Goal: Task Accomplishment & Management: Manage account settings

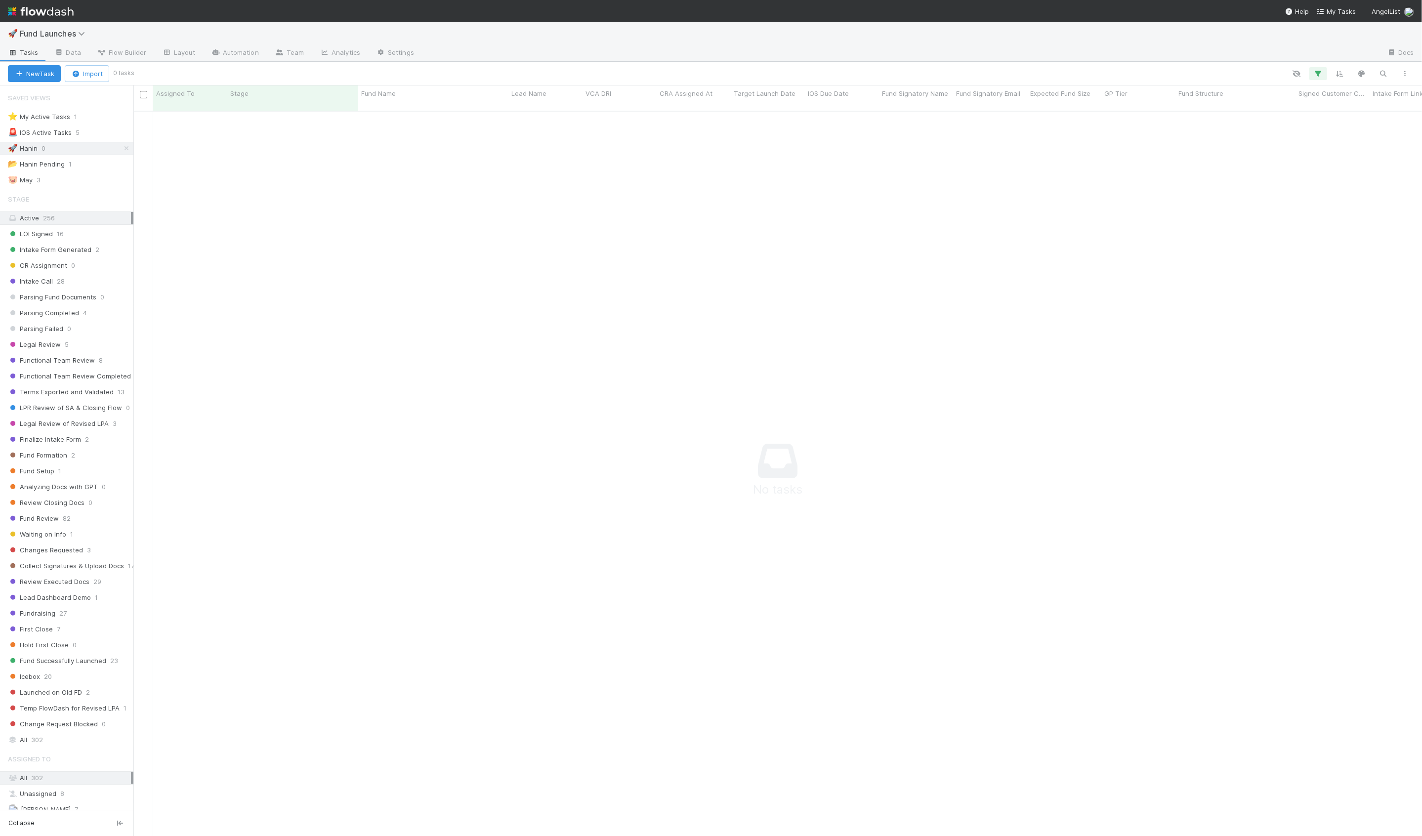
scroll to position [733, 1289]
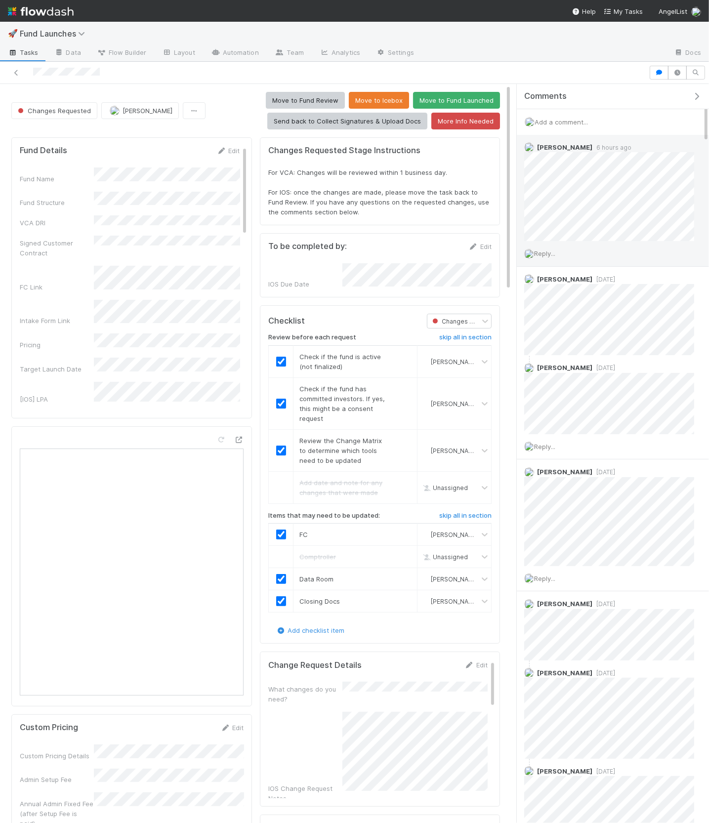
click at [645, 260] on div "Reply..." at bounding box center [609, 253] width 185 height 25
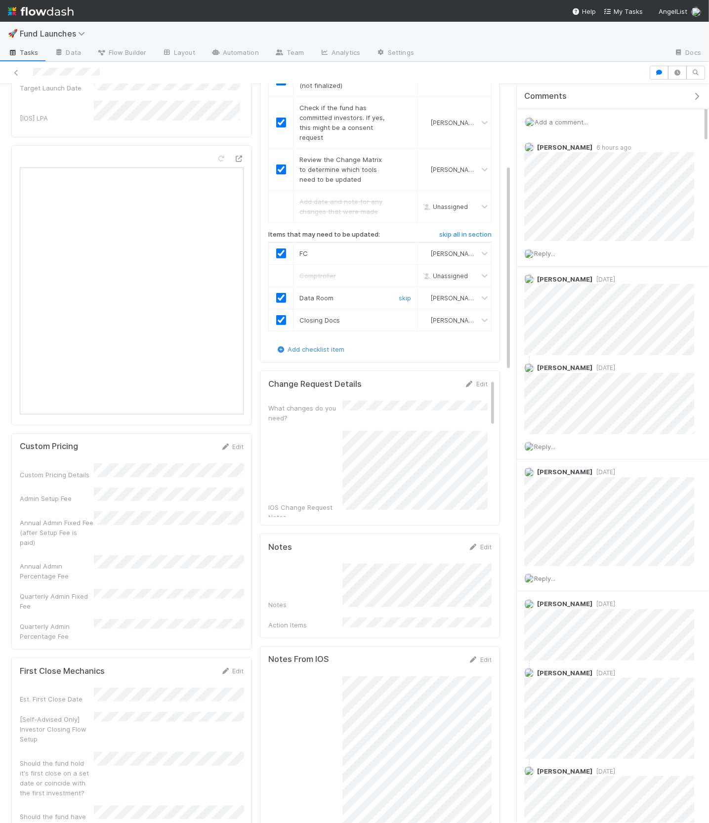
scroll to position [306, 0]
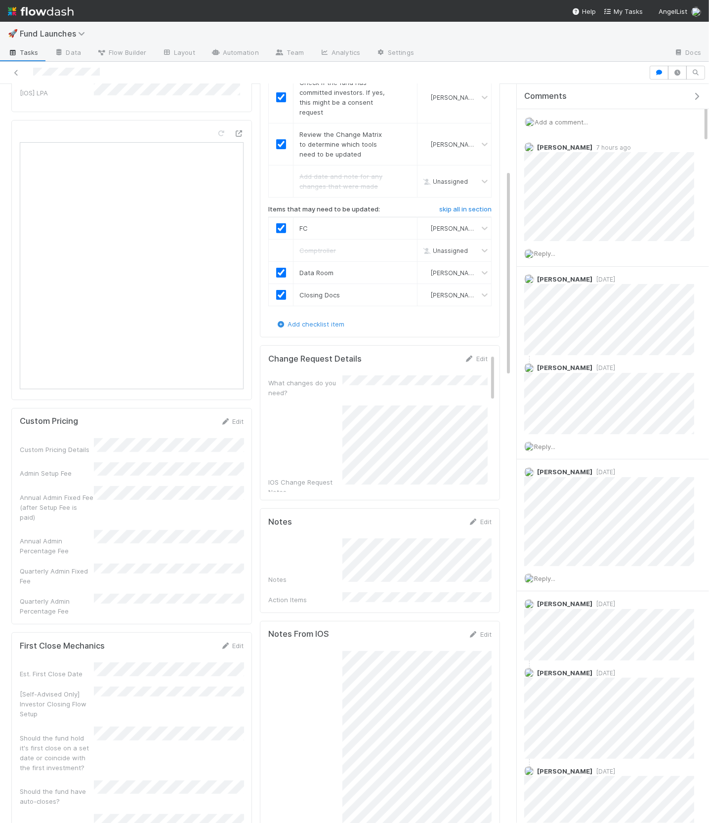
click at [270, 477] on div "IOS Change Request Notes" at bounding box center [305, 487] width 74 height 20
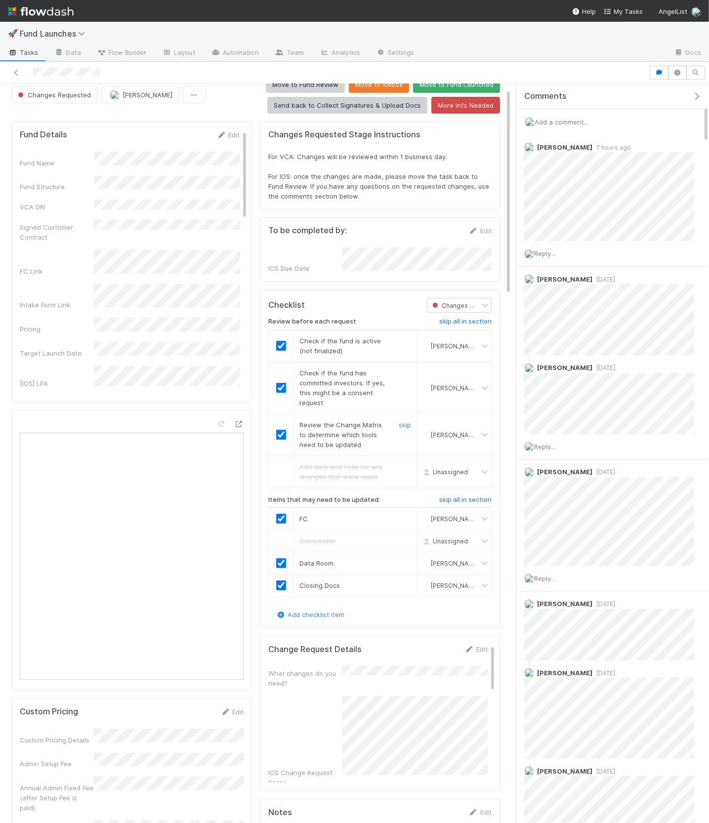
scroll to position [0, 0]
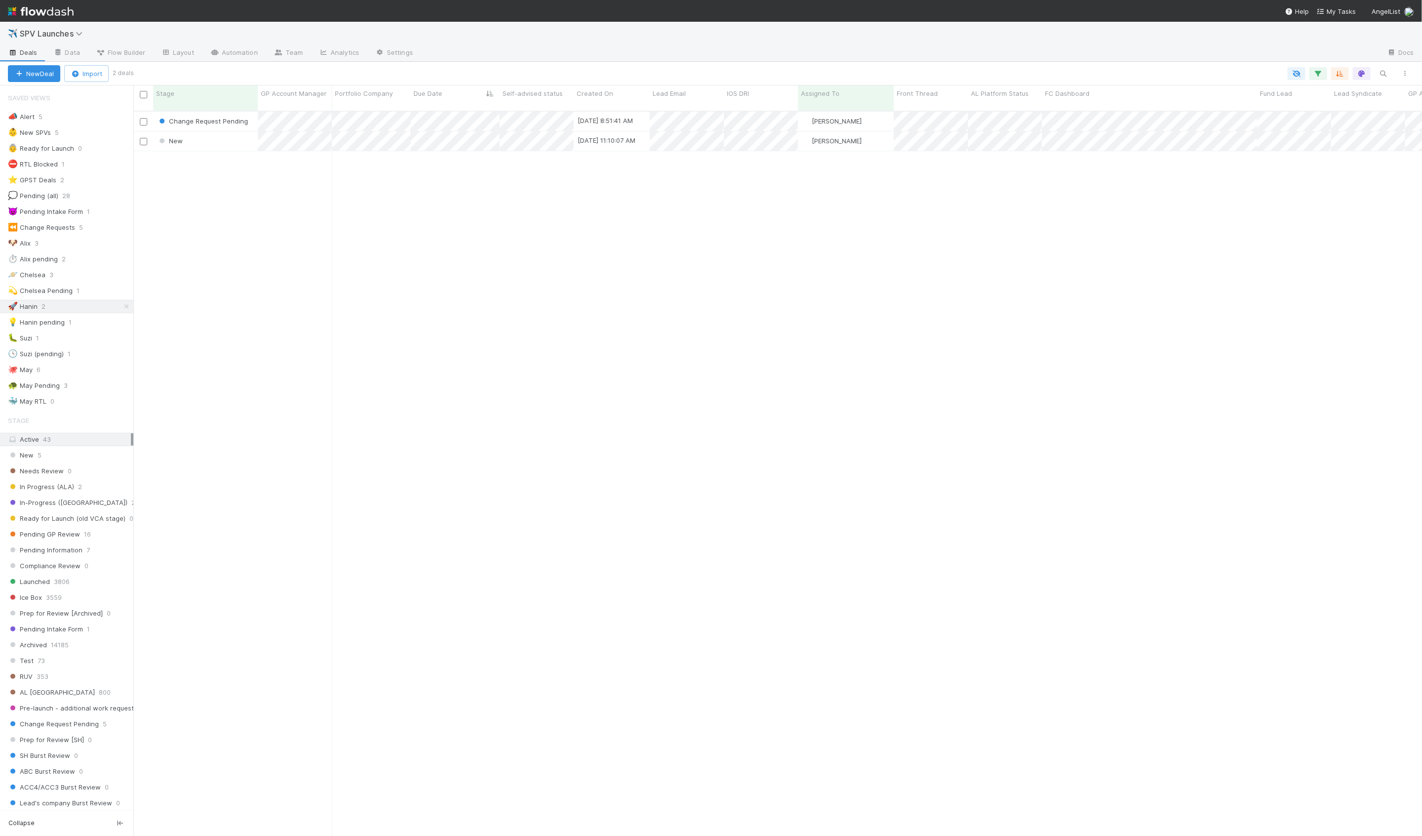
scroll to position [733, 1289]
click at [265, 190] on div "Change Request Pending [DATE] 8:51:41 AM [PERSON_NAME] 0 0 3 0 0 0 0 1 1 0 0 0 …" at bounding box center [777, 478] width 1289 height 733
click at [329, 223] on div "Change Request Pending 7/30/25, 8:51:41 AM Hanin Almoallim 0 0 3 0 0 0 0 1 1 0 …" at bounding box center [777, 478] width 1289 height 733
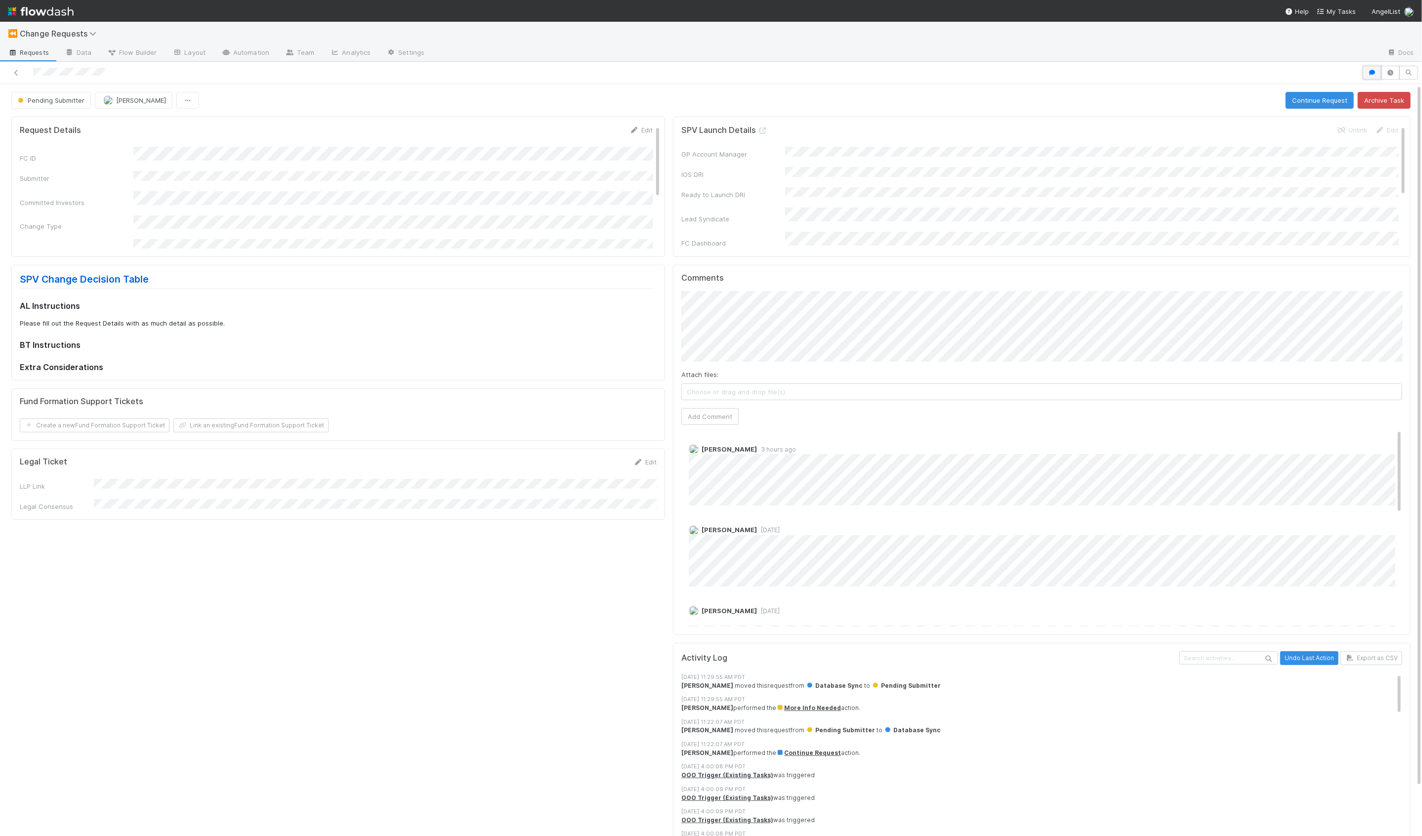
click at [1371, 70] on icon "button" at bounding box center [1372, 73] width 10 height 6
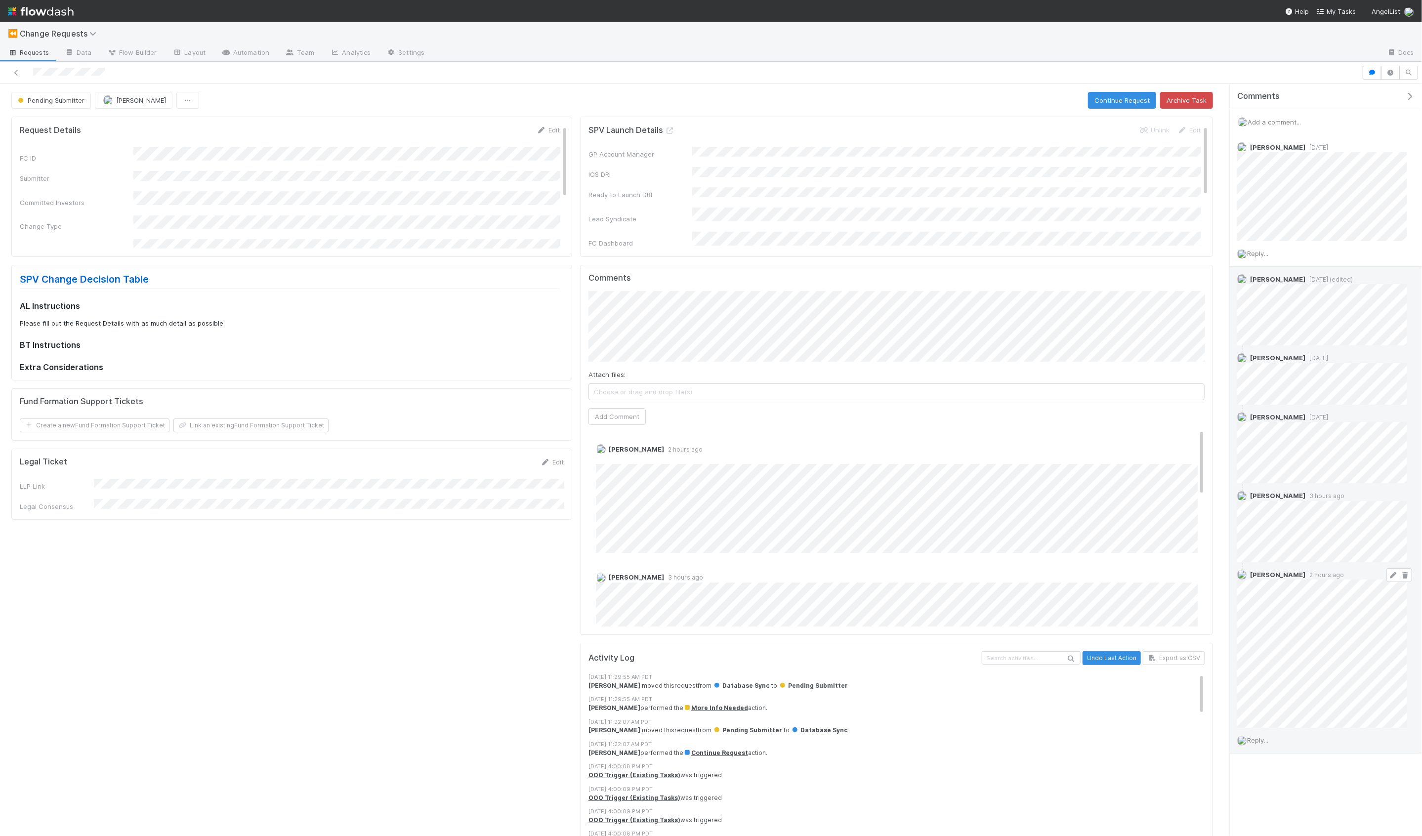
click at [1396, 572] on icon at bounding box center [1393, 575] width 10 height 6
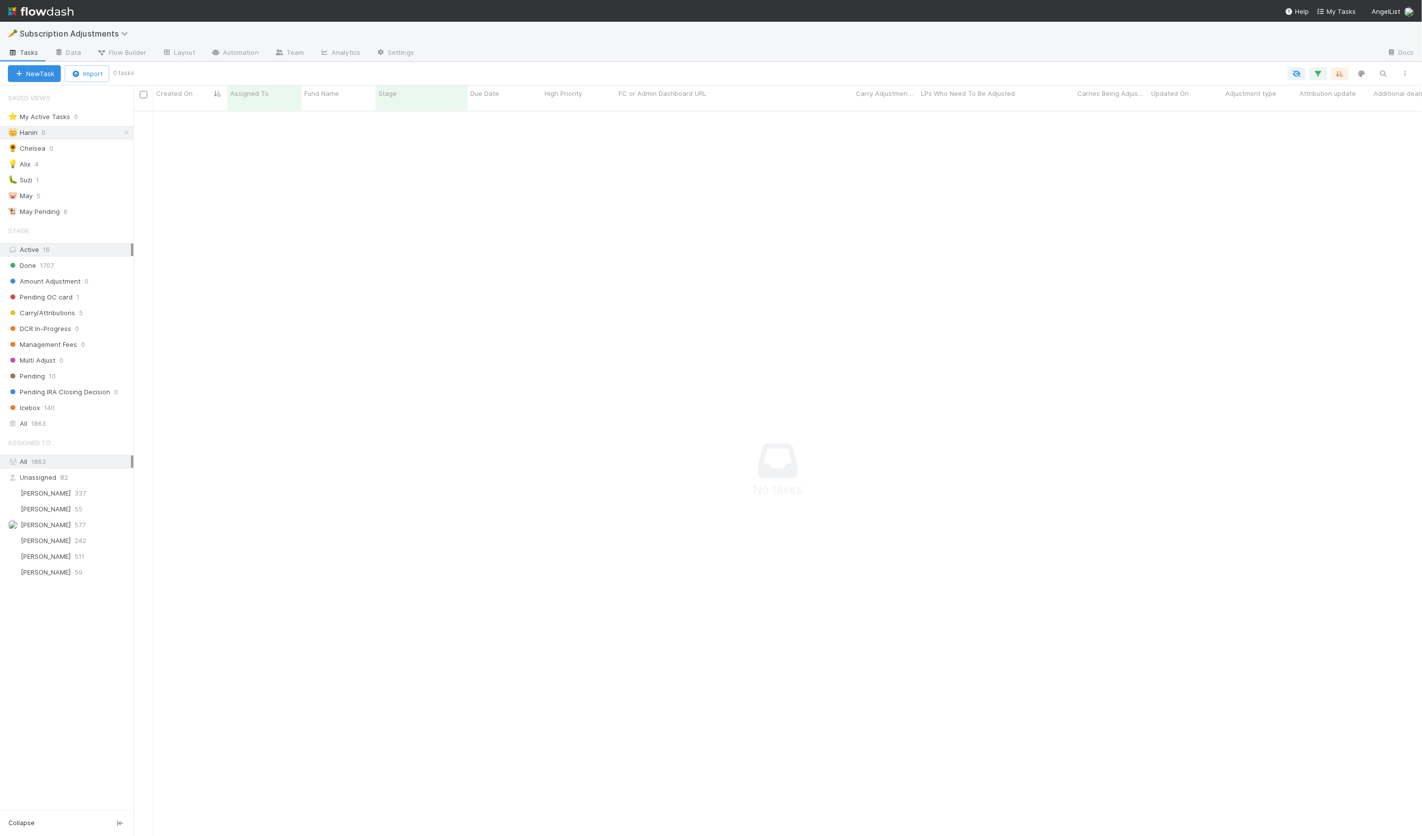
scroll to position [733, 1289]
click at [73, 420] on div "All 1863" at bounding box center [69, 424] width 123 height 12
click at [1316, 77] on icon "button" at bounding box center [1318, 73] width 10 height 9
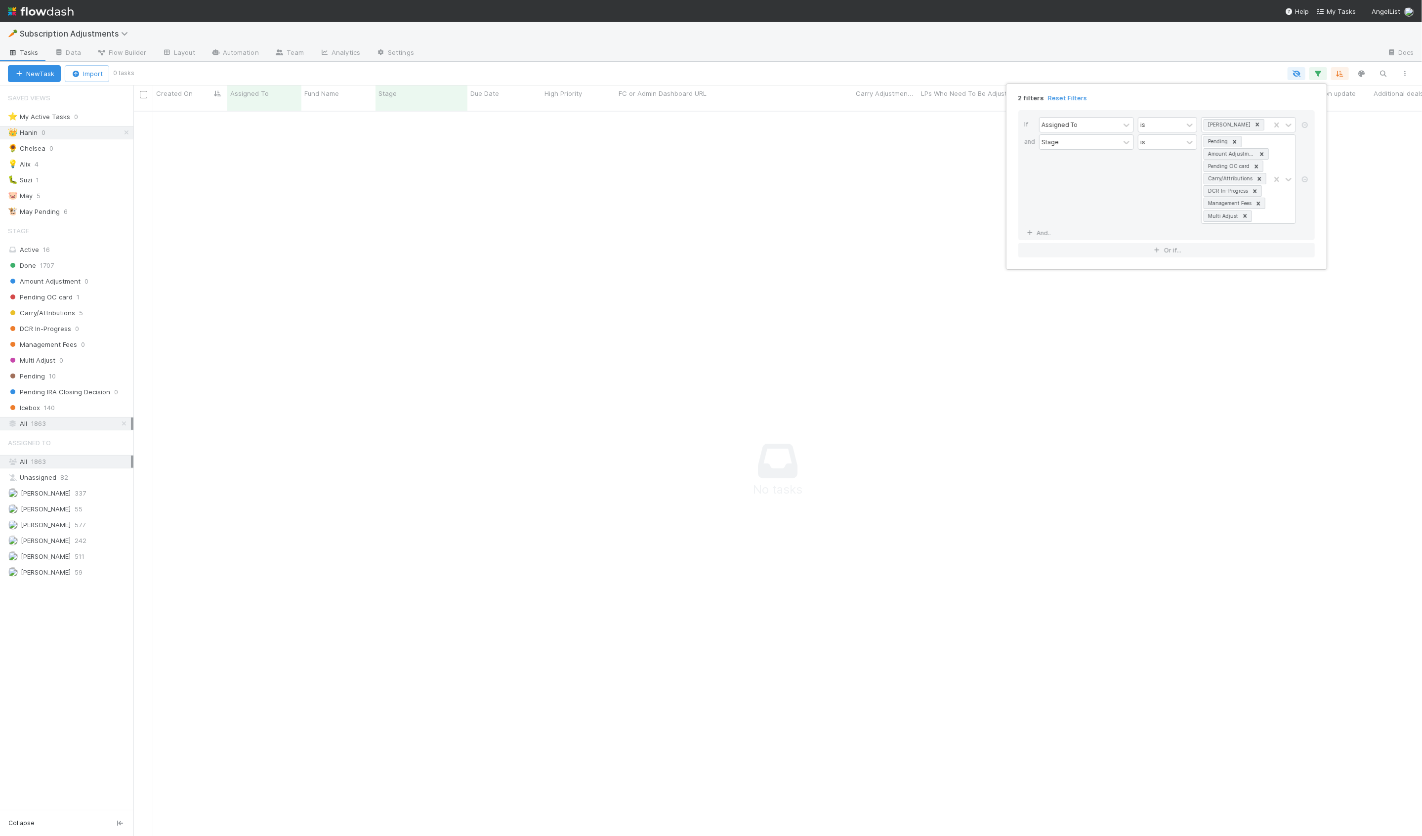
drag, startPoint x: 320, startPoint y: 188, endPoint x: 223, endPoint y: 177, distance: 97.5
click at [319, 188] on div "2 filters Reset Filters If Assigned To is Hanin Almoallim and Stage is Pending …" at bounding box center [711, 418] width 1422 height 836
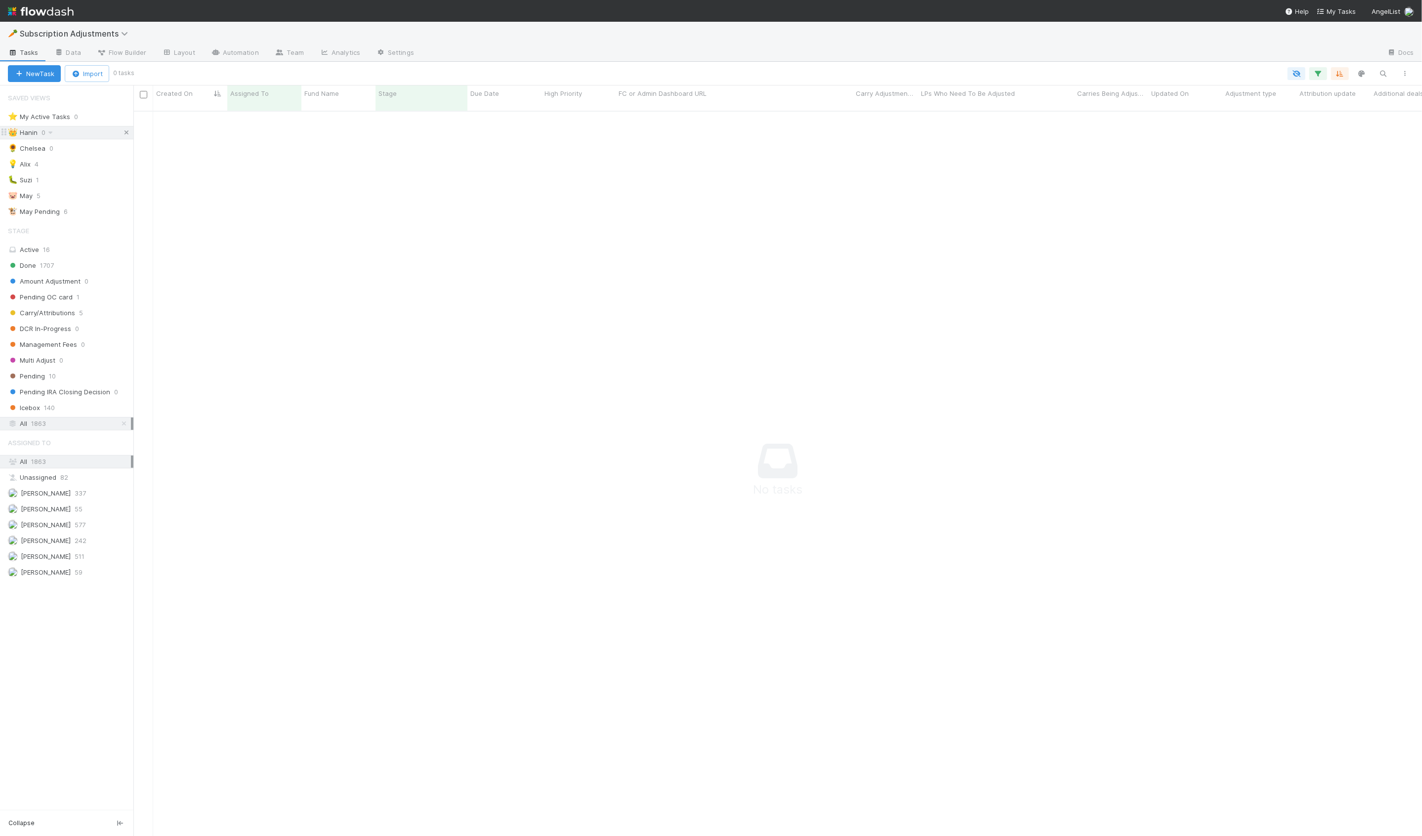
click at [128, 131] on icon at bounding box center [127, 132] width 10 height 6
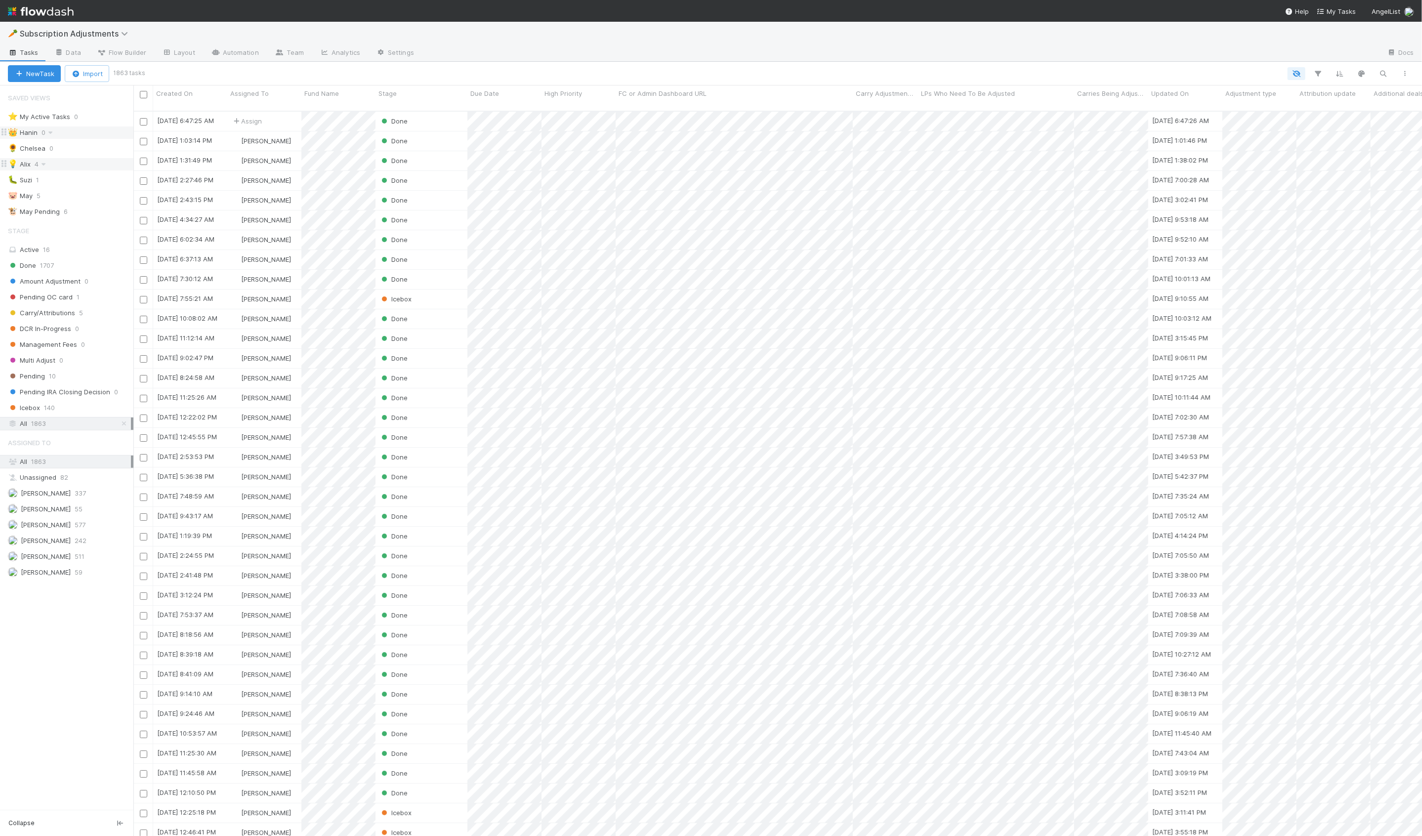
click at [106, 168] on div "💡 Alix 4" at bounding box center [71, 164] width 126 height 12
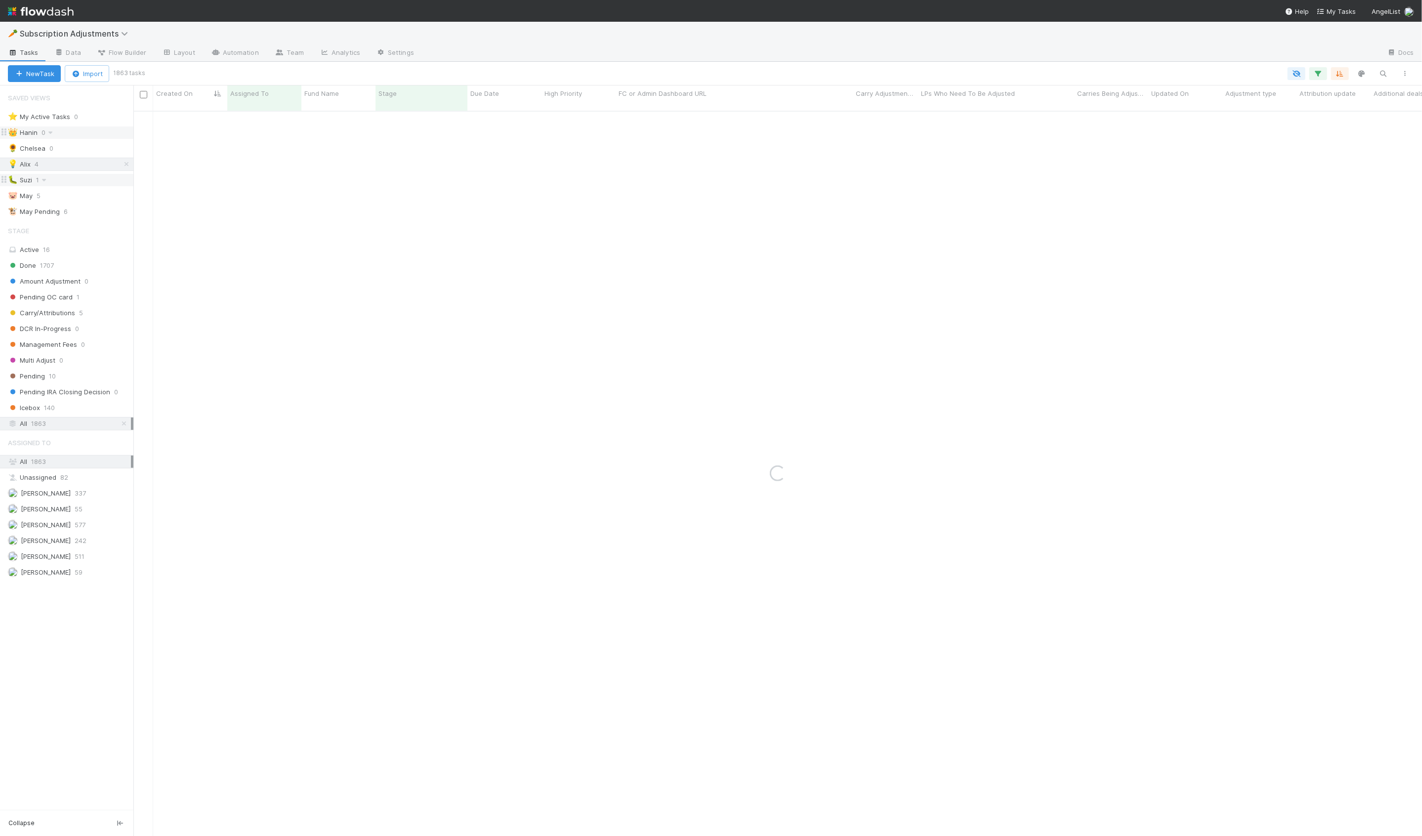
click at [103, 179] on div "🐛 Suzi 1" at bounding box center [71, 180] width 126 height 12
click at [293, 120] on div "[PERSON_NAME]" at bounding box center [264, 121] width 74 height 19
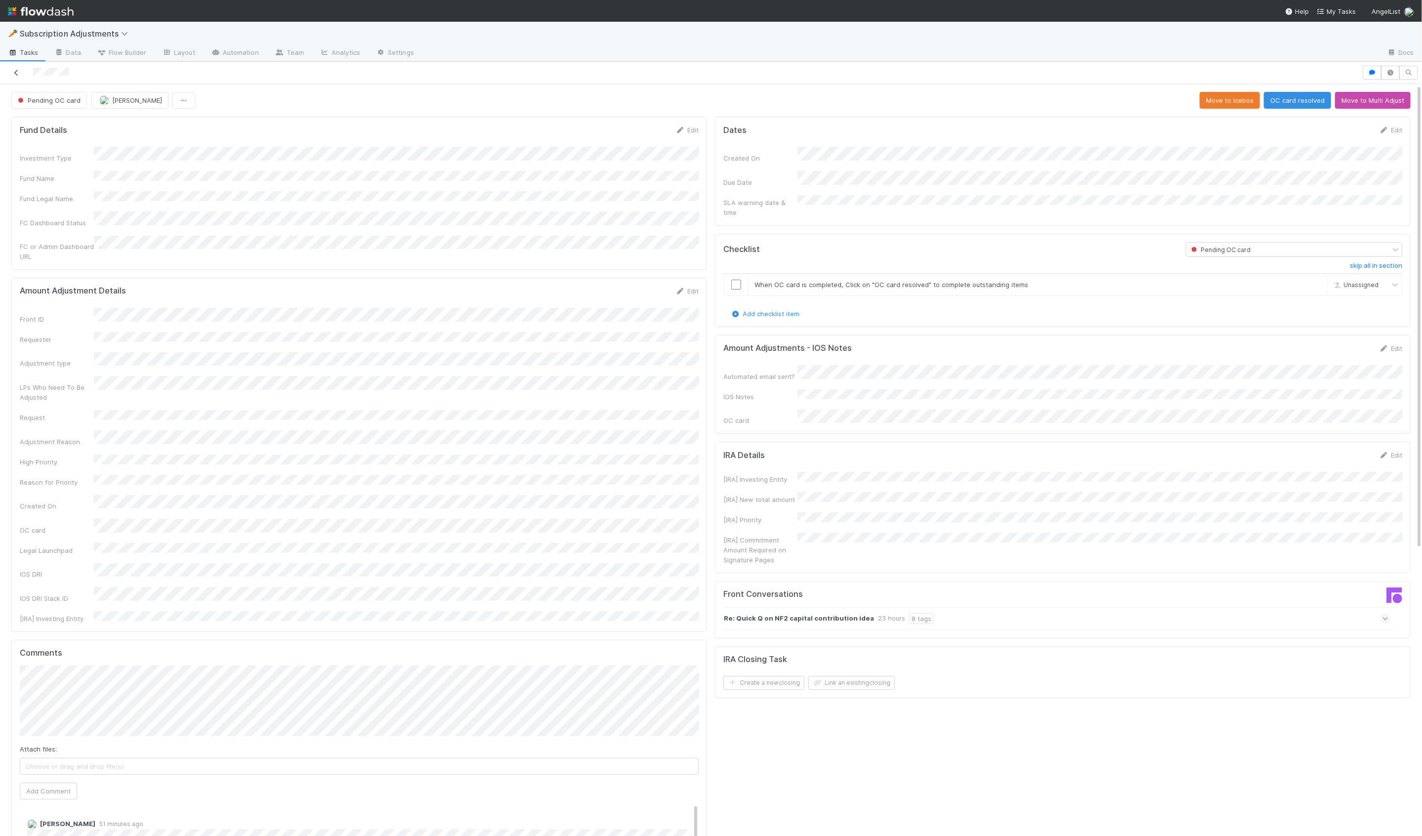
click at [19, 76] on link at bounding box center [16, 73] width 10 height 10
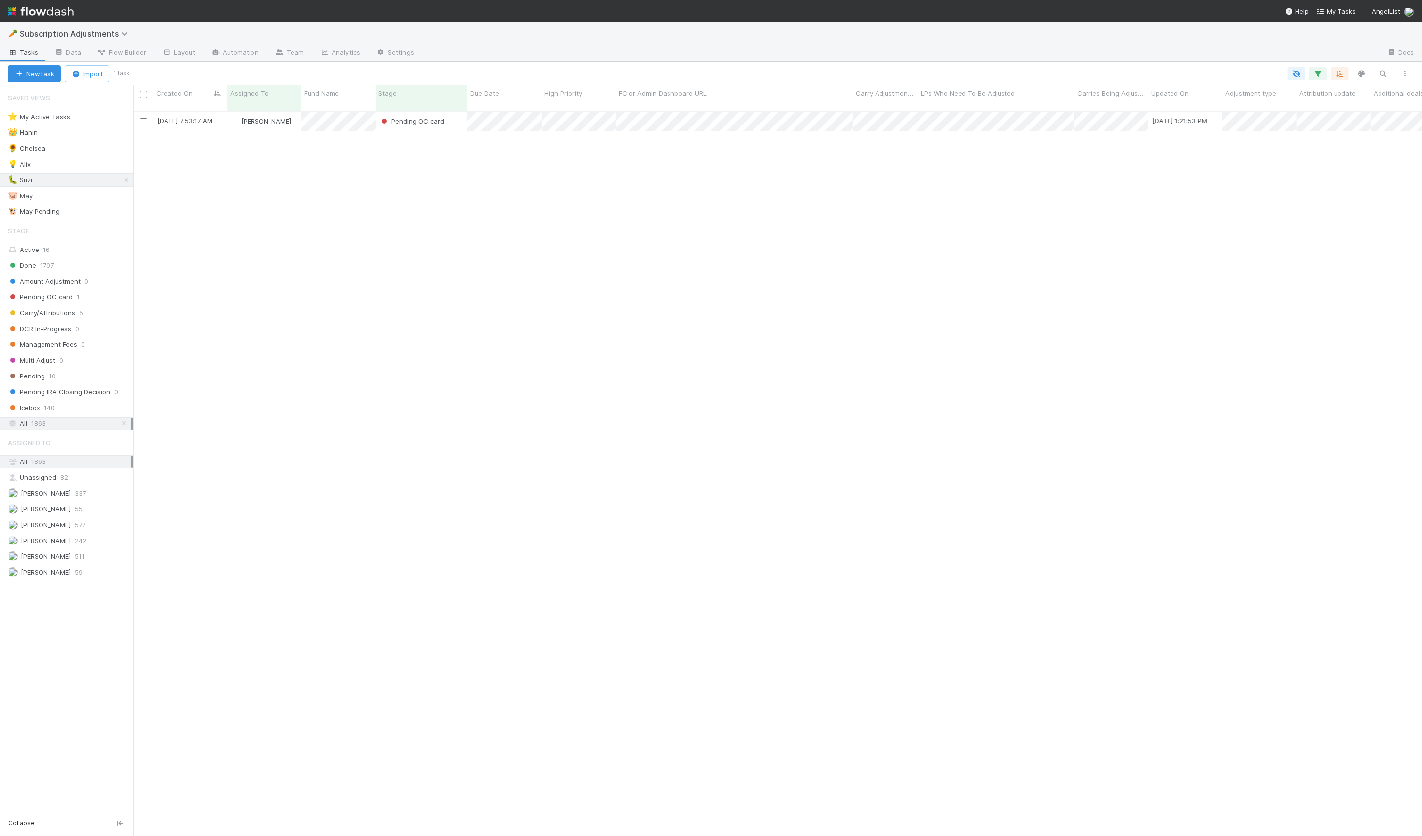
scroll to position [733, 1289]
click at [127, 180] on icon at bounding box center [127, 180] width 10 height 6
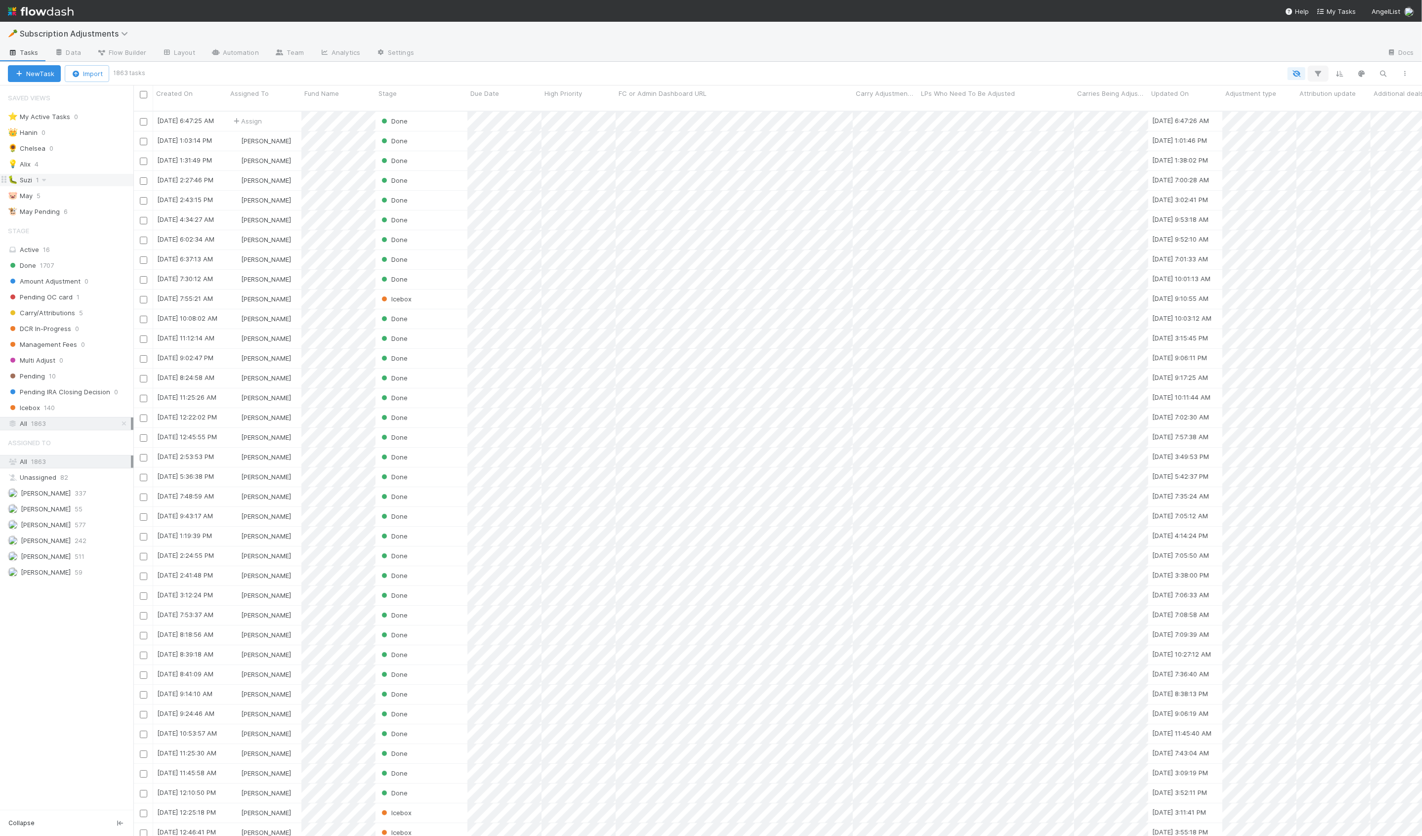
scroll to position [733, 1289]
click at [1309, 67] on button "button" at bounding box center [1318, 73] width 18 height 13
click at [1314, 68] on div "Loading..." at bounding box center [711, 418] width 1422 height 836
click at [1316, 73] on icon "button" at bounding box center [1318, 73] width 10 height 9
click at [1127, 105] on button "Add Filter" at bounding box center [1166, 103] width 296 height 14
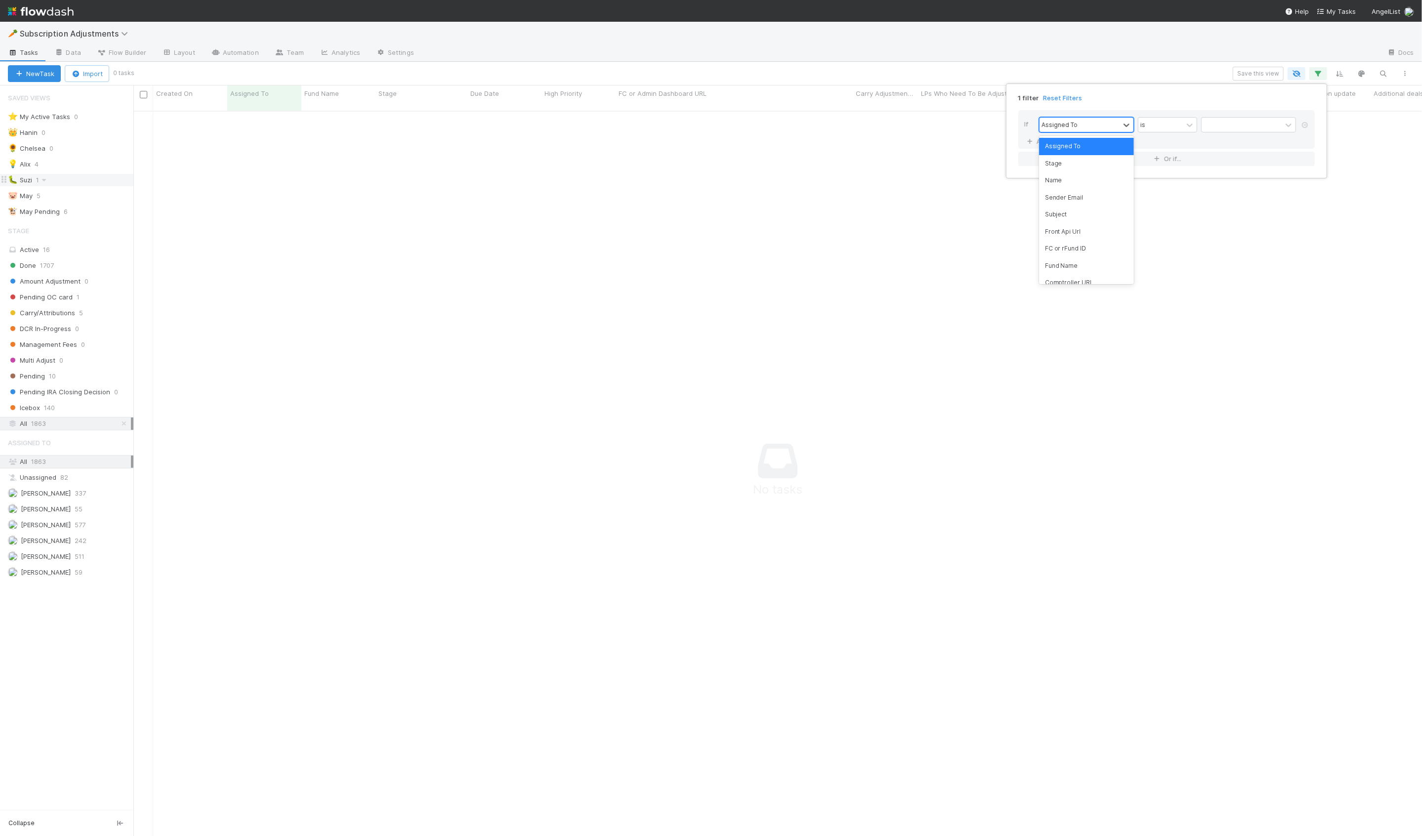
click at [1055, 120] on div "Assigned To" at bounding box center [1060, 124] width 36 height 9
type input "investment"
click at [1070, 149] on div "Investment Type" at bounding box center [1086, 146] width 95 height 17
click at [1227, 126] on input "text" at bounding box center [1248, 125] width 95 height 15
type input "Venture"
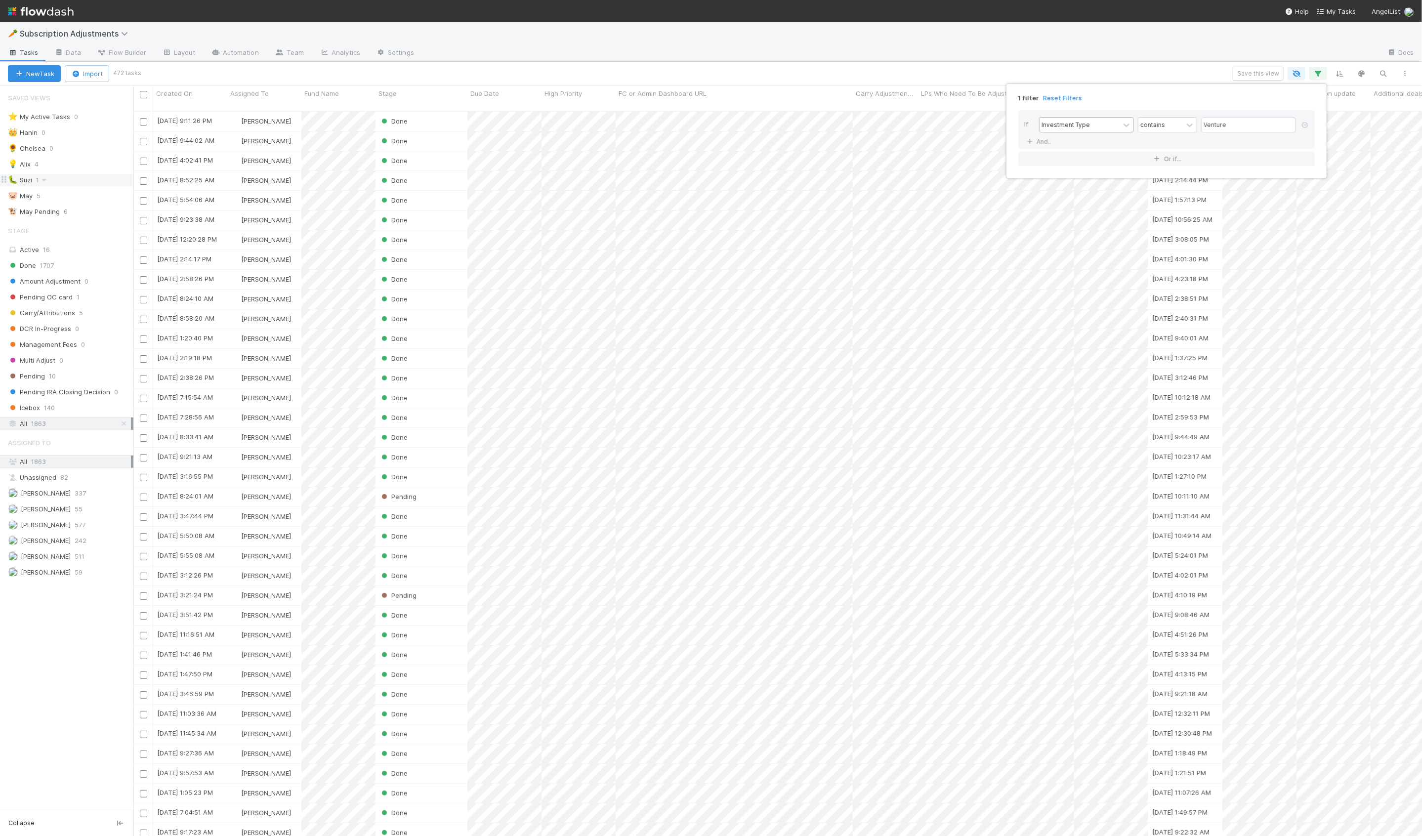
click at [427, 117] on div "1 filter Reset Filters If Investment Type contains Venture And.. Or if..." at bounding box center [711, 418] width 1422 height 836
click at [434, 115] on div "Done" at bounding box center [422, 121] width 92 height 19
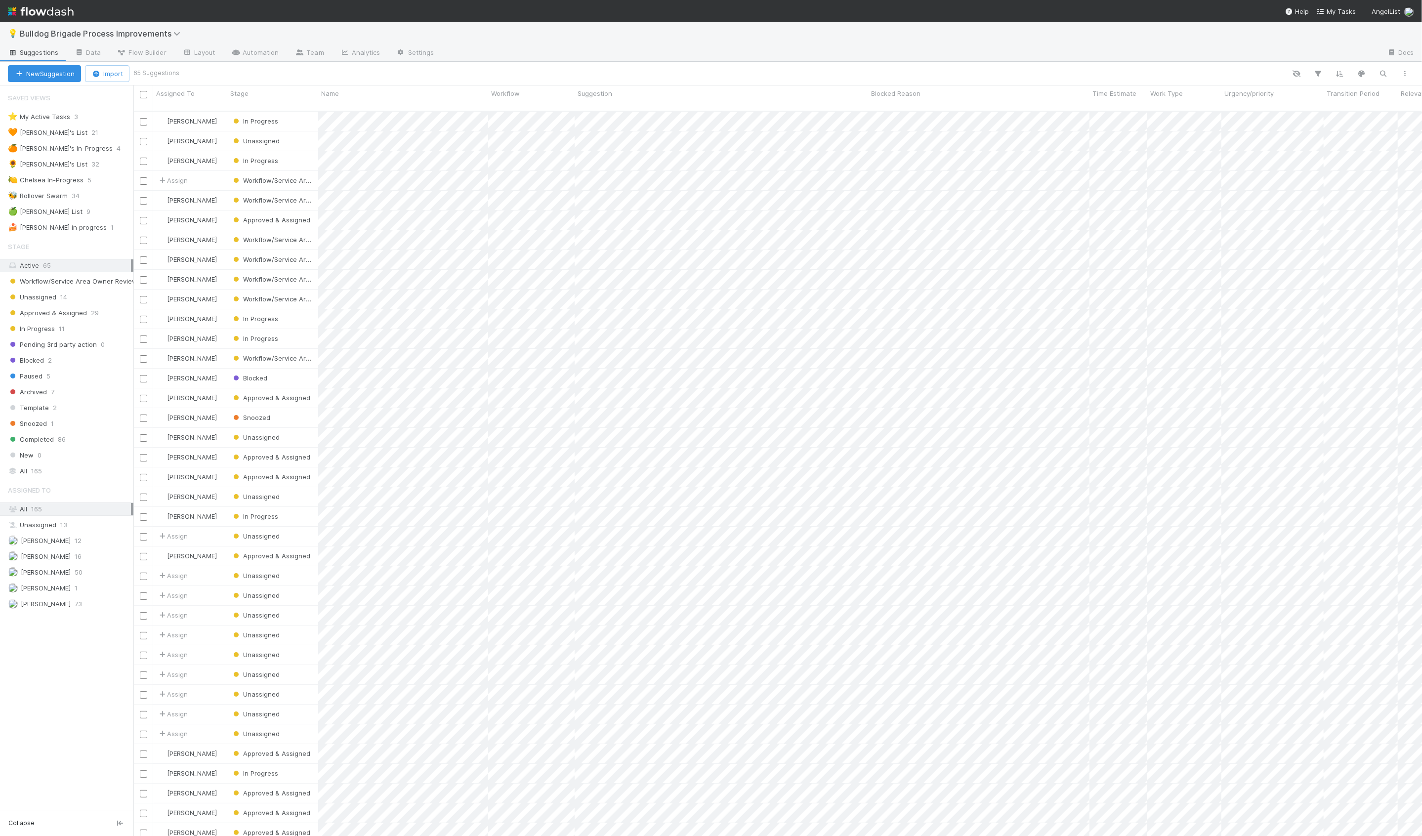
scroll to position [733, 1289]
click at [81, 210] on div "🍏 [PERSON_NAME] List 9" at bounding box center [71, 212] width 126 height 12
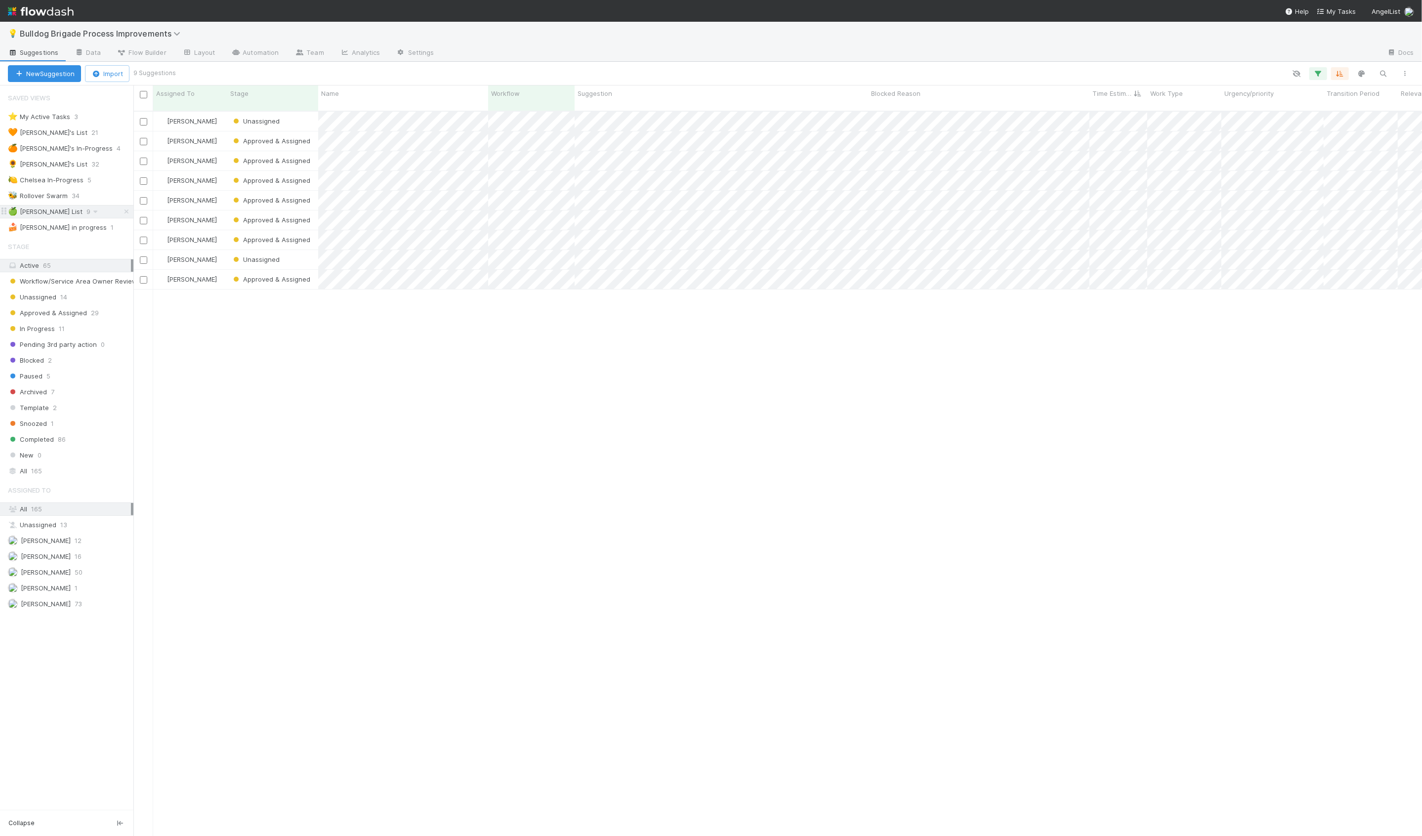
scroll to position [733, 1289]
click at [104, 228] on div "🍰 Hanin's in progress 1" at bounding box center [71, 227] width 126 height 12
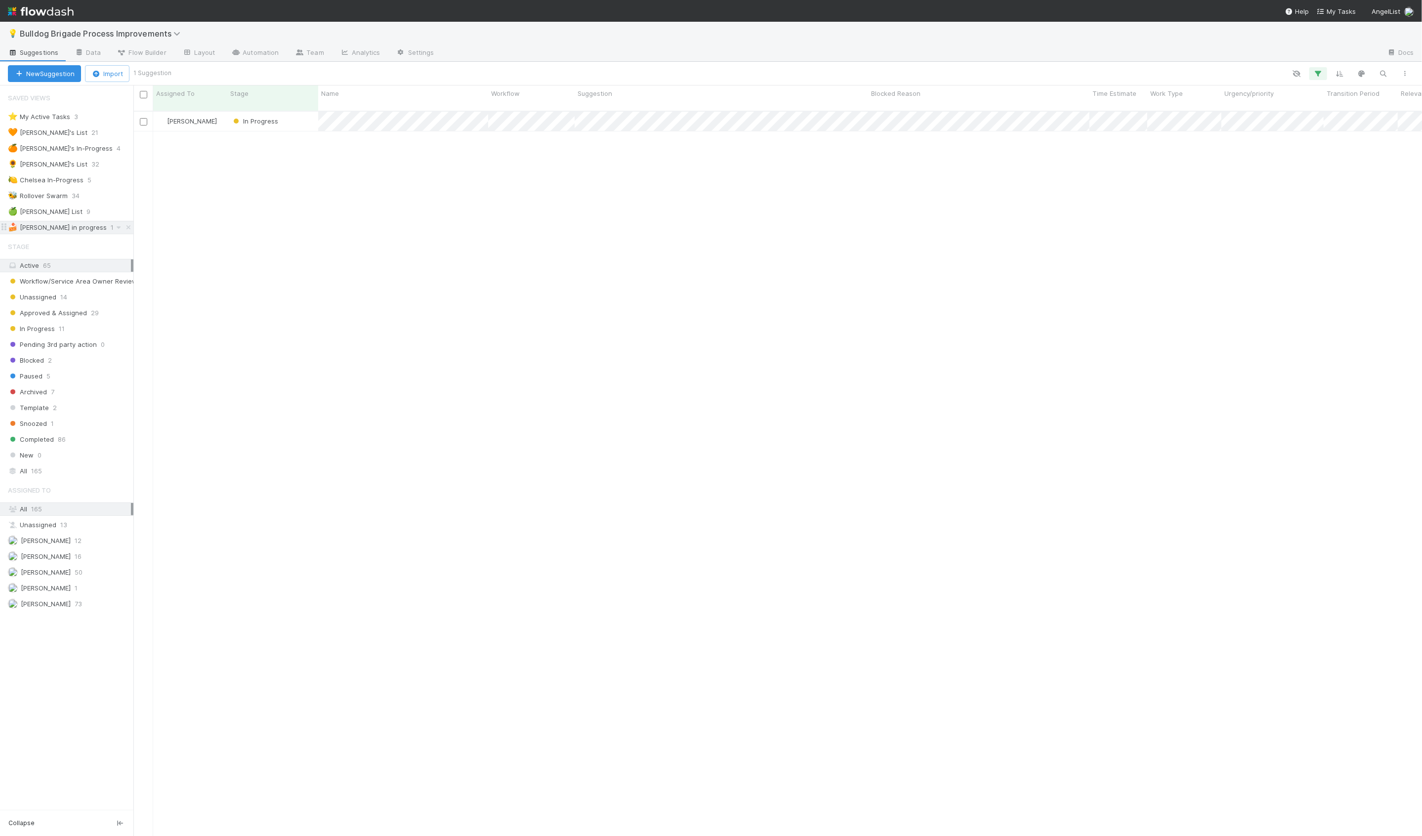
scroll to position [733, 1289]
click at [105, 214] on div "🍏 Hanin's List 9" at bounding box center [71, 212] width 126 height 12
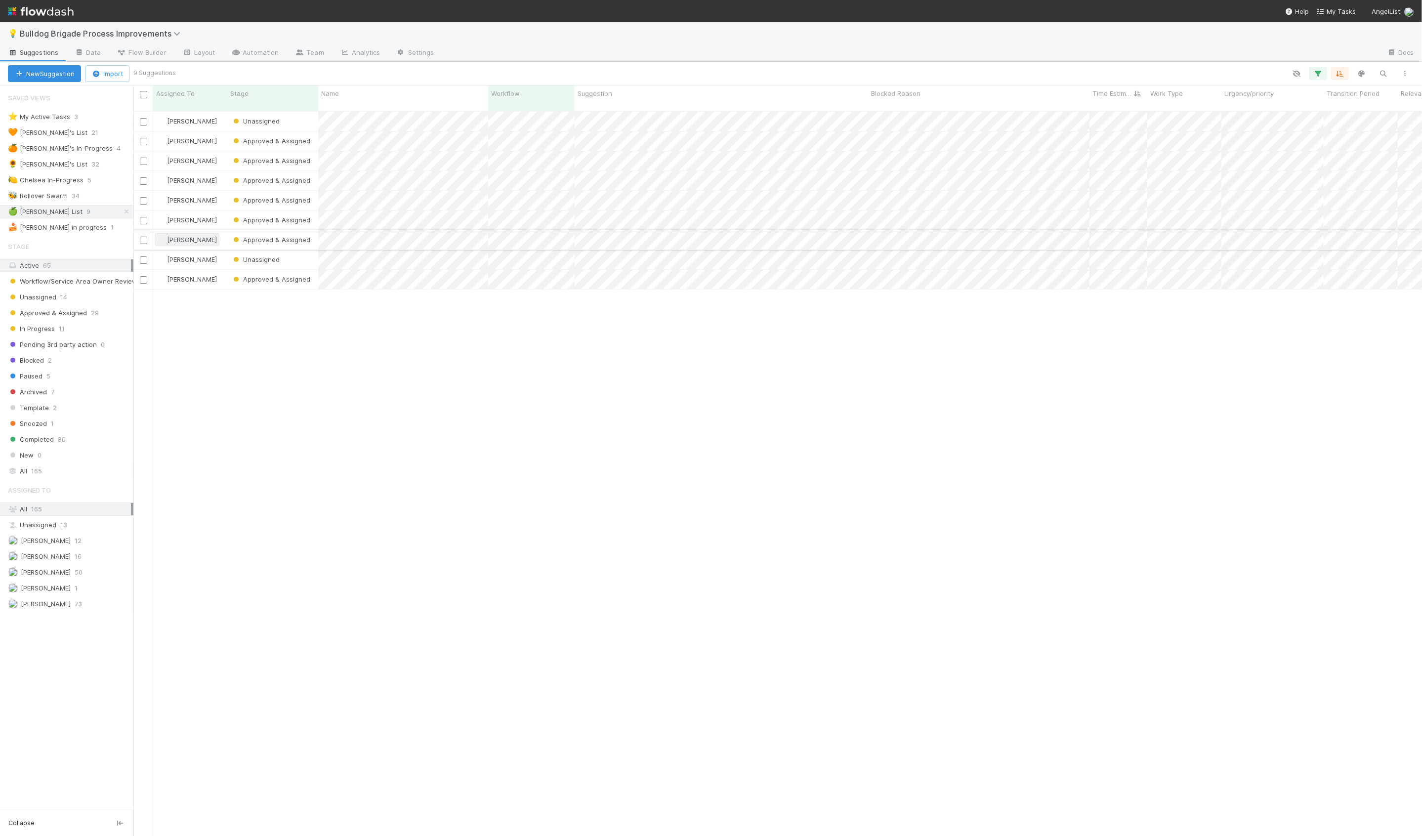
scroll to position [733, 1289]
click at [315, 171] on div "Approved & Assigned" at bounding box center [272, 180] width 91 height 19
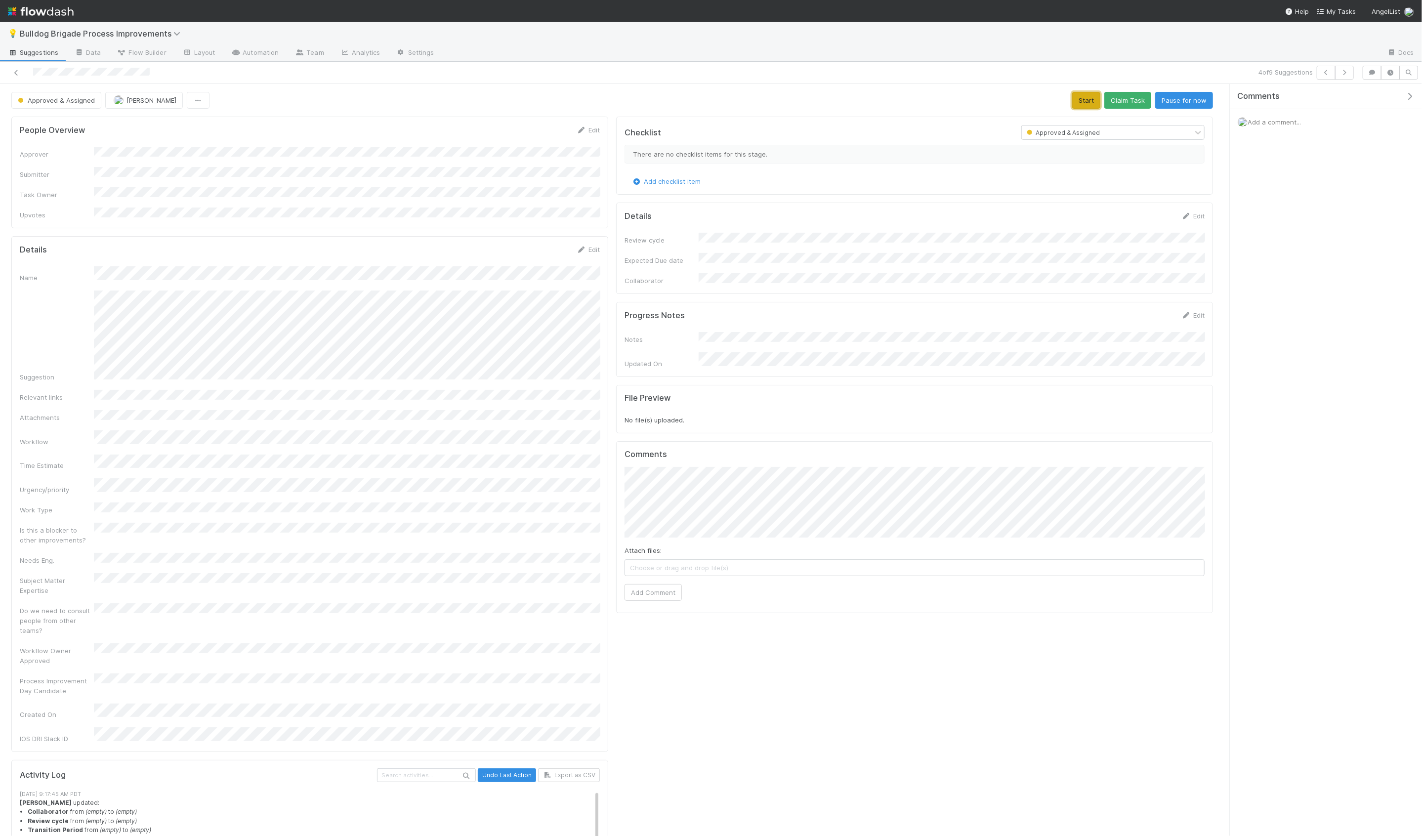
click at [1083, 107] on button "Start" at bounding box center [1086, 100] width 28 height 17
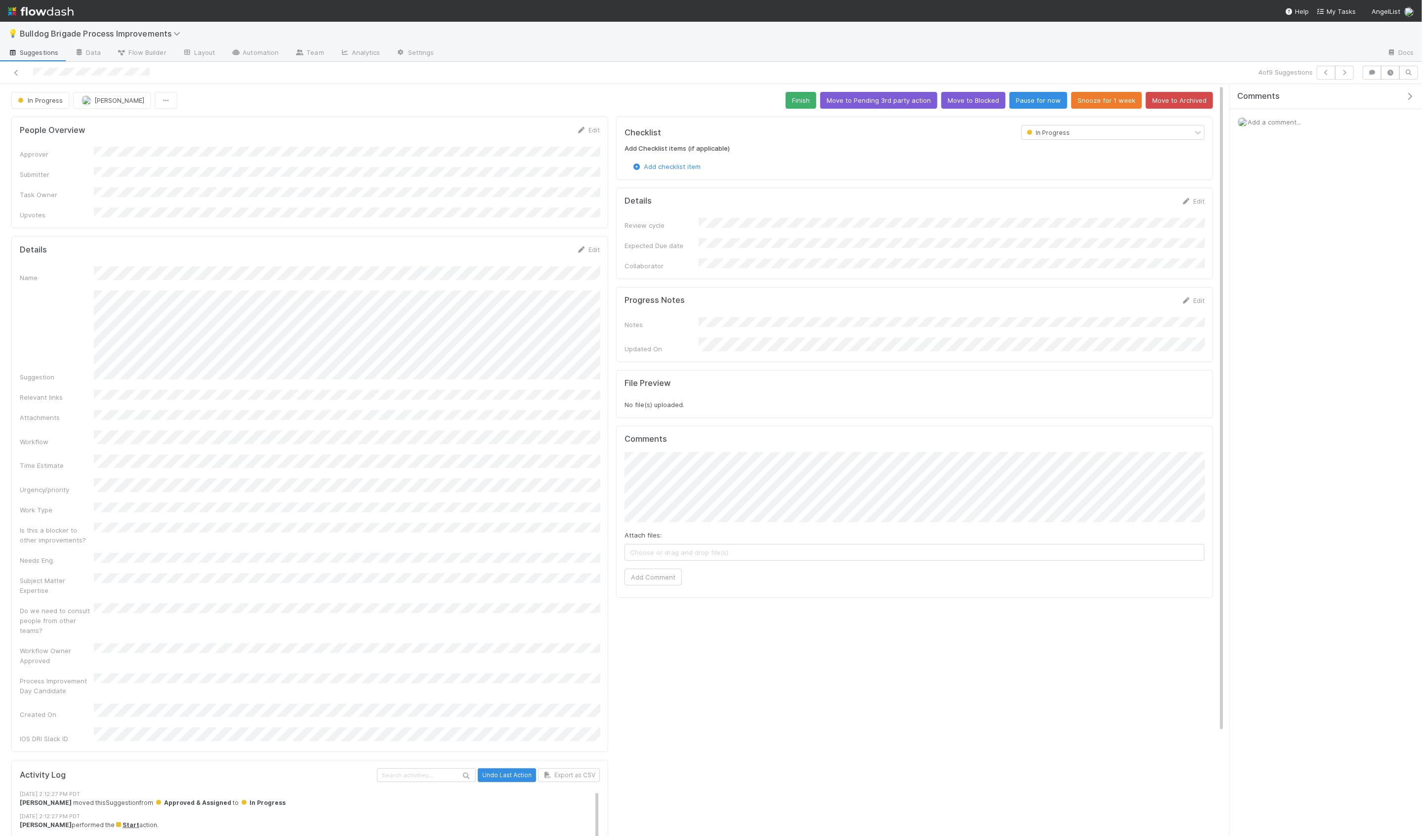
click at [1408, 98] on icon "button" at bounding box center [1410, 96] width 10 height 8
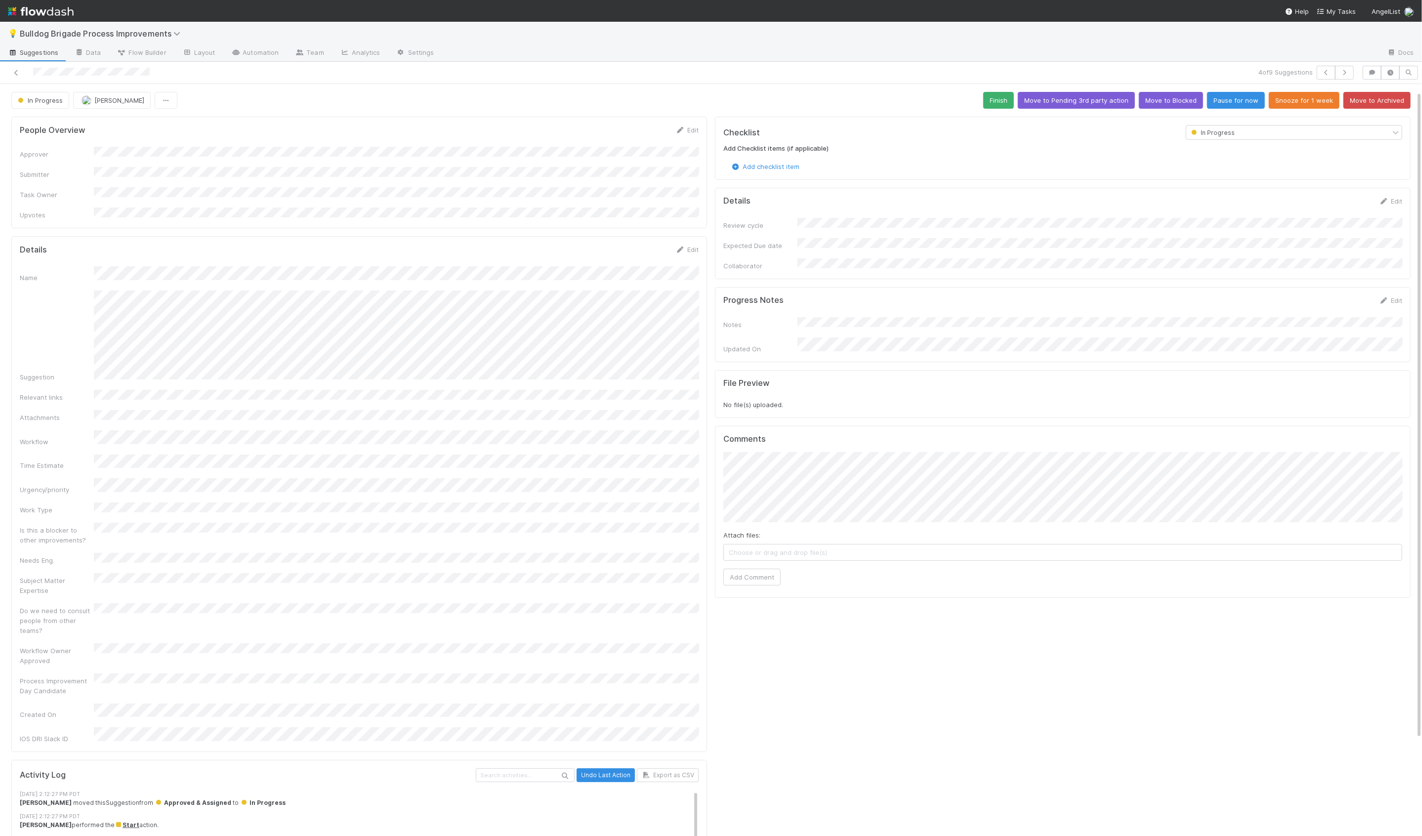
scroll to position [17, 0]
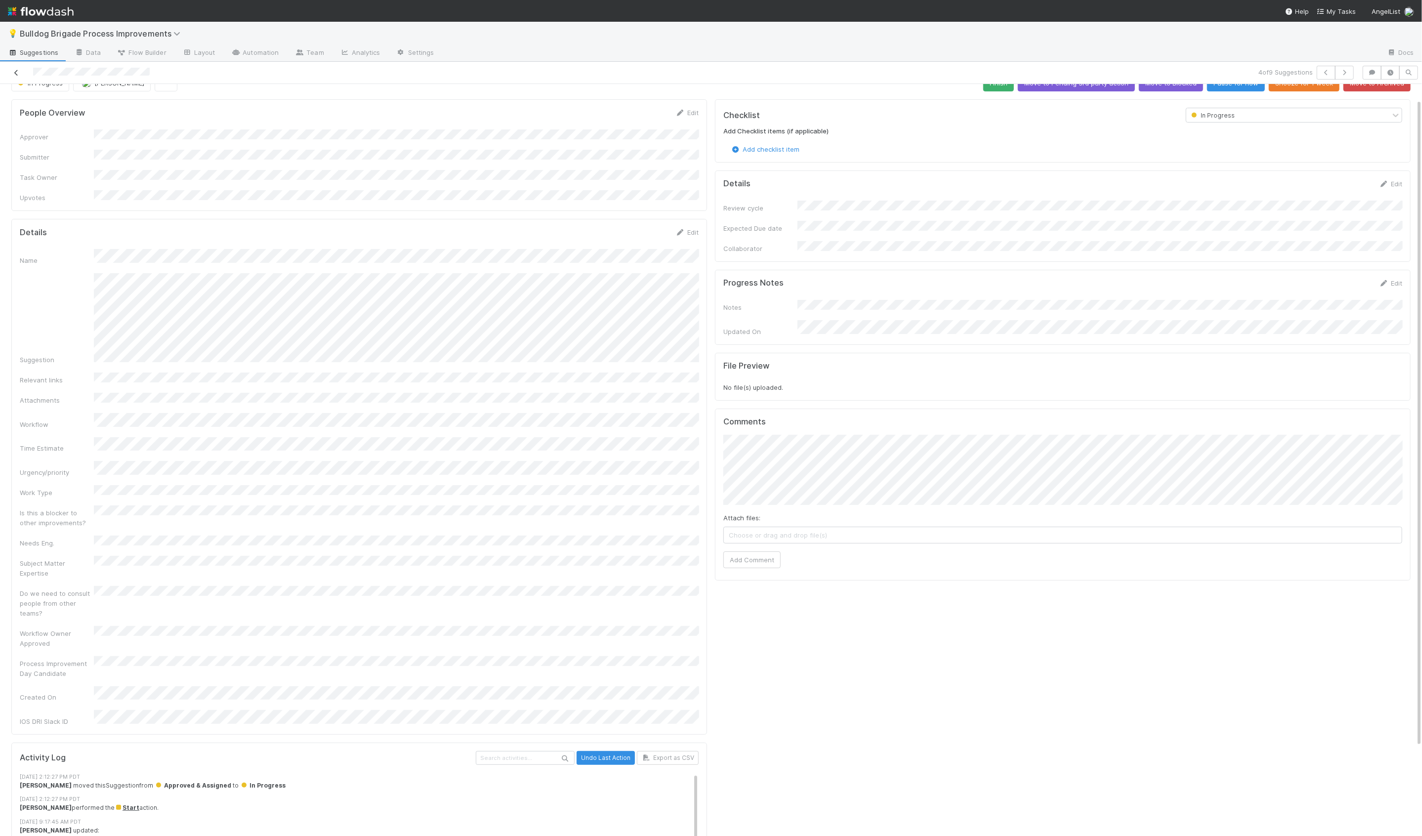
click at [16, 75] on link at bounding box center [16, 73] width 10 height 10
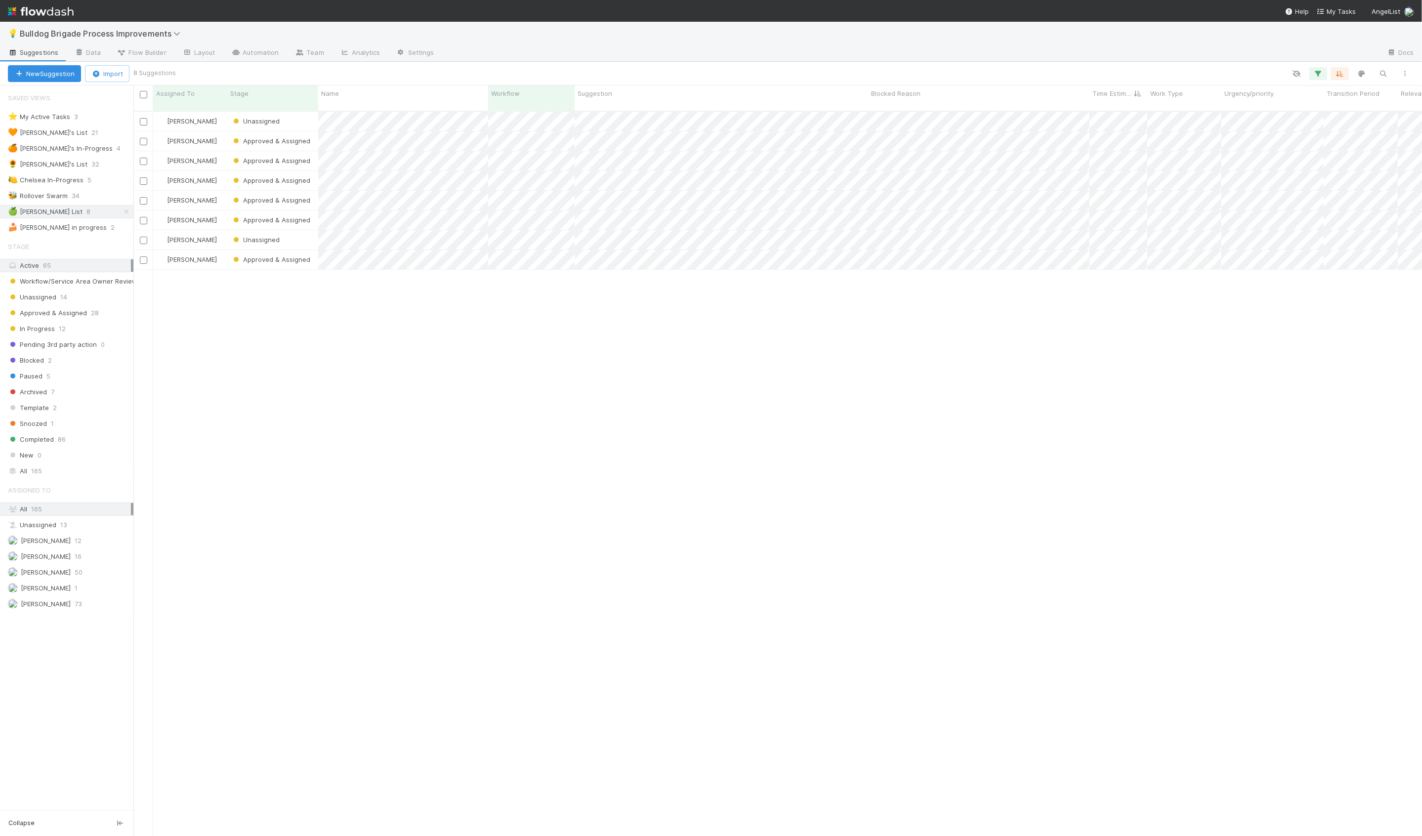
scroll to position [733, 1289]
click at [129, 209] on icon at bounding box center [127, 212] width 10 height 6
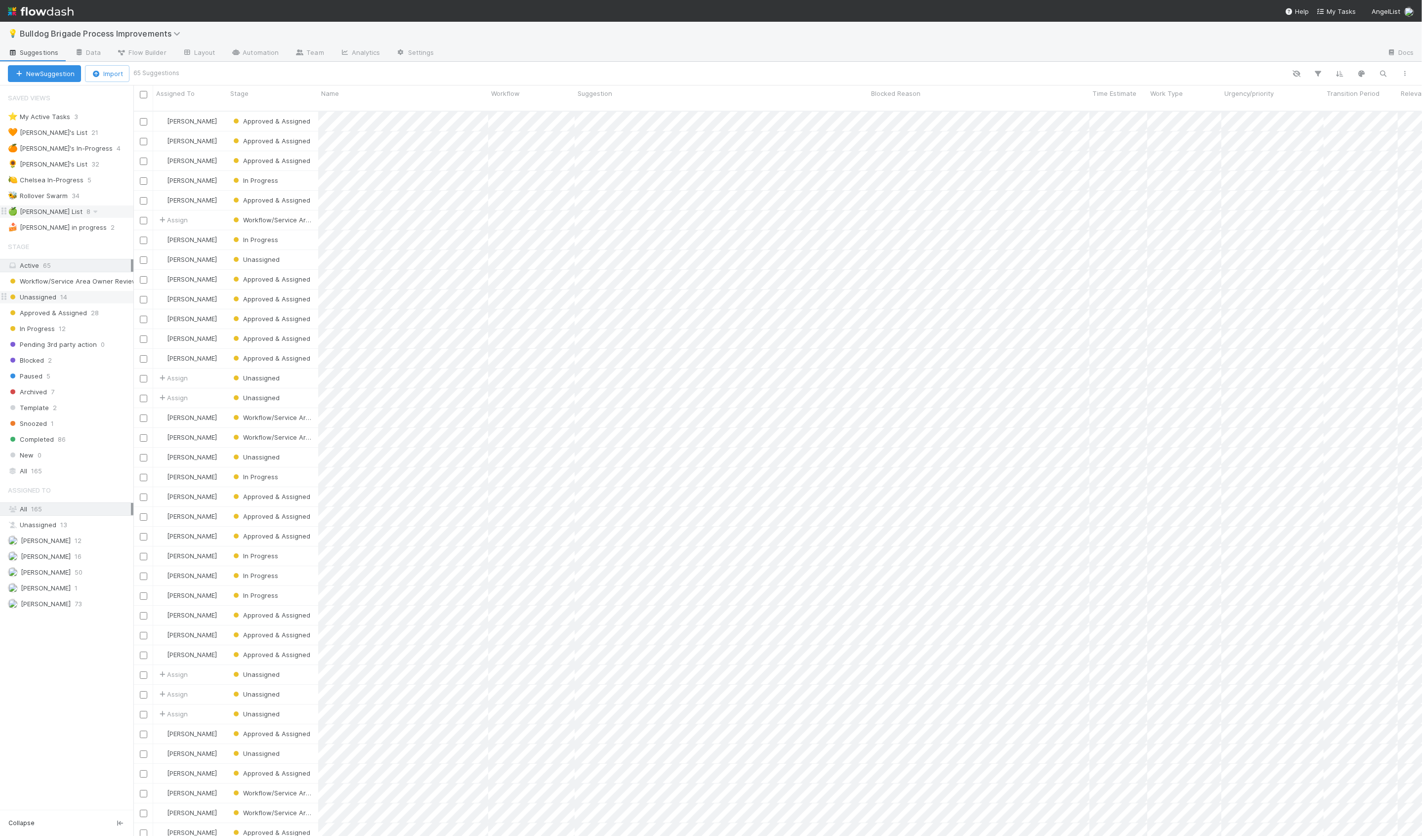
scroll to position [733, 1289]
click at [99, 291] on div "Unassigned 14" at bounding box center [71, 297] width 126 height 12
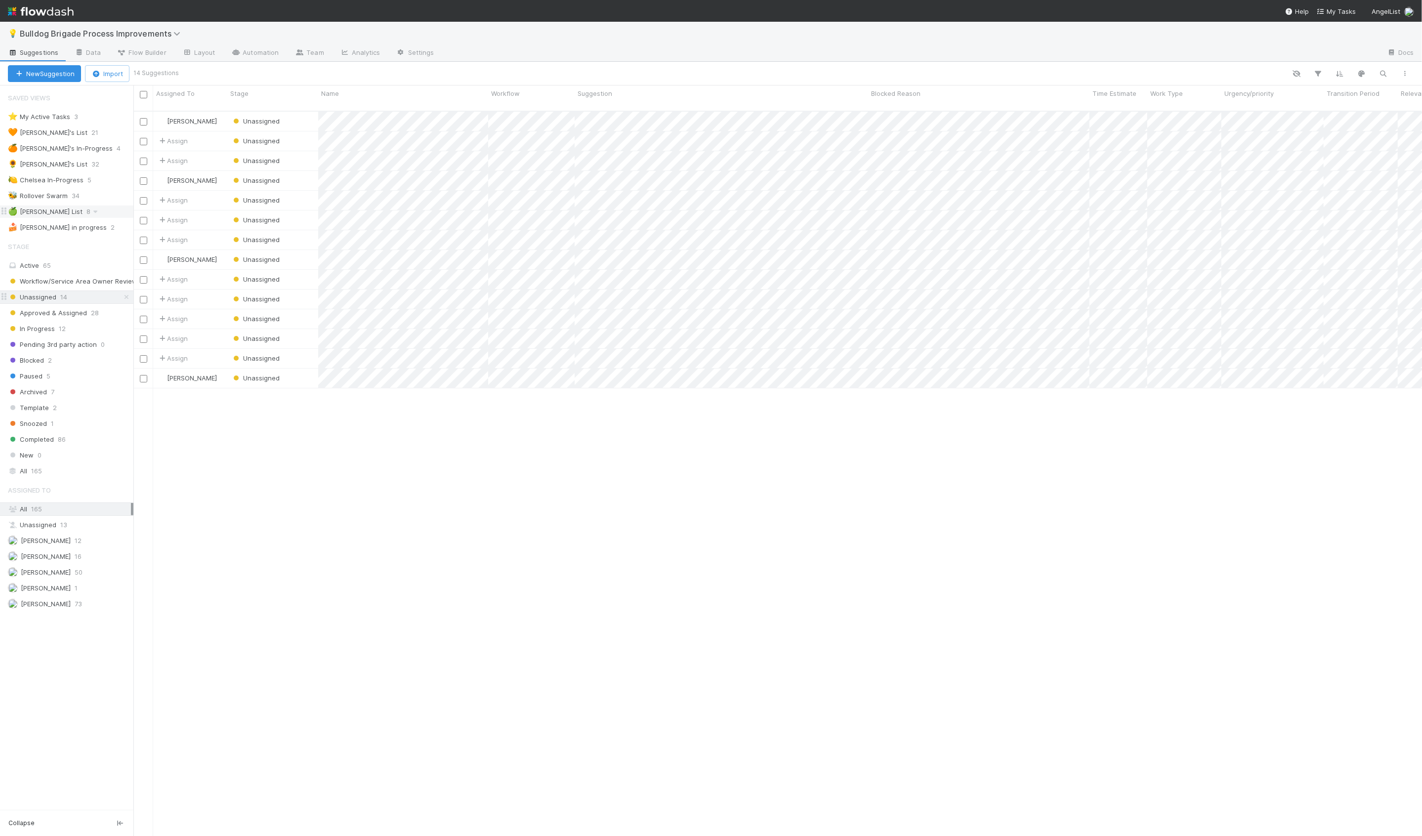
scroll to position [733, 1289]
click at [312, 116] on div "Unassigned" at bounding box center [272, 121] width 91 height 19
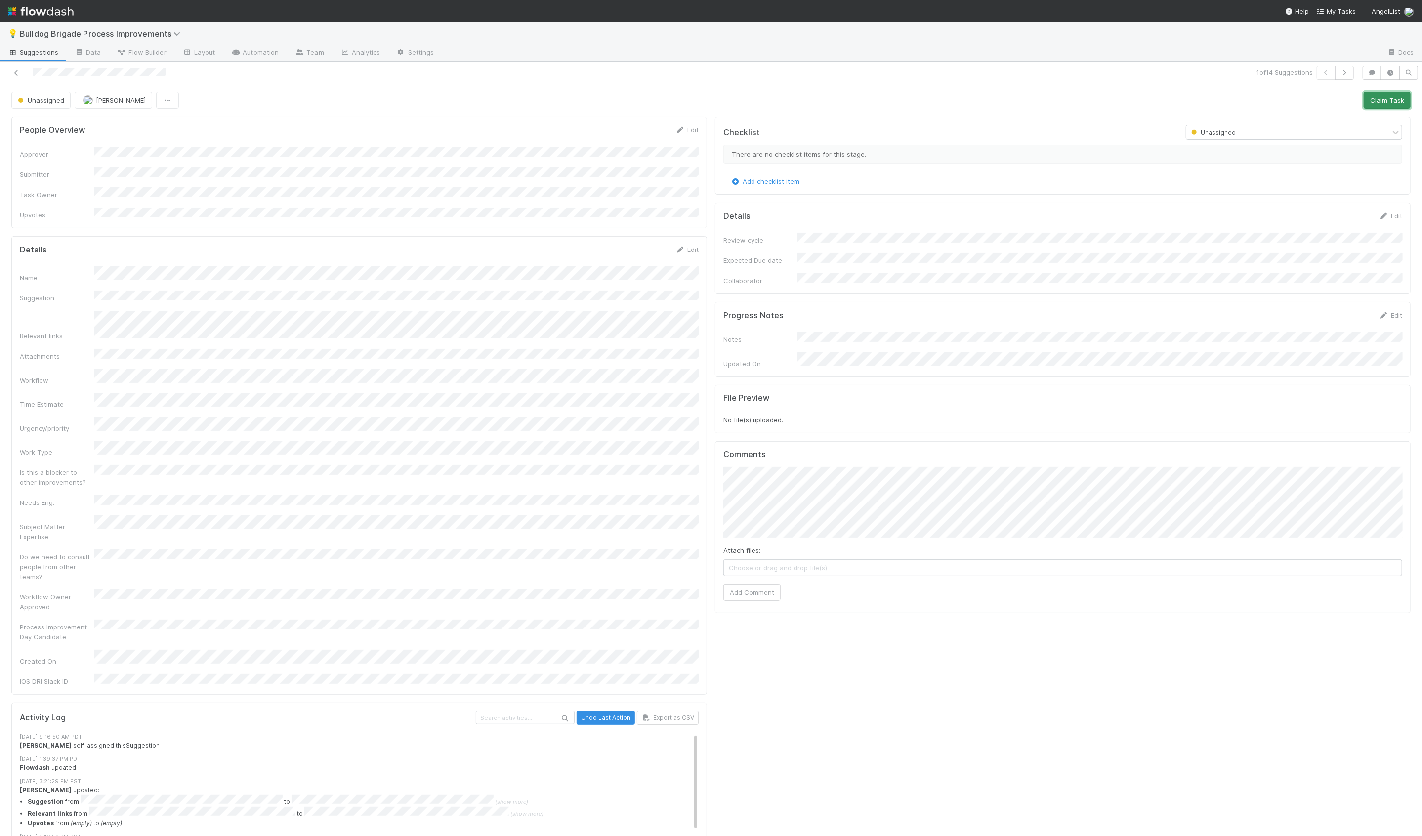
click at [1397, 104] on button "Claim Task" at bounding box center [1387, 100] width 47 height 17
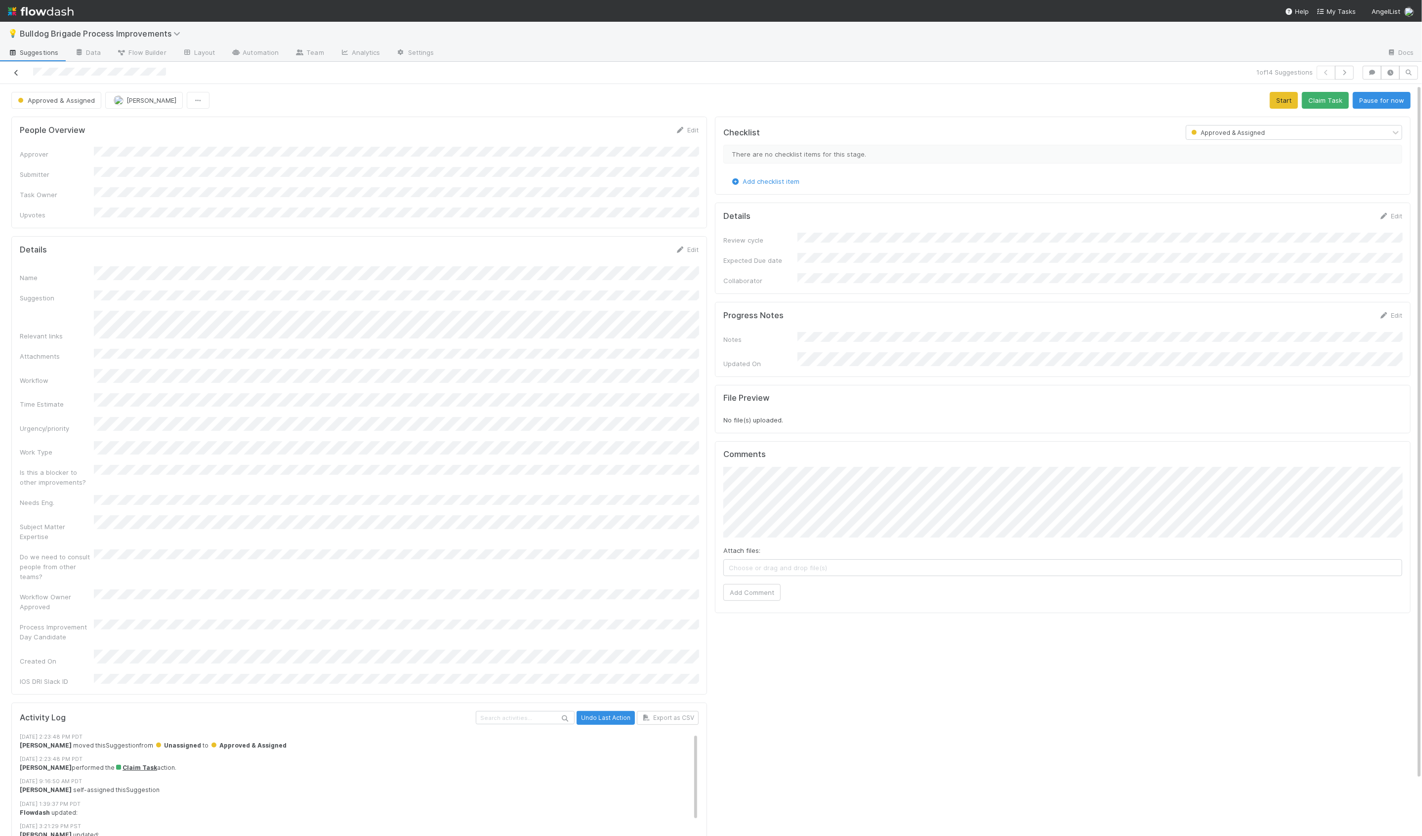
click at [20, 73] on icon at bounding box center [16, 73] width 10 height 6
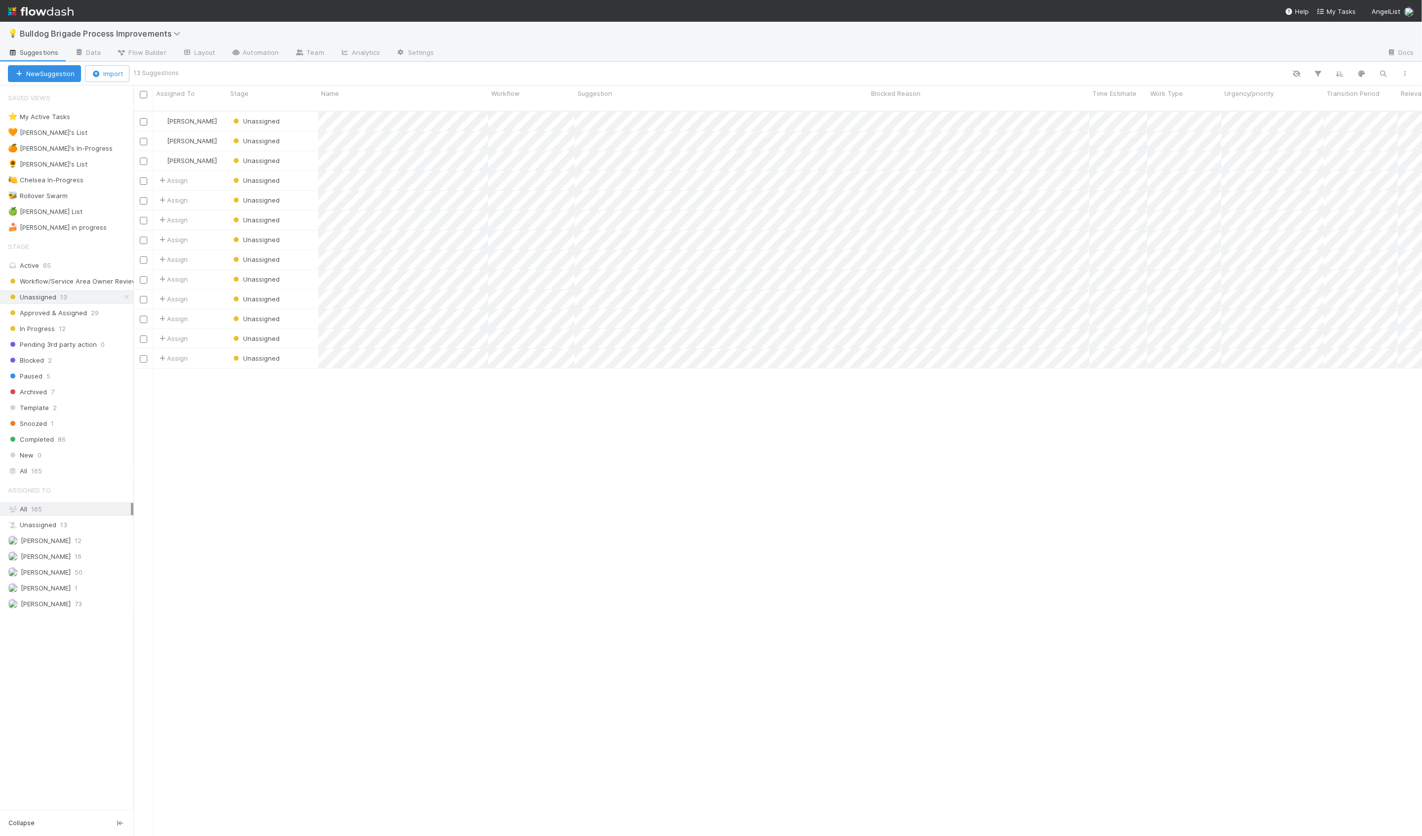
scroll to position [733, 1289]
click at [302, 138] on div "Unassigned" at bounding box center [272, 140] width 91 height 19
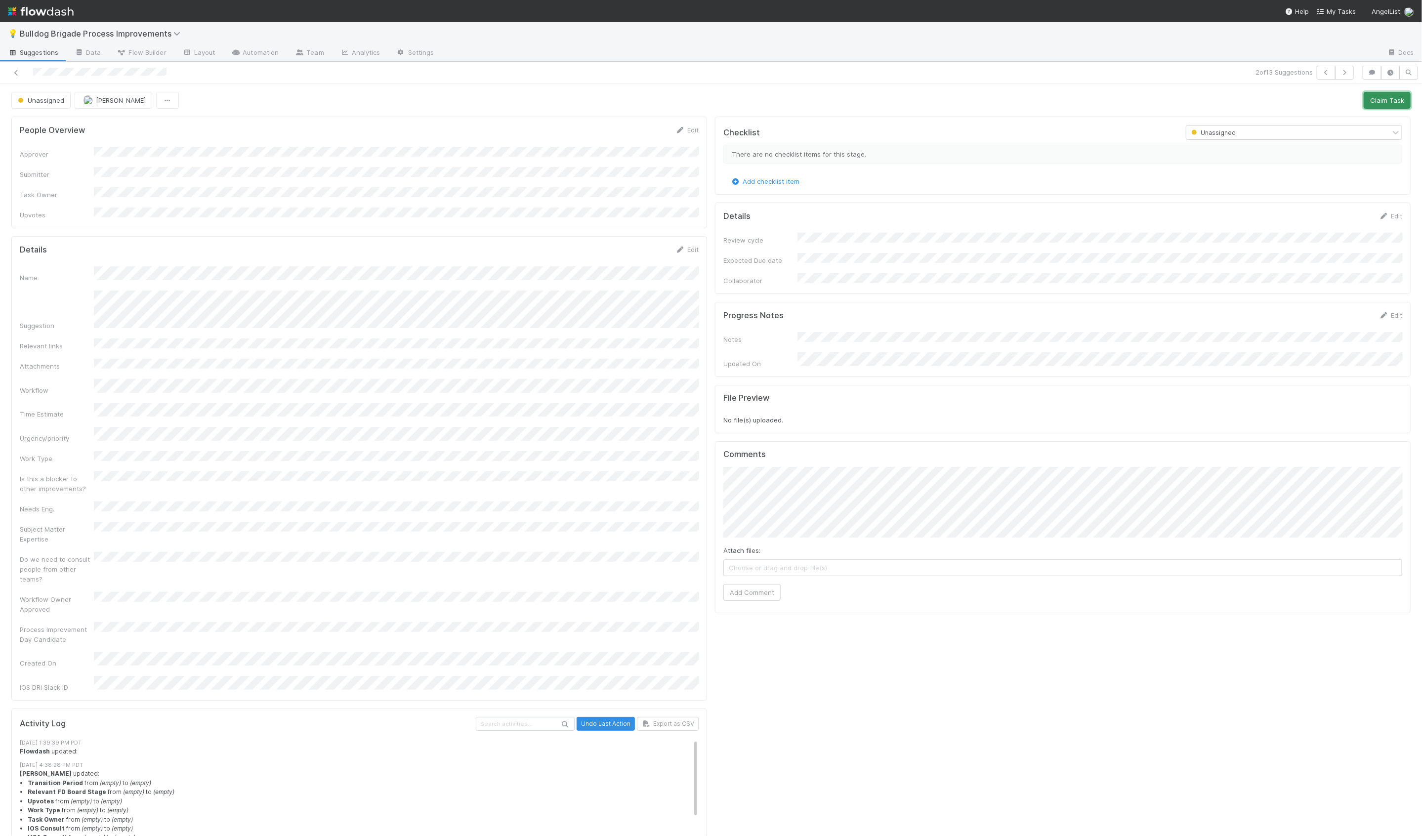
click at [1379, 102] on button "Claim Task" at bounding box center [1387, 100] width 47 height 17
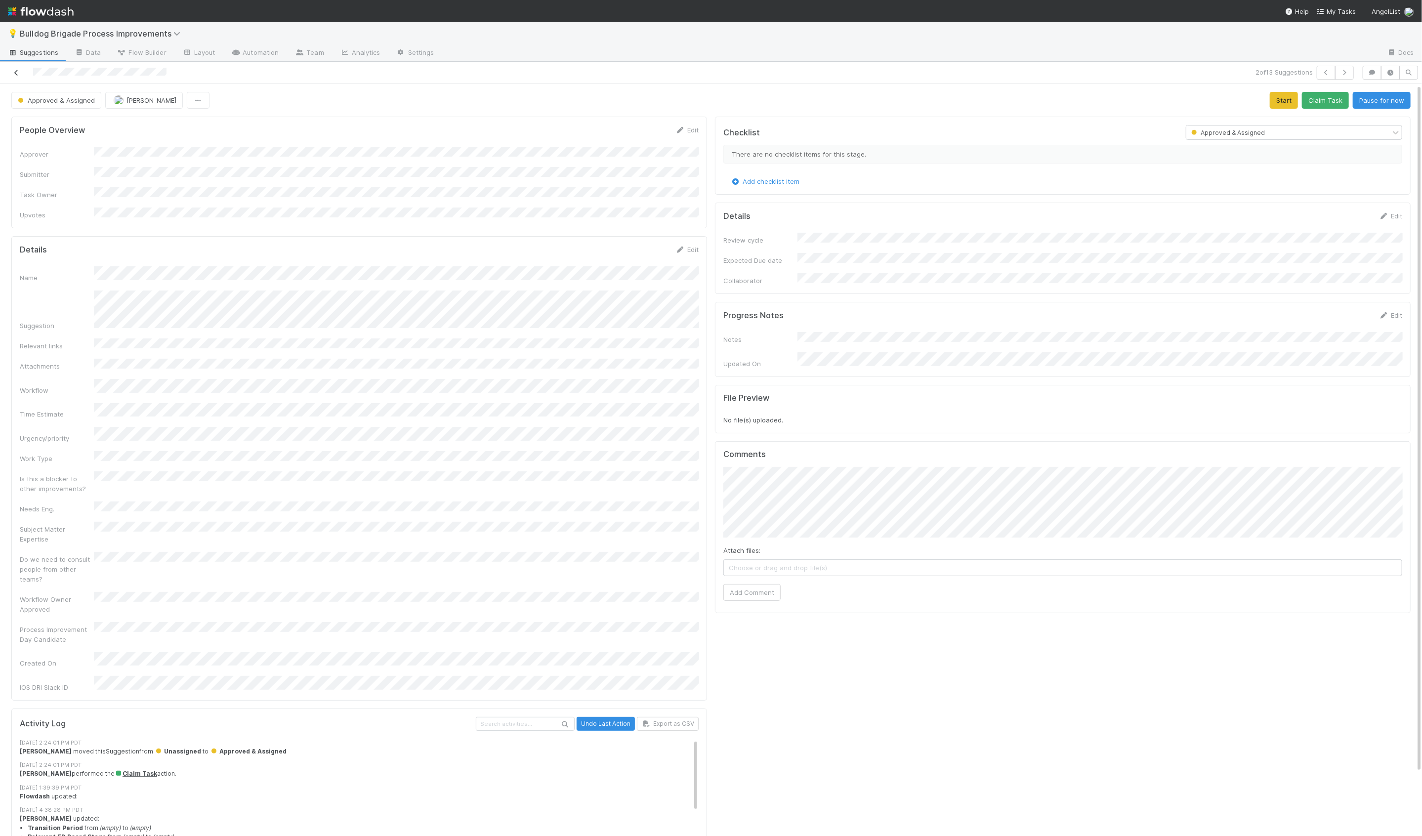
click at [18, 68] on link at bounding box center [16, 73] width 10 height 10
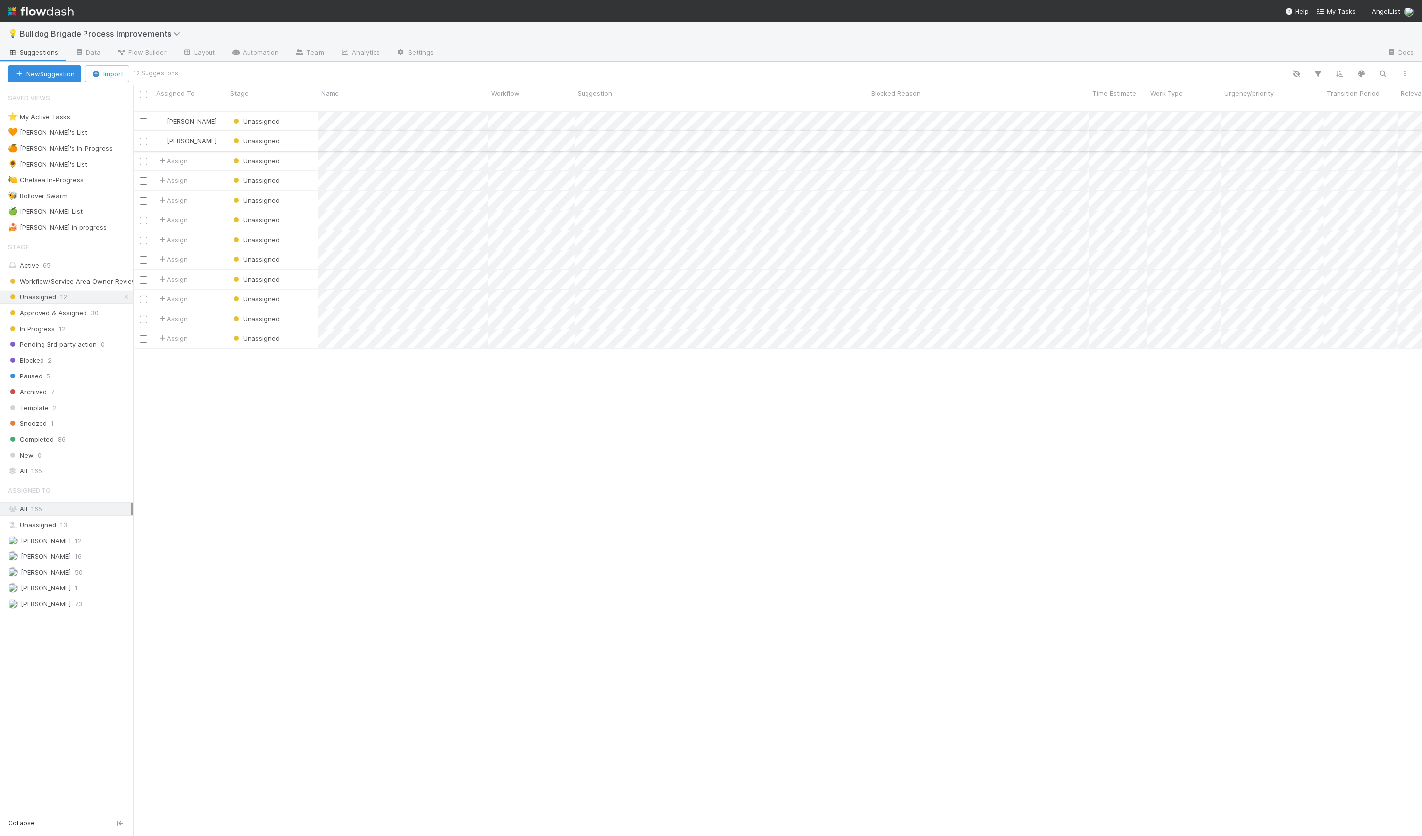
scroll to position [733, 1289]
click at [102, 212] on div "🍏 Hanin's List 8" at bounding box center [71, 212] width 126 height 12
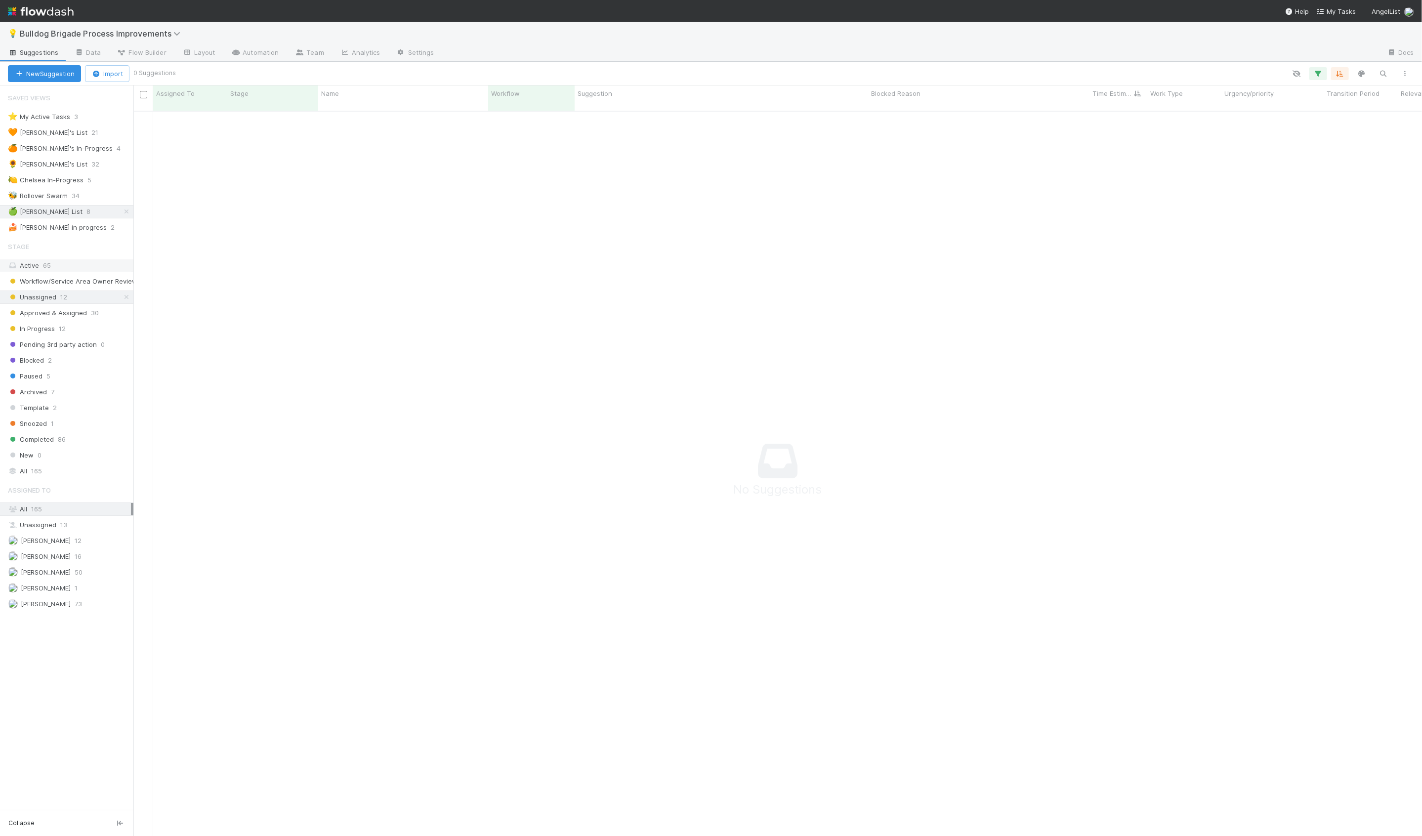
click at [98, 267] on div "Active 65" at bounding box center [69, 265] width 123 height 12
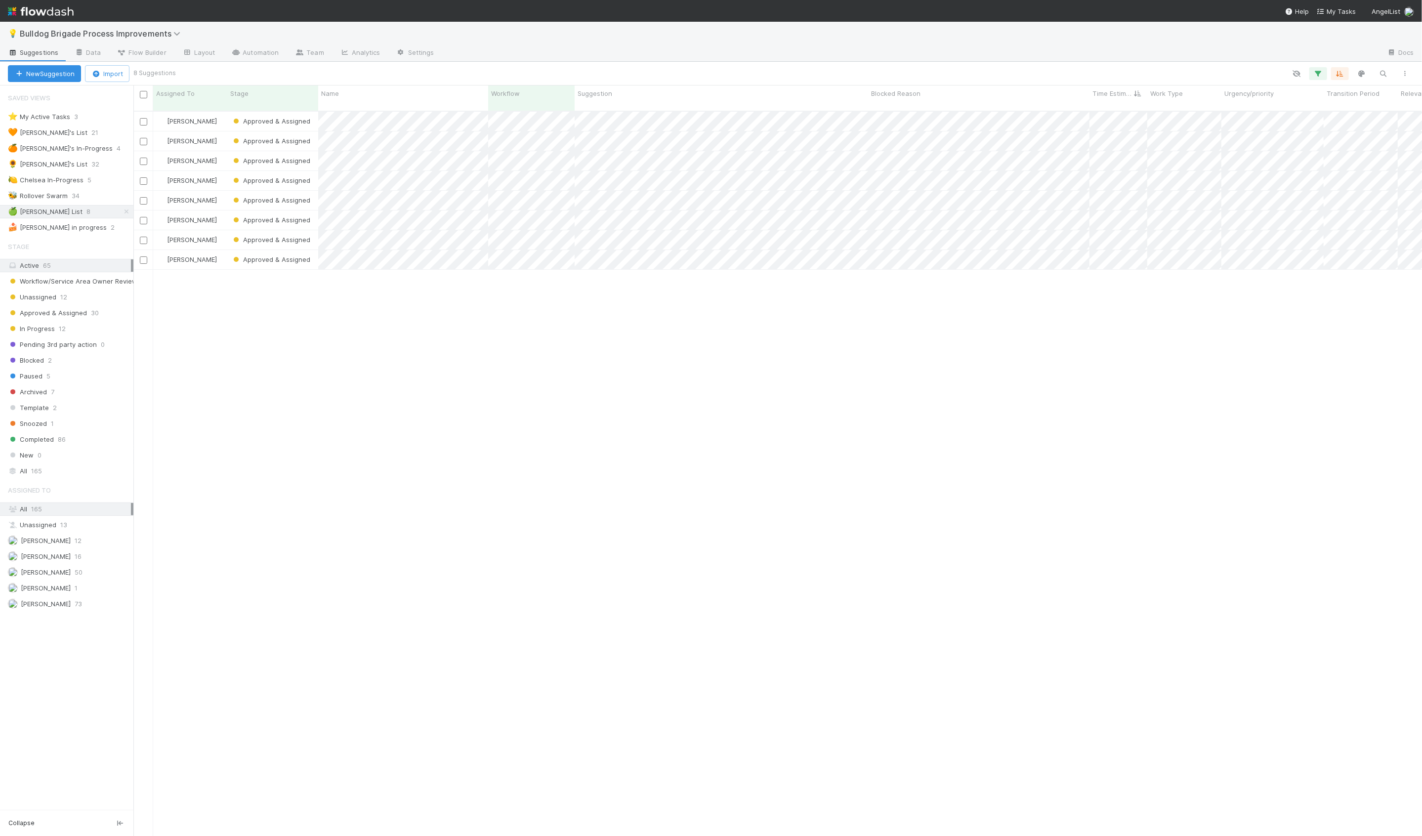
scroll to position [733, 1289]
click at [100, 147] on div "🍊 Suzi's In-Progress 4" at bounding box center [71, 148] width 126 height 12
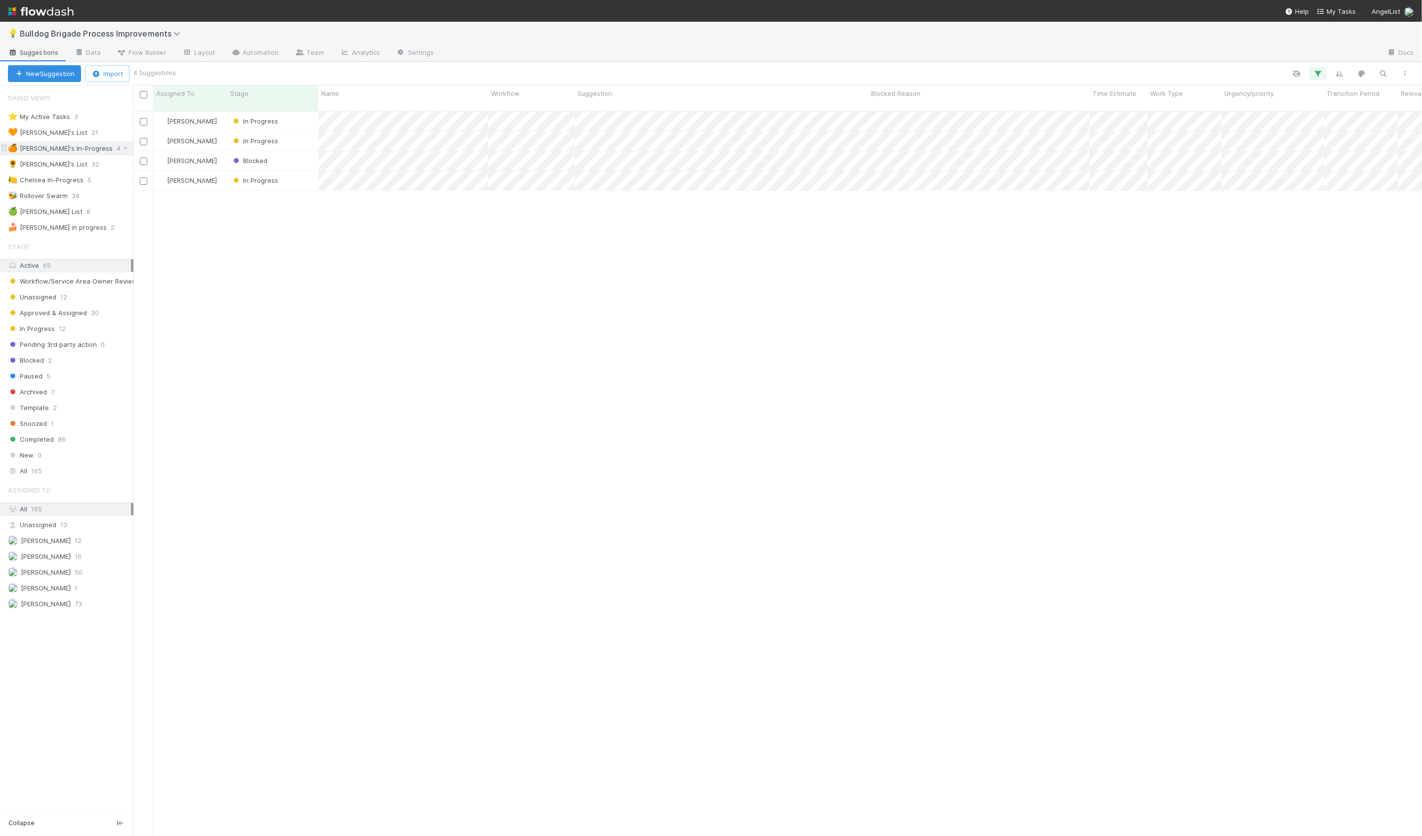
scroll to position [733, 1289]
click at [385, 221] on div at bounding box center [711, 418] width 1422 height 836
click at [304, 213] on div "Suzi Kang In Progress 7/18/25, 9:03:16 AM 8/6/25, 1:39:40 PM Suzi Kang In Progr…" at bounding box center [777, 478] width 1289 height 733
click at [106, 178] on div "🍋 Chelsea In-Progress 5" at bounding box center [71, 180] width 126 height 12
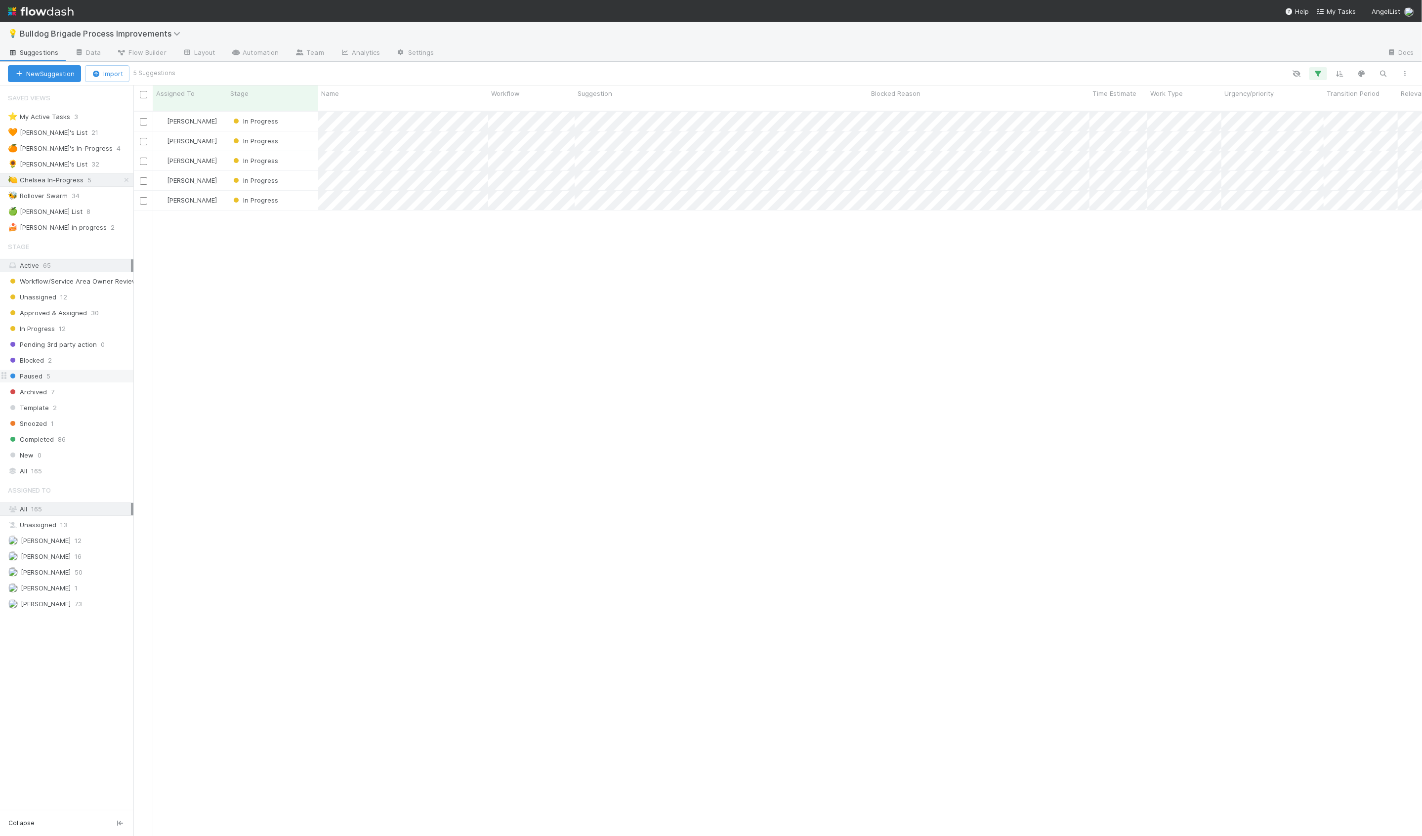
click at [81, 370] on div "Paused 5" at bounding box center [71, 376] width 126 height 12
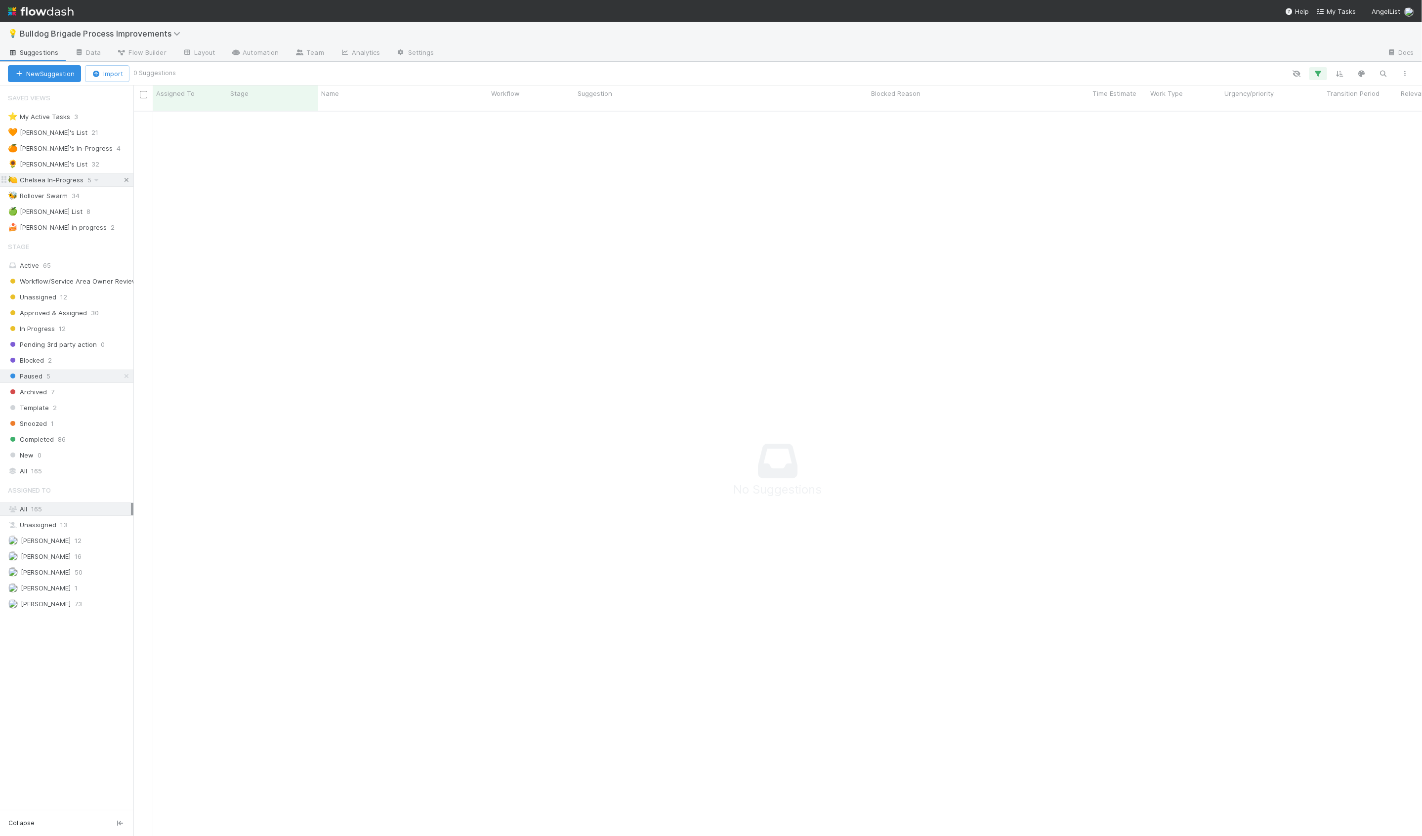
click at [130, 182] on icon at bounding box center [127, 180] width 10 height 6
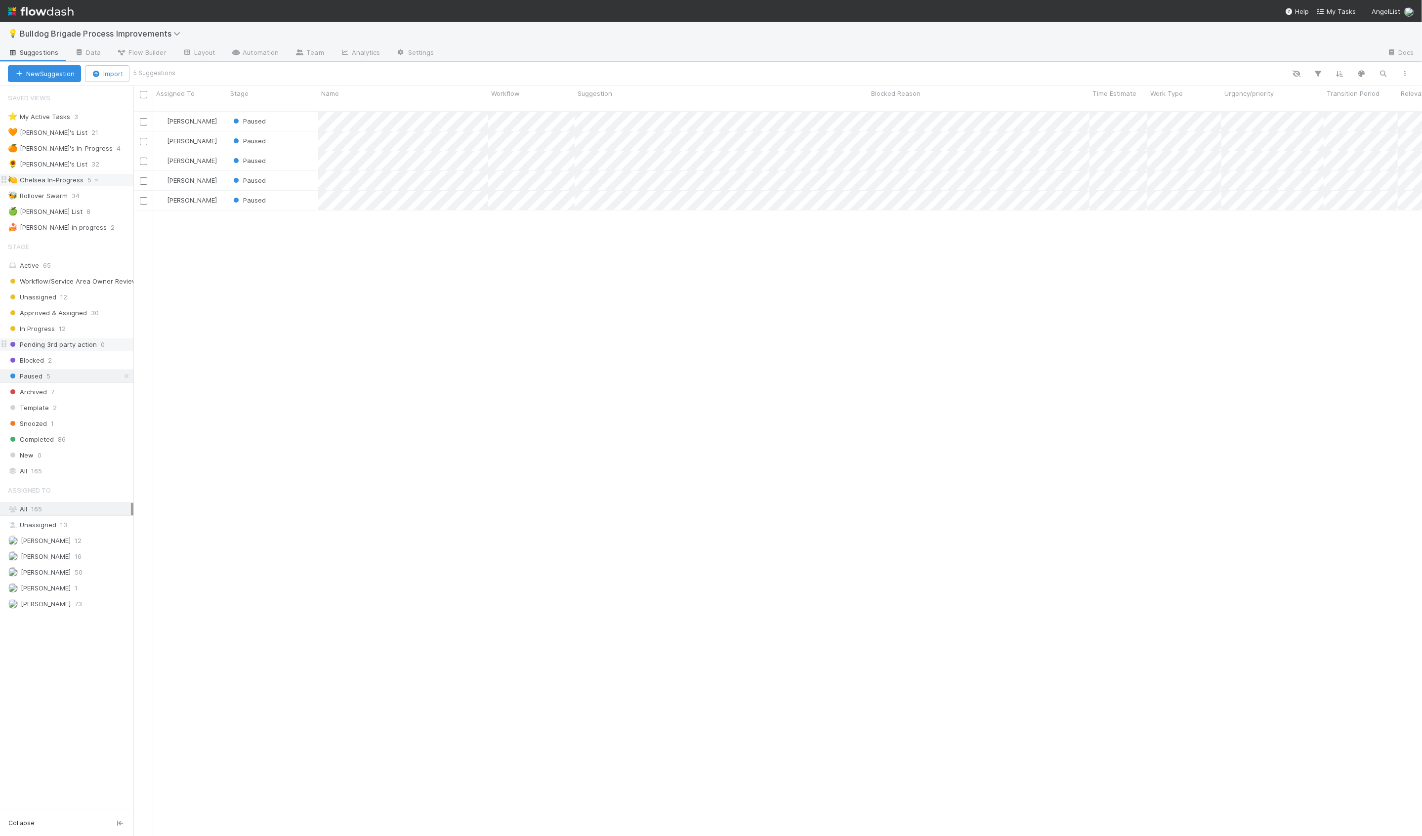
scroll to position [733, 1289]
click at [293, 115] on div "Paused" at bounding box center [272, 121] width 91 height 19
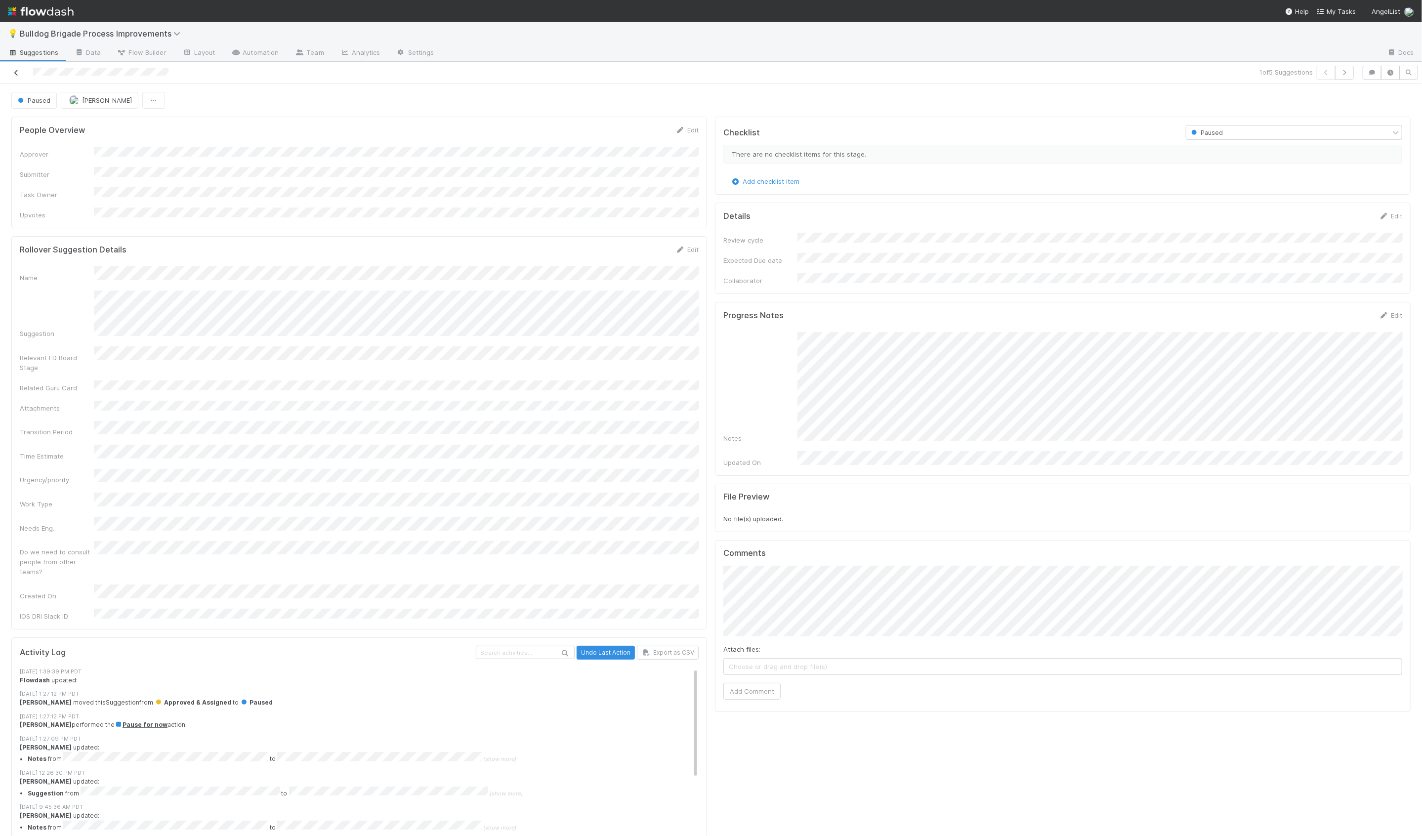
click at [20, 77] on link at bounding box center [16, 73] width 10 height 10
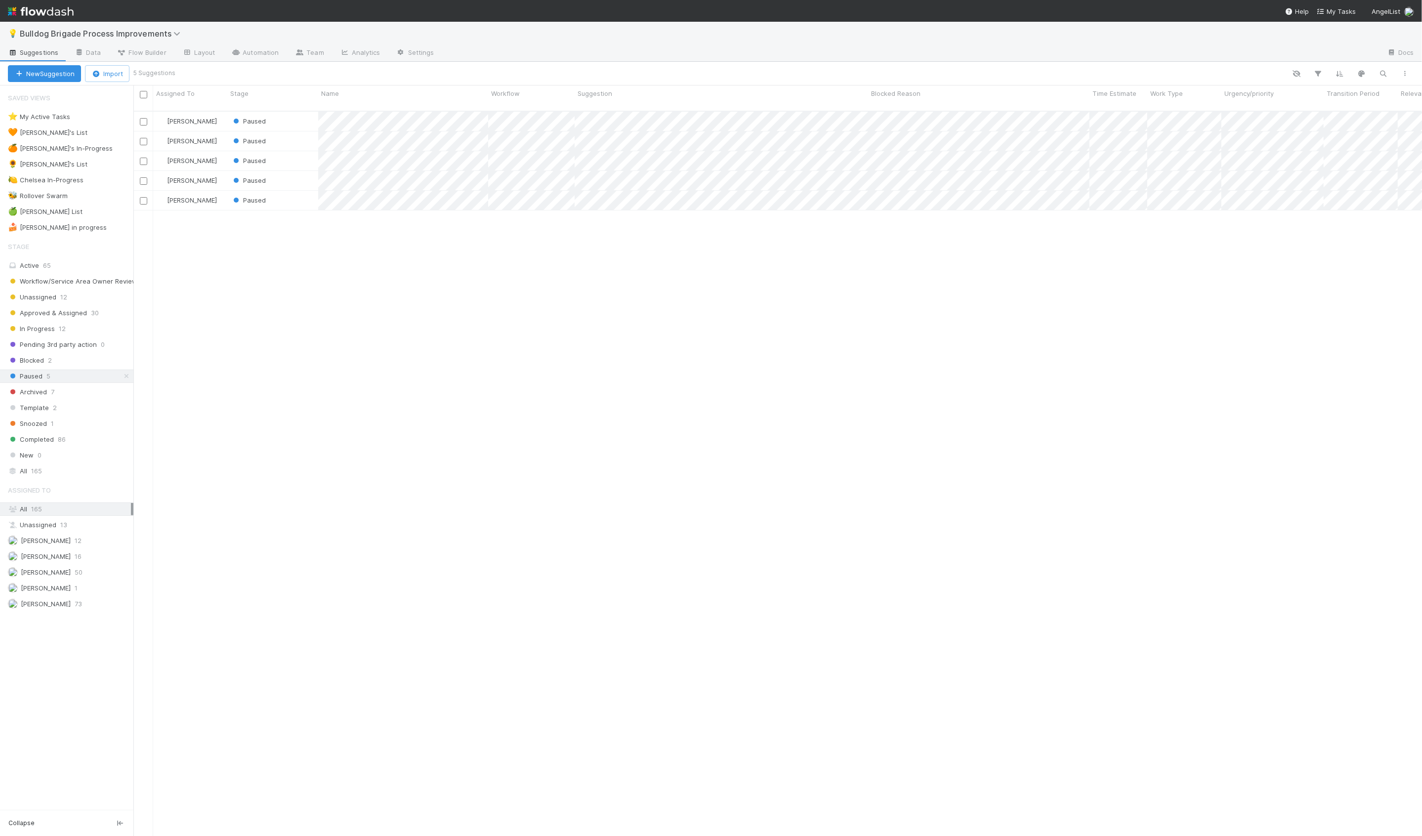
scroll to position [733, 1289]
click at [299, 194] on div "Paused" at bounding box center [272, 200] width 91 height 19
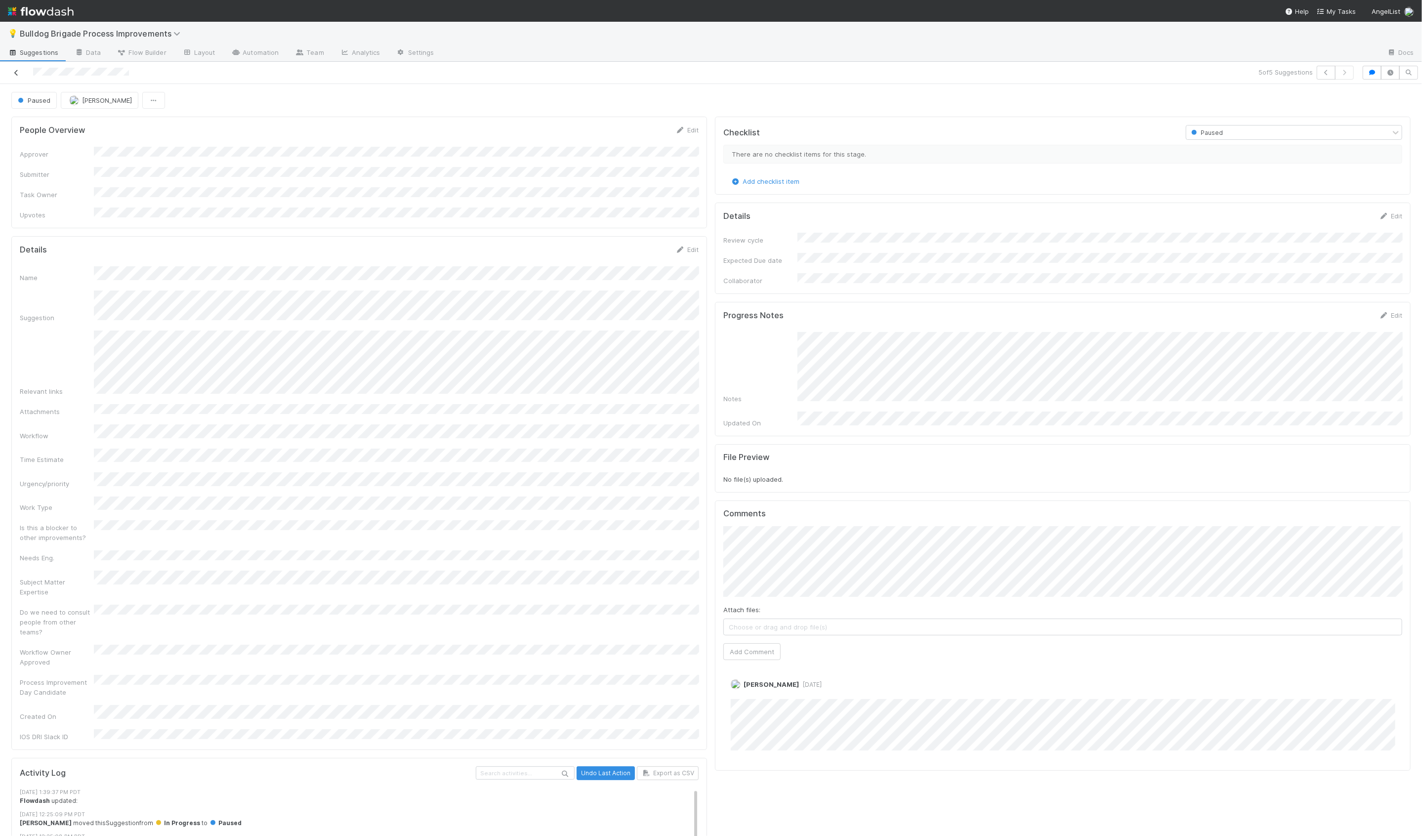
click at [13, 73] on icon at bounding box center [16, 73] width 10 height 6
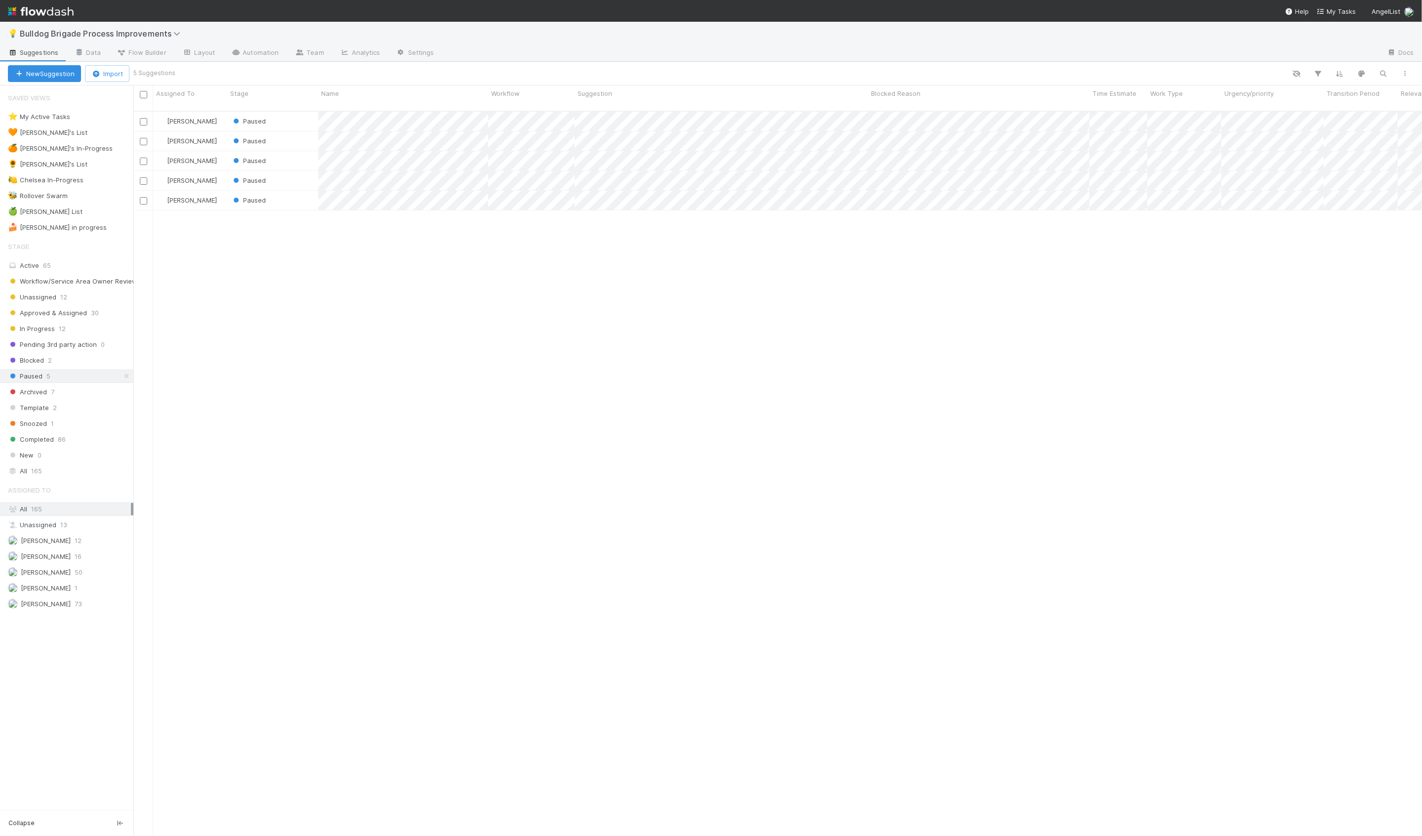
scroll to position [733, 1289]
click at [90, 388] on div "Archived 7" at bounding box center [71, 392] width 126 height 12
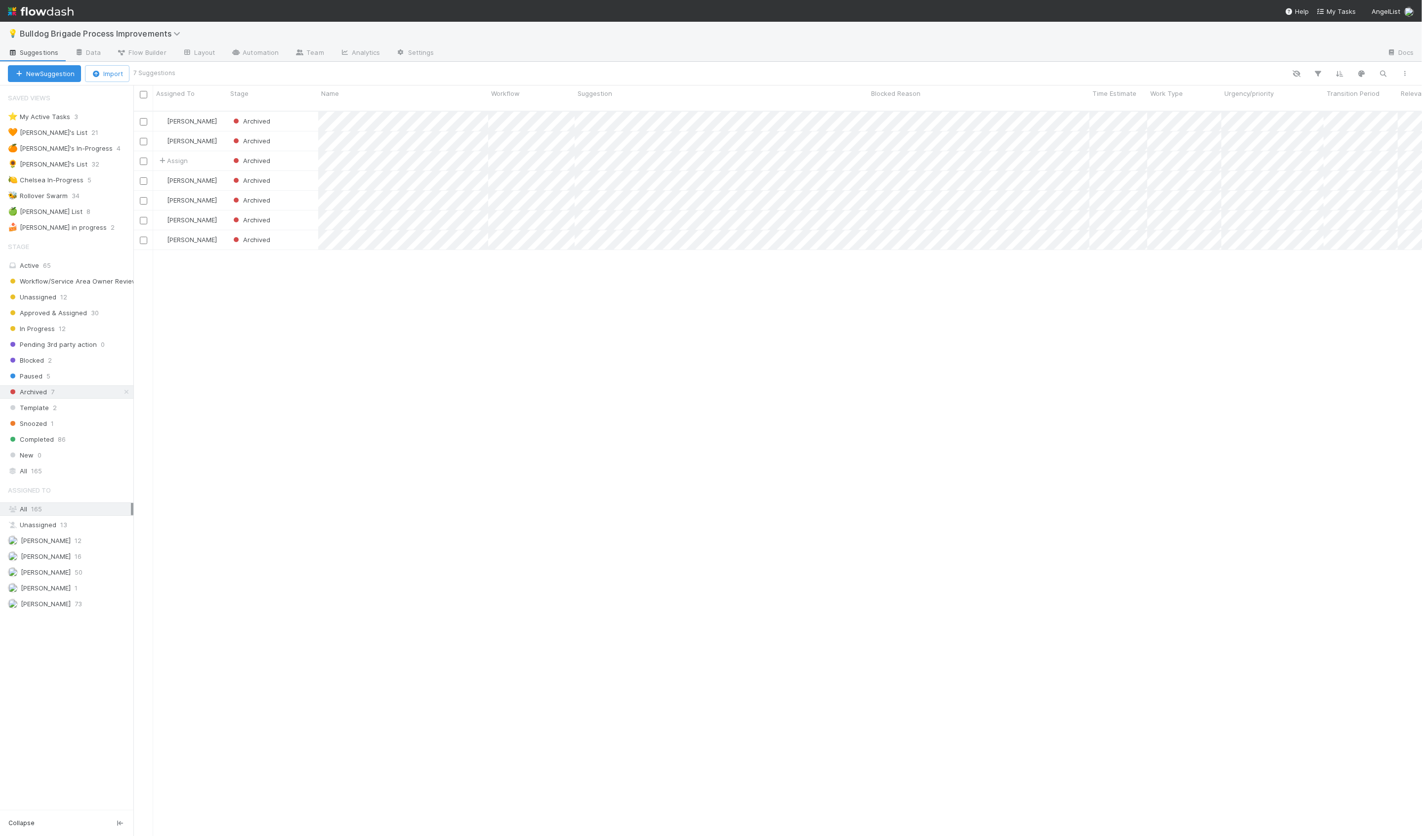
scroll to position [733, 1289]
click at [84, 265] on div "Active 65" at bounding box center [69, 265] width 123 height 12
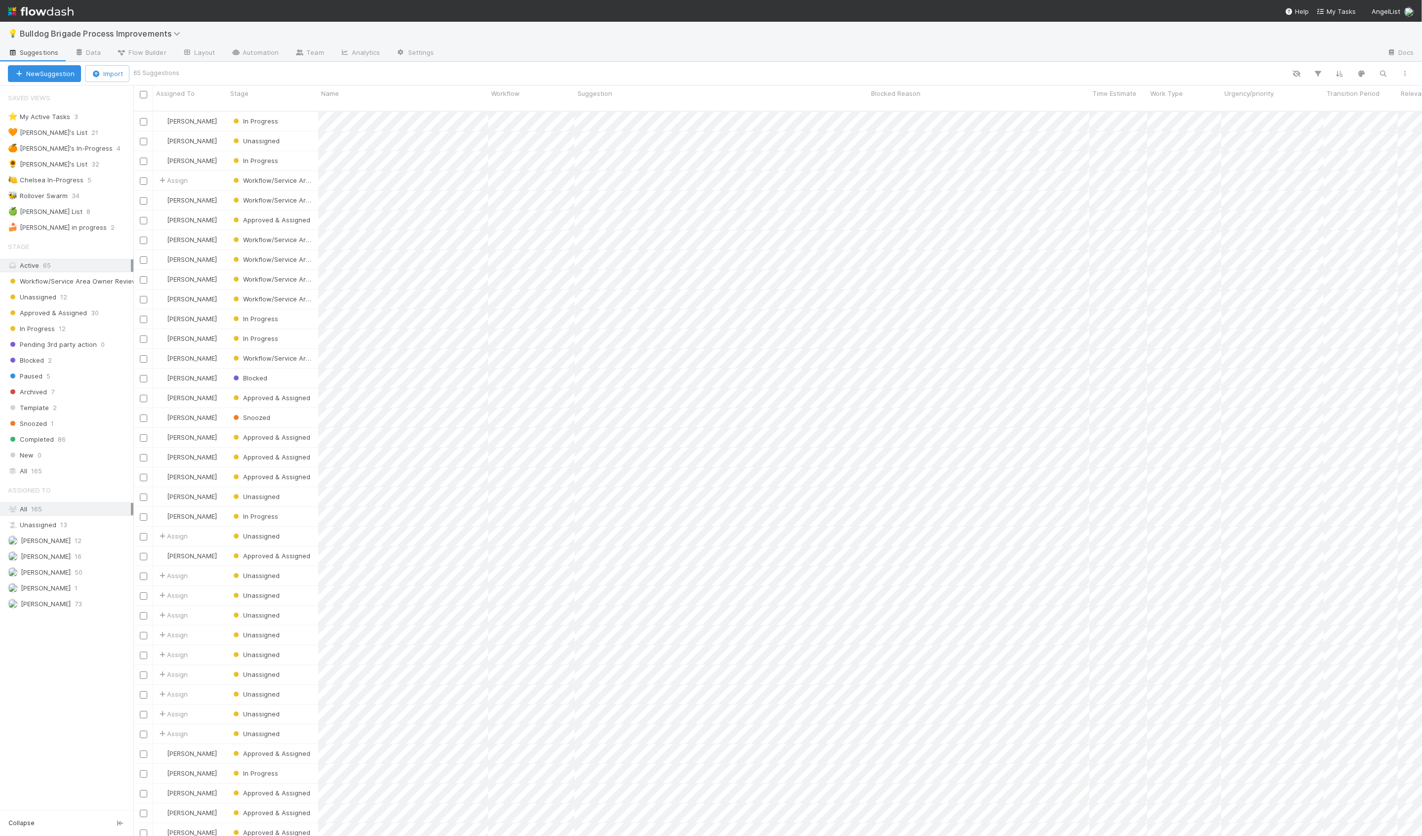
scroll to position [733, 1289]
click at [100, 210] on div "🍏 Hanin's List 8" at bounding box center [71, 212] width 126 height 12
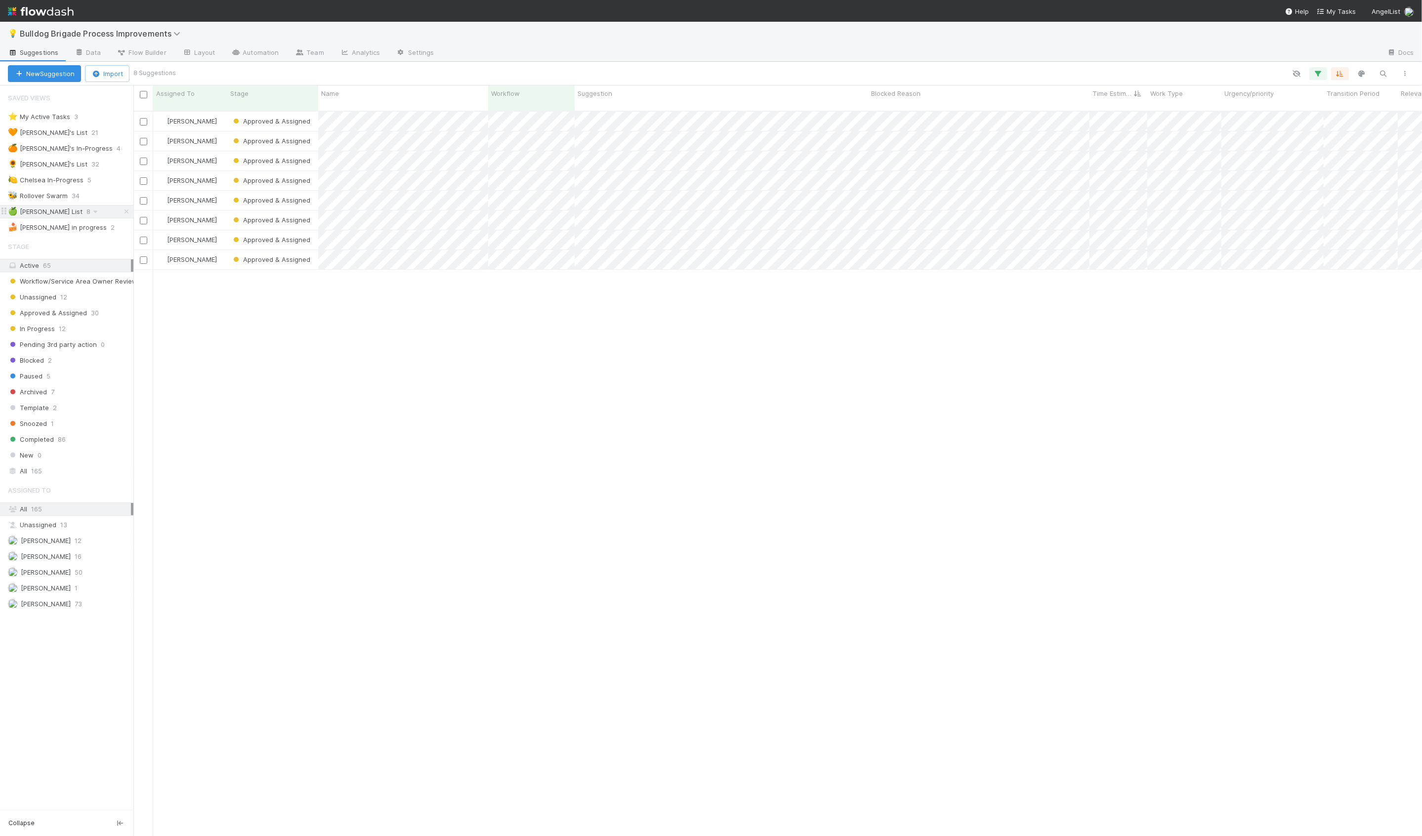
scroll to position [733, 1289]
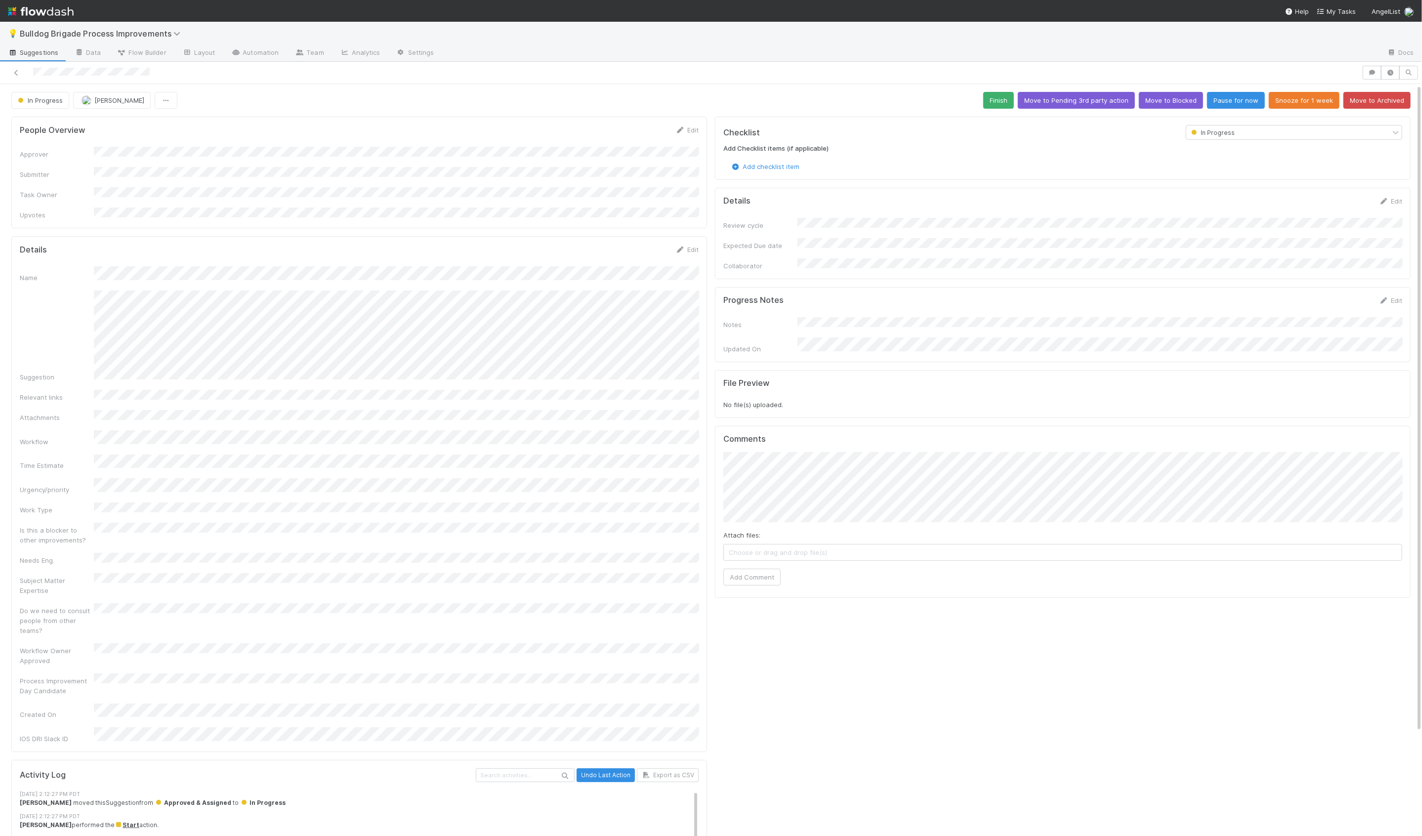
click at [78, 413] on div "Attachments" at bounding box center [57, 418] width 74 height 10
click at [84, 301] on div "Suggestion" at bounding box center [359, 336] width 679 height 91
click at [774, 569] on button "Add Comment" at bounding box center [751, 577] width 57 height 17
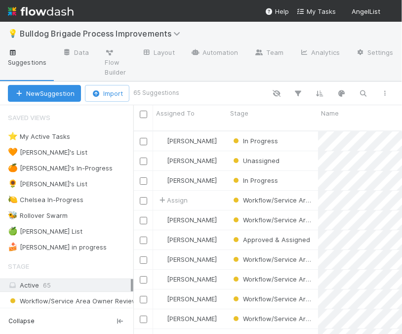
scroll to position [0, 0]
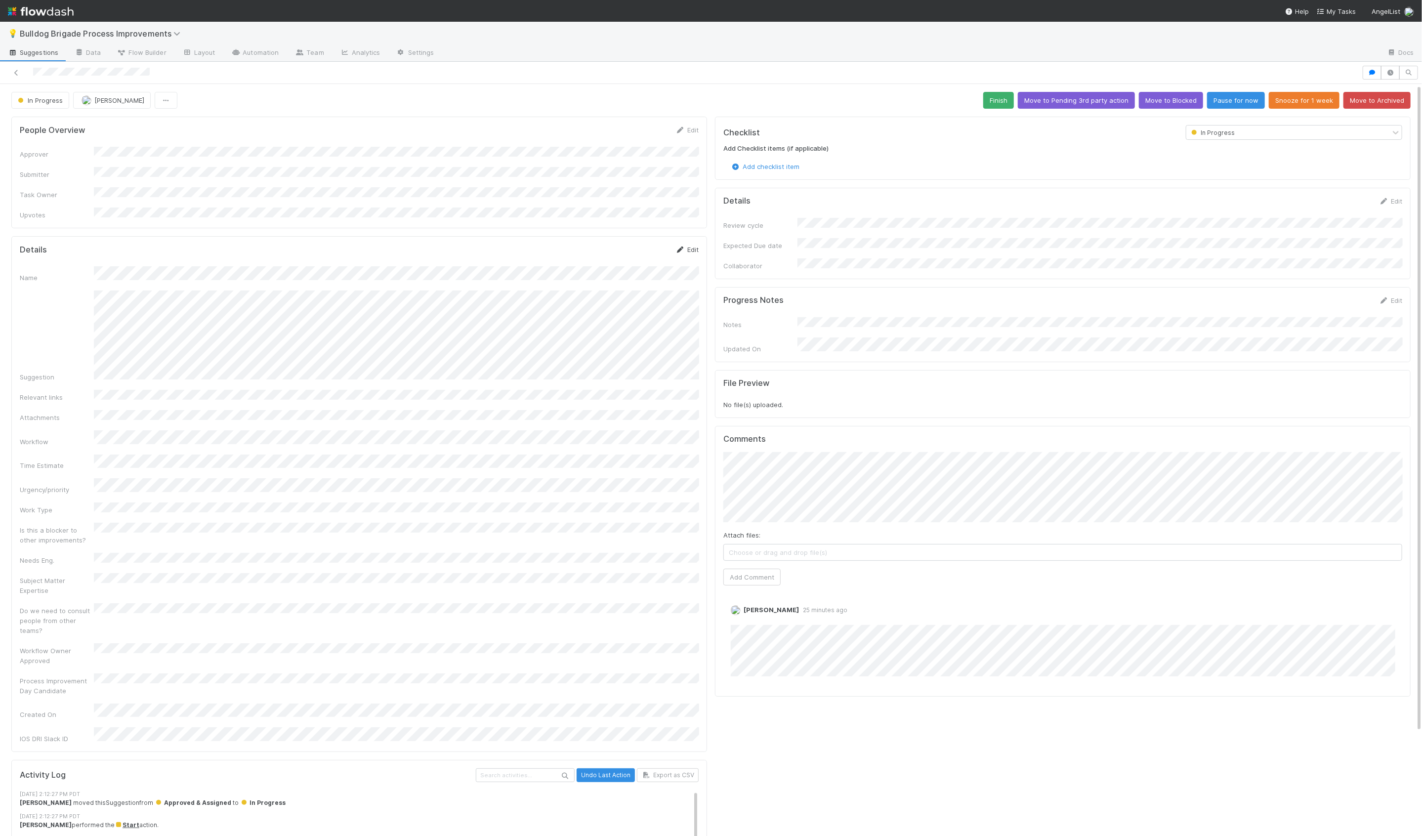
click at [694, 246] on link "Edit" at bounding box center [686, 250] width 23 height 8
click at [638, 246] on button "Save" at bounding box center [646, 253] width 28 height 17
click at [695, 246] on link "Edit" at bounding box center [686, 250] width 23 height 8
click at [652, 245] on button "Save" at bounding box center [646, 253] width 28 height 17
click at [1392, 296] on link "Edit" at bounding box center [1390, 300] width 23 height 8
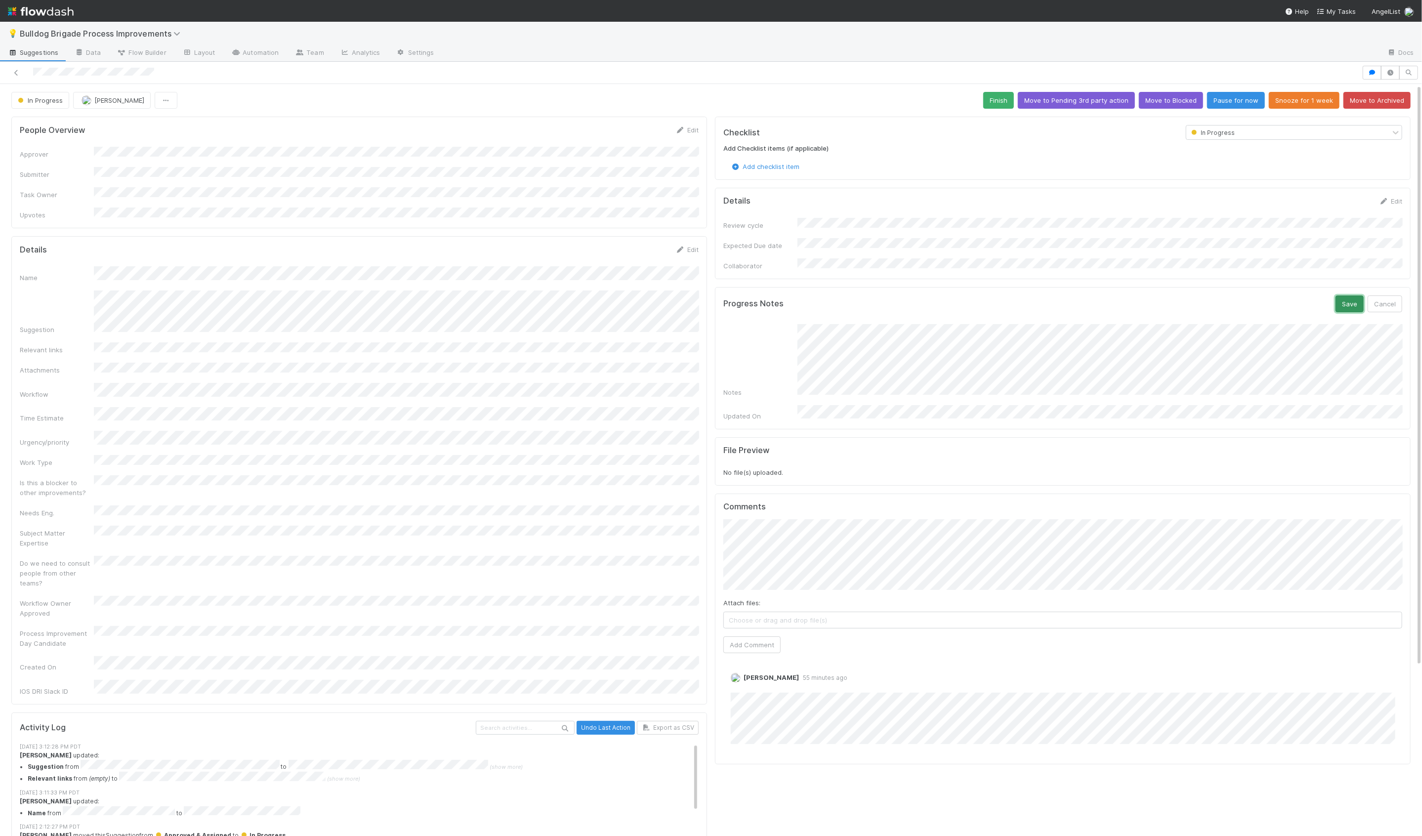
click at [1345, 295] on button "Save" at bounding box center [1350, 303] width 28 height 17
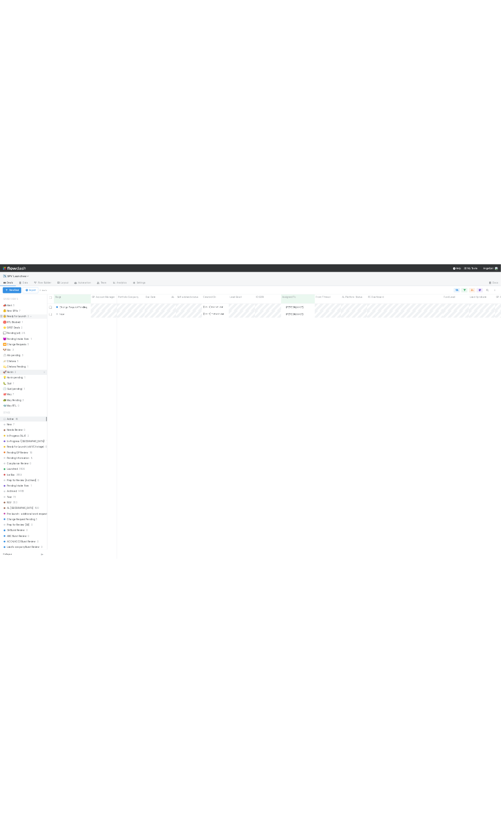
scroll to position [733, 1289]
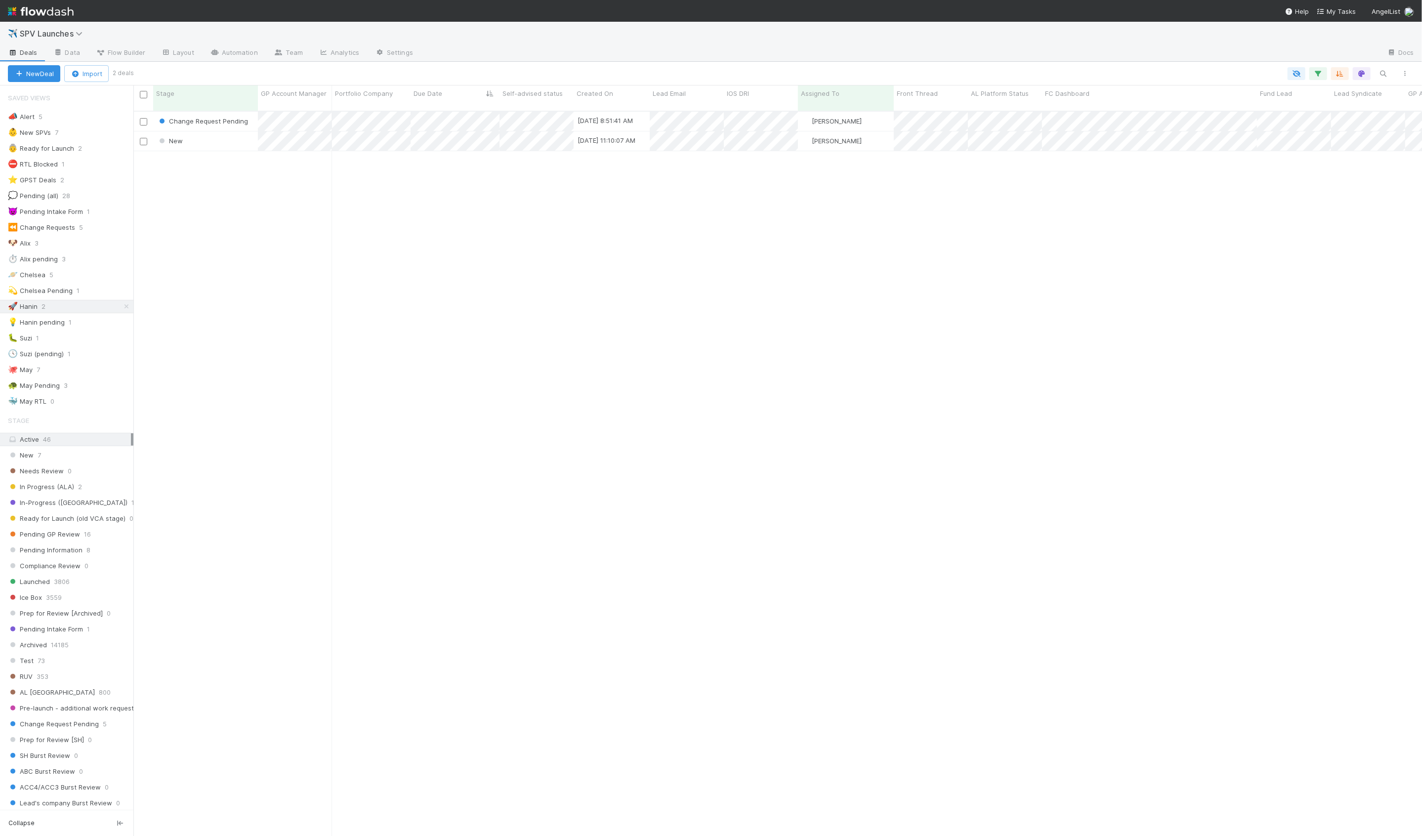
click at [215, 173] on div "Change Request Pending 7/30/25, 8:51:41 AM Hanin Almoallim 0 0 3 0 0 0 0 1 1 0 …" at bounding box center [777, 478] width 1289 height 733
click at [233, 135] on div "New" at bounding box center [205, 140] width 105 height 19
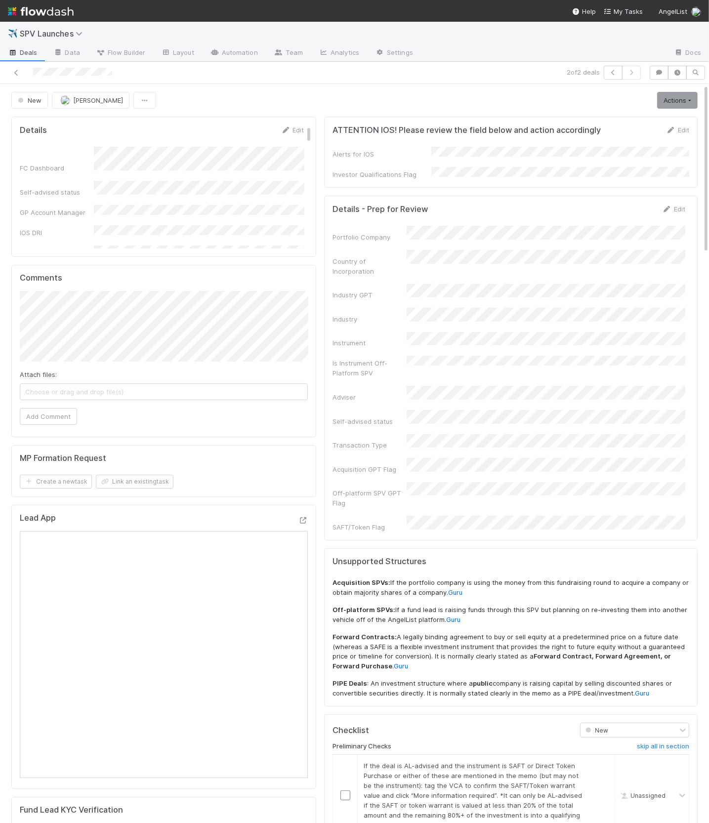
click at [293, 101] on div "New Hanin Almoallim Actions Start Review (ALA) Move to Ice Box Needs to be Arch…" at bounding box center [354, 100] width 686 height 17
click at [292, 105] on div "New Hanin Almoallim Actions Start Review (ALA) Move to Ice Box Needs to be Arch…" at bounding box center [354, 100] width 686 height 17
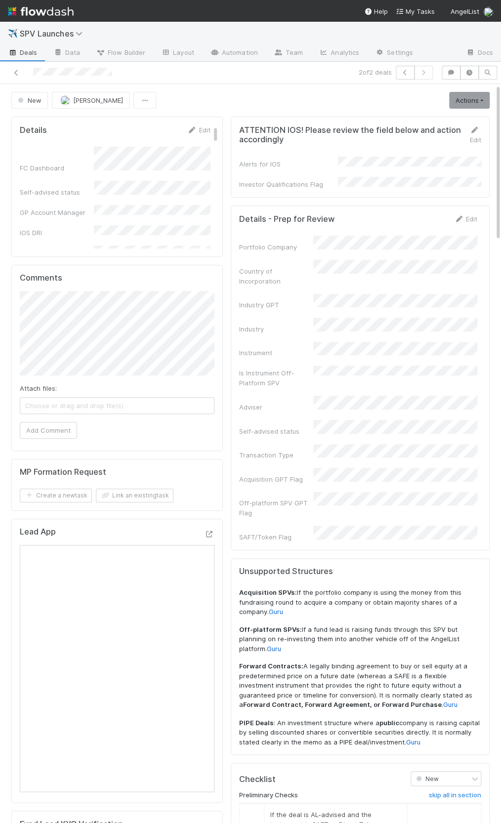
click at [275, 103] on div "New Hanin Almoallim Actions Start Review (ALA) Move to Ice Box Needs to be Arch…" at bounding box center [250, 100] width 478 height 17
click at [472, 215] on link "Edit" at bounding box center [465, 219] width 23 height 8
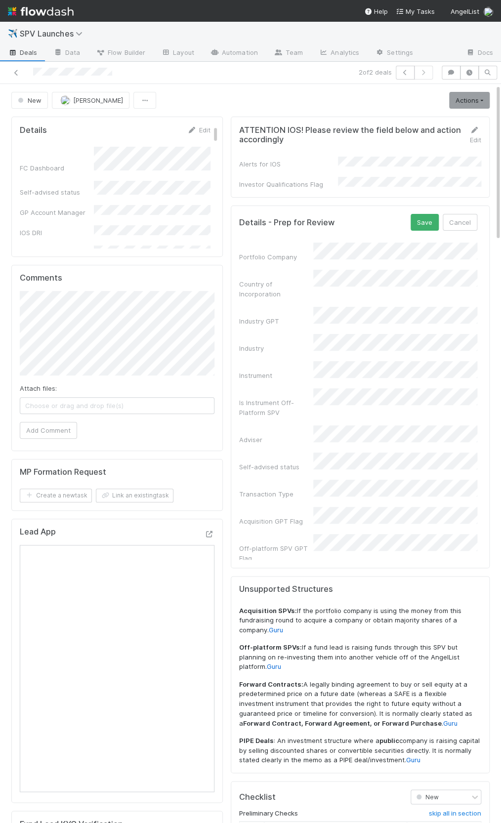
click at [345, 335] on div "Portfolio Company Country of Incorporation Industry GPT Industry Instrument Is …" at bounding box center [358, 417] width 238 height 348
click at [356, 374] on div "Non-bank financial institution" at bounding box center [397, 367] width 161 height 18
click at [265, 371] on div "Instrument" at bounding box center [276, 376] width 74 height 10
click at [430, 214] on button "Save" at bounding box center [425, 222] width 28 height 17
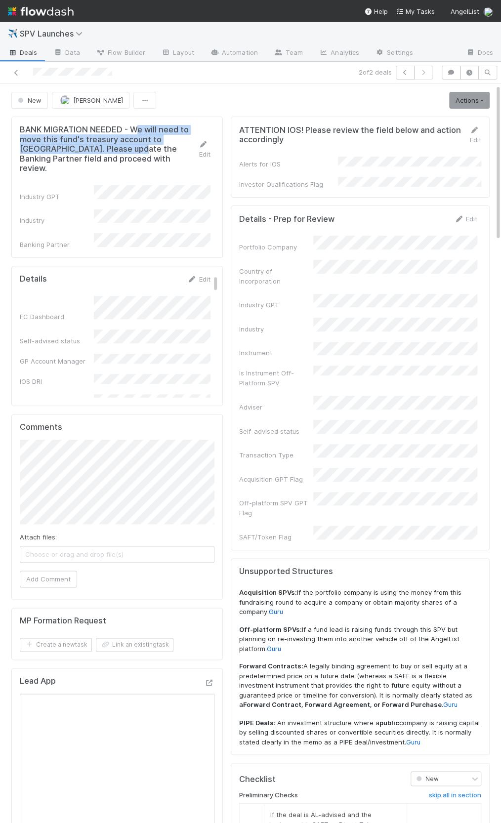
drag, startPoint x: 138, startPoint y: 134, endPoint x: 137, endPoint y: 150, distance: 15.3
click at [137, 150] on h5 "BANK MIGRATION NEEDED - We will need to move this fund's treasury account to Pi…" at bounding box center [109, 149] width 179 height 48
click at [206, 141] on icon at bounding box center [204, 144] width 10 height 6
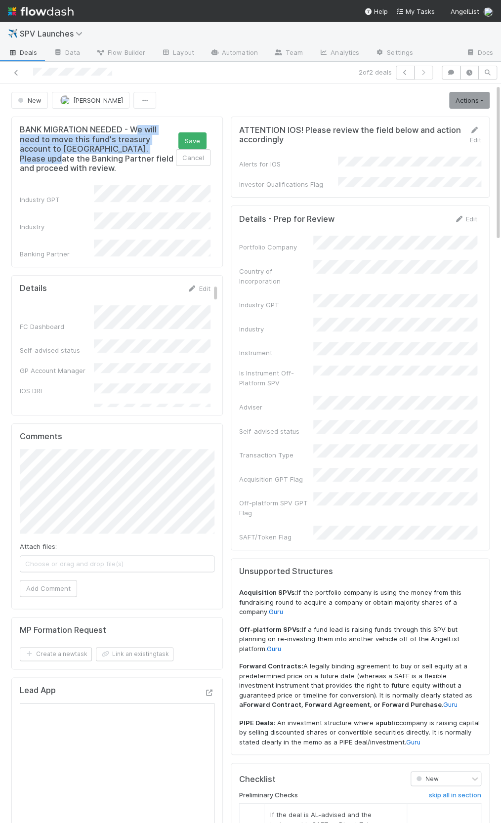
click at [74, 145] on h5 "BANK MIGRATION NEEDED - We will need to move this fund's treasury account to Pi…" at bounding box center [98, 149] width 156 height 48
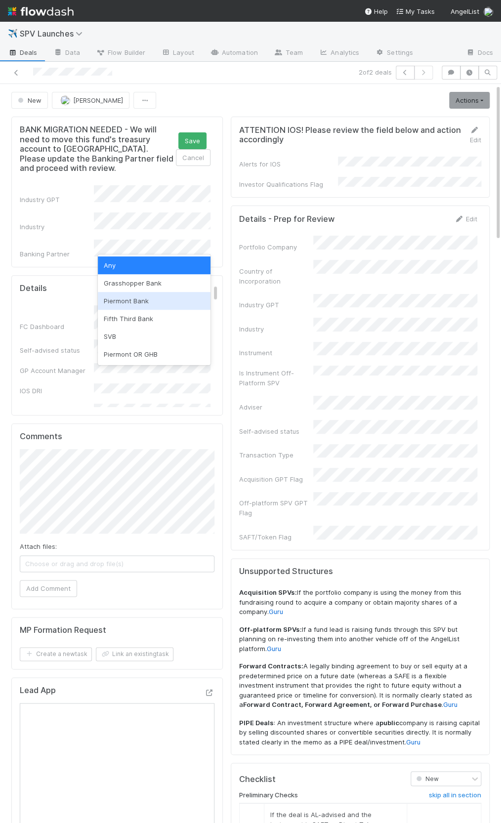
click at [126, 298] on div "Piermont Bank" at bounding box center [154, 301] width 113 height 18
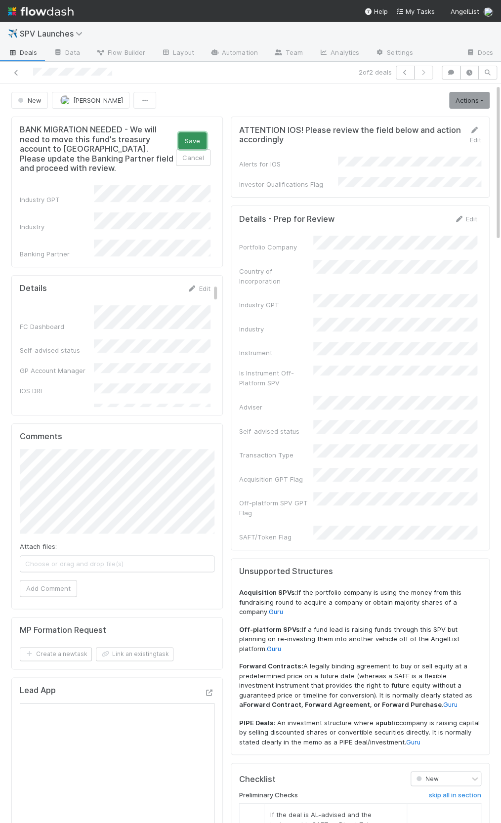
click at [191, 136] on button "Save" at bounding box center [192, 140] width 28 height 17
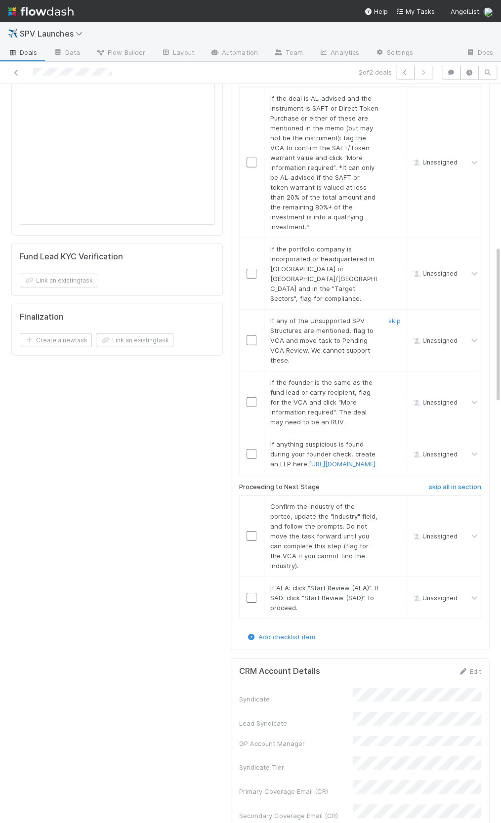
scroll to position [770, 0]
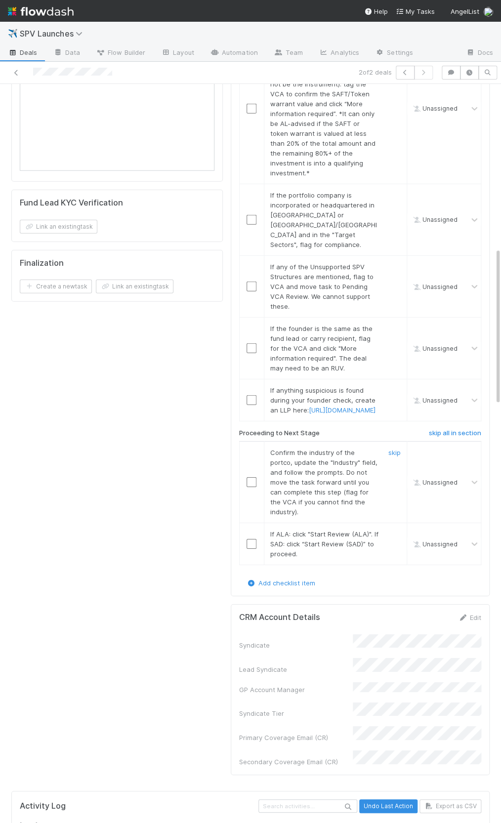
click at [251, 477] on input "checkbox" at bounding box center [252, 482] width 10 height 10
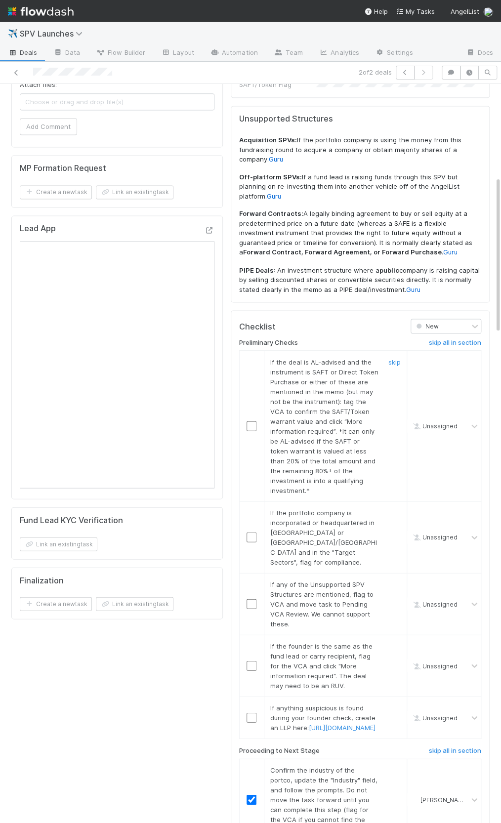
scroll to position [433, 0]
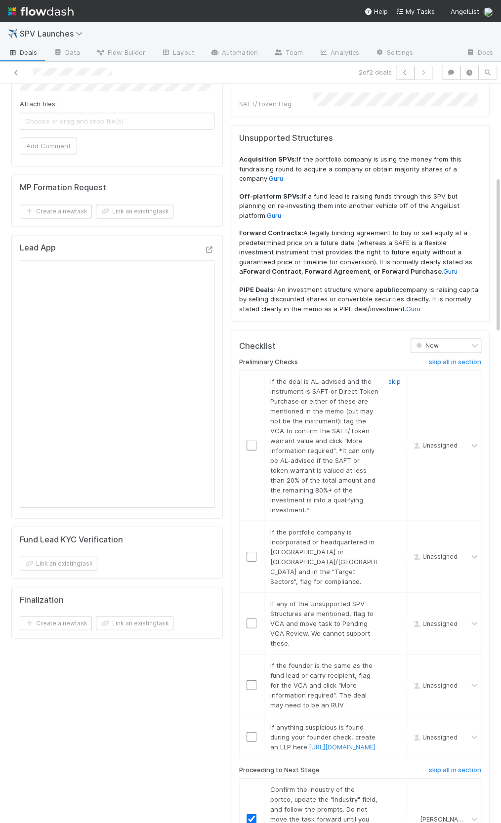
click at [398, 377] on link "skip" at bounding box center [394, 381] width 12 height 8
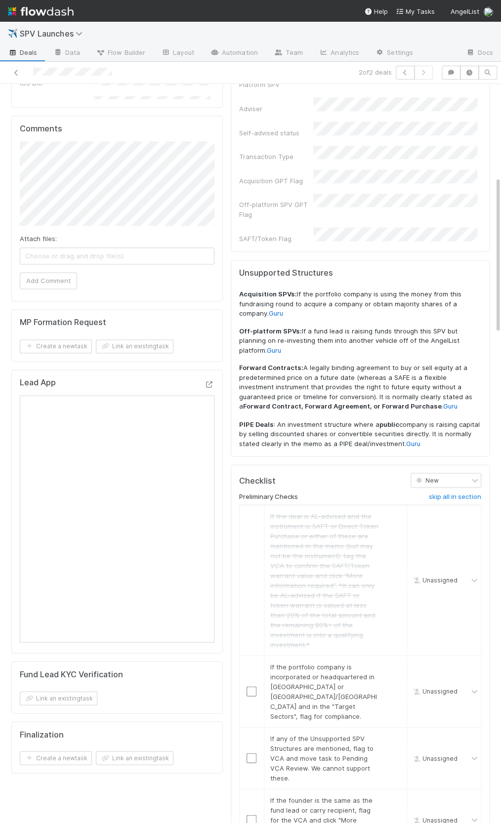
scroll to position [0, 0]
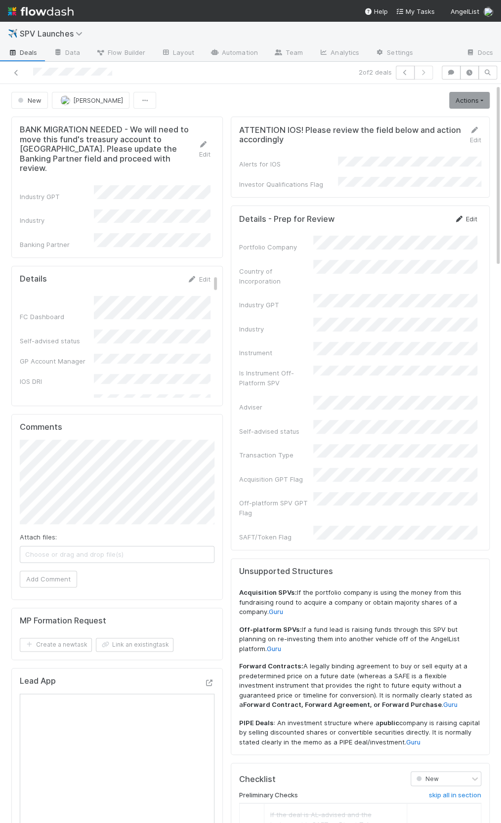
click at [465, 215] on link "Edit" at bounding box center [465, 219] width 23 height 8
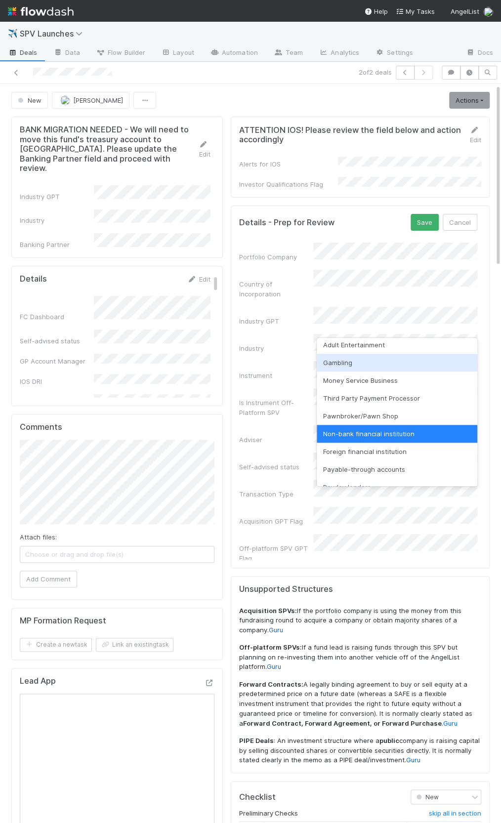
scroll to position [75, 0]
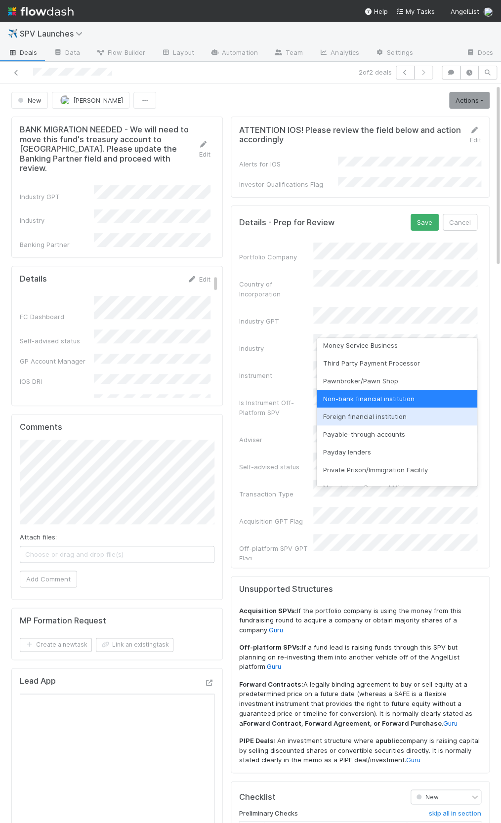
click at [367, 417] on div "Foreign financial institution" at bounding box center [397, 417] width 161 height 18
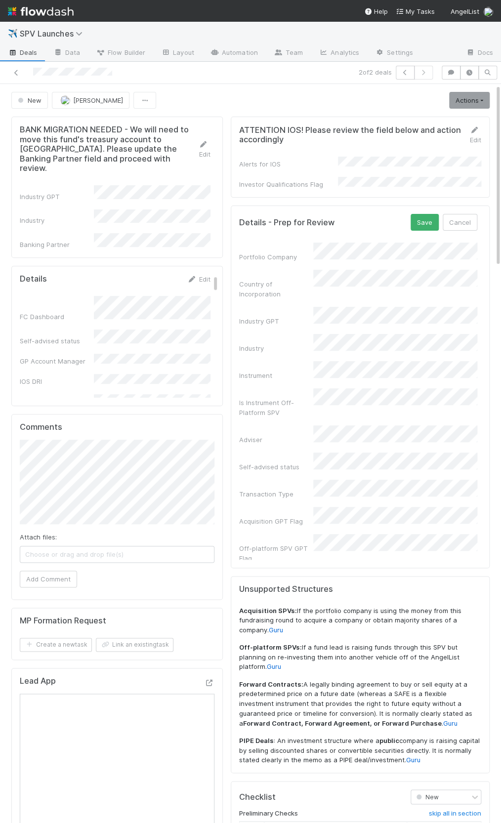
click at [422, 225] on form "Details - Prep for Review Save Cancel Portfolio Company Country of Incorporatio…" at bounding box center [358, 402] width 238 height 377
click at [422, 221] on button "Save" at bounding box center [425, 222] width 28 height 17
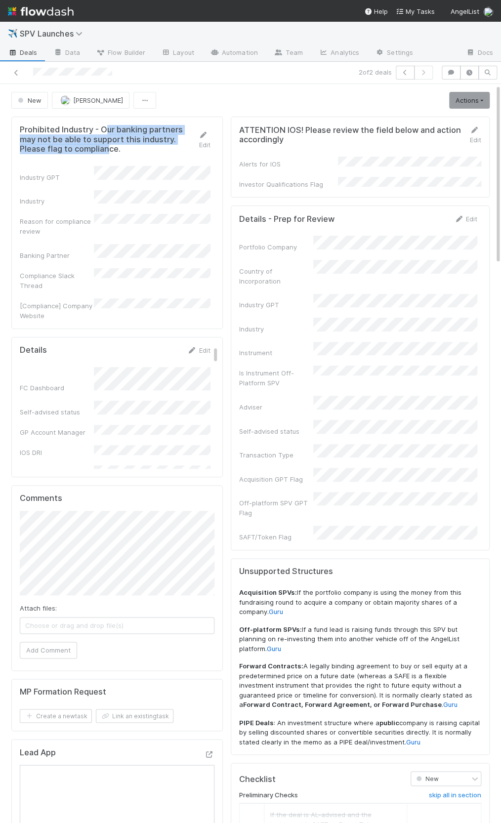
drag, startPoint x: 104, startPoint y: 132, endPoint x: 108, endPoint y: 151, distance: 19.7
click at [108, 151] on h5 "Prohibited Industry - Our banking partners may not be able to support this indu…" at bounding box center [109, 139] width 179 height 29
click at [200, 136] on icon at bounding box center [204, 135] width 10 height 6
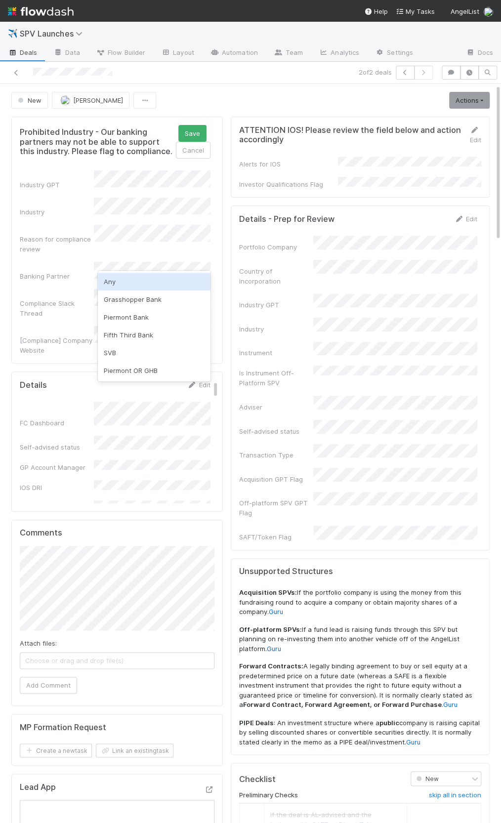
click at [169, 282] on div "Any" at bounding box center [154, 282] width 113 height 18
click at [190, 135] on button "Save" at bounding box center [192, 133] width 28 height 17
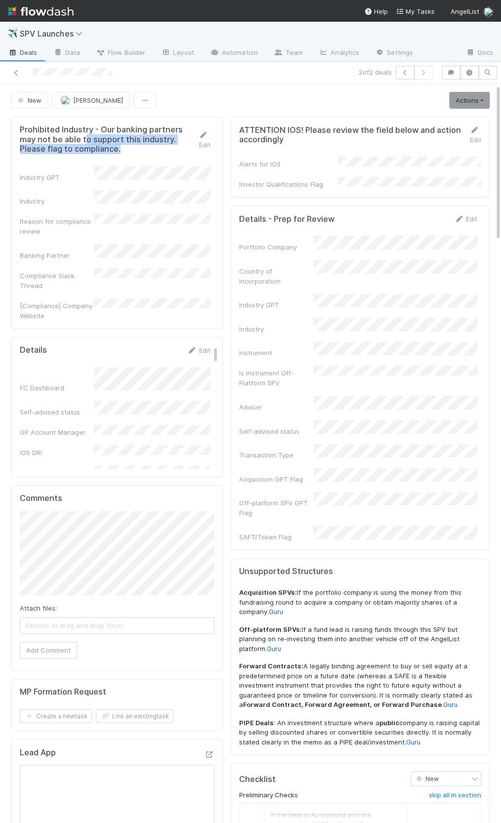
drag, startPoint x: 88, startPoint y: 142, endPoint x: 128, endPoint y: 146, distance: 40.8
click at [128, 146] on h5 "Prohibited Industry - Our banking partners may not be able to support this indu…" at bounding box center [109, 139] width 179 height 29
click at [475, 101] on link "Actions" at bounding box center [469, 100] width 41 height 17
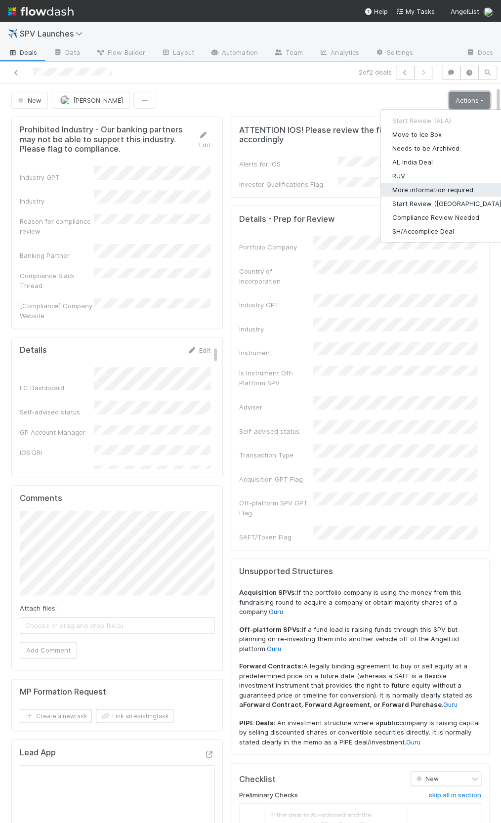
scroll to position [57, 0]
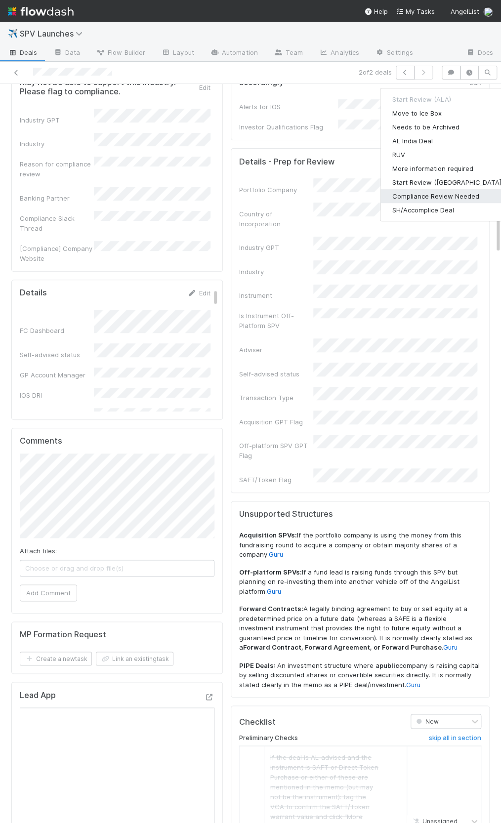
click at [452, 195] on button "Compliance Review Needed" at bounding box center [447, 196] width 135 height 14
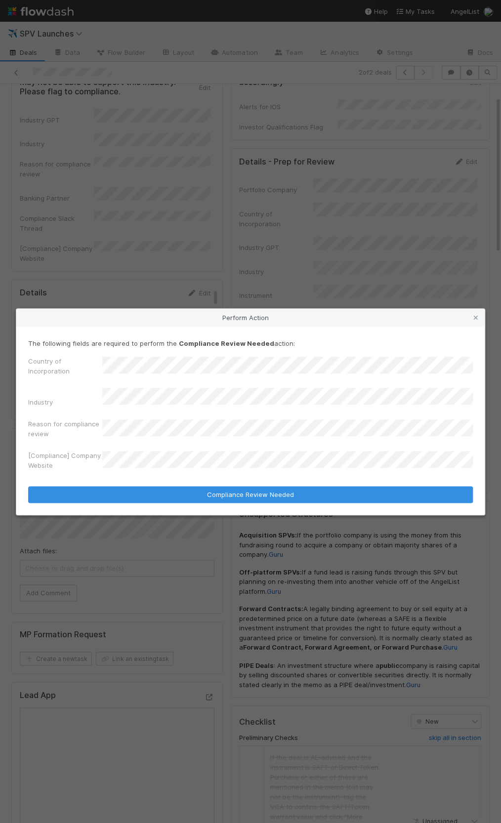
click at [83, 429] on div "Reason for compliance review" at bounding box center [250, 431] width 445 height 24
drag, startPoint x: 106, startPoint y: 318, endPoint x: 58, endPoint y: 232, distance: 98.4
click at [106, 318] on div "Perform Action" at bounding box center [250, 318] width 468 height 18
click at [61, 444] on div "Country of Incorporation Industry Reason for compliance review [Compliance] Com…" at bounding box center [250, 415] width 445 height 118
click at [154, 355] on div "The following fields are required to perform the Compliance Review Needed actio…" at bounding box center [250, 406] width 445 height 136
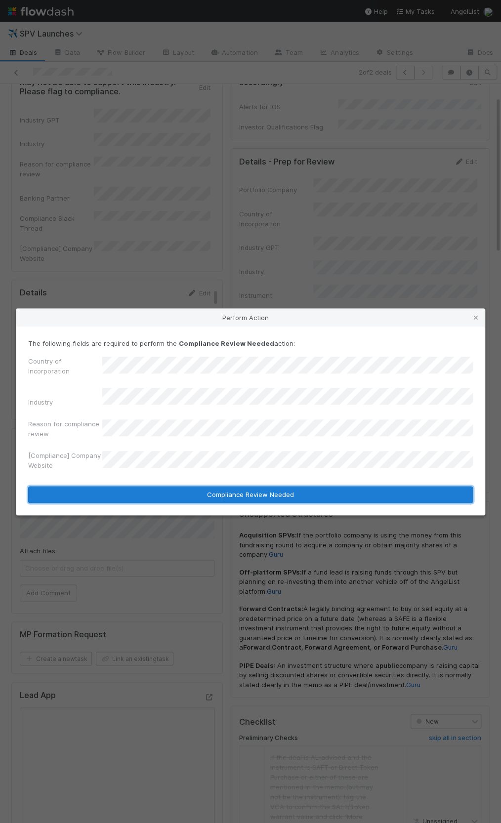
click at [269, 487] on button "Compliance Review Needed" at bounding box center [250, 494] width 445 height 17
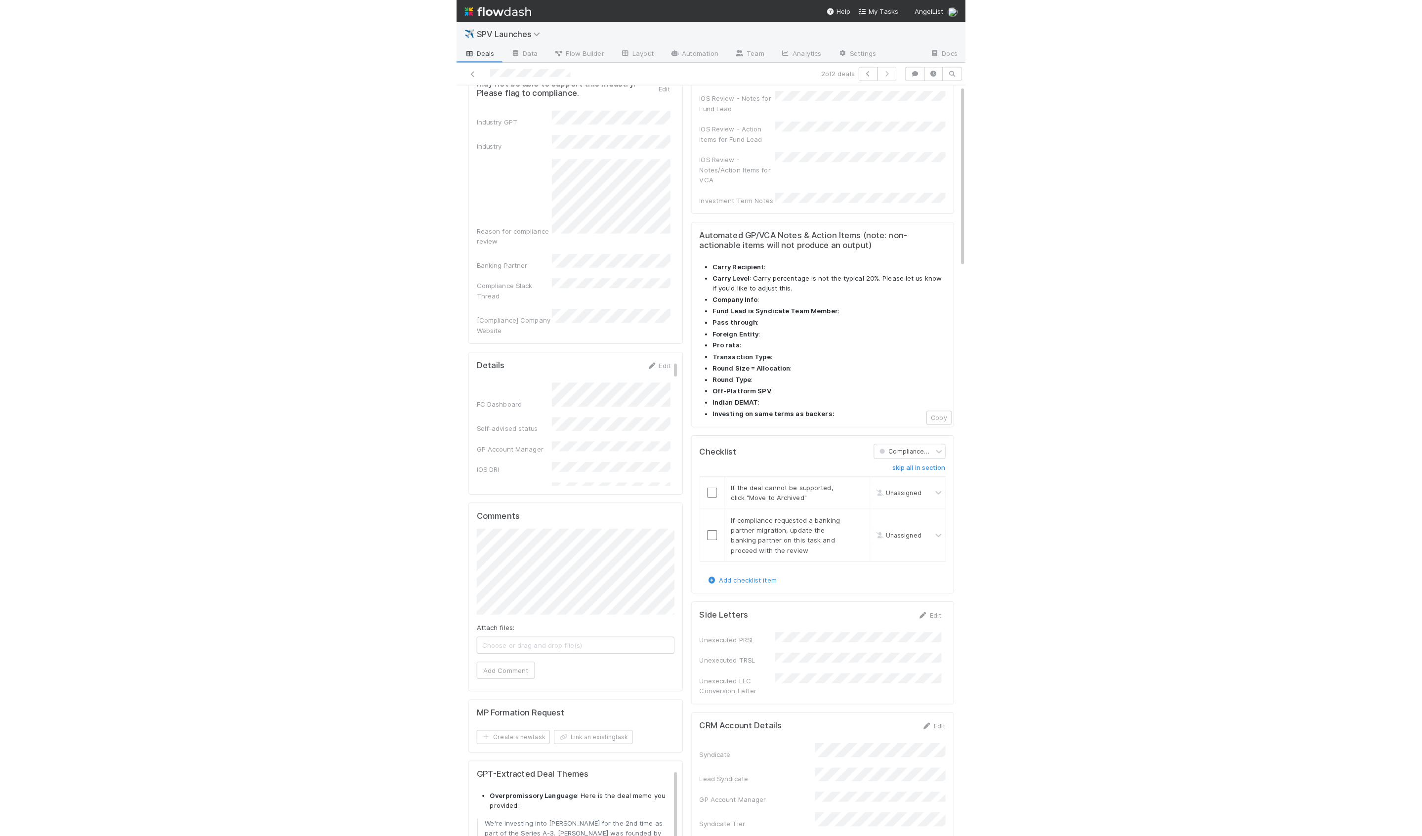
scroll to position [0, 0]
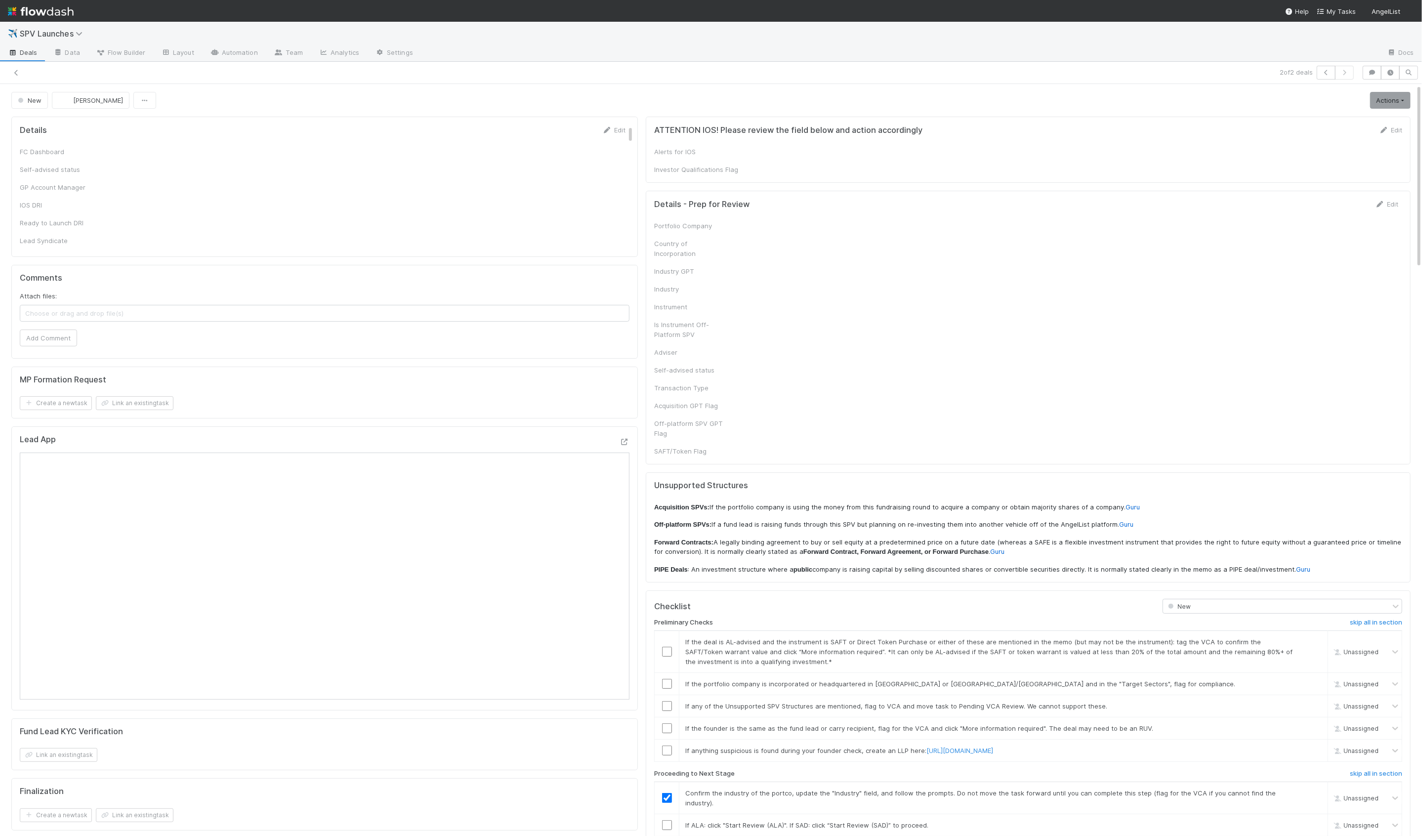
checkbox input "true"
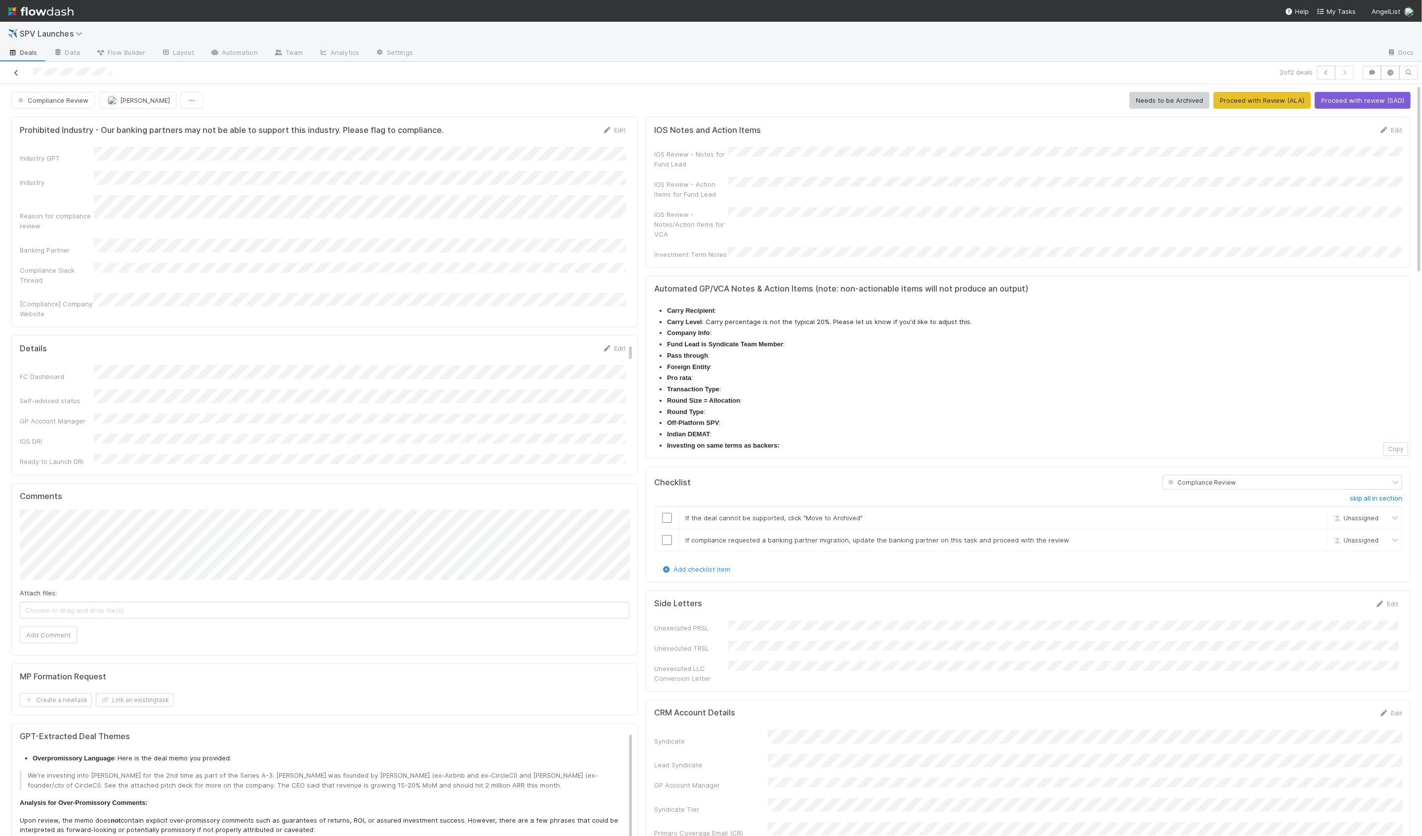
click at [16, 73] on icon at bounding box center [16, 73] width 10 height 6
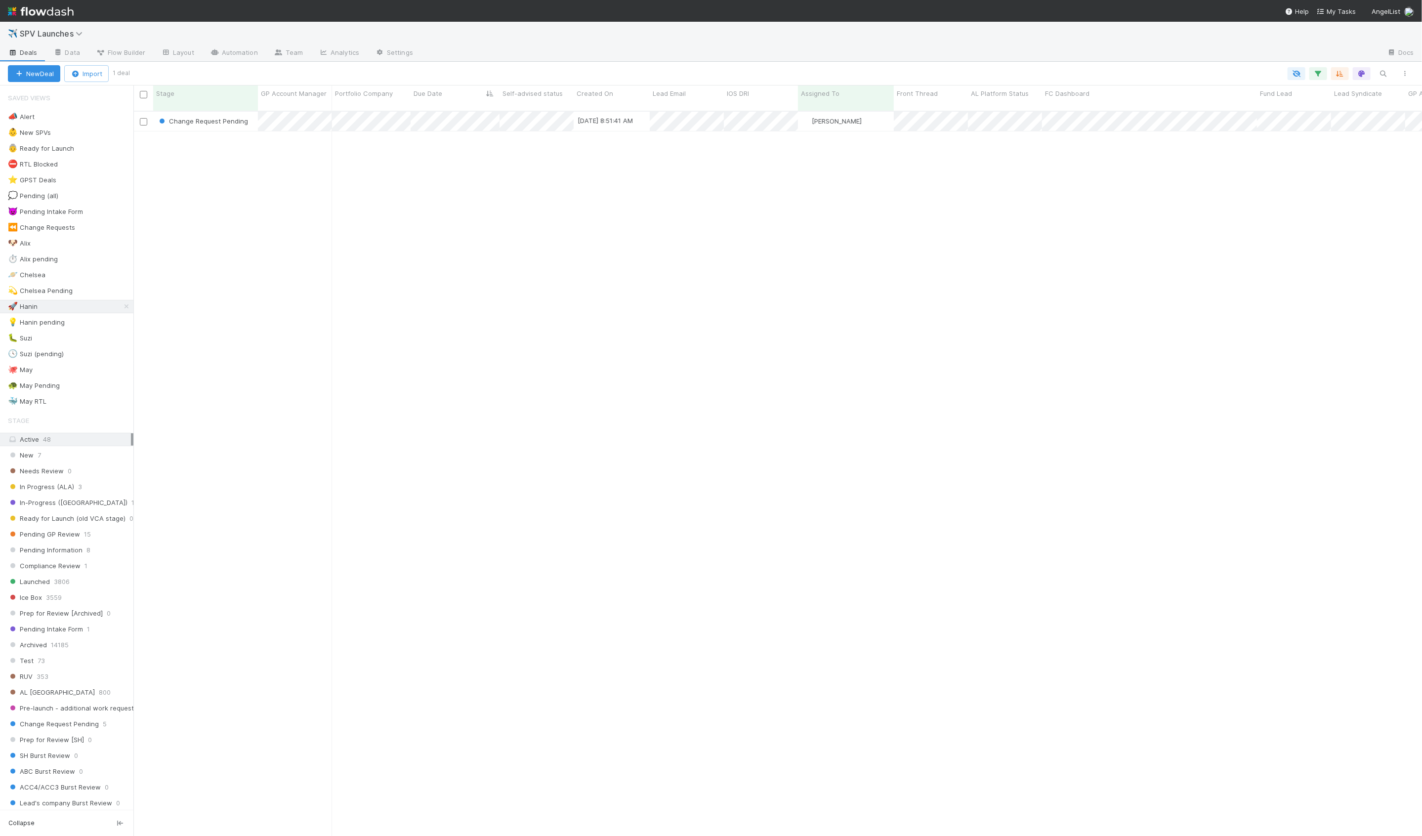
scroll to position [733, 1289]
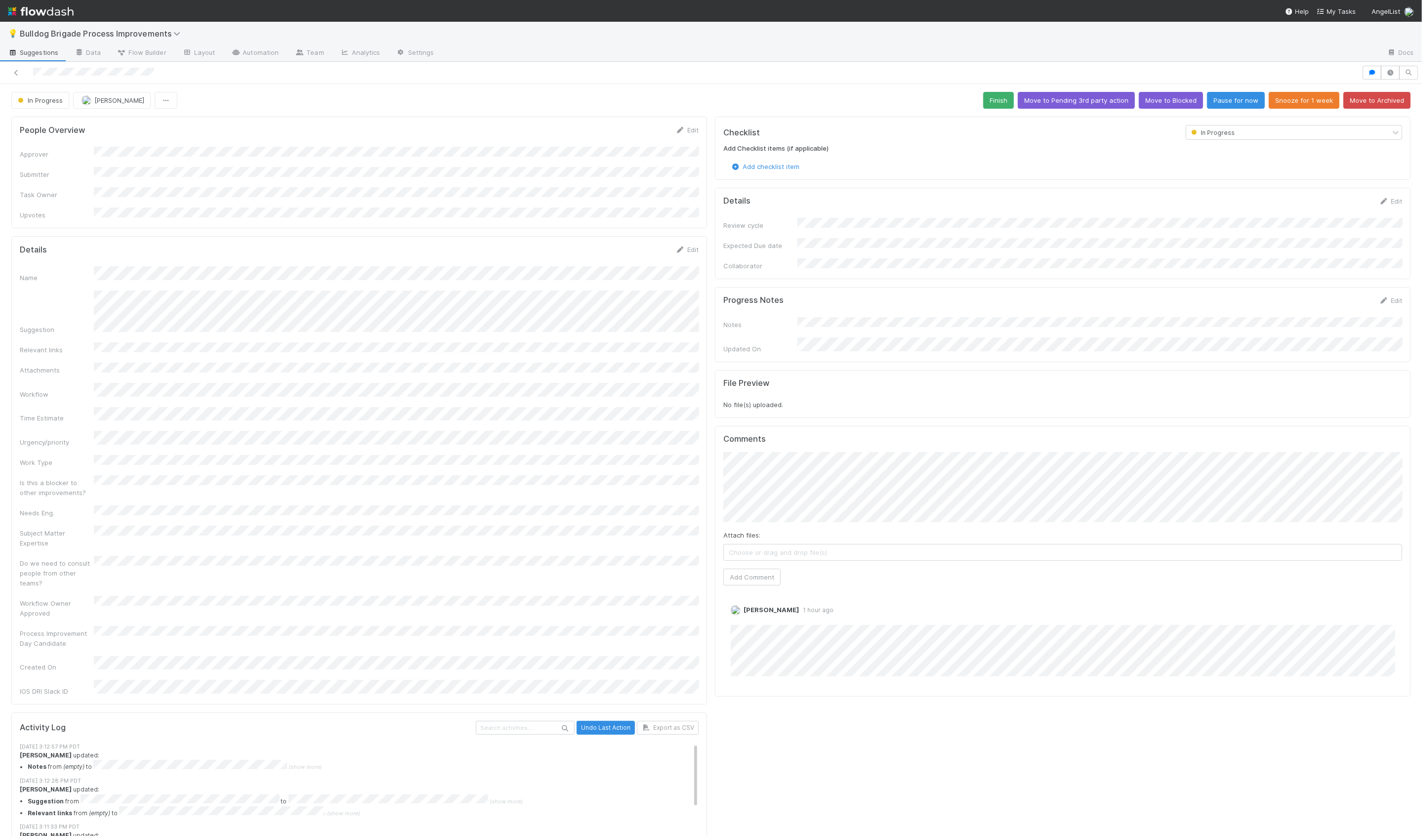
click at [1393, 287] on div "Progress Notes Edit Notes Updated On" at bounding box center [1063, 324] width 696 height 75
click at [1389, 296] on link "Edit" at bounding box center [1390, 300] width 23 height 8
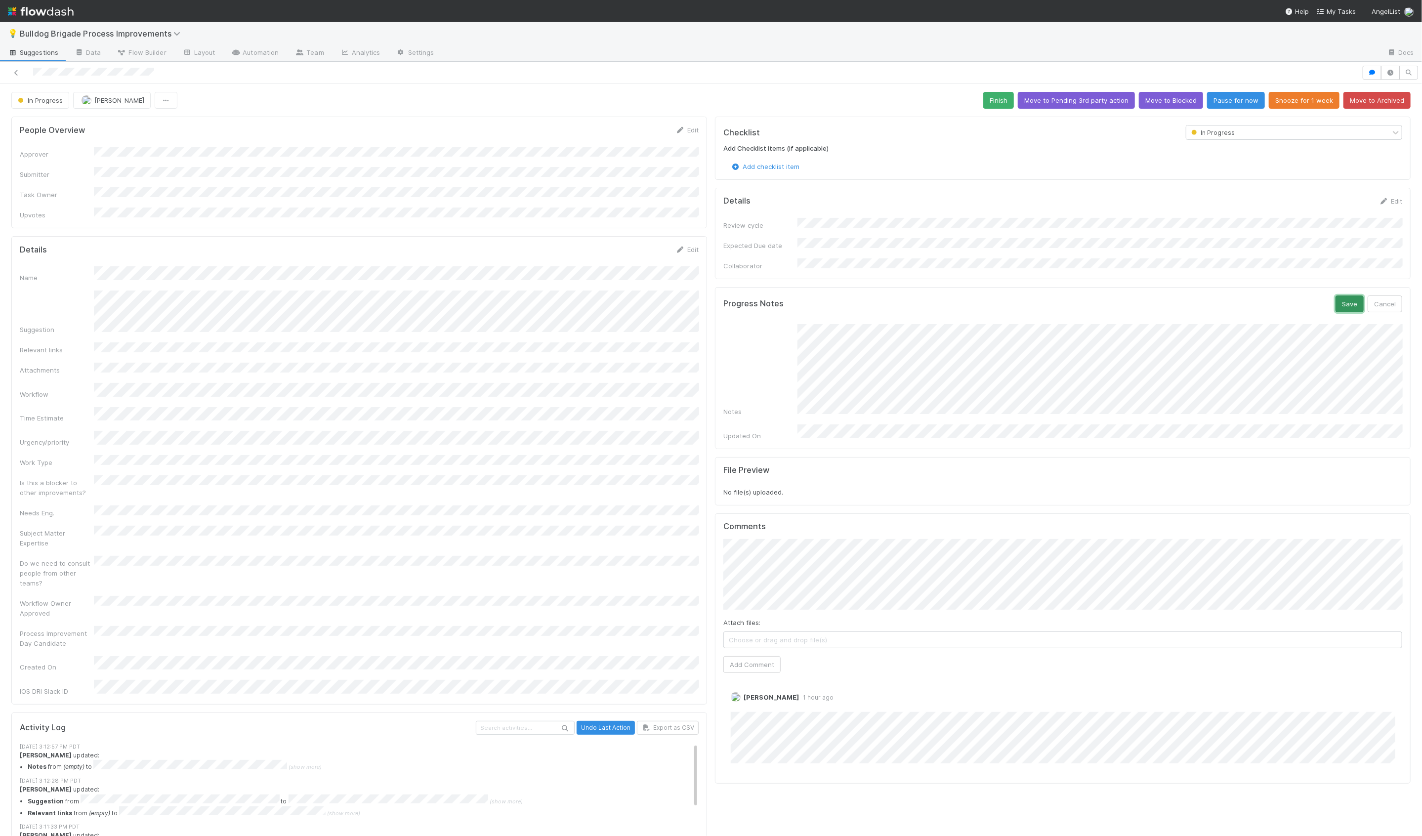
click at [1354, 295] on button "Save" at bounding box center [1350, 303] width 28 height 17
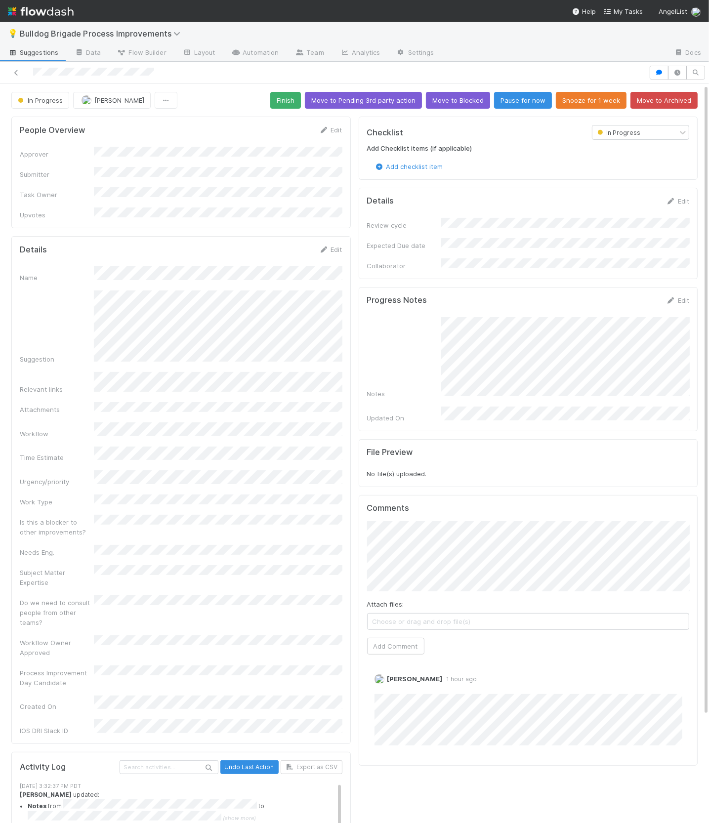
click at [148, 528] on div "Name Suggestion Relevant links Attachments Workflow Time Estimate Urgency/prior…" at bounding box center [181, 500] width 323 height 469
click at [527, 439] on div "File Preview No file(s) uploaded." at bounding box center [528, 463] width 339 height 48
click at [687, 296] on link "Edit" at bounding box center [677, 300] width 23 height 8
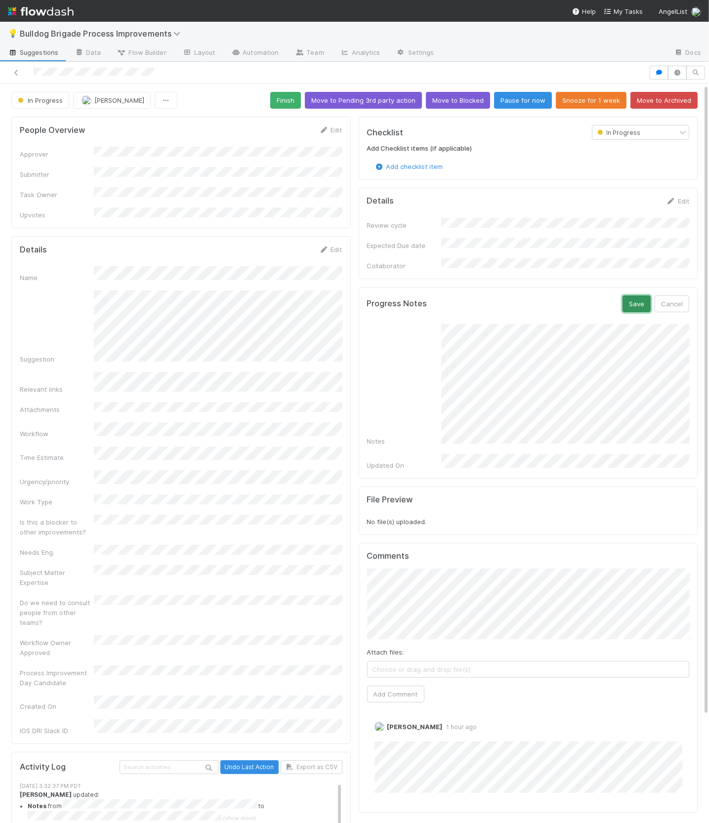
click at [641, 299] on button "Save" at bounding box center [637, 303] width 28 height 17
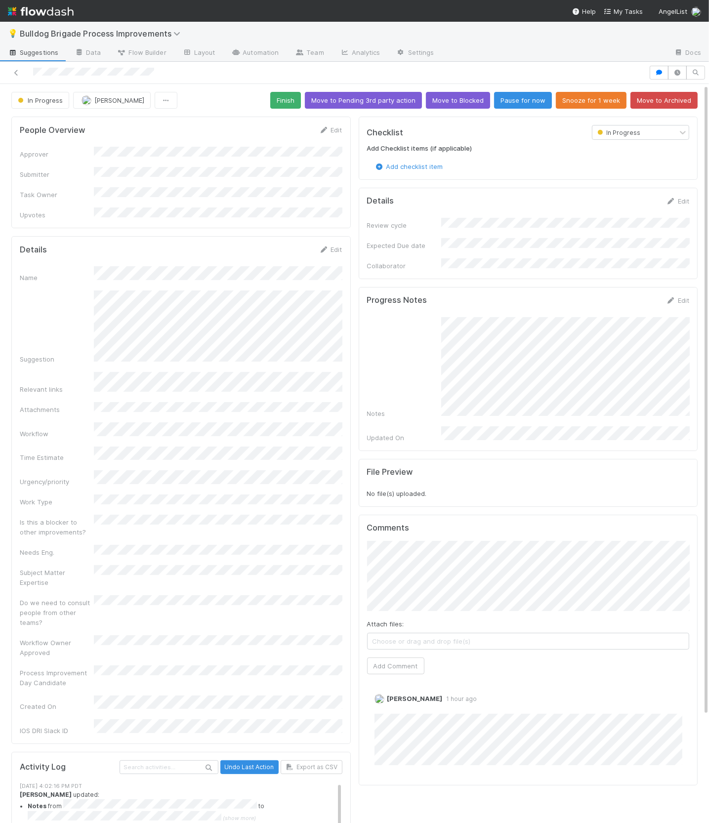
click at [322, 236] on div "Details Edit Name Suggestion Relevant links Attachments Workflow Time Estimate …" at bounding box center [180, 490] width 339 height 508
click at [338, 246] on link "Edit" at bounding box center [330, 250] width 23 height 8
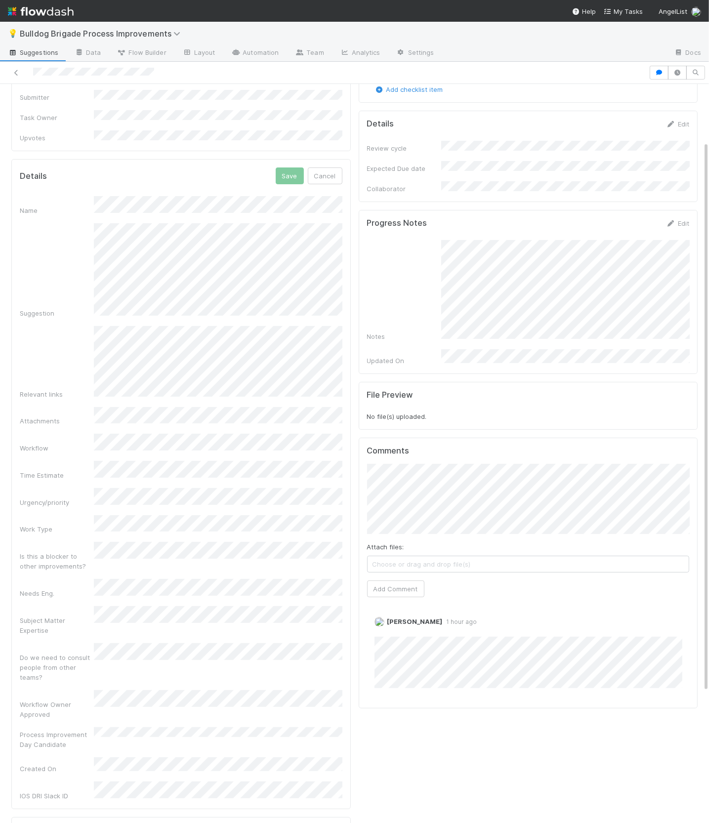
scroll to position [76, 0]
click at [53, 418] on div "Attachments" at bounding box center [57, 423] width 74 height 10
click at [285, 169] on button "Save" at bounding box center [290, 177] width 28 height 17
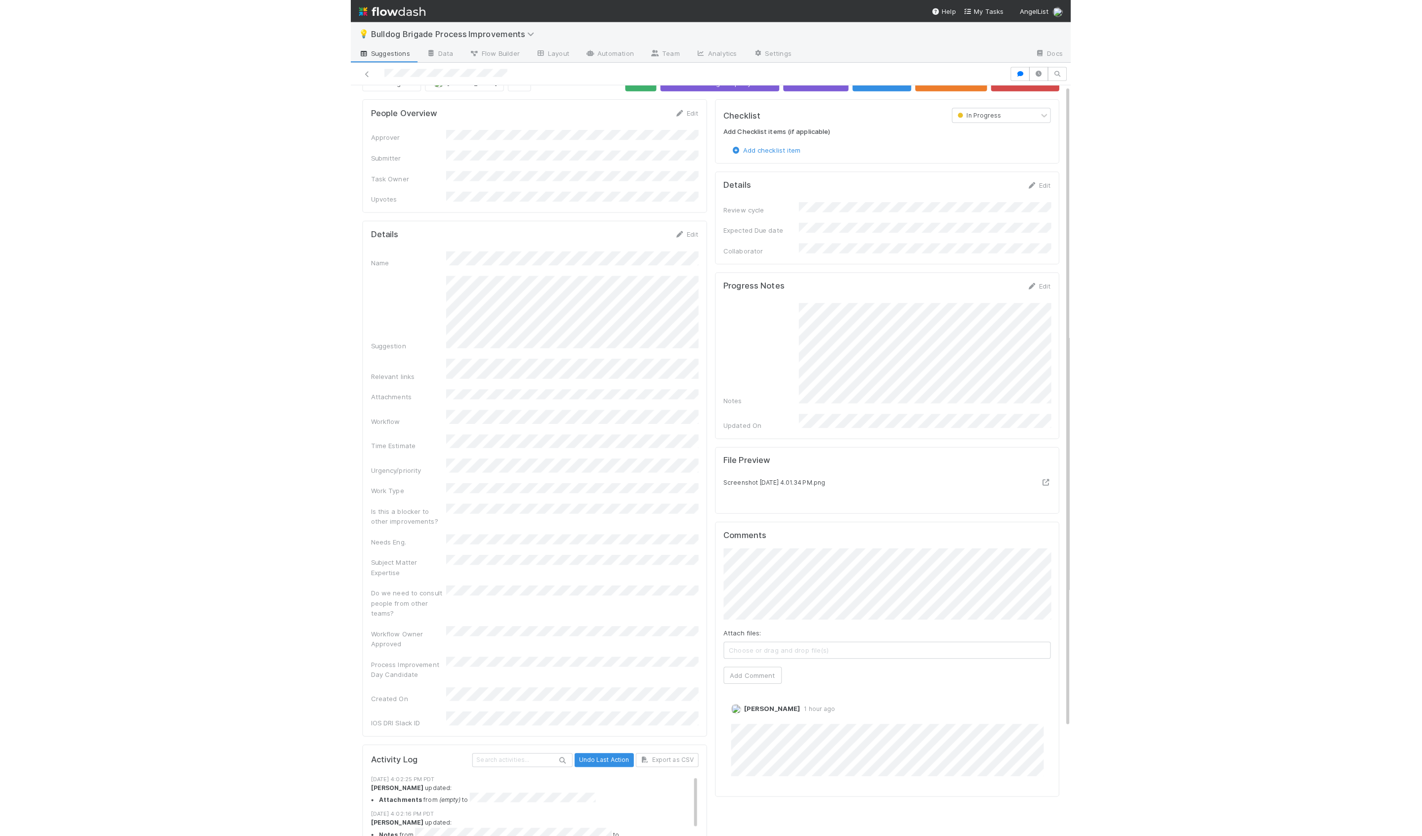
scroll to position [0, 0]
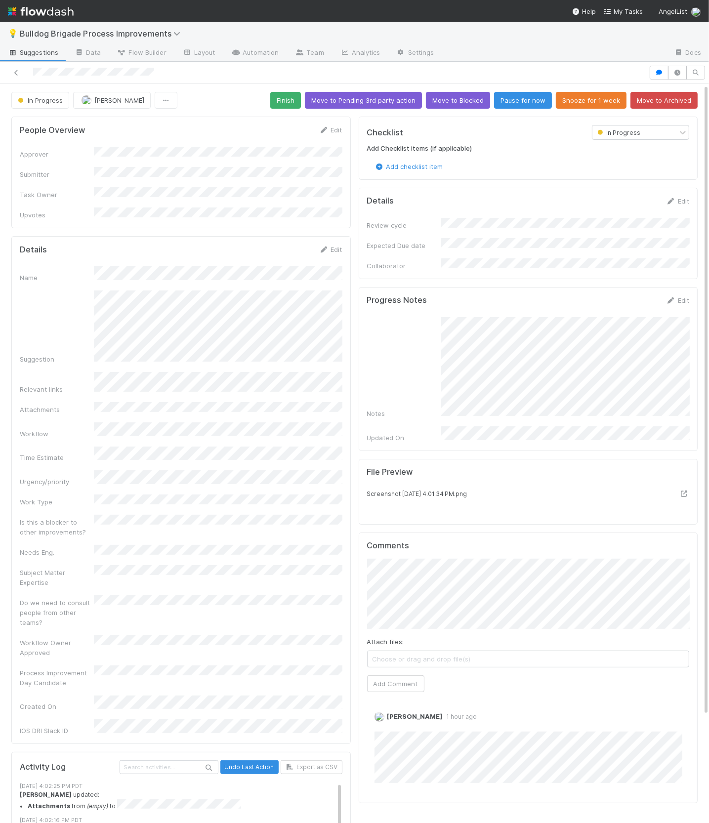
click at [535, 468] on div "File Preview" at bounding box center [528, 478] width 337 height 22
click at [669, 200] on icon at bounding box center [671, 201] width 10 height 6
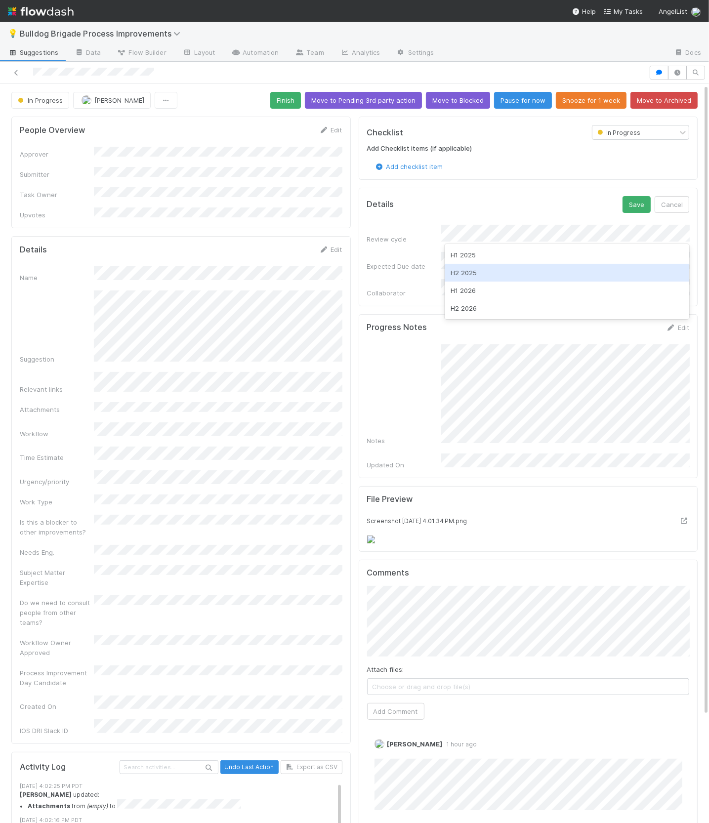
click at [468, 269] on div "H2 2025" at bounding box center [567, 273] width 245 height 18
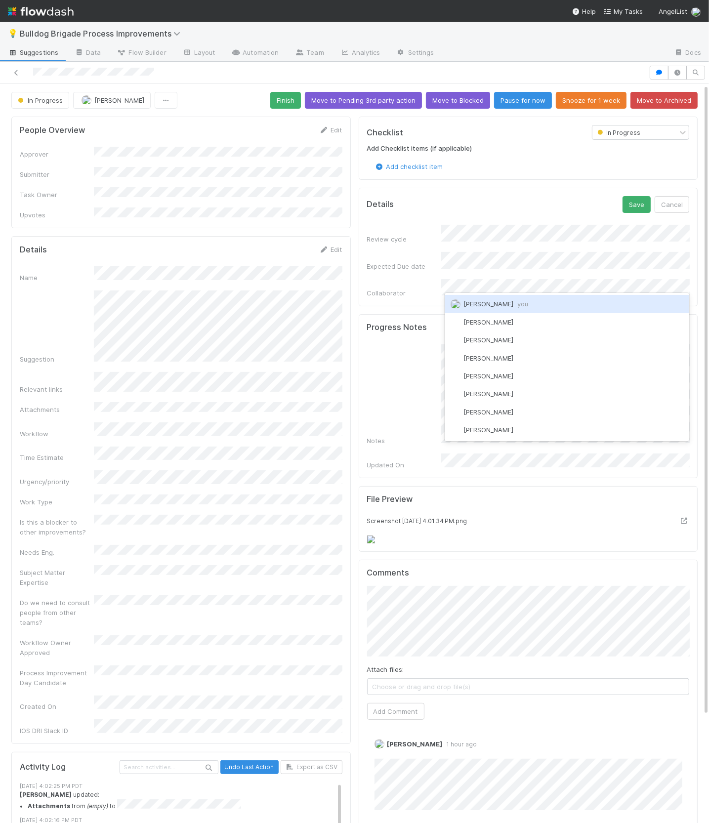
click at [396, 288] on div "Collaborator" at bounding box center [404, 293] width 74 height 10
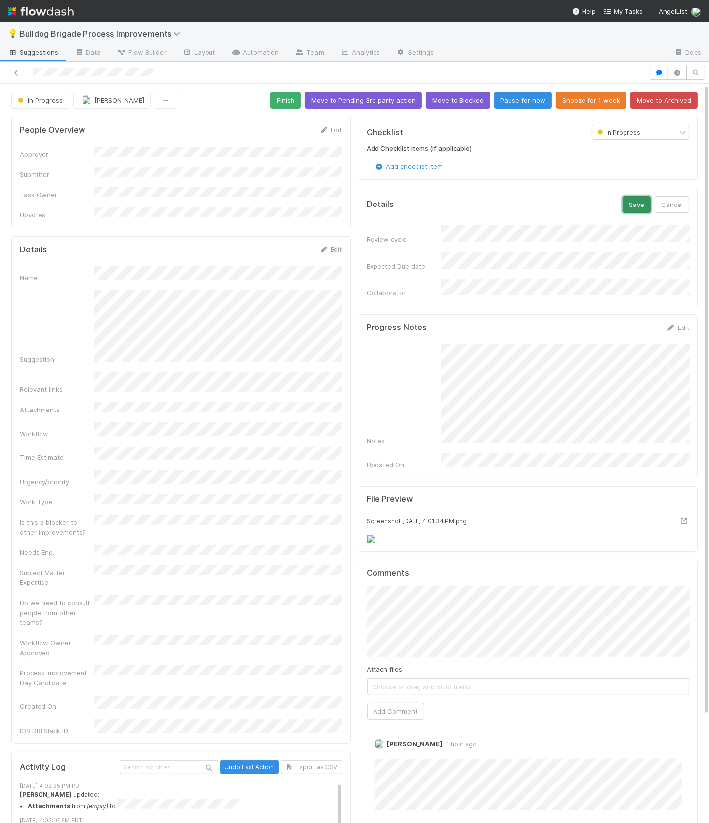
click at [640, 202] on button "Save" at bounding box center [637, 204] width 28 height 17
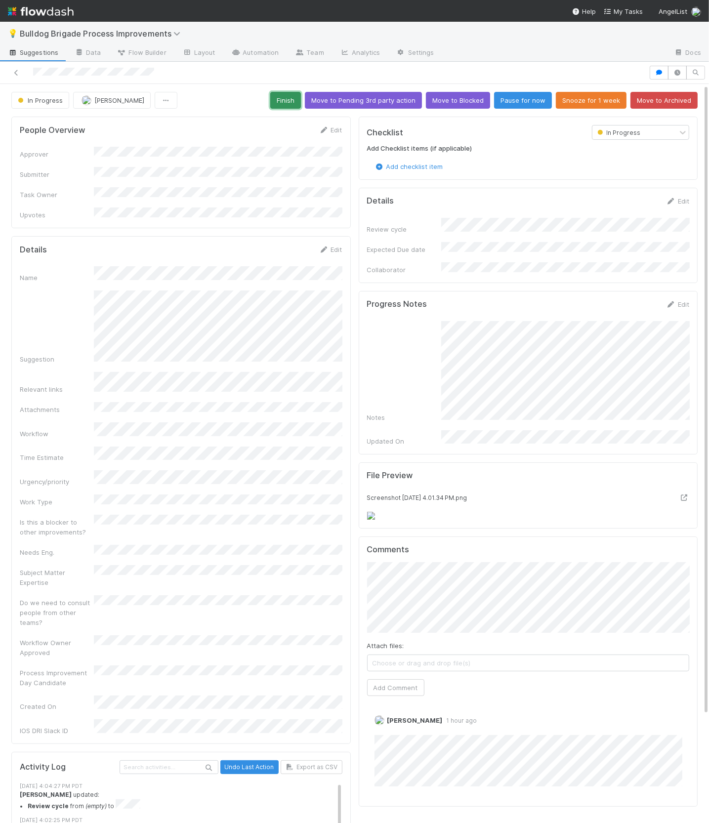
click at [300, 104] on button "Finish" at bounding box center [285, 100] width 31 height 17
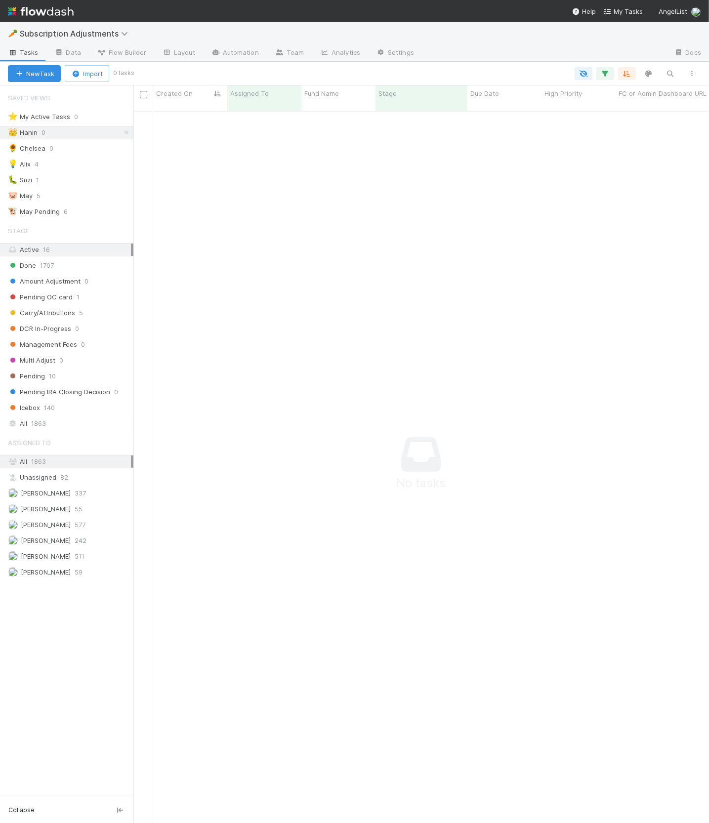
scroll to position [720, 575]
click at [67, 50] on link "Data" at bounding box center [67, 53] width 42 height 16
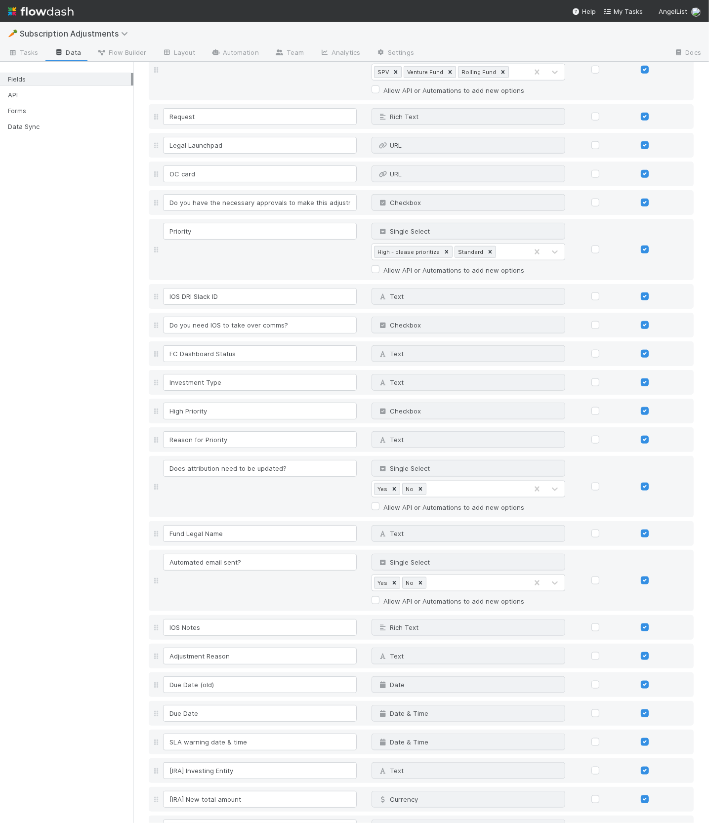
scroll to position [1131, 0]
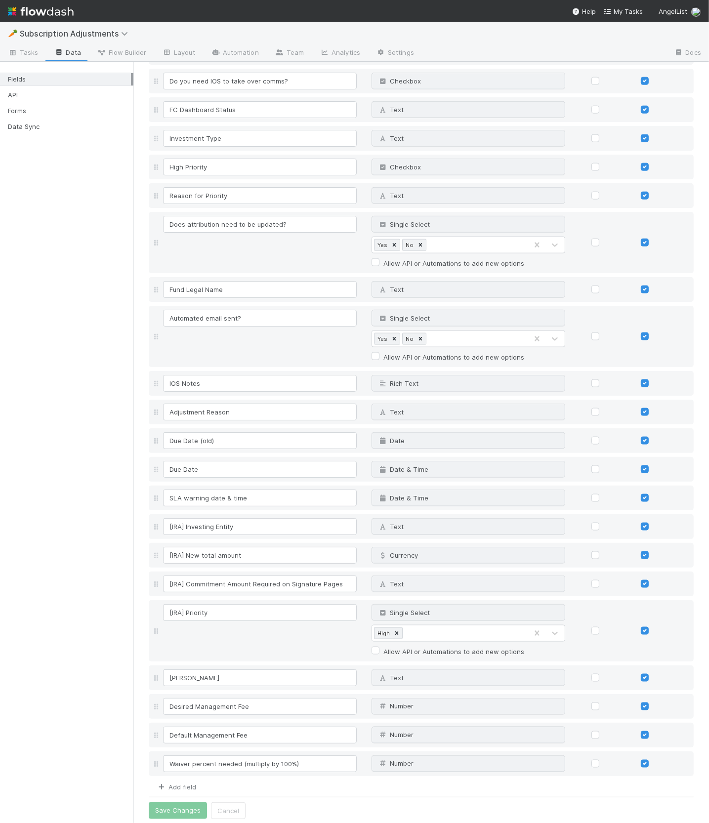
click at [174, 784] on link "Add field" at bounding box center [177, 787] width 40 height 8
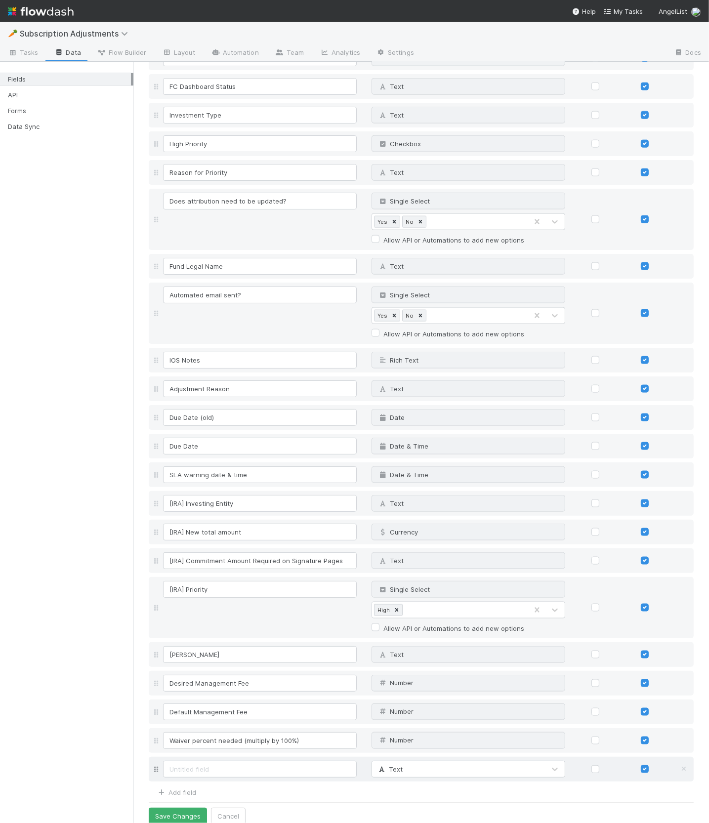
scroll to position [1160, 0]
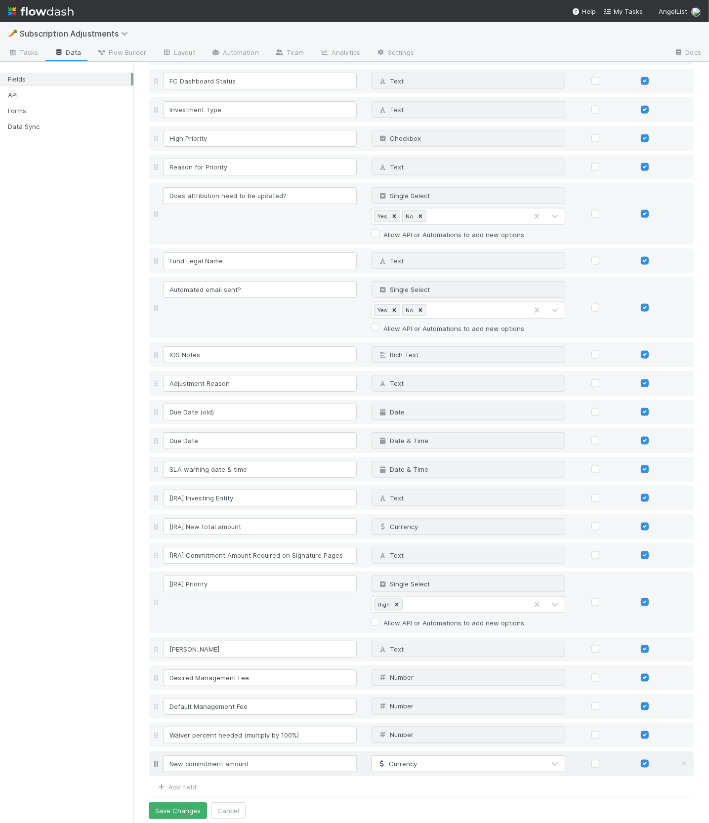
click at [229, 761] on input "New commitment amount" at bounding box center [260, 763] width 194 height 17
click at [190, 761] on input "New commitment amount" at bounding box center [260, 763] width 194 height 17
click at [229, 762] on input "New Commitment amount" at bounding box center [260, 763] width 194 height 17
type input "New Commitment Amount"
click at [185, 783] on link "Add field" at bounding box center [177, 787] width 40 height 8
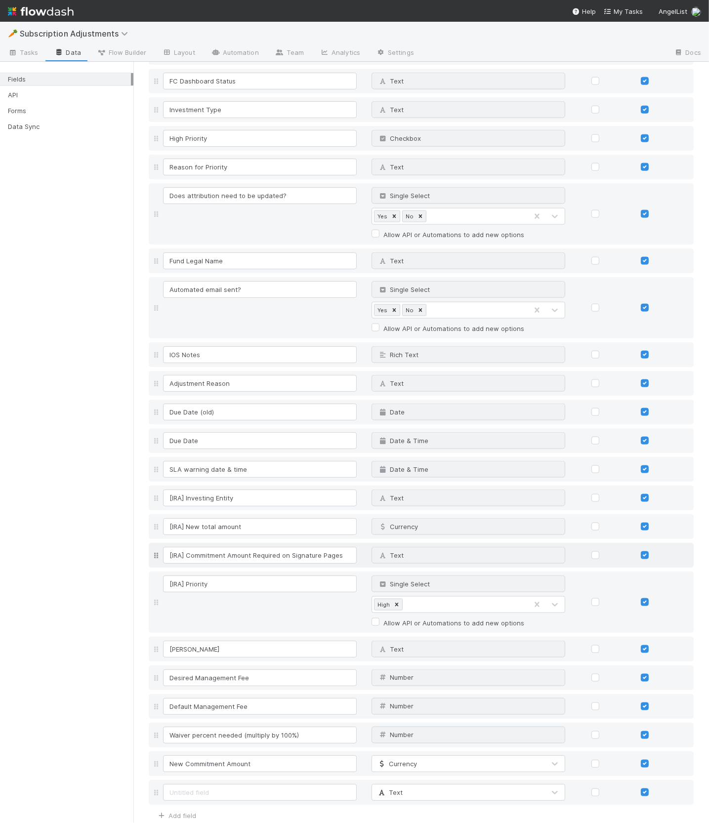
scroll to position [1188, 0]
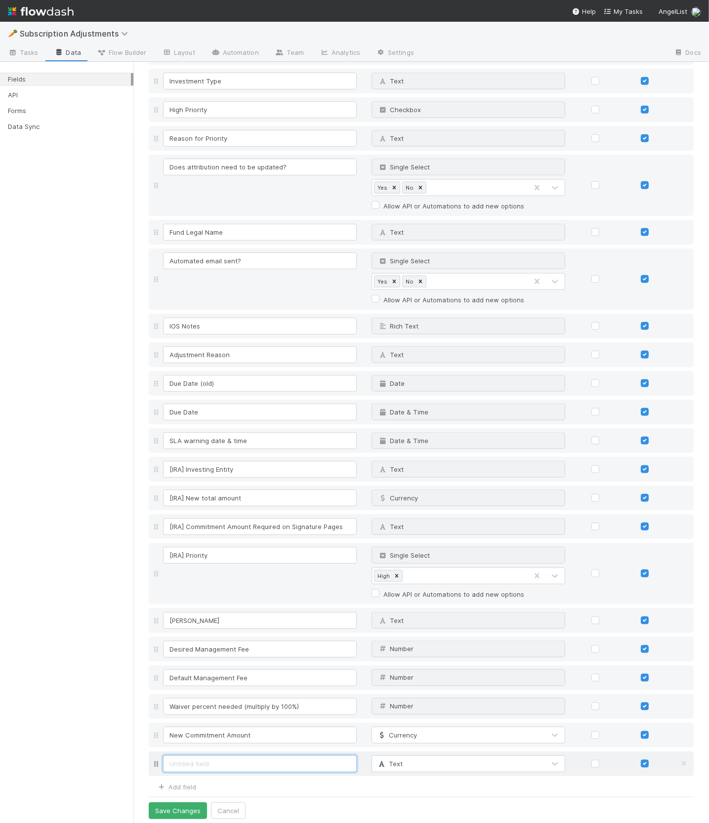
click at [199, 759] on input at bounding box center [260, 763] width 194 height 17
paste input "Capital NOT called yet"
type input "Capital NOT called yet"
click at [393, 760] on span "Text" at bounding box center [390, 764] width 26 height 8
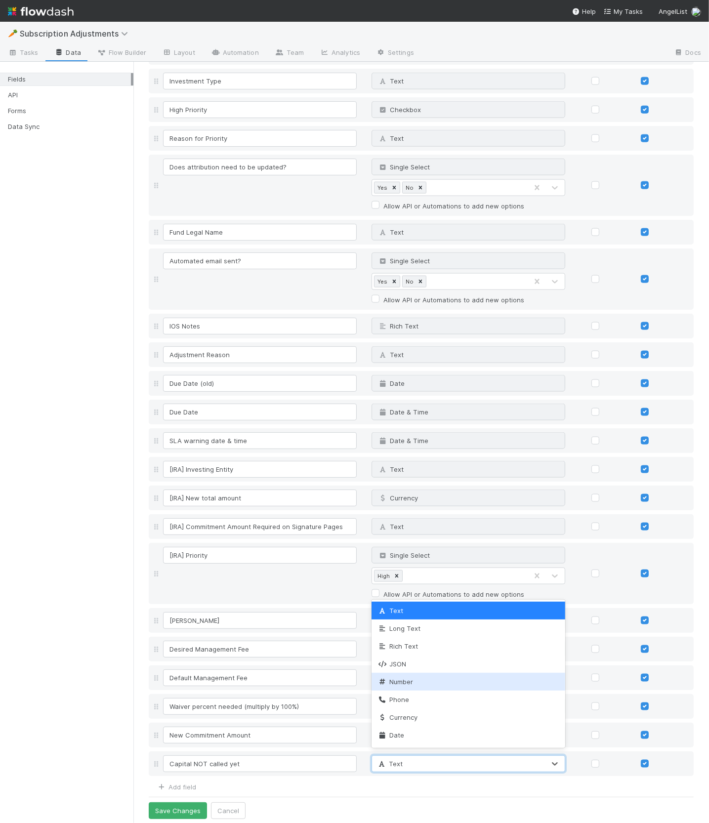
click at [394, 678] on span "Number" at bounding box center [395, 682] width 36 height 8
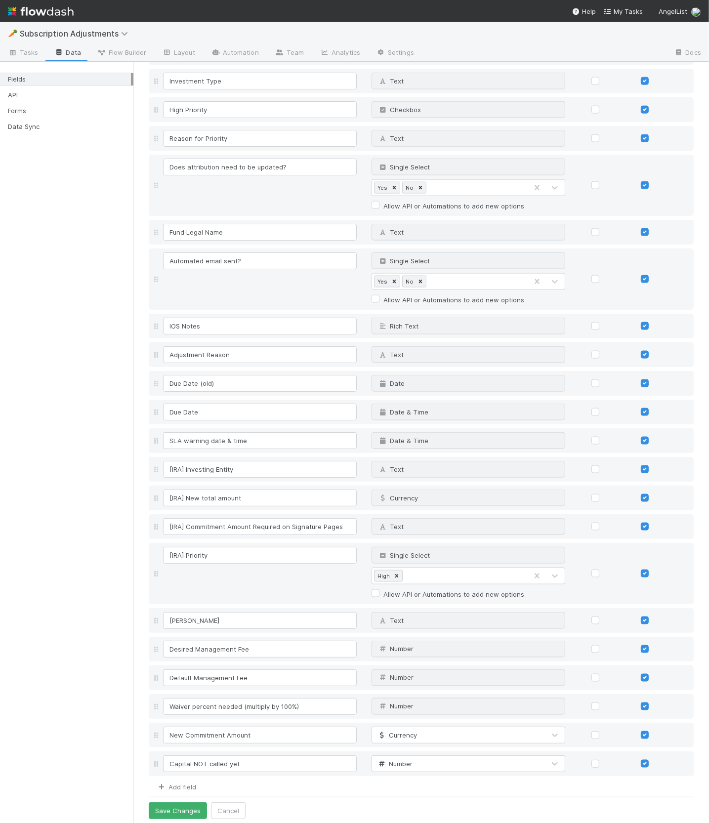
click at [177, 784] on link "Add field" at bounding box center [177, 787] width 40 height 8
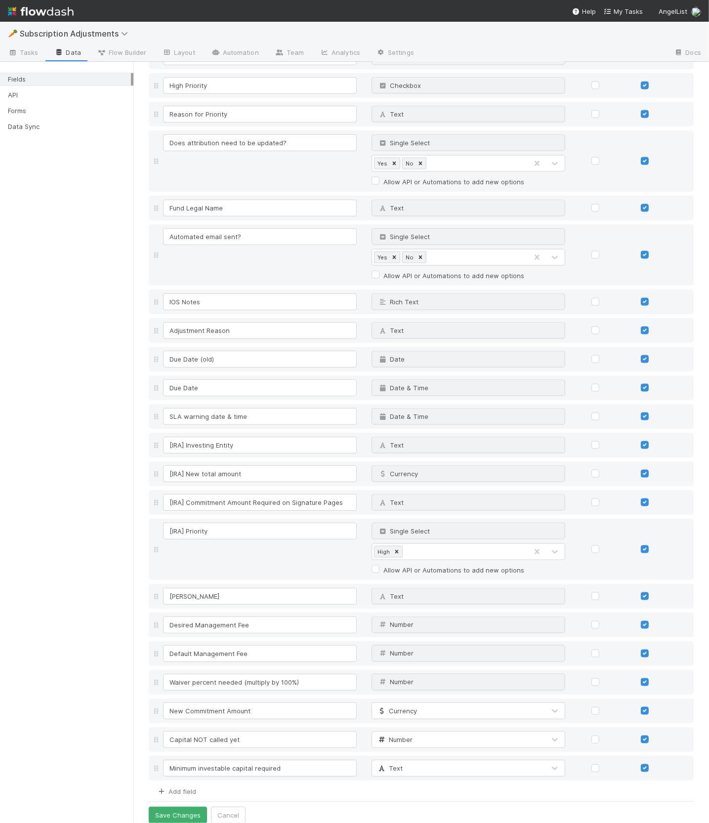
scroll to position [1217, 0]
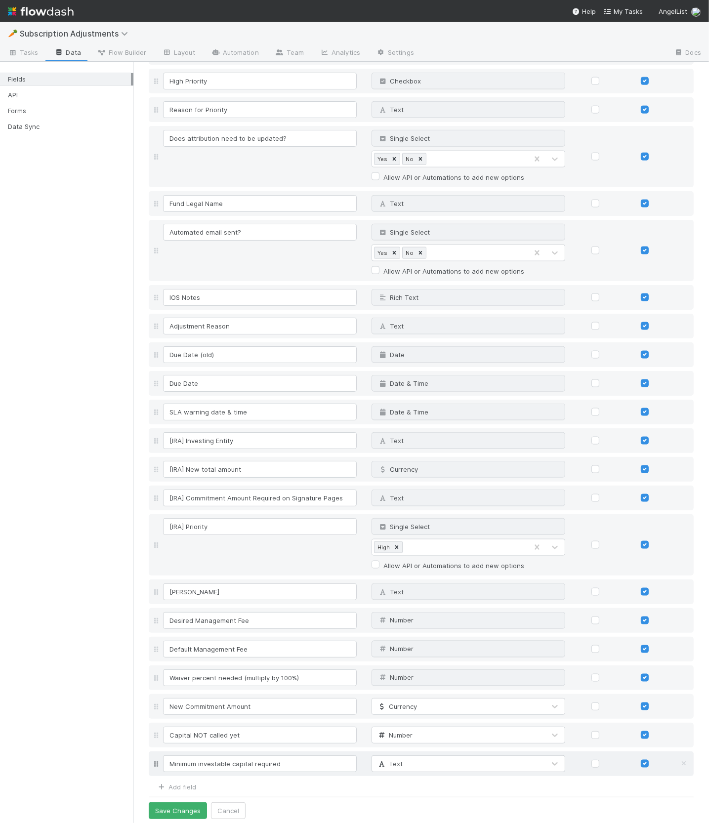
type input "Minimum investable capital required"
click at [407, 762] on div "Text" at bounding box center [458, 764] width 173 height 16
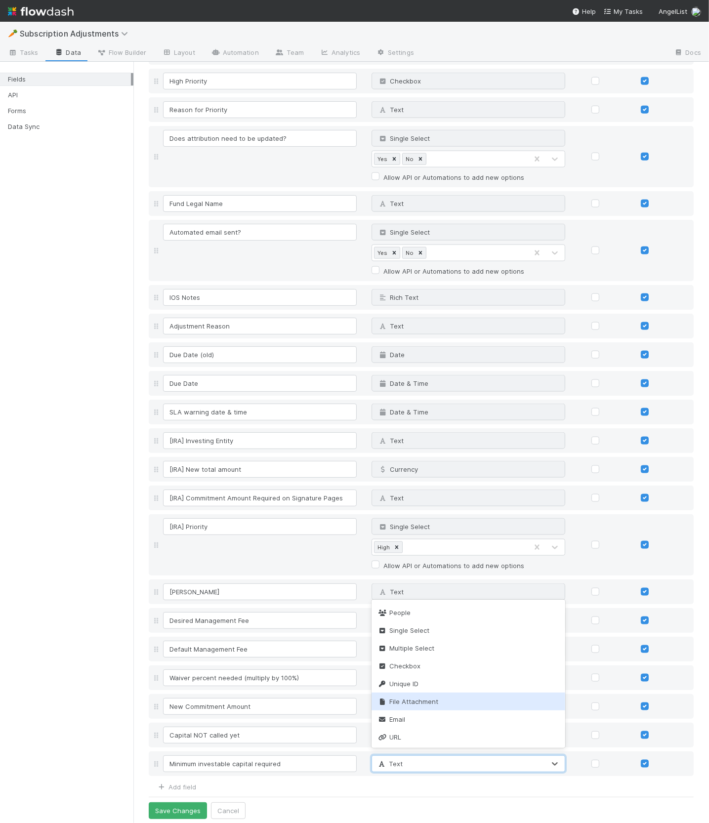
scroll to position [0, 0]
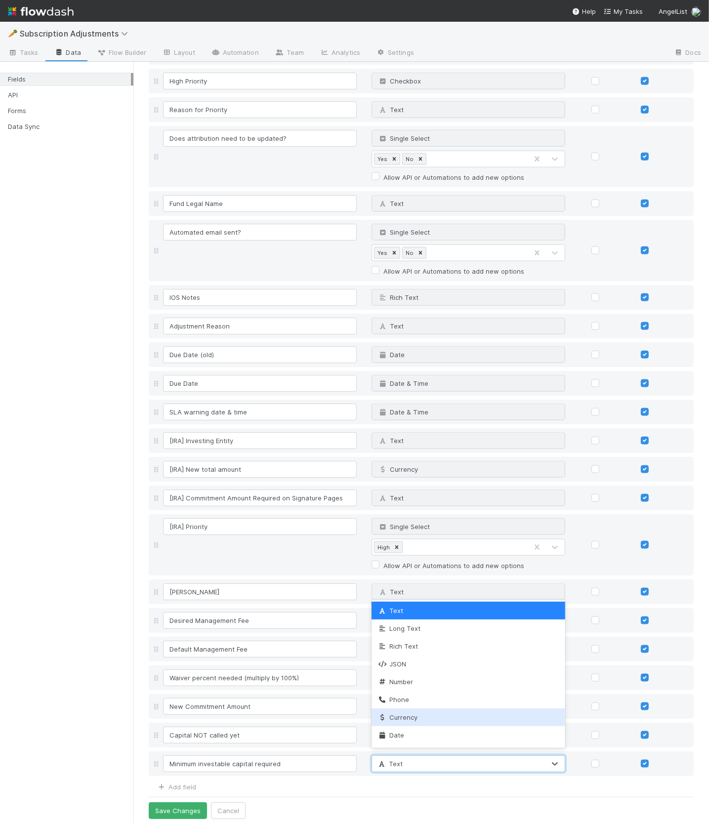
click at [406, 712] on div "Currency" at bounding box center [469, 718] width 194 height 18
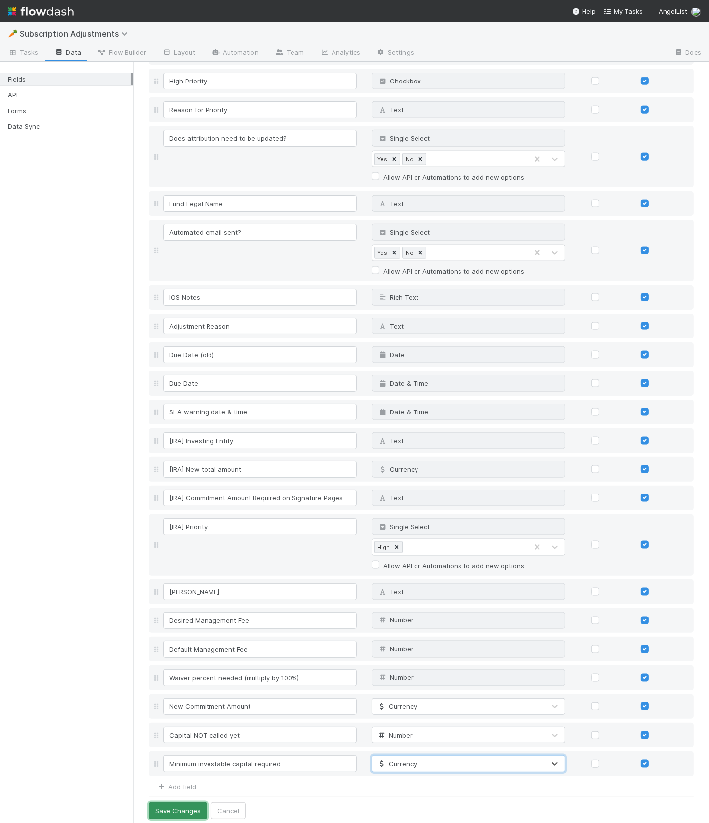
click at [188, 806] on button "Save Changes" at bounding box center [178, 810] width 58 height 17
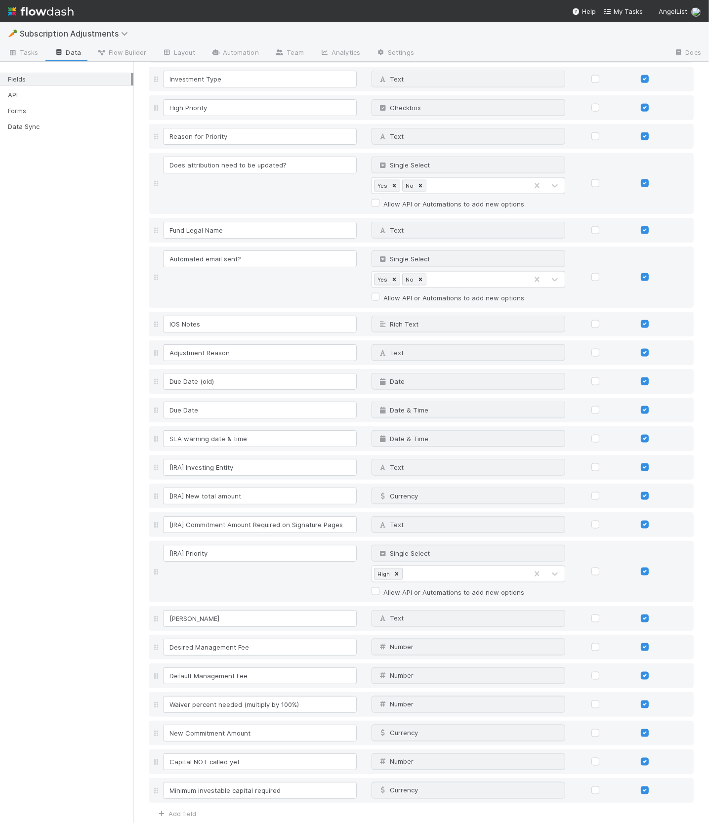
scroll to position [1243, 0]
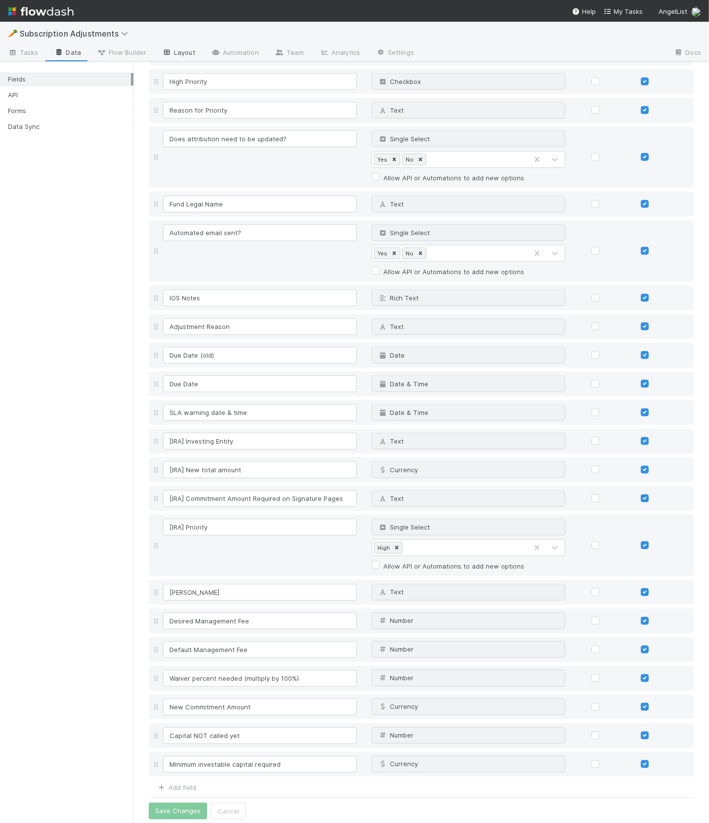
click at [177, 52] on link "Layout" at bounding box center [178, 53] width 49 height 16
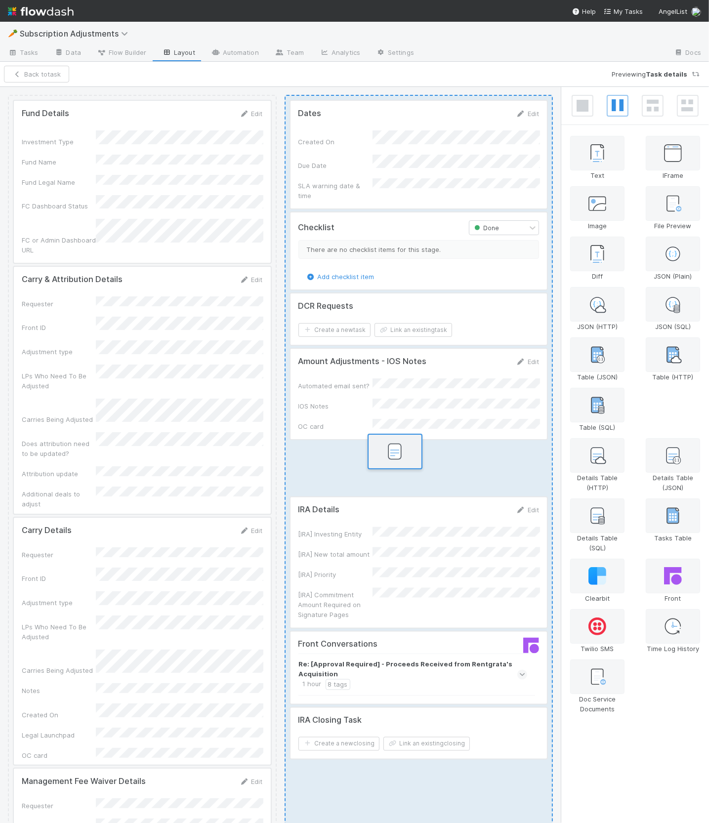
drag, startPoint x: 676, startPoint y: 397, endPoint x: 392, endPoint y: 452, distance: 289.7
click at [392, 452] on div "Fund Details Edit Investment Type Fund Name Fund Legal Name FC Dashboard Status…" at bounding box center [354, 455] width 709 height 737
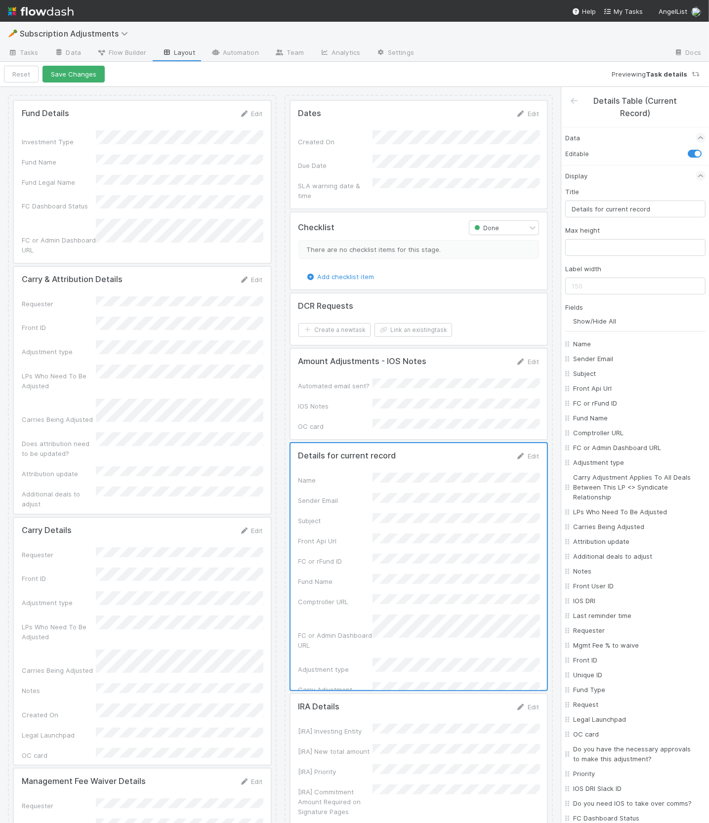
click at [604, 217] on div "Title Details for current record Max height Label width Fields Show/Hide All Na…" at bounding box center [635, 694] width 140 height 1014
click at [606, 213] on input "Details for current record" at bounding box center [635, 209] width 140 height 17
drag, startPoint x: 608, startPoint y: 209, endPoint x: 572, endPoint y: 208, distance: 36.6
click at [572, 208] on input "Calculator - Decrease Vfund Investment" at bounding box center [635, 209] width 140 height 17
click at [666, 208] on input "Decrease Vfund Investment" at bounding box center [635, 209] width 140 height 17
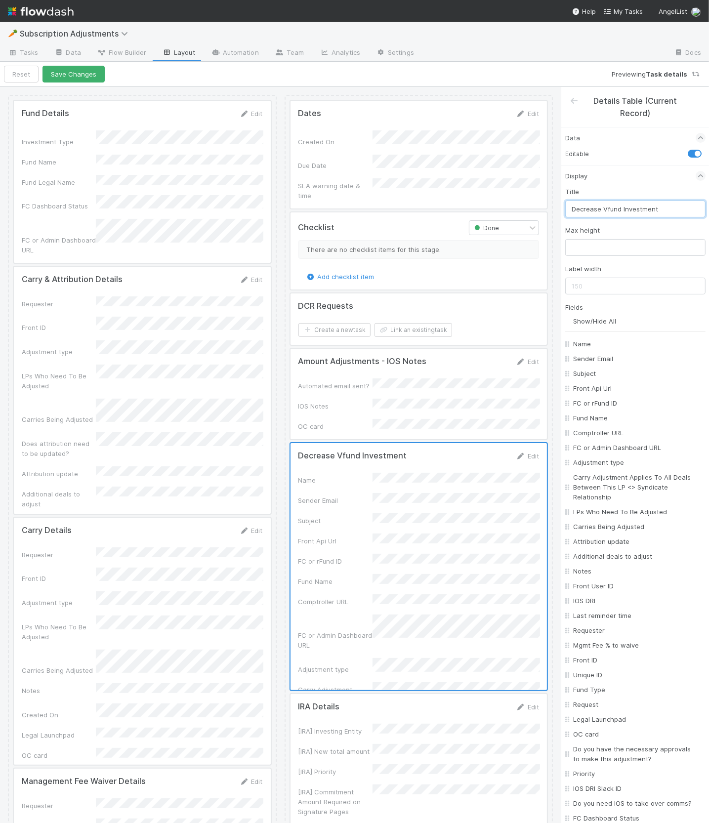
paste input "Calculator -"
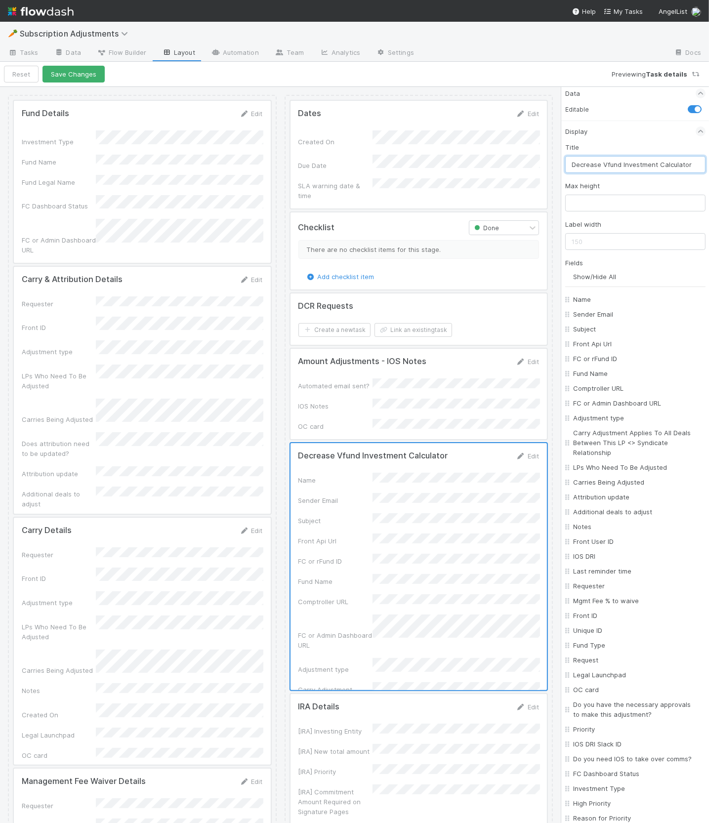
scroll to position [47, 0]
type input "Decrease Vfund Investment Calculator"
click at [604, 273] on input "Show/Hide All" at bounding box center [639, 274] width 132 height 10
checkbox input "false"
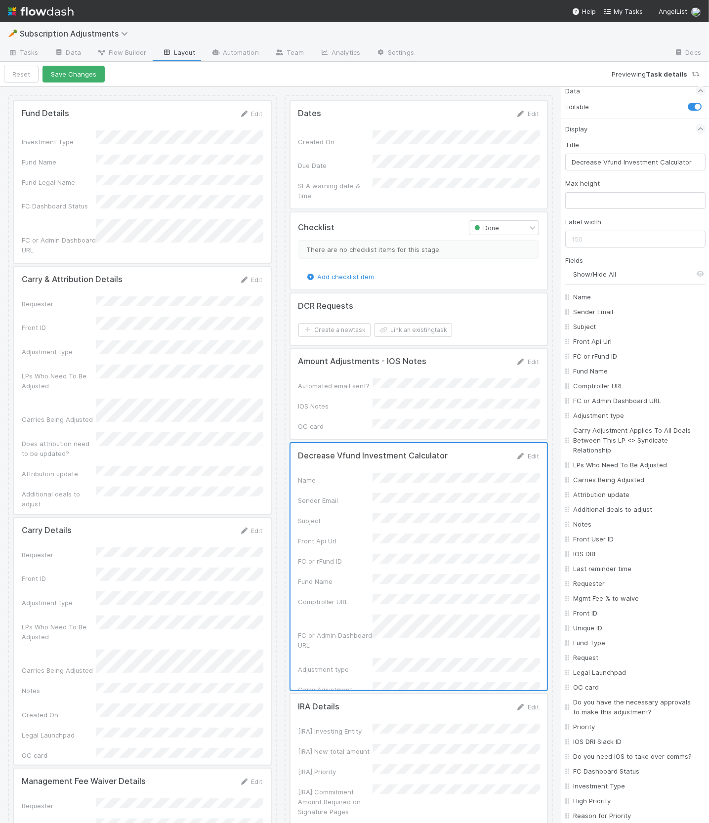
checkbox input "false"
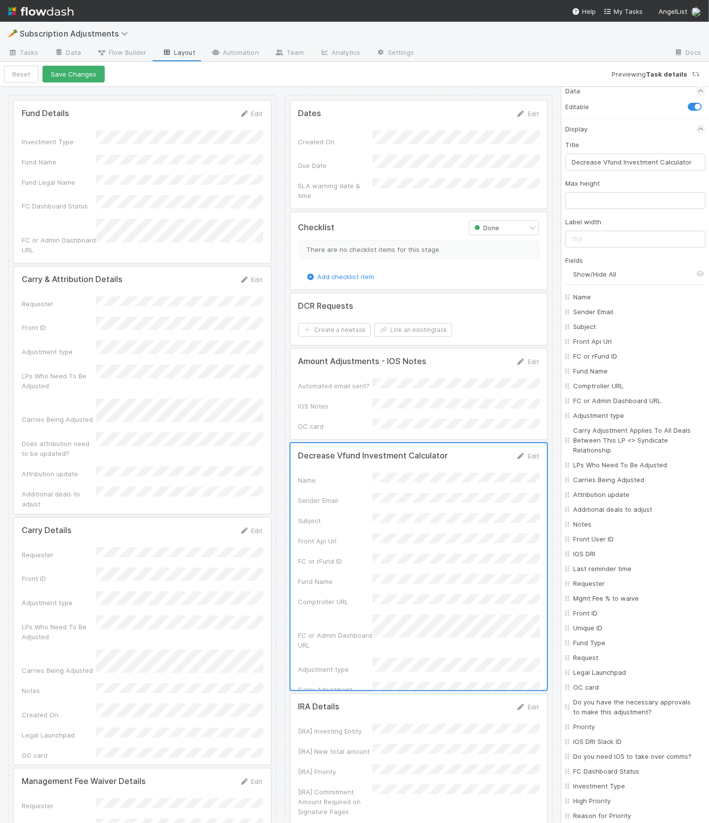
checkbox input "false"
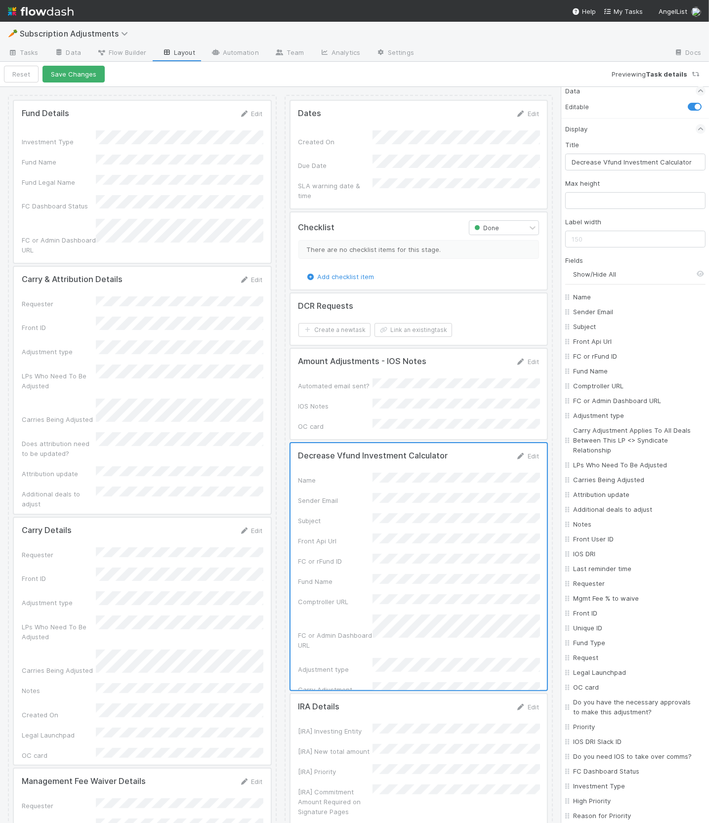
checkbox input "false"
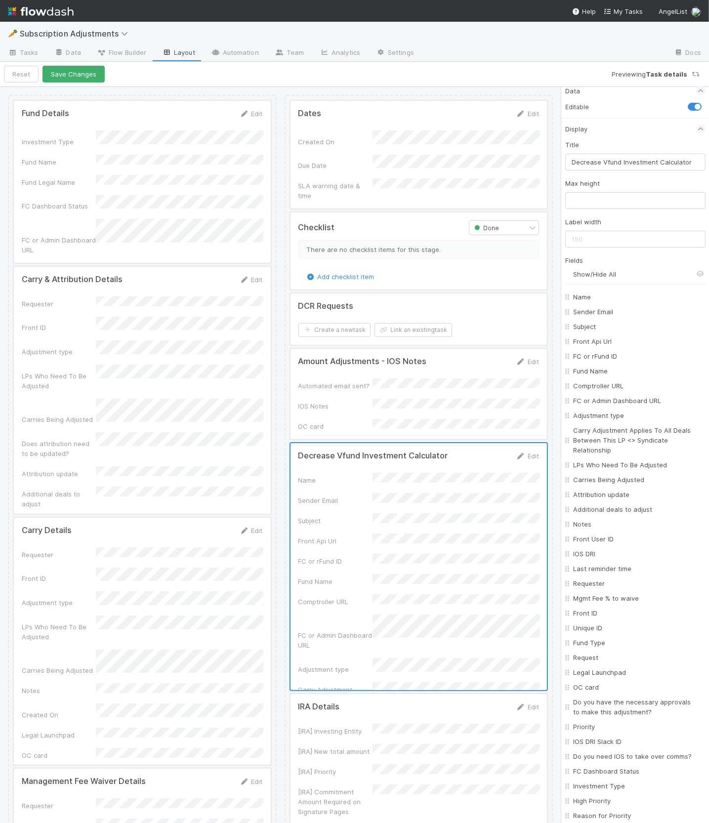
checkbox input "false"
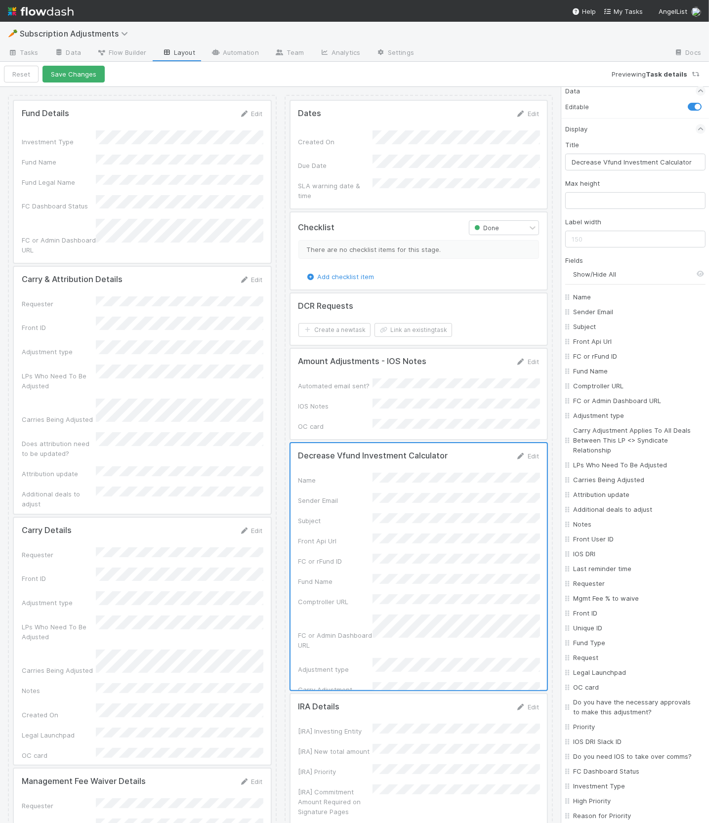
checkbox input "false"
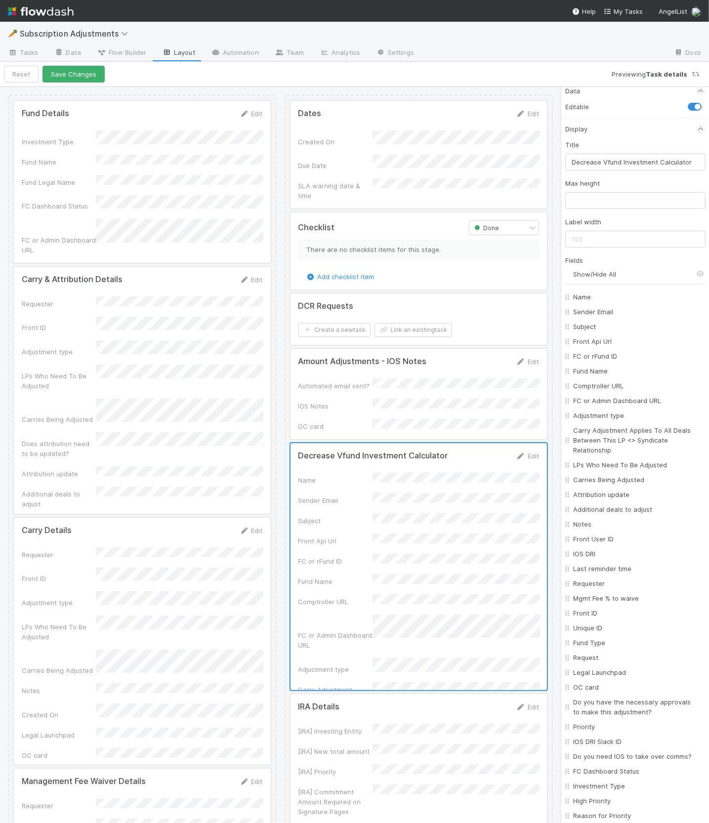
checkbox input "false"
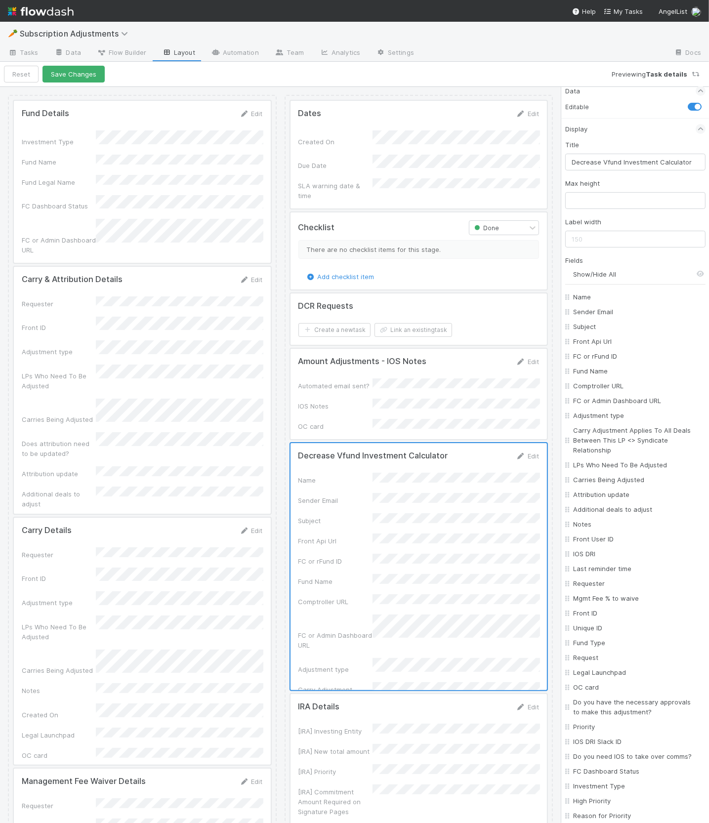
checkbox input "false"
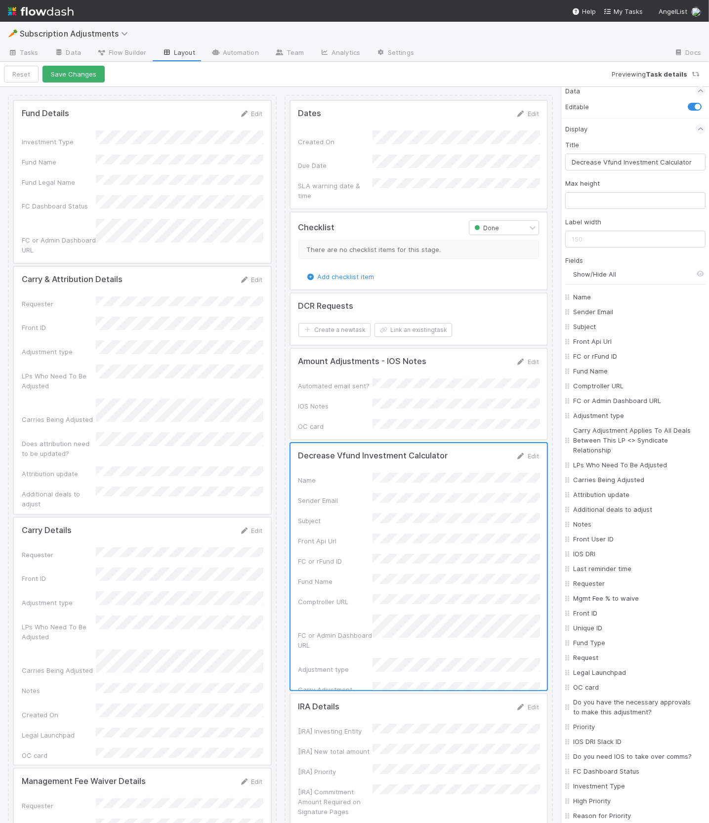
checkbox input "false"
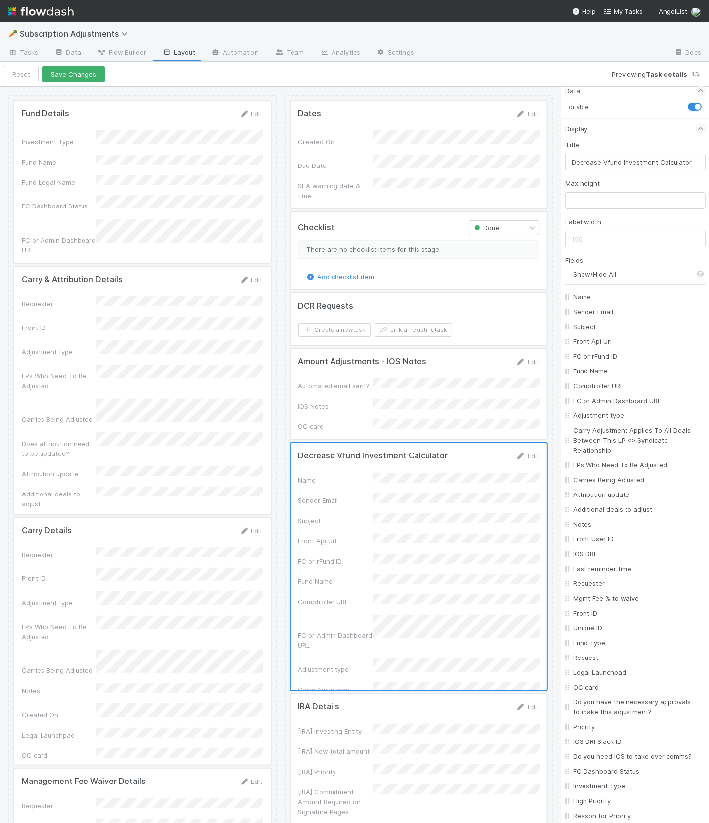
checkbox input "false"
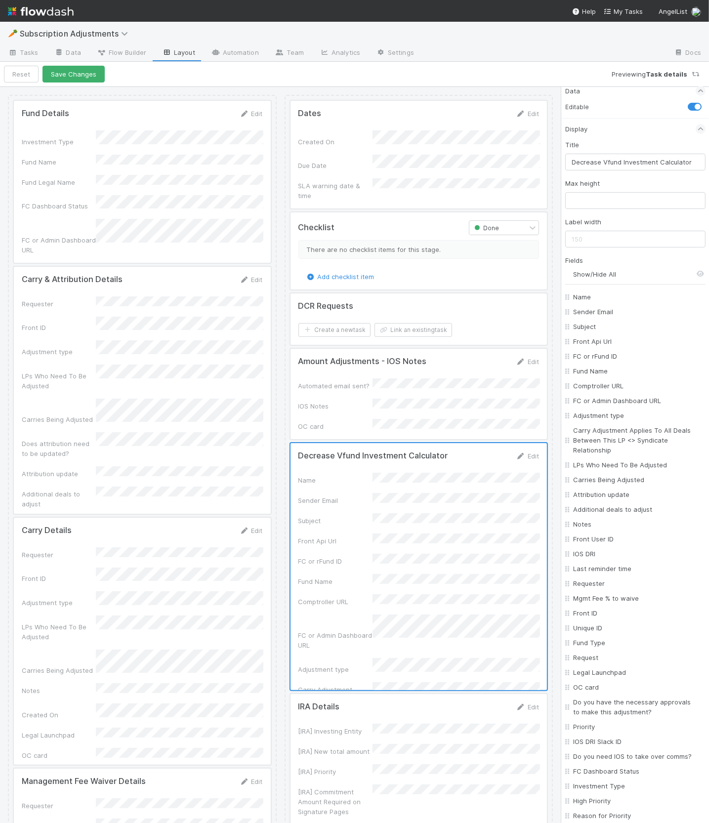
checkbox input "false"
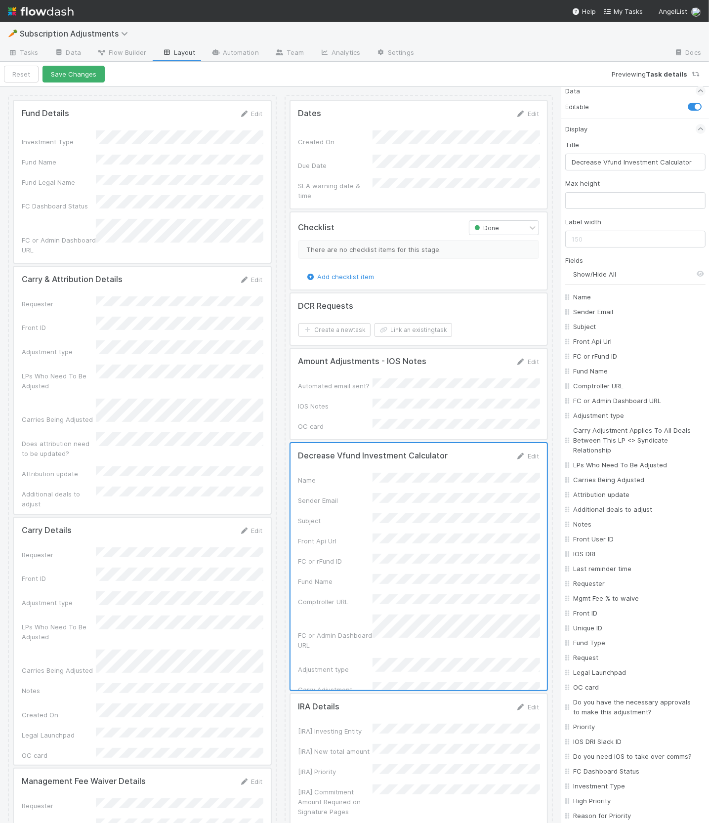
checkbox input "false"
checkbox On "false"
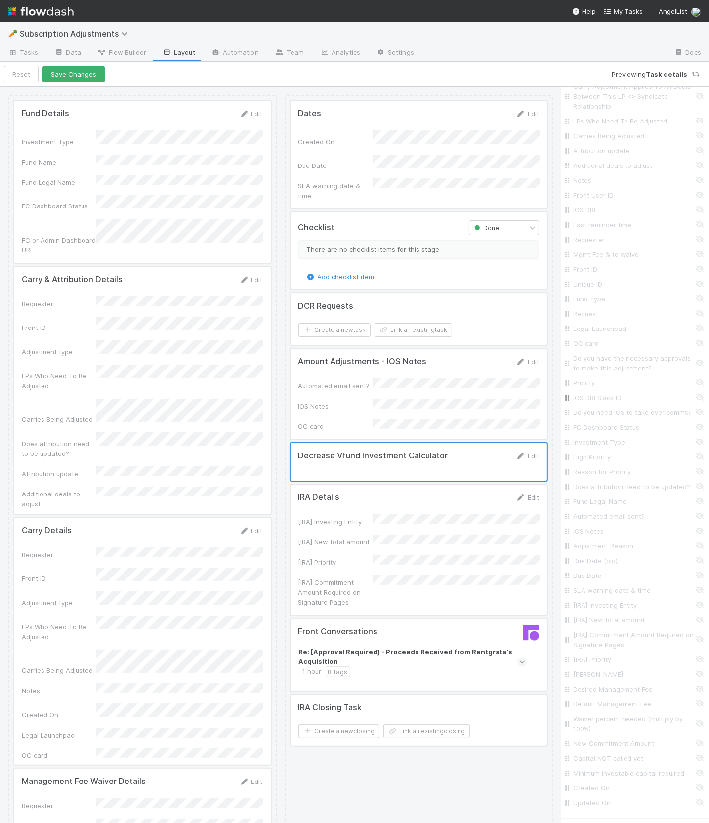
scroll to position [491, 0]
click at [611, 639] on input "New Commitment Amount" at bounding box center [638, 643] width 130 height 10
checkbox input "true"
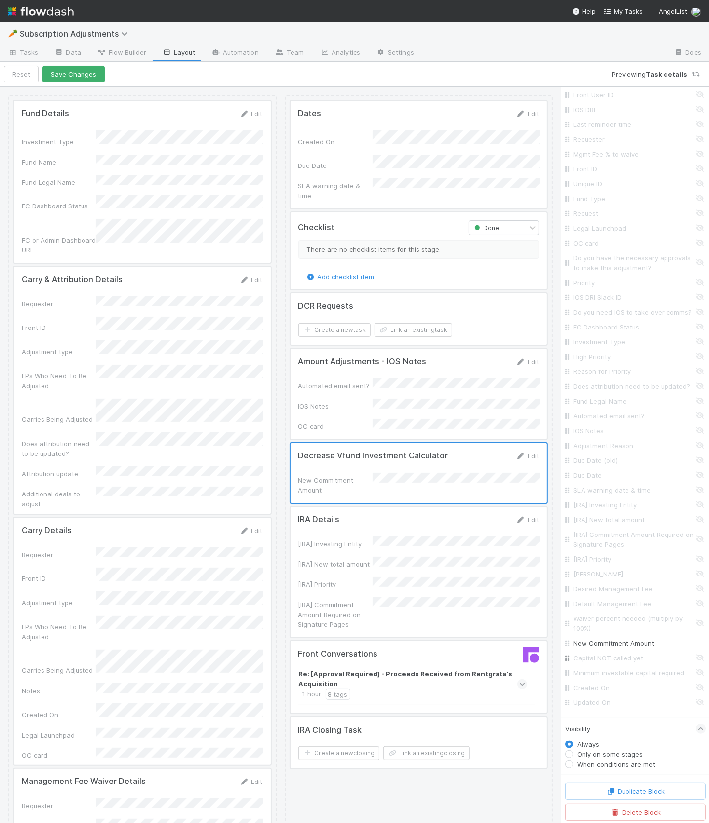
click at [611, 664] on div "Capital NOT called yet" at bounding box center [635, 658] width 140 height 15
click at [610, 662] on input "Capital NOT called yet" at bounding box center [638, 658] width 130 height 10
checkbox input "true"
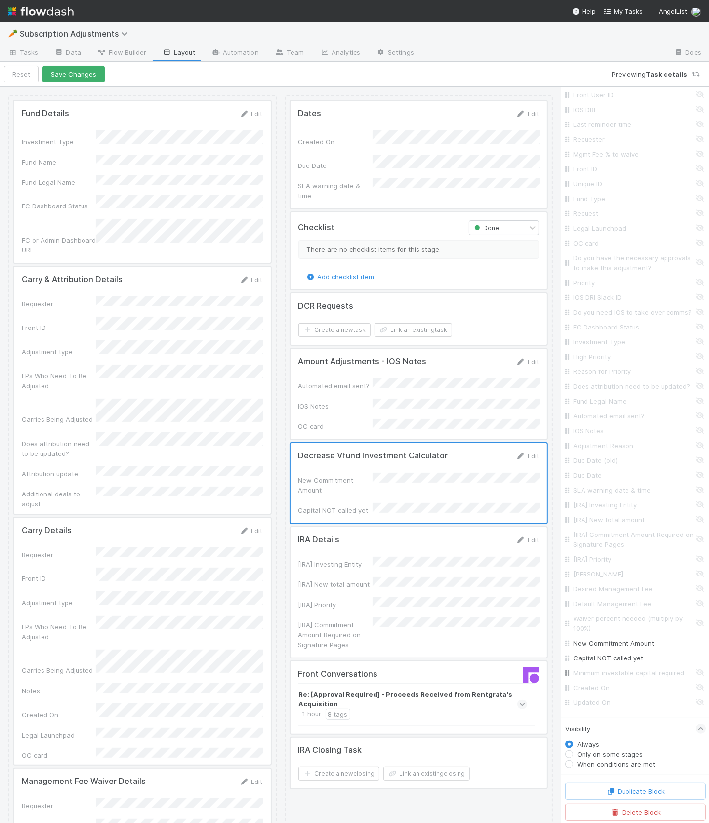
click at [611, 674] on input "Minimum investable capital required" at bounding box center [638, 673] width 130 height 10
checkbox input "true"
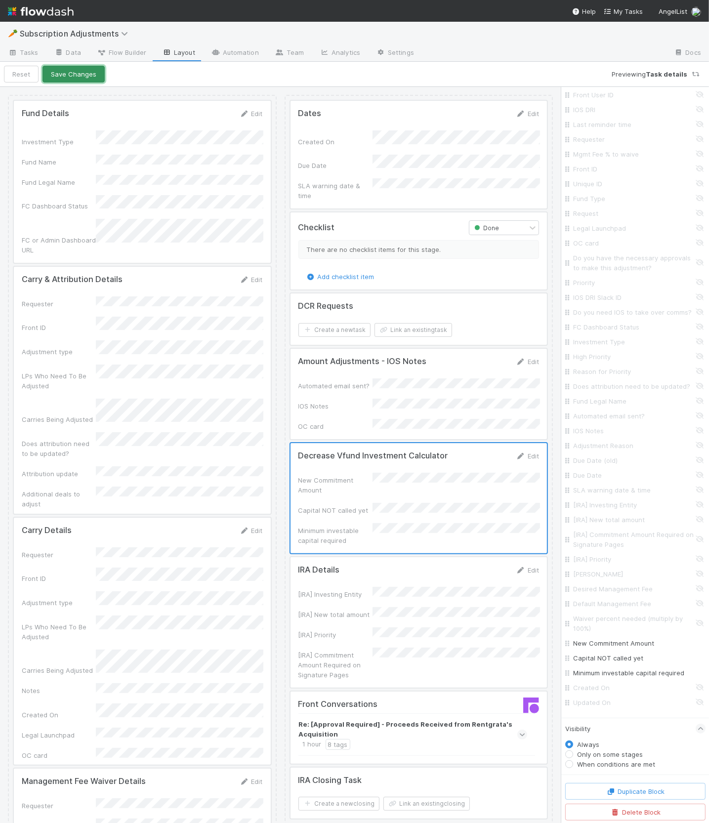
click at [77, 68] on button "Save Changes" at bounding box center [73, 74] width 62 height 17
click at [604, 750] on label "Only on some stages" at bounding box center [610, 755] width 66 height 10
click at [573, 750] on input "Only on some stages" at bounding box center [569, 754] width 8 height 9
radio input "true"
radio input "false"
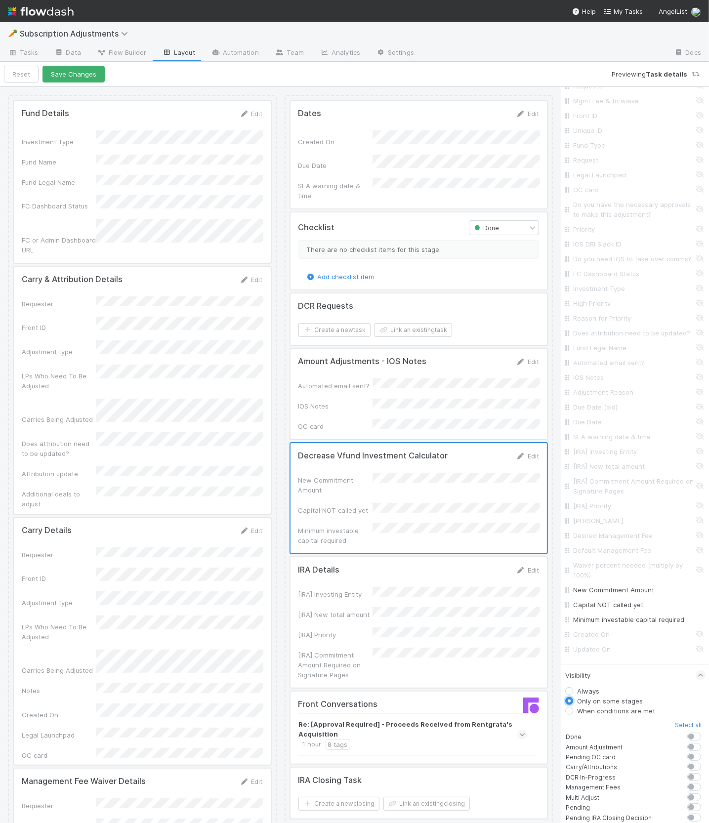
scroll to position [606, 0]
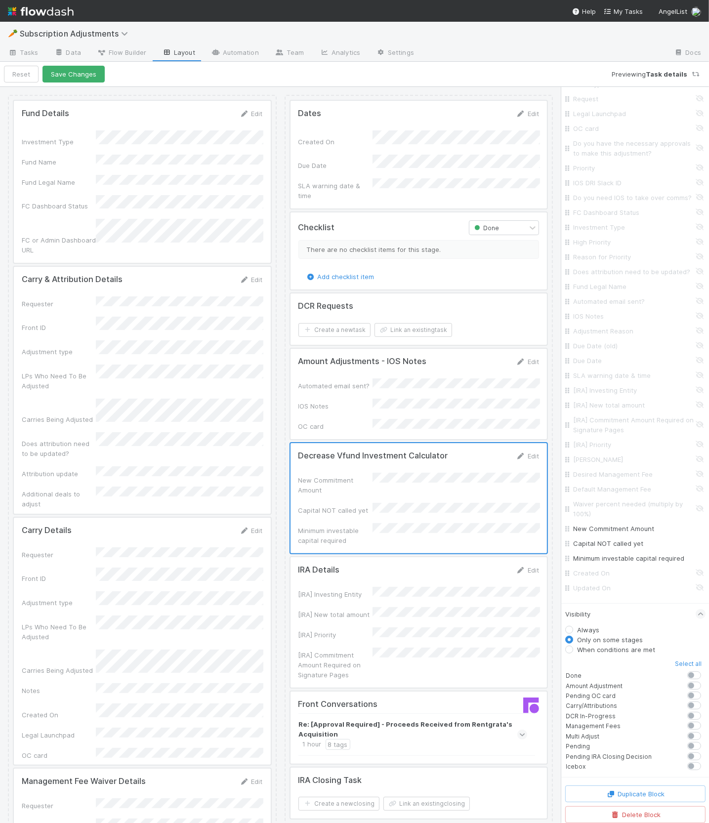
click at [705, 681] on label at bounding box center [705, 681] width 0 height 0
click at [688, 684] on input "checkbox" at bounding box center [684, 685] width 8 height 9
click at [705, 681] on label at bounding box center [705, 681] width 0 height 0
click at [688, 684] on input "checkbox" at bounding box center [684, 685] width 8 height 9
checkbox input "false"
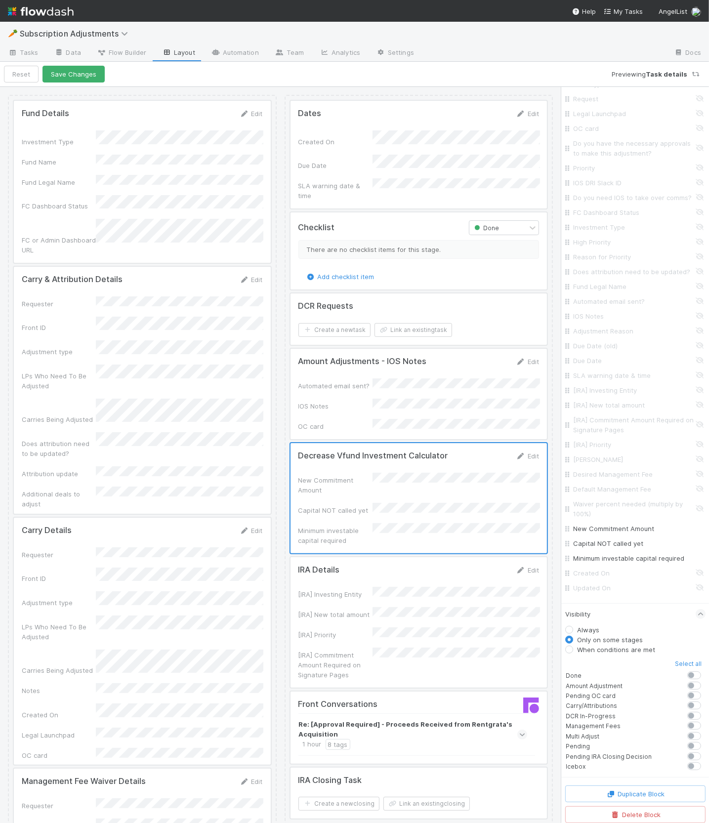
click at [599, 649] on label "When conditions are met" at bounding box center [616, 650] width 78 height 10
click at [573, 649] on input "When conditions are met" at bounding box center [569, 649] width 8 height 9
radio input "true"
radio input "false"
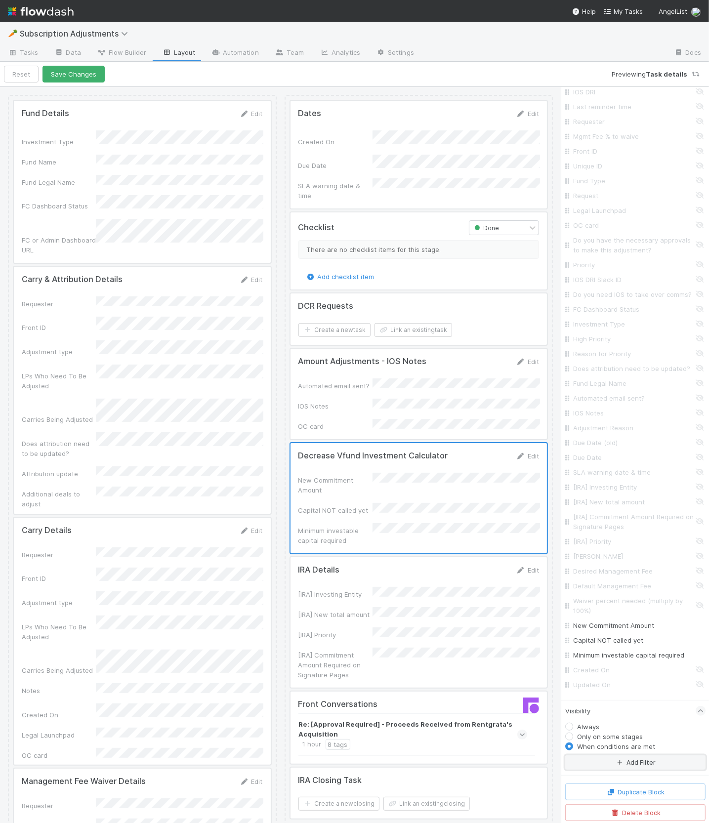
click at [605, 758] on button "Add Filter" at bounding box center [635, 762] width 140 height 14
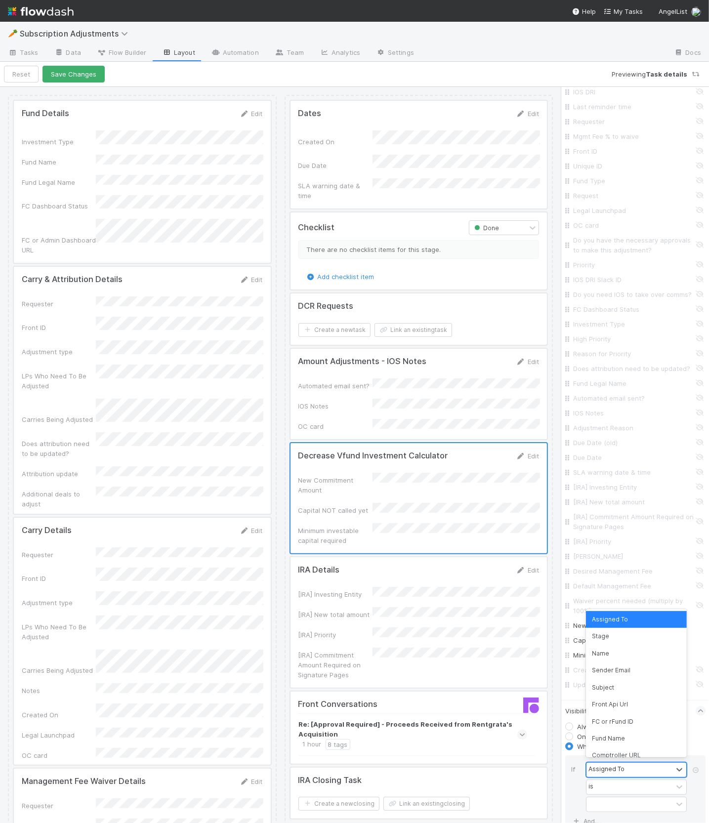
click at [606, 767] on div "Assigned To" at bounding box center [606, 769] width 36 height 9
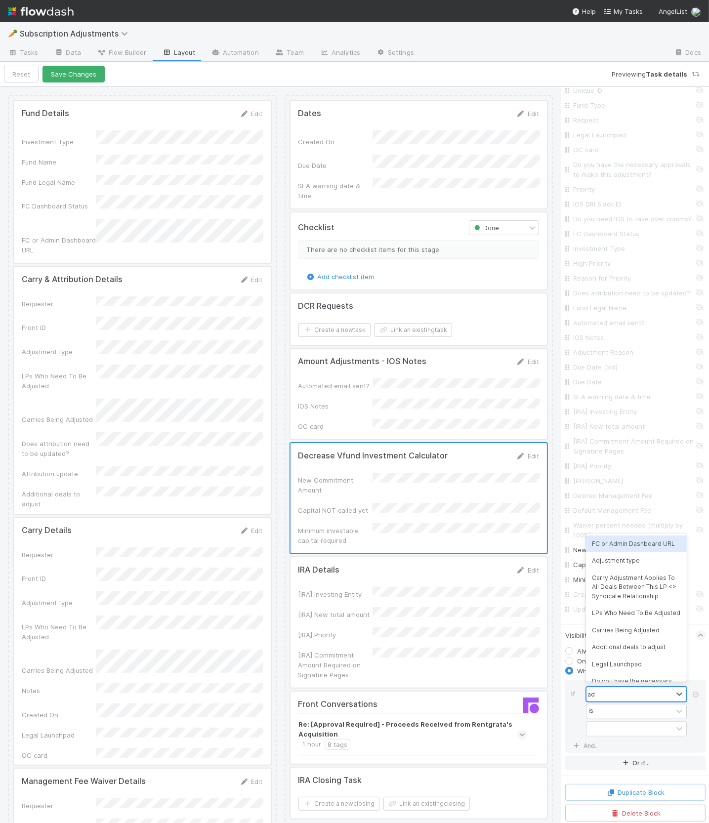
type input "adj"
click at [615, 729] on div at bounding box center [630, 729] width 86 height 14
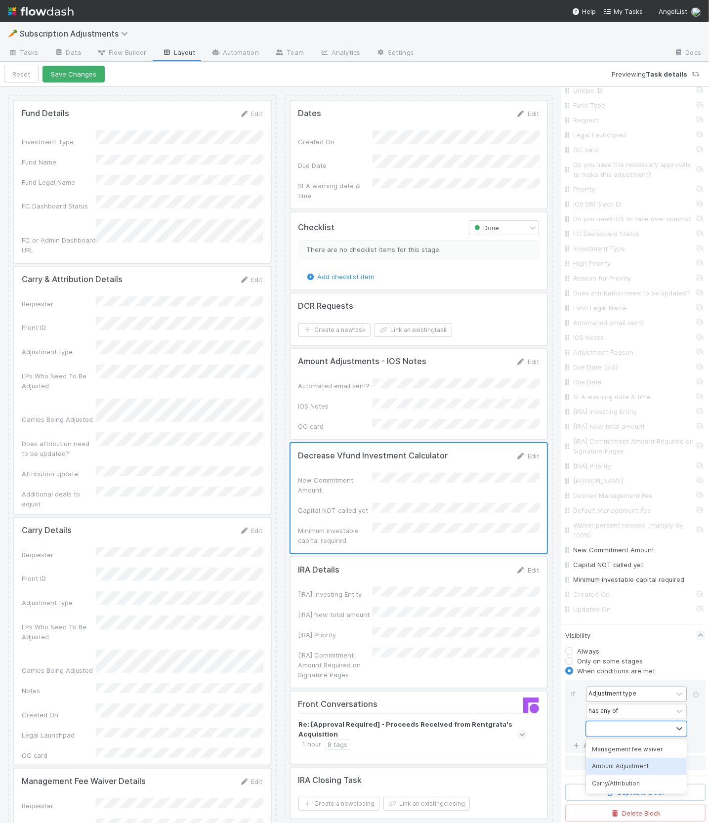
click at [616, 771] on div "Amount Adjustment" at bounding box center [636, 766] width 101 height 17
click at [571, 720] on div "If" at bounding box center [578, 713] width 15 height 52
click at [68, 76] on button "Save Changes" at bounding box center [73, 74] width 62 height 17
click at [42, 73] on button "Back to task" at bounding box center [36, 74] width 65 height 17
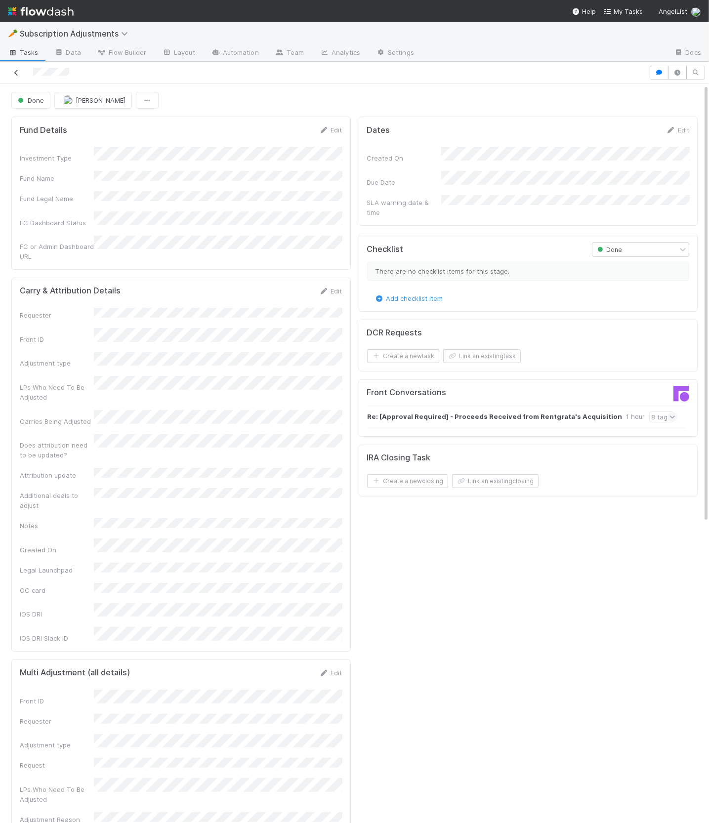
click at [15, 74] on icon at bounding box center [16, 73] width 10 height 6
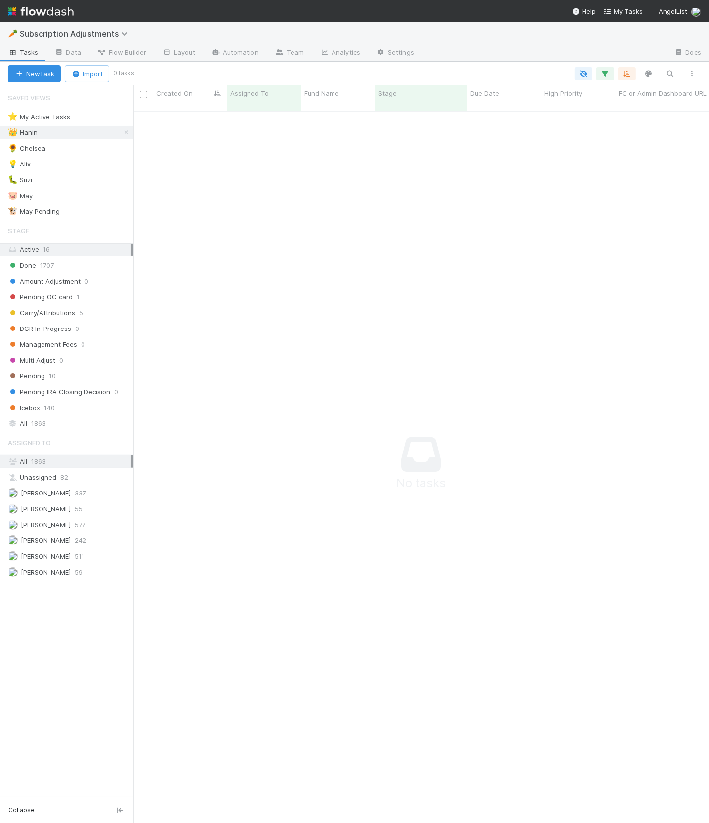
scroll to position [720, 575]
click at [86, 418] on div "All 1863" at bounding box center [69, 424] width 123 height 12
click at [127, 130] on icon at bounding box center [127, 132] width 10 height 6
click at [662, 77] on button "button" at bounding box center [671, 73] width 18 height 13
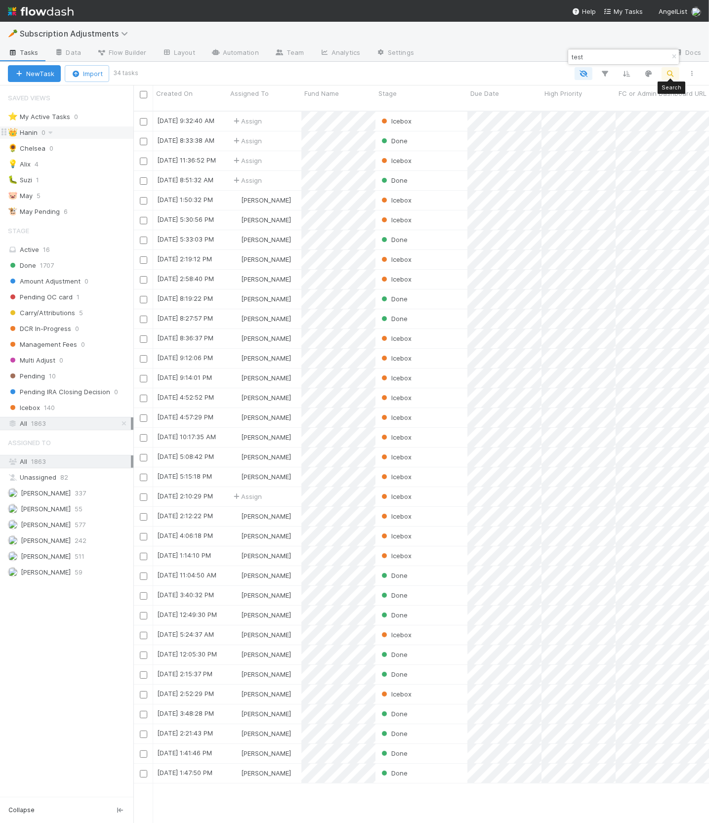
scroll to position [720, 575]
type input "test"
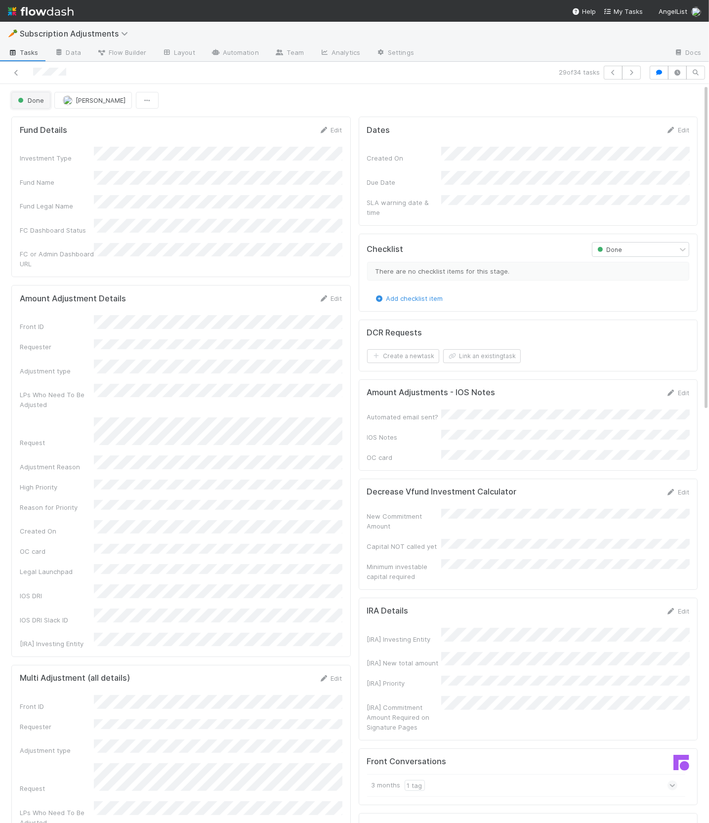
click at [35, 106] on button "Done" at bounding box center [30, 100] width 39 height 17
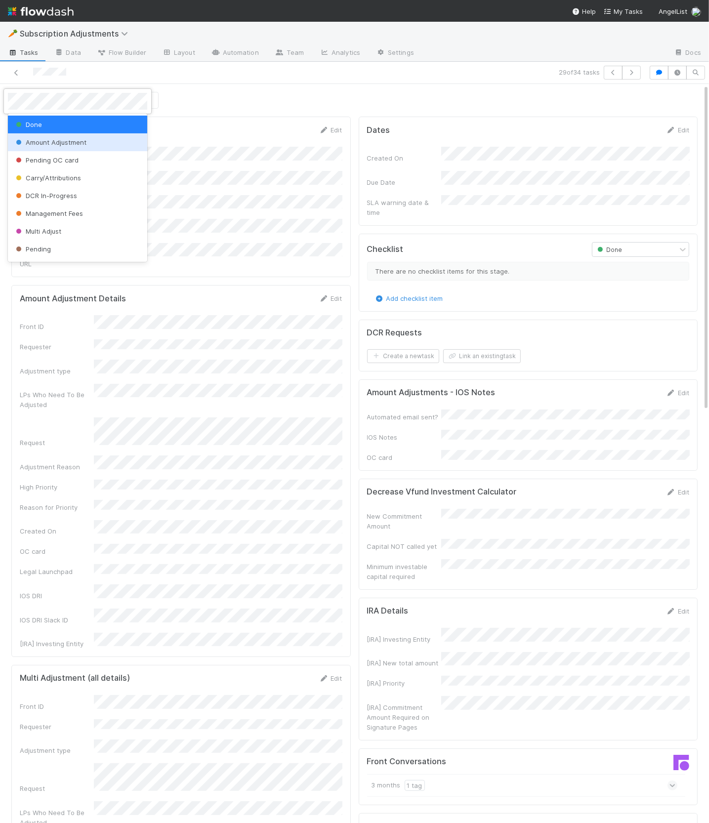
click at [48, 143] on span "Amount Adjustment" at bounding box center [50, 142] width 73 height 8
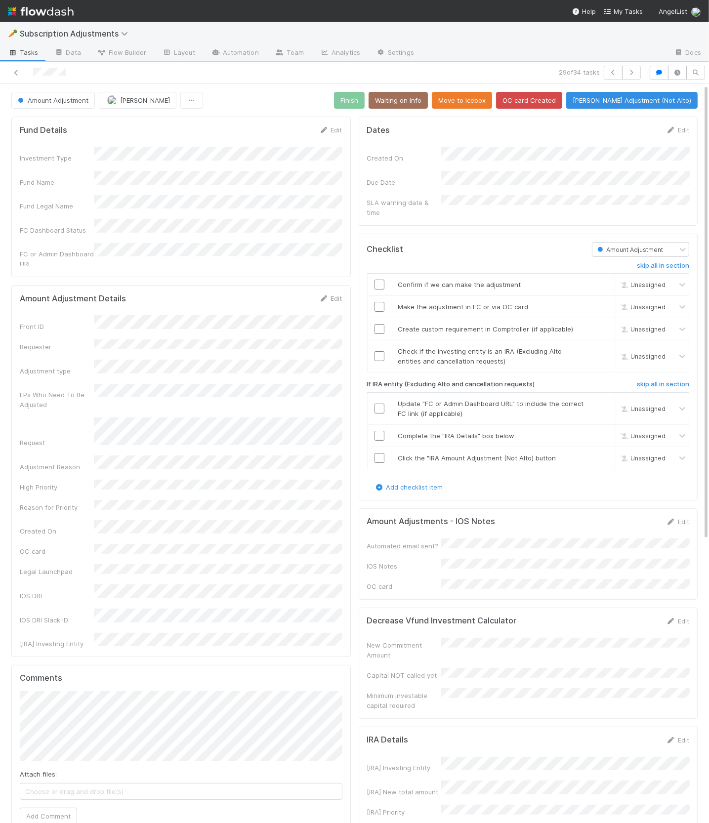
click at [243, 43] on div "🥕 Subscription Adjustments" at bounding box center [354, 34] width 709 height 24
click at [240, 49] on link "Automation" at bounding box center [235, 53] width 64 height 16
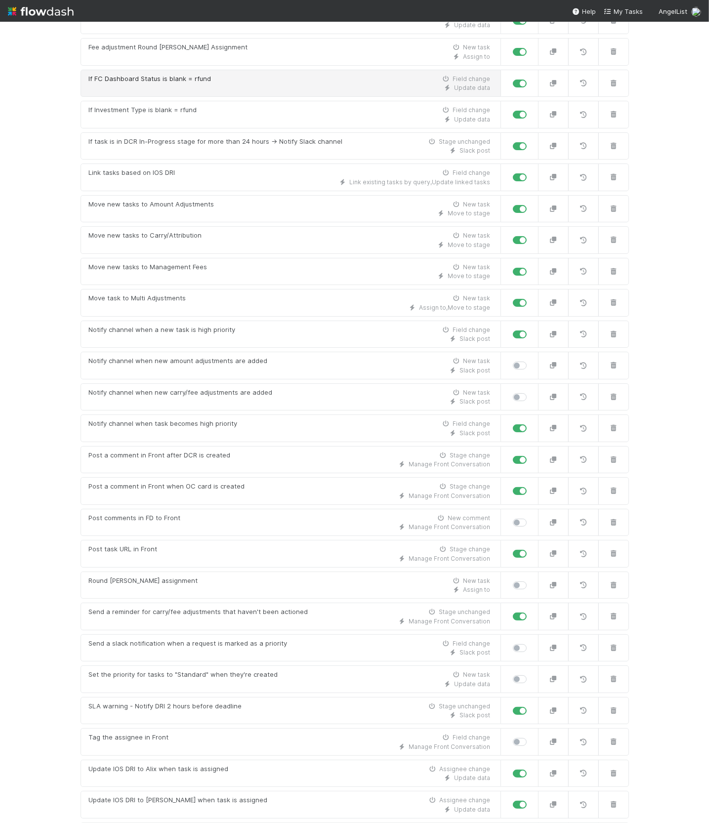
scroll to position [794, 0]
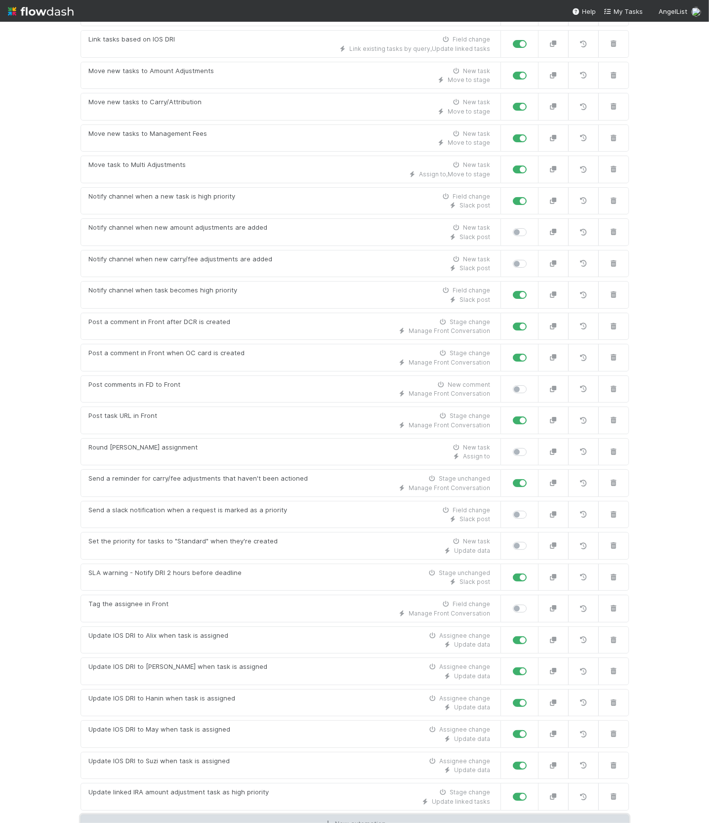
click at [338, 815] on link "New automation" at bounding box center [355, 824] width 548 height 19
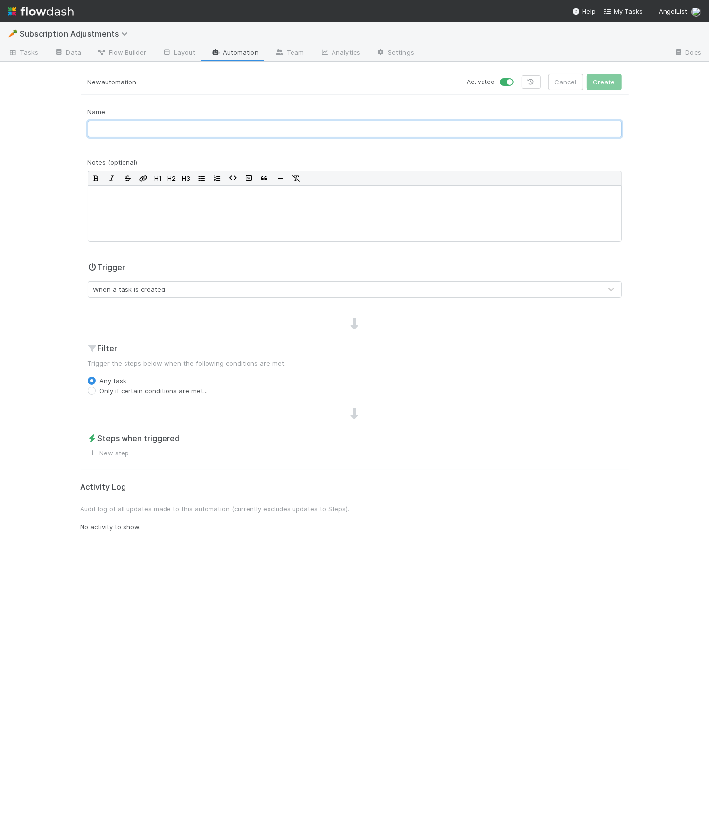
click at [159, 124] on input "text" at bounding box center [355, 129] width 534 height 17
type input "Calculate minimum investable capital required"
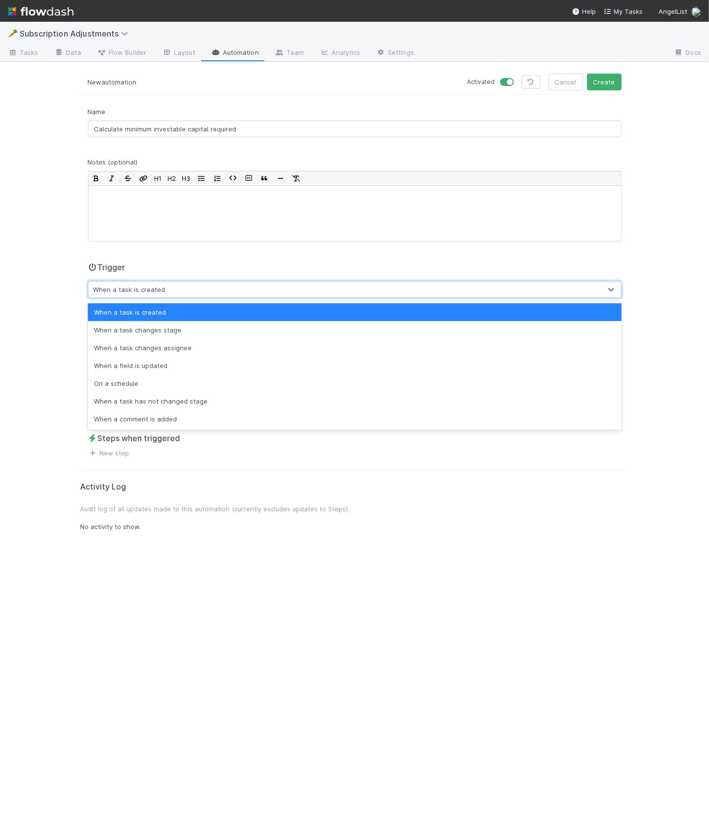
click at [164, 294] on div "When a task is created" at bounding box center [344, 290] width 513 height 16
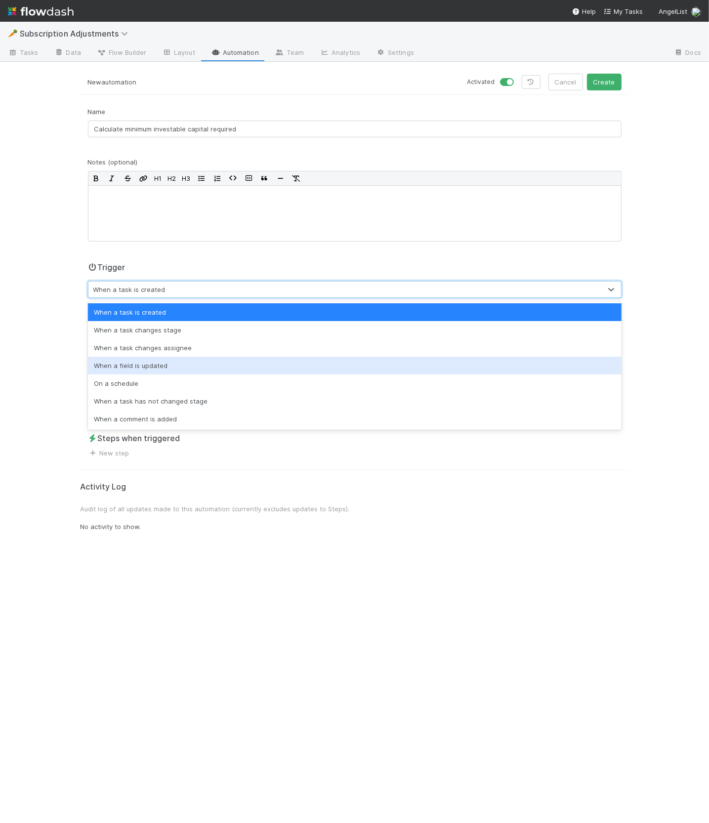
click at [159, 368] on div "When a field is updated" at bounding box center [355, 366] width 534 height 18
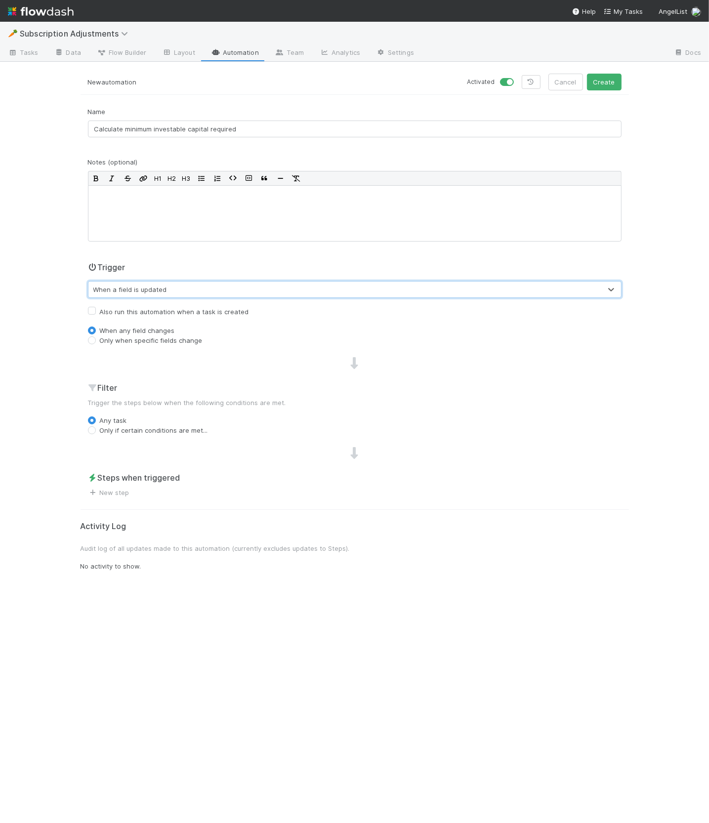
click at [133, 338] on label "Only when specific fields change" at bounding box center [151, 340] width 103 height 10
click at [96, 338] on input "Only when specific fields change" at bounding box center [92, 339] width 8 height 9
radio input "true"
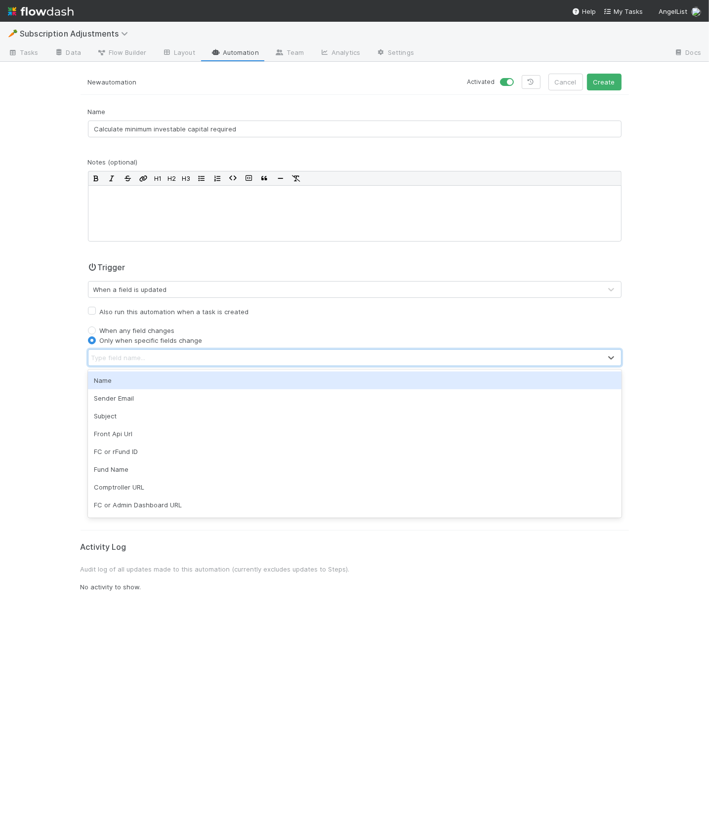
click at [129, 353] on div "Type field name..." at bounding box center [118, 358] width 54 height 10
type input "comm"
type input "not"
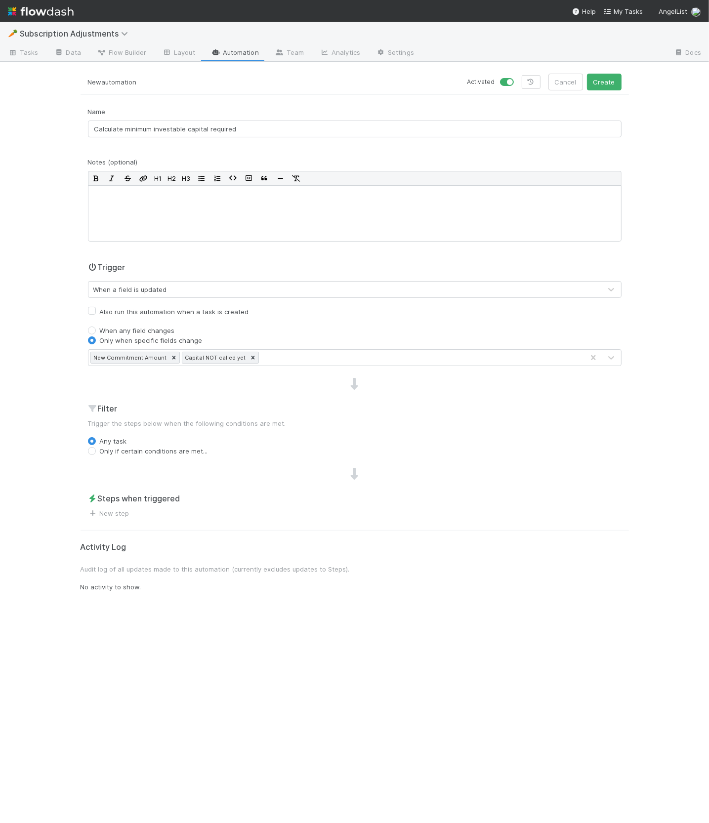
click at [108, 452] on label "Only if certain conditions are met..." at bounding box center [154, 451] width 108 height 10
click at [96, 452] on input "Only if certain conditions are met..." at bounding box center [92, 450] width 8 height 9
radio input "true"
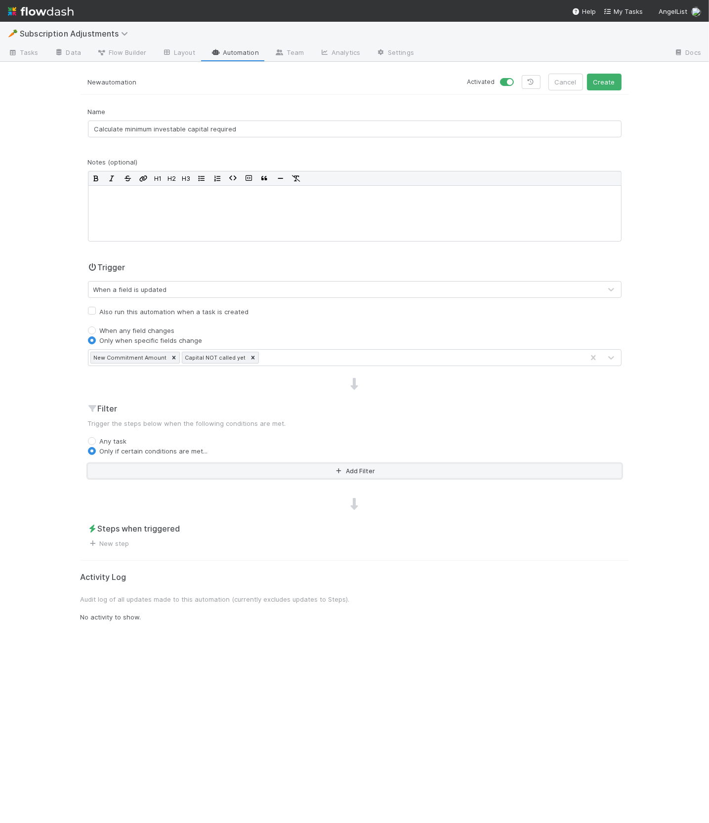
click at [120, 470] on button "Add Filter" at bounding box center [355, 471] width 534 height 14
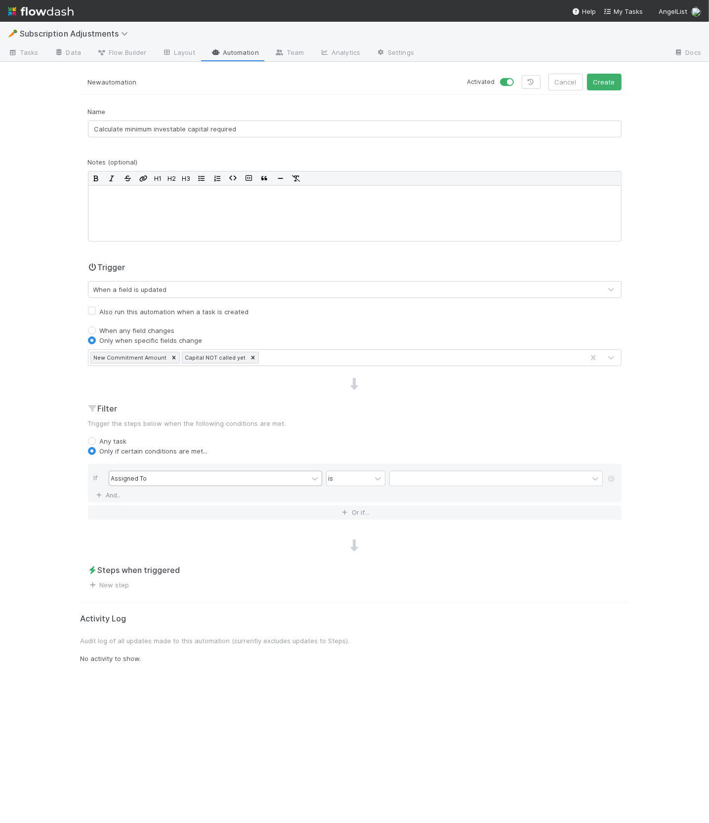
click at [126, 481] on div "Assigned To" at bounding box center [129, 478] width 36 height 9
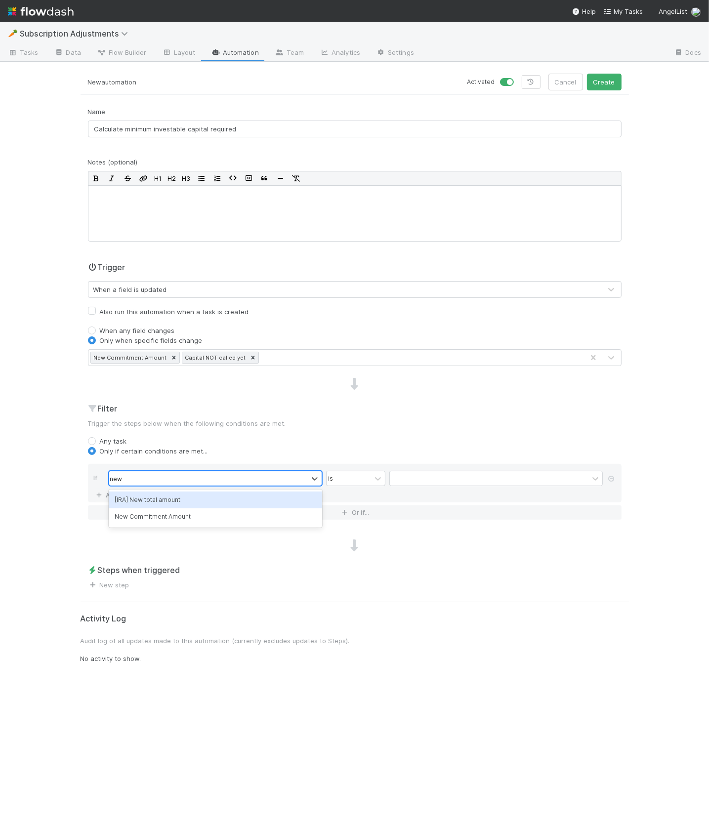
type input "new c"
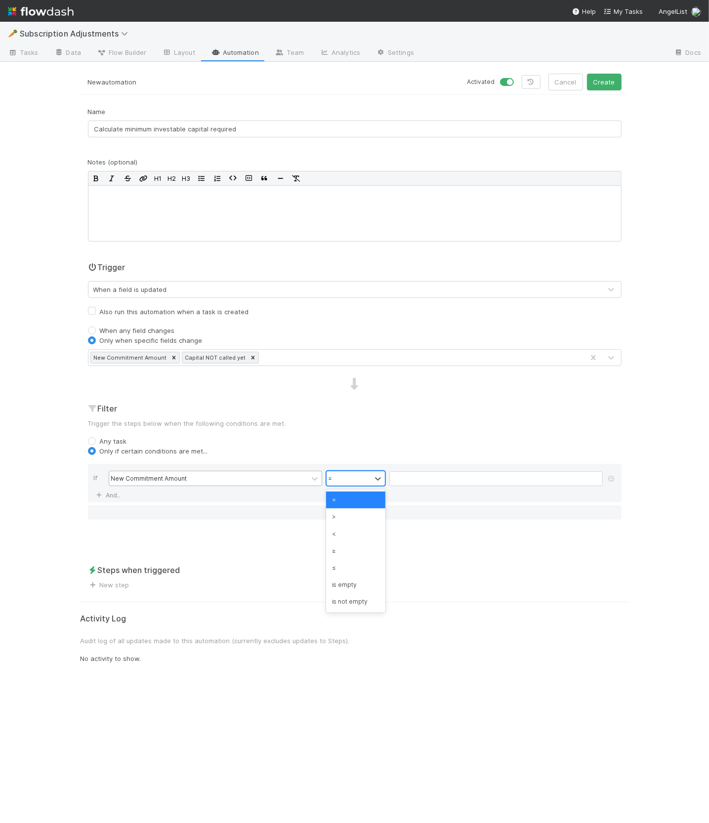
click at [368, 475] on div "=" at bounding box center [349, 478] width 44 height 14
click at [369, 598] on div "is not empty" at bounding box center [355, 601] width 59 height 17
click at [112, 490] on link "And.." at bounding box center [109, 495] width 31 height 14
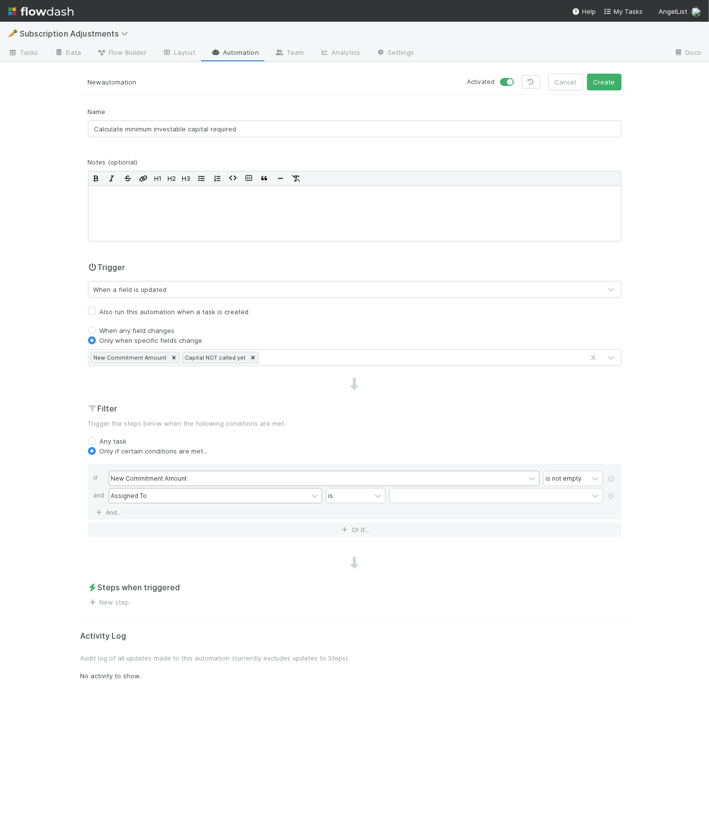
click at [133, 498] on div "Assigned To" at bounding box center [129, 495] width 36 height 9
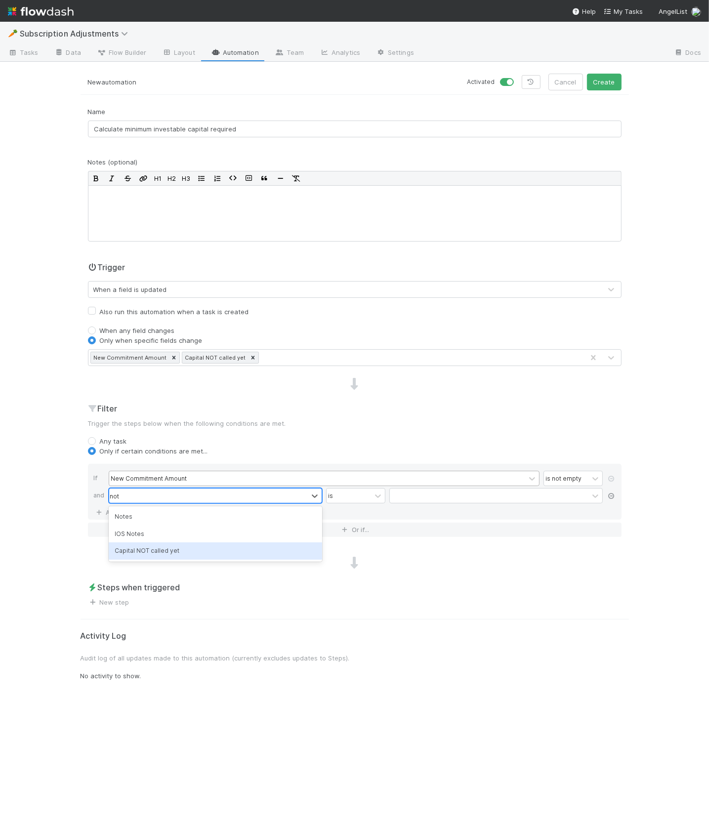
type input "not"
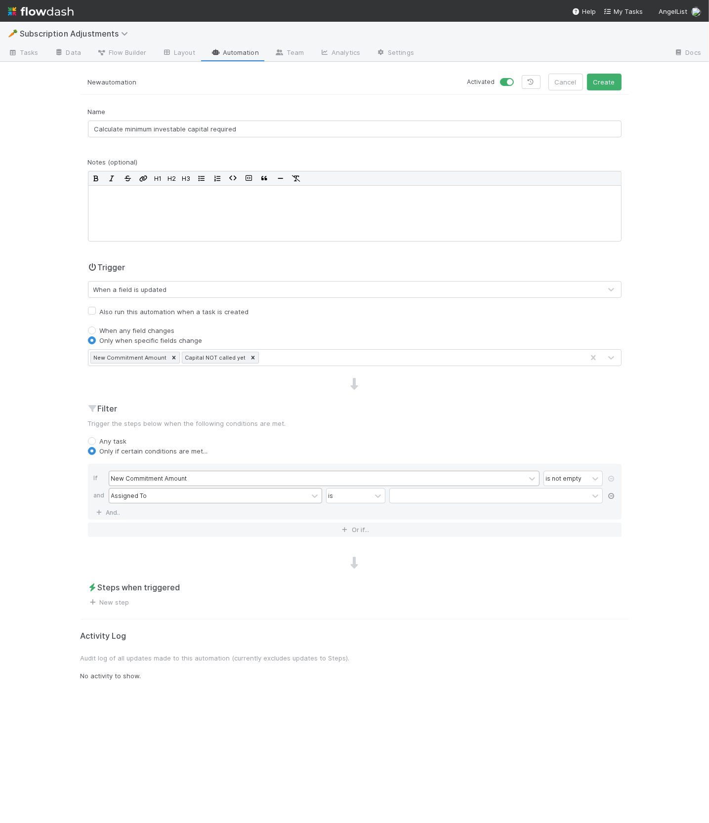
click at [611, 495] on icon at bounding box center [612, 496] width 10 height 6
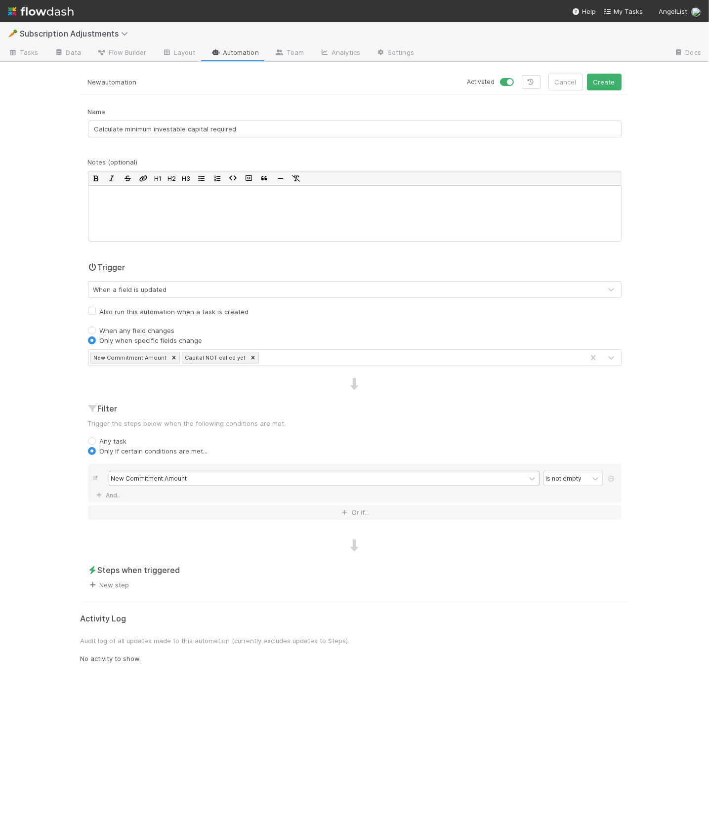
click at [123, 584] on link "New step" at bounding box center [109, 585] width 42 height 8
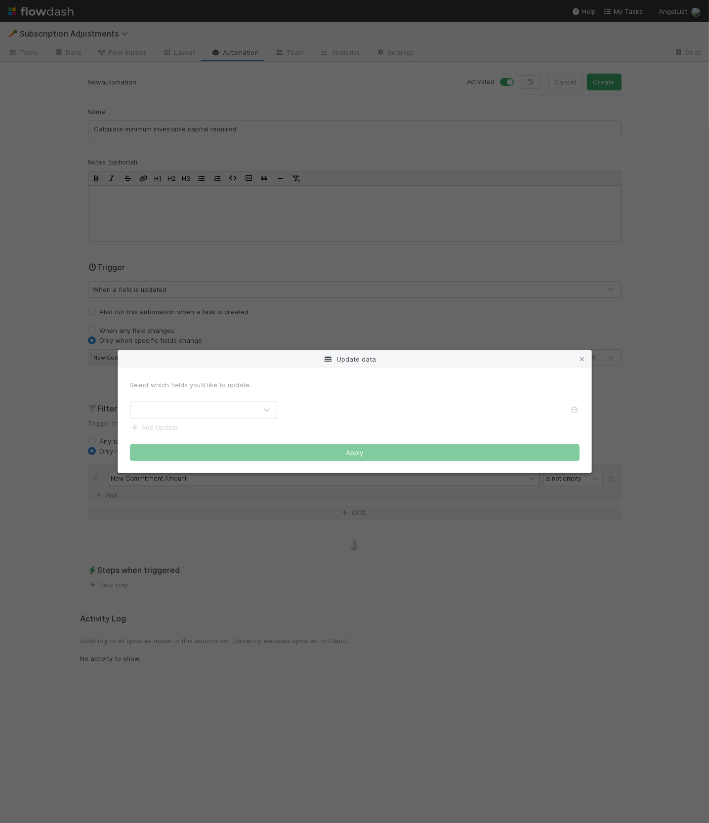
click at [210, 399] on form "Select which fields you’d like to update. Add Update Apply" at bounding box center [355, 420] width 450 height 81
click at [207, 406] on div at bounding box center [193, 410] width 126 height 16
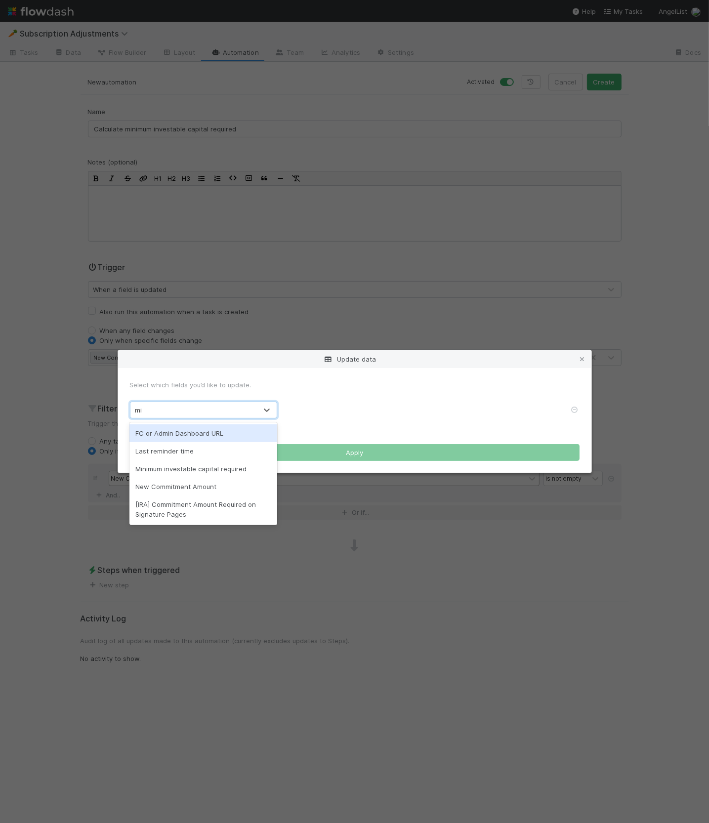
type input "min"
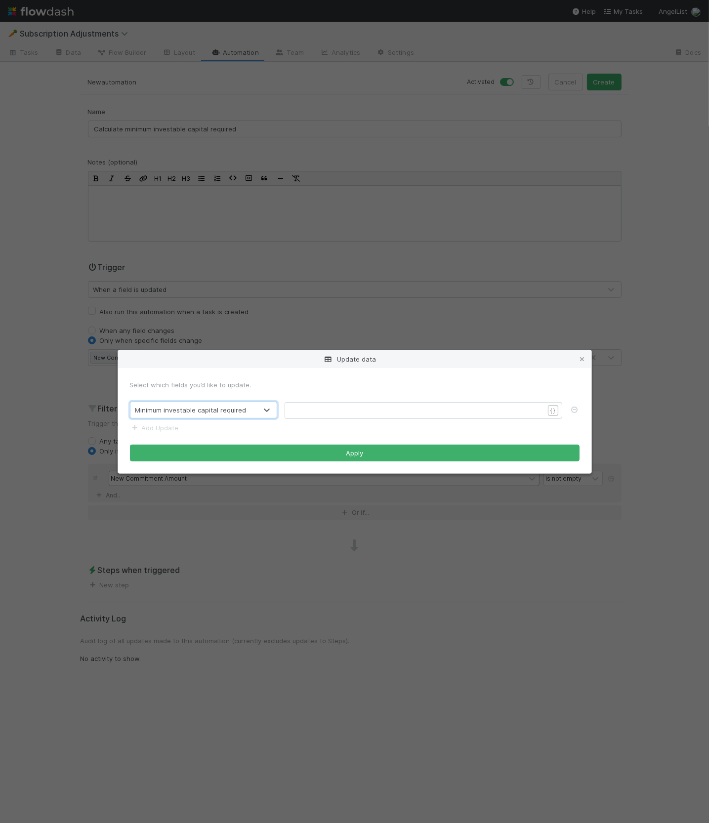
click at [328, 409] on pre "​" at bounding box center [417, 411] width 253 height 10
click at [508, 410] on pre "​" at bounding box center [417, 411] width 253 height 10
paste textarea "}"
type textarea "Total fees}}-{{Fees paid}}"
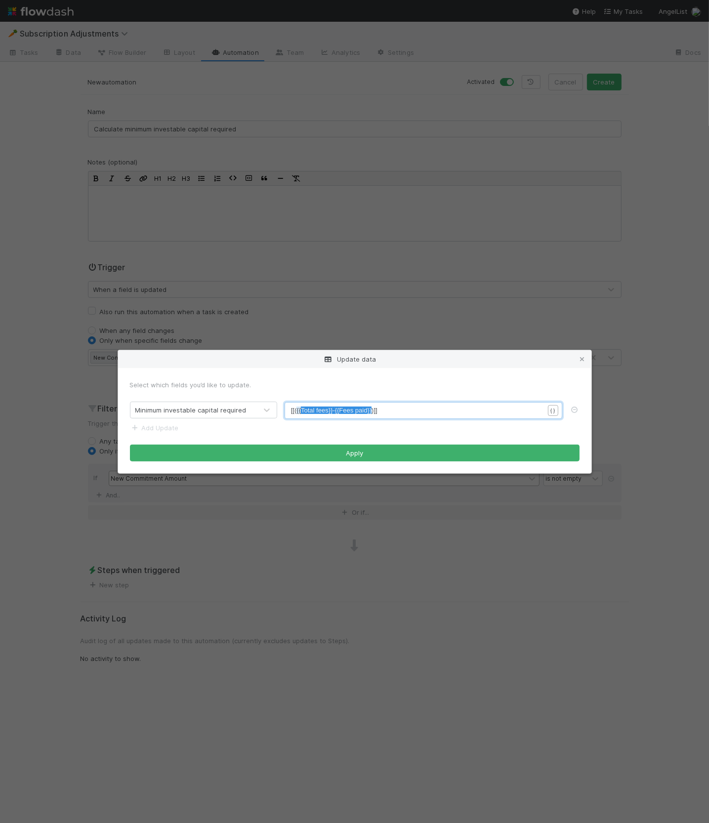
drag, startPoint x: 370, startPoint y: 409, endPoint x: 302, endPoint y: 407, distance: 67.7
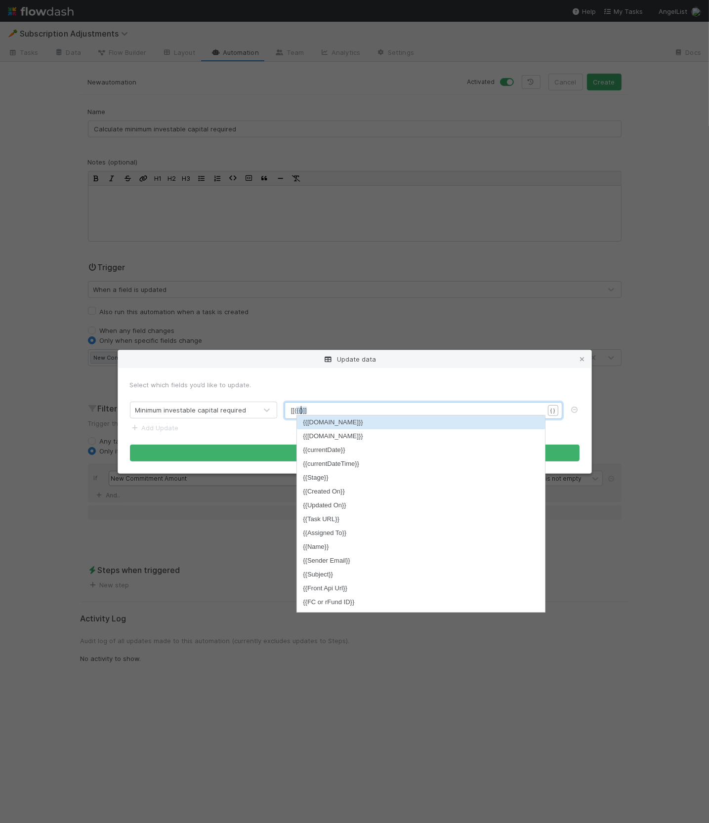
scroll to position [3, 3]
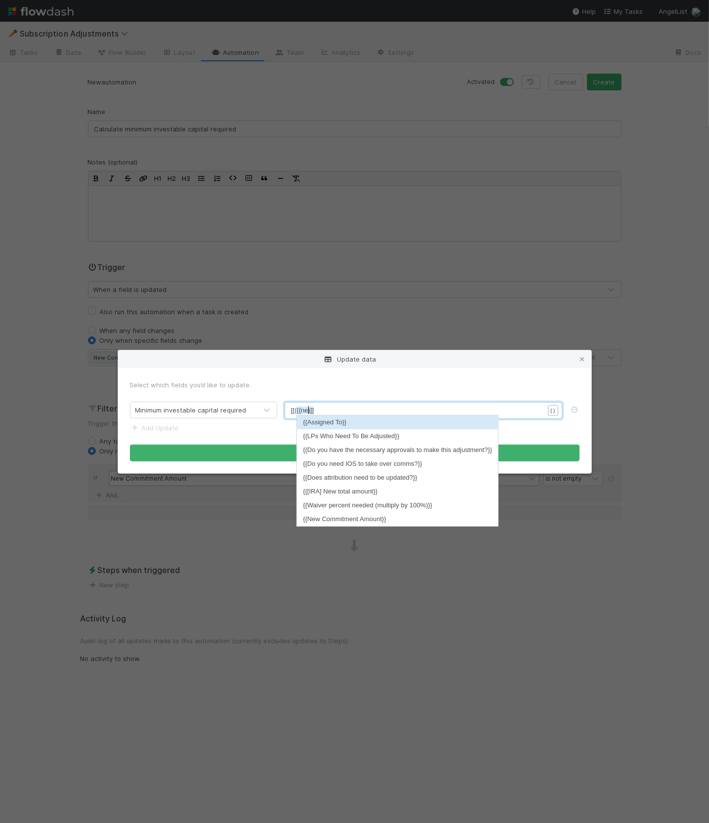
type textarea "{{new"
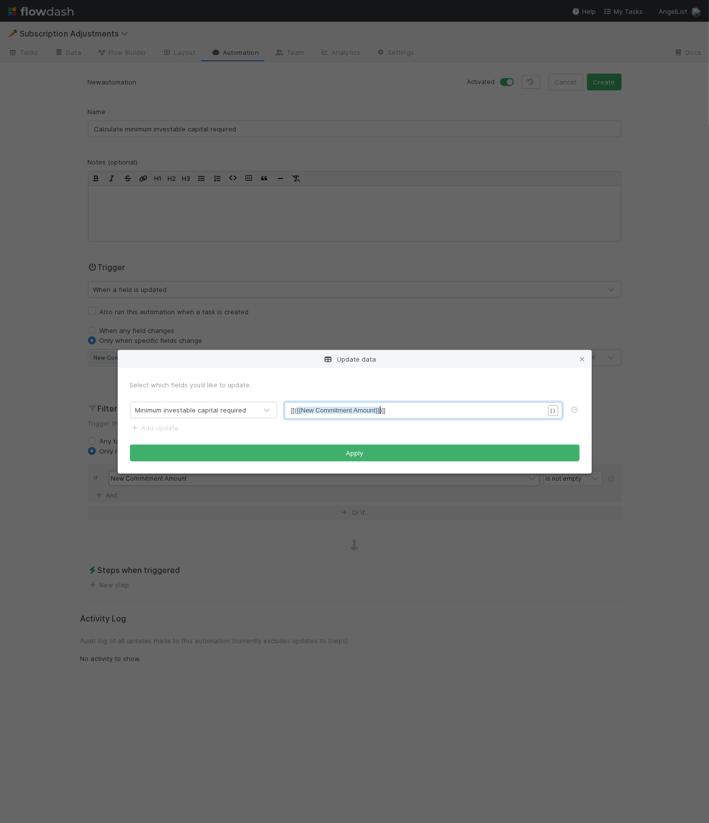
scroll to position [3, 2]
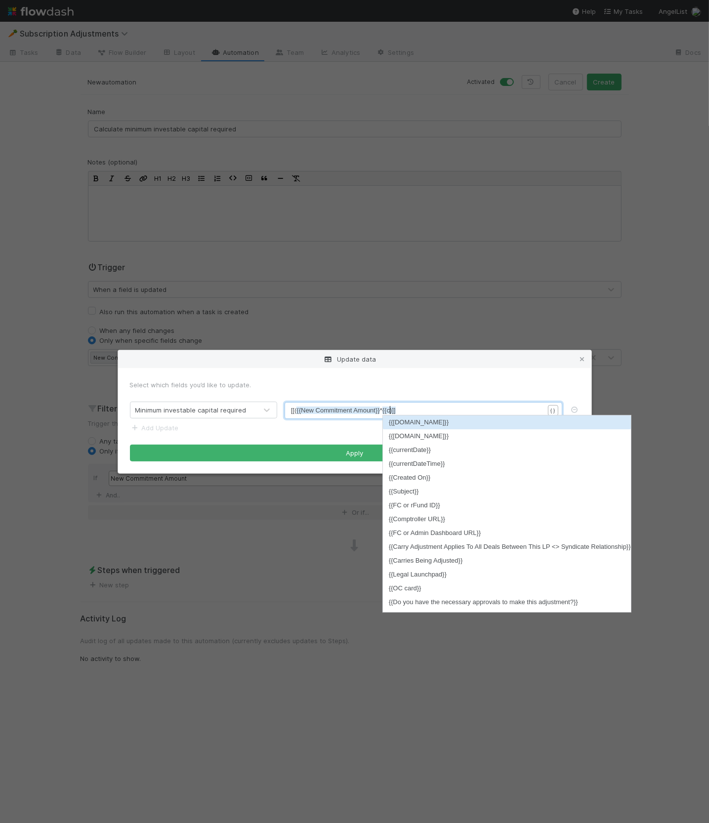
type textarea "*{{cap"
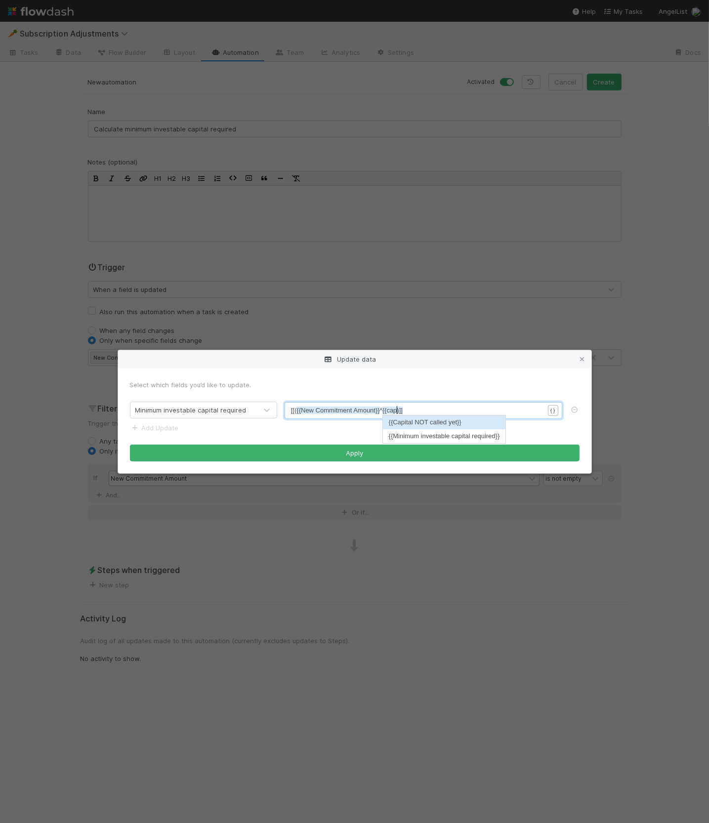
scroll to position [3, 16]
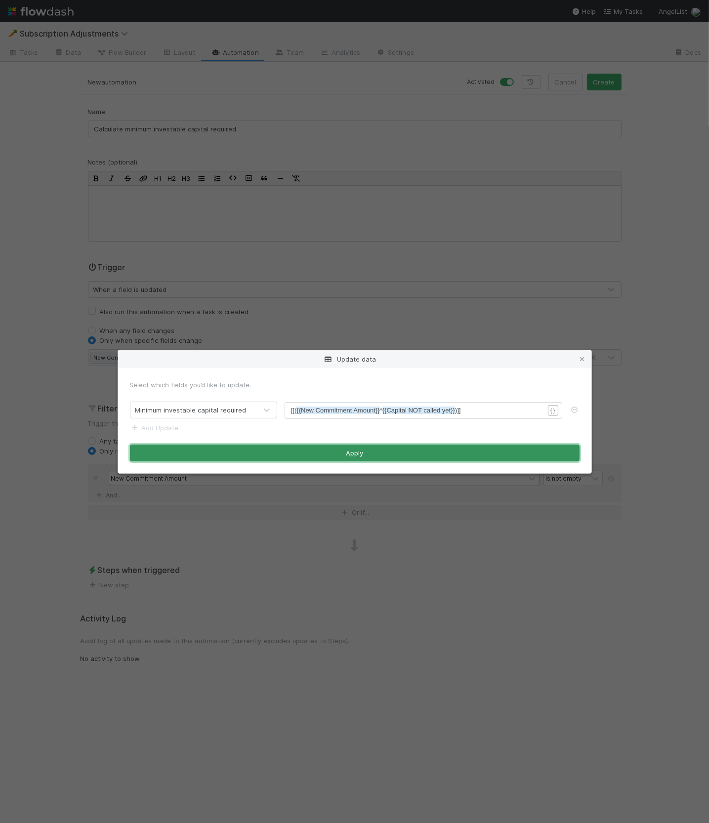
click at [332, 455] on button "Apply" at bounding box center [355, 453] width 450 height 17
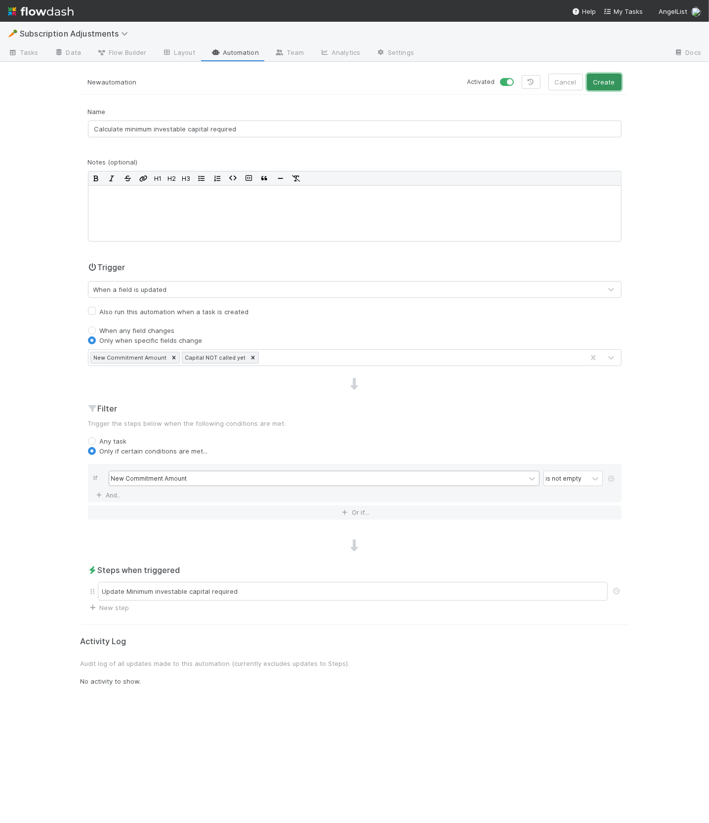
click at [602, 86] on button "Create" at bounding box center [604, 82] width 35 height 17
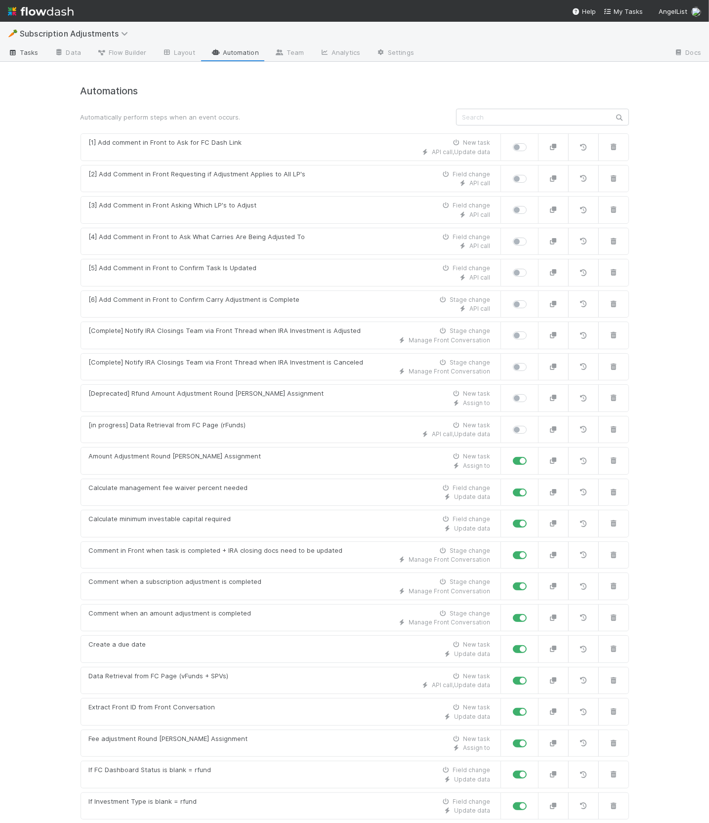
click at [28, 54] on span "Tasks" at bounding box center [23, 52] width 31 height 10
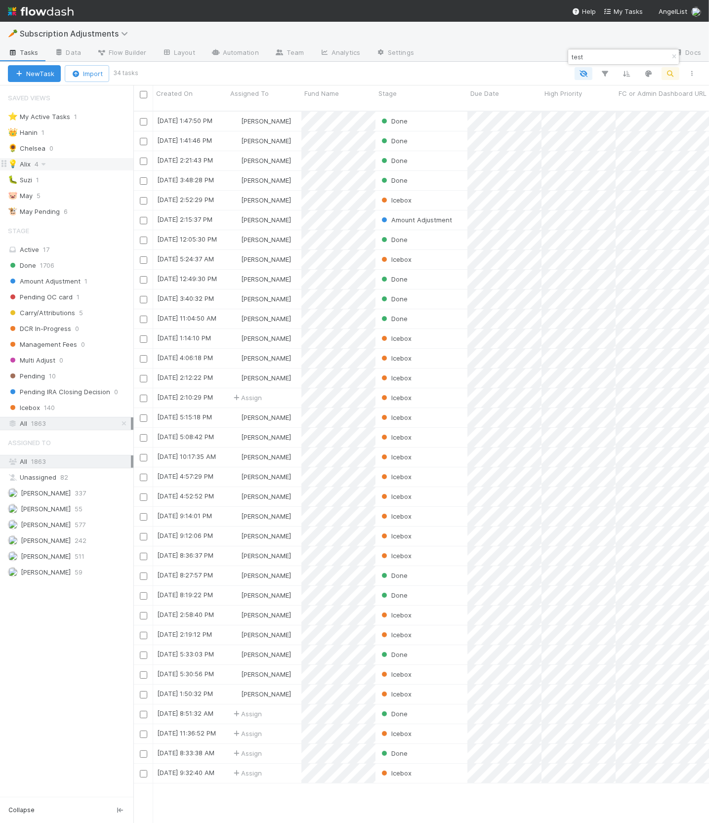
scroll to position [720, 575]
click at [84, 132] on div "👑 Hanin 1" at bounding box center [71, 132] width 126 height 12
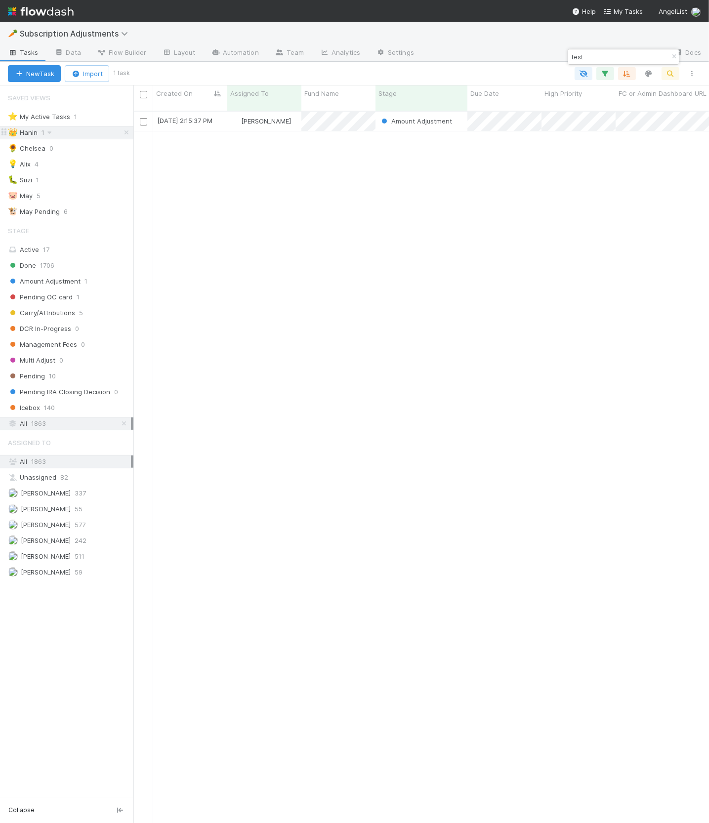
scroll to position [720, 575]
click at [297, 118] on div "[PERSON_NAME]" at bounding box center [264, 121] width 74 height 19
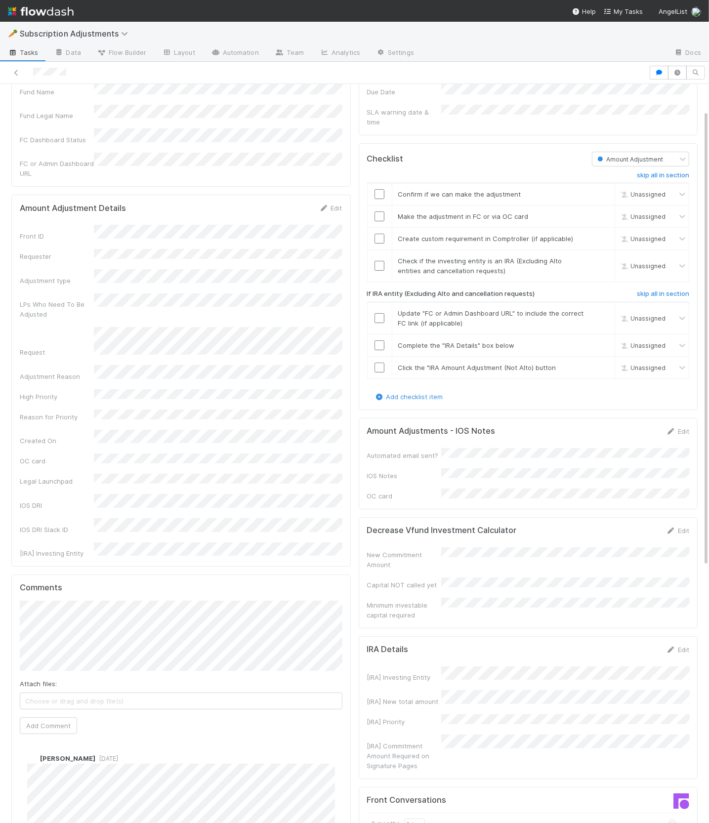
scroll to position [96, 0]
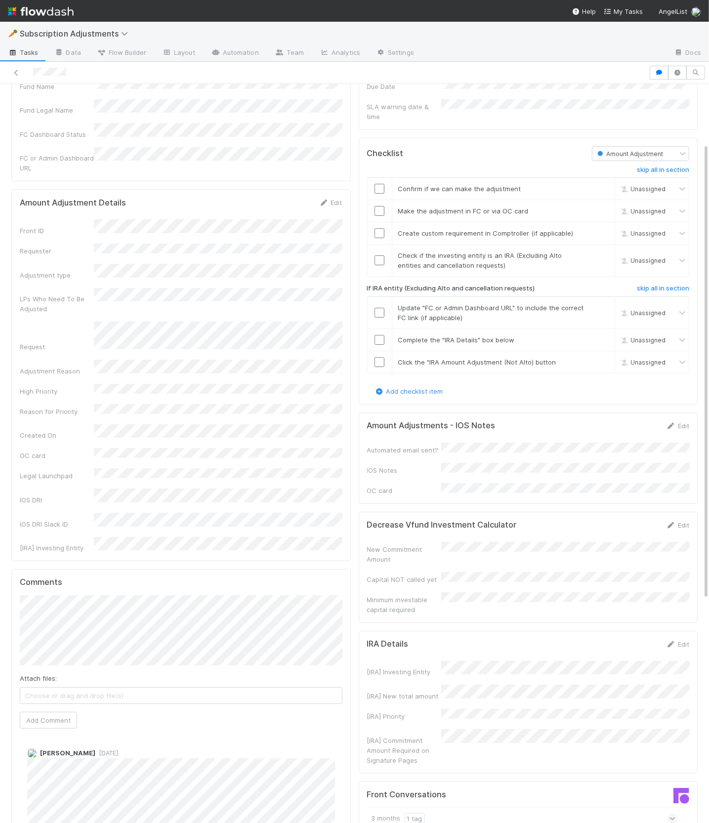
click at [686, 520] on form "Decrease Vfund Investment Calculator Edit New Commitment Amount Capital NOT cal…" at bounding box center [528, 567] width 323 height 94
click at [684, 521] on link "Edit" at bounding box center [677, 525] width 23 height 8
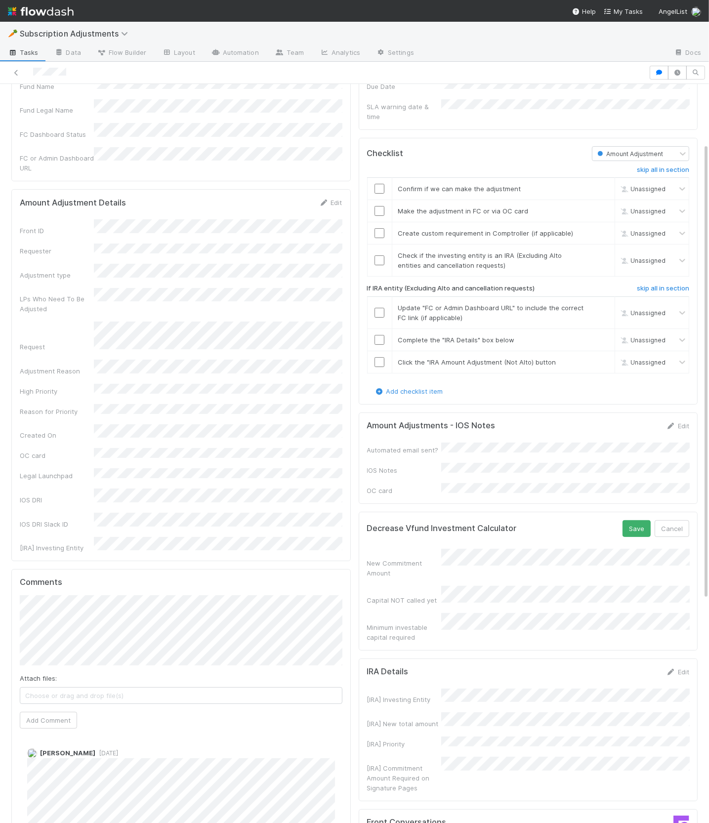
click at [578, 520] on div "Decrease Vfund Investment Calculator Save Cancel" at bounding box center [528, 528] width 323 height 17
click at [627, 520] on button "Save" at bounding box center [637, 528] width 28 height 17
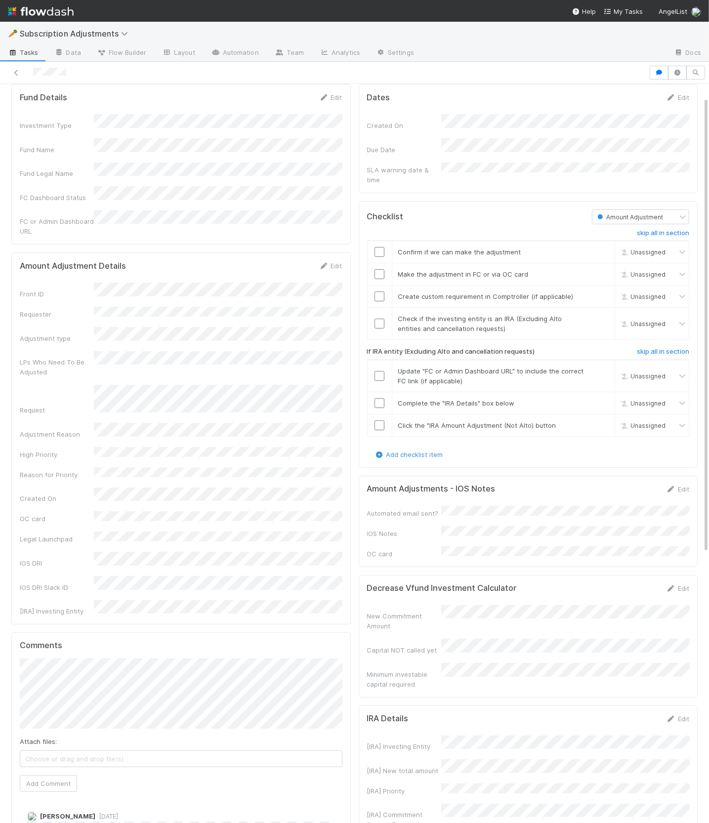
scroll to position [51, 0]
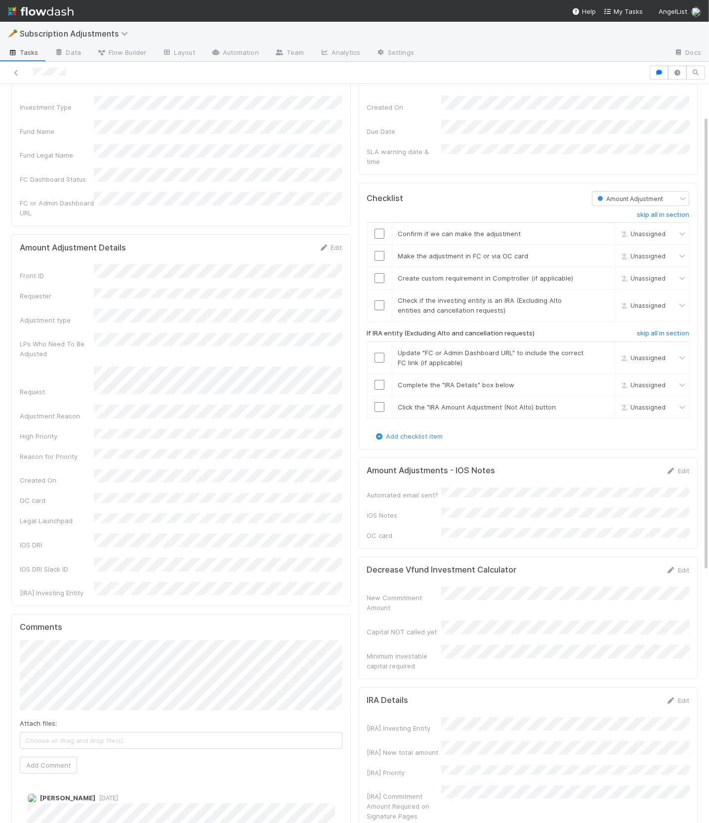
click at [358, 465] on div "Dates Edit Created On Due Date SLA warning date & time Checklist Amount Adjustm…" at bounding box center [528, 674] width 347 height 1224
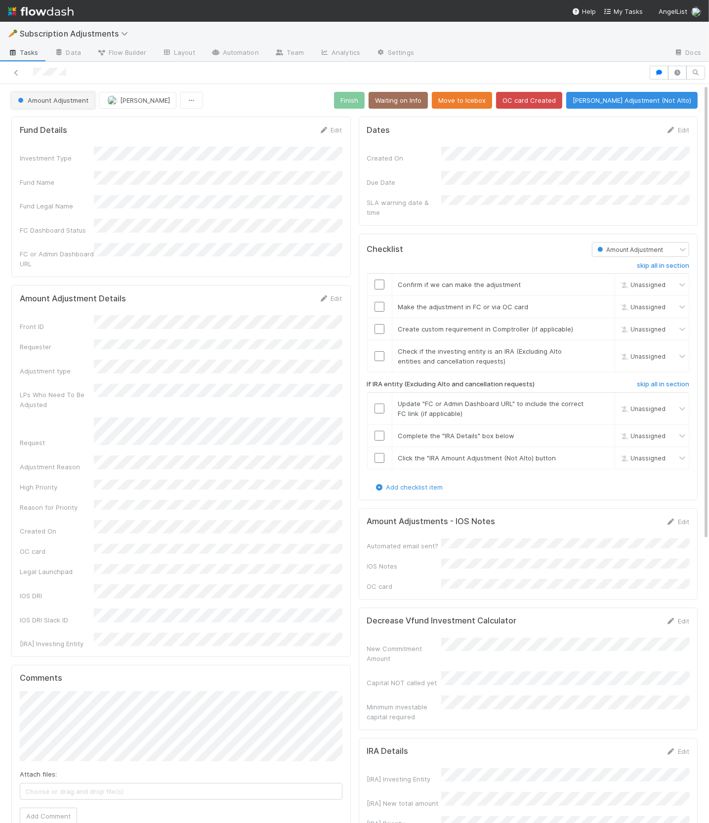
click at [47, 101] on span "Amount Adjustment" at bounding box center [52, 100] width 73 height 8
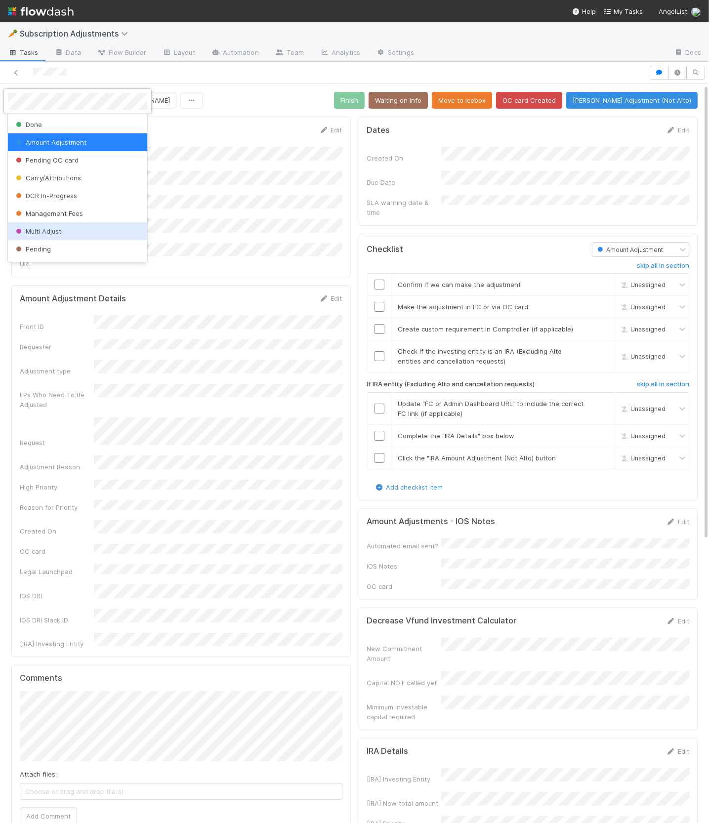
scroll to position [34, 0]
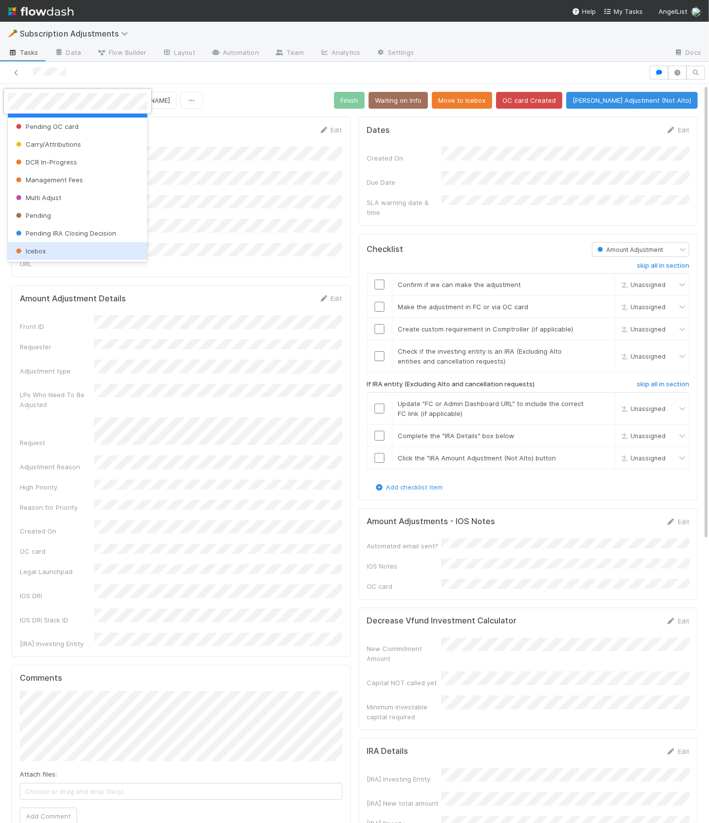
click at [68, 249] on div "Icebox" at bounding box center [77, 251] width 139 height 18
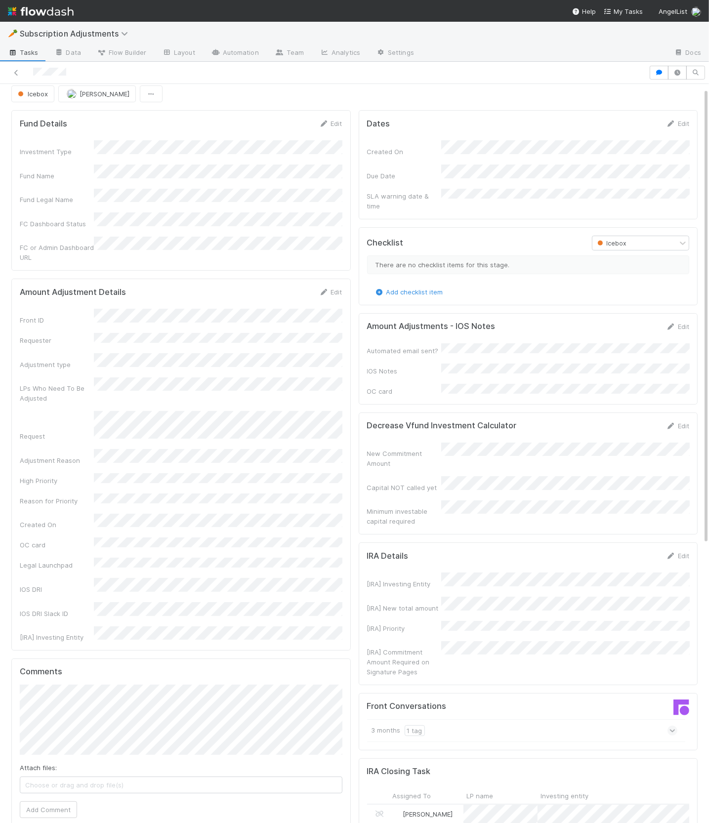
scroll to position [6, 0]
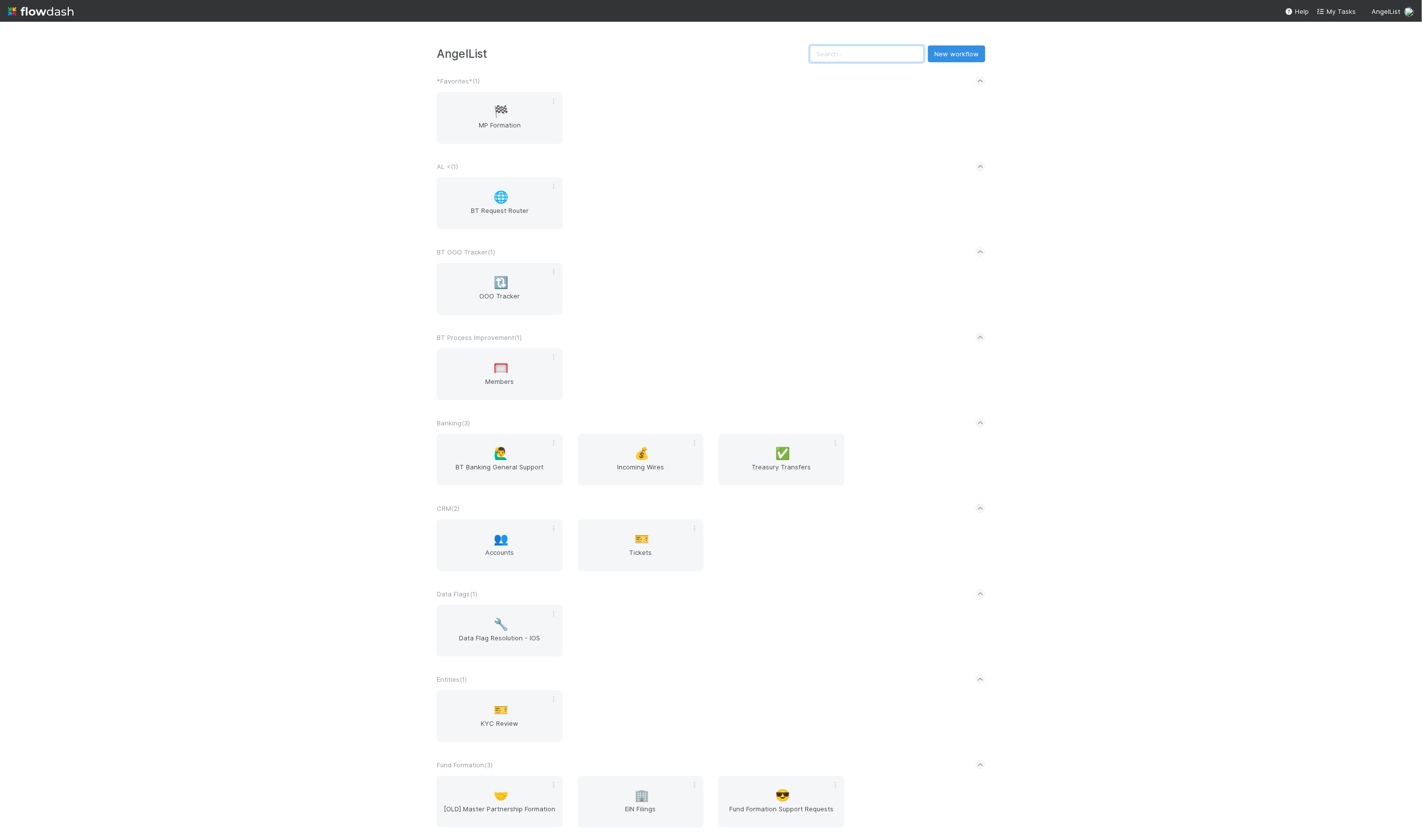
click at [845, 56] on input "text" at bounding box center [867, 53] width 114 height 17
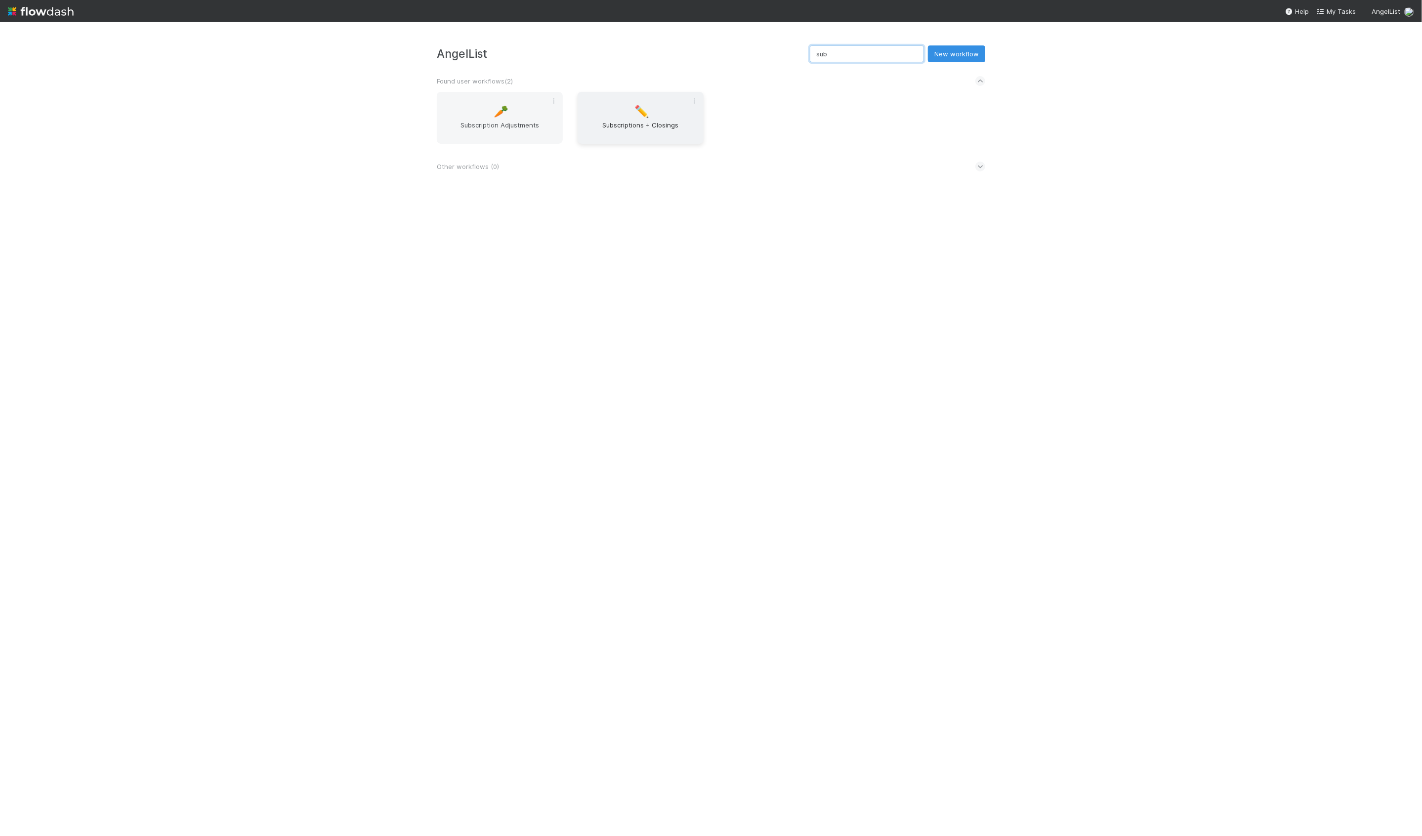
type input "sub"
click at [649, 114] on div "✏️ Subscriptions + Closings" at bounding box center [641, 118] width 126 height 52
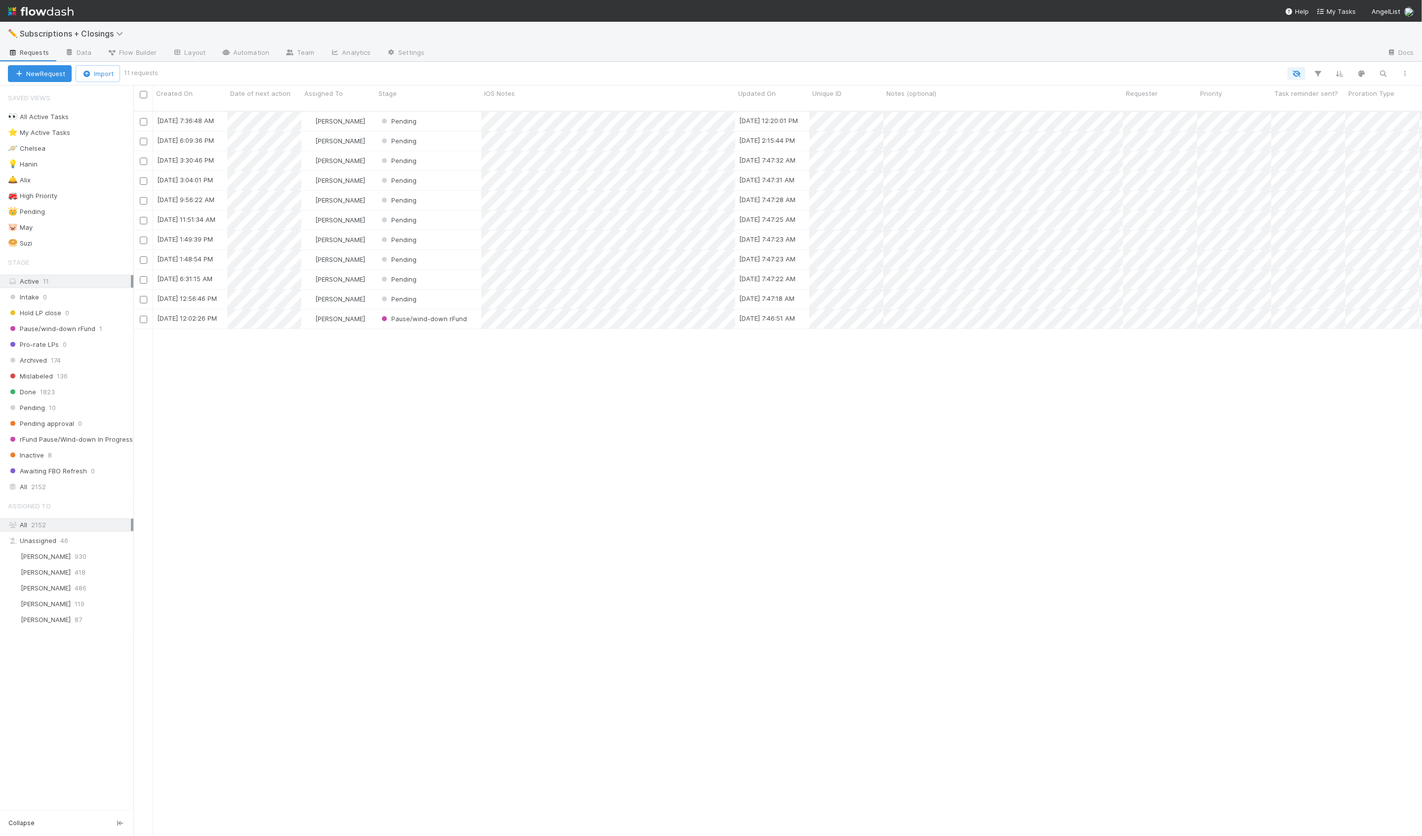
scroll to position [733, 1289]
click at [228, 52] on icon at bounding box center [226, 52] width 10 height 6
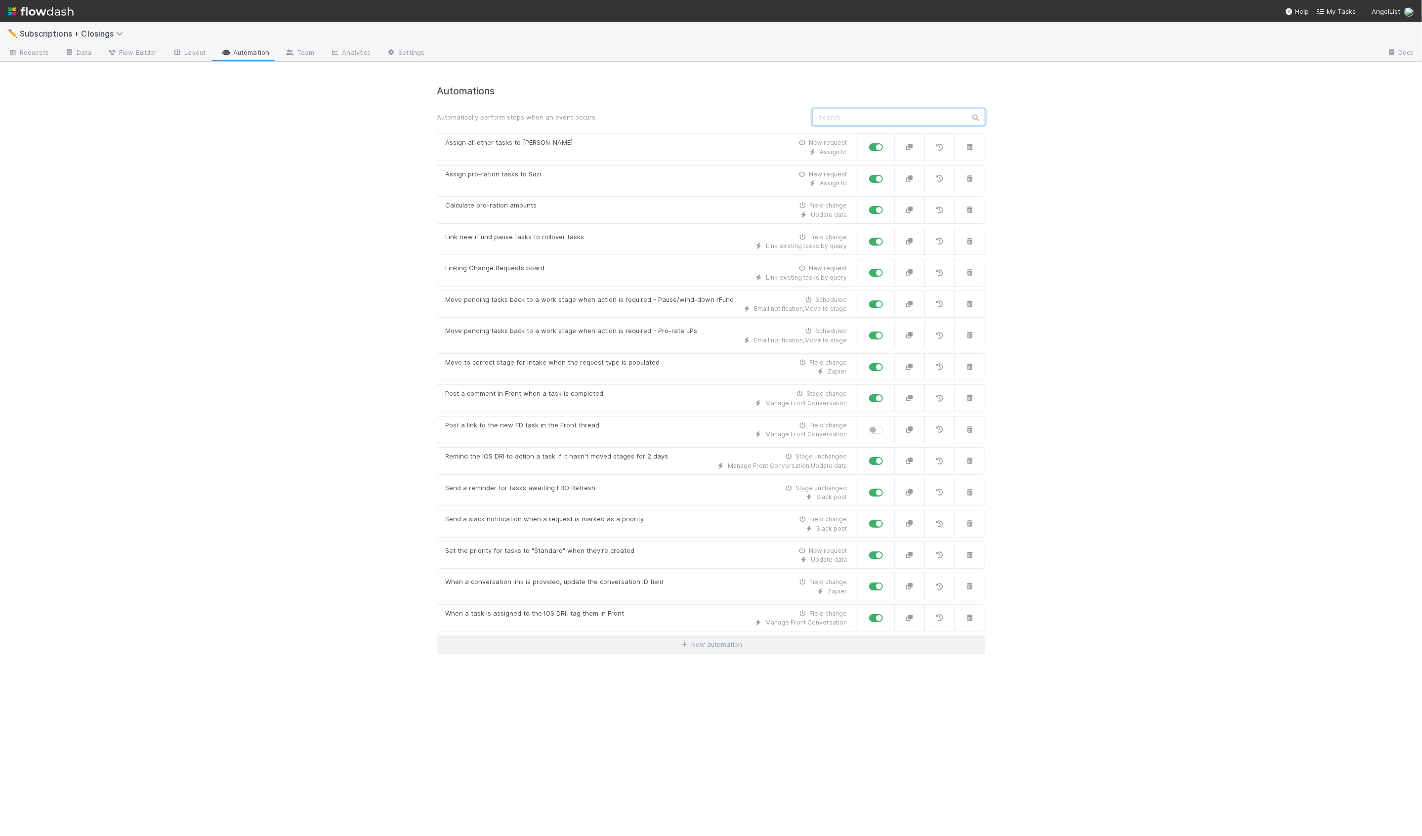
click at [854, 125] on input "text" at bounding box center [898, 117] width 173 height 17
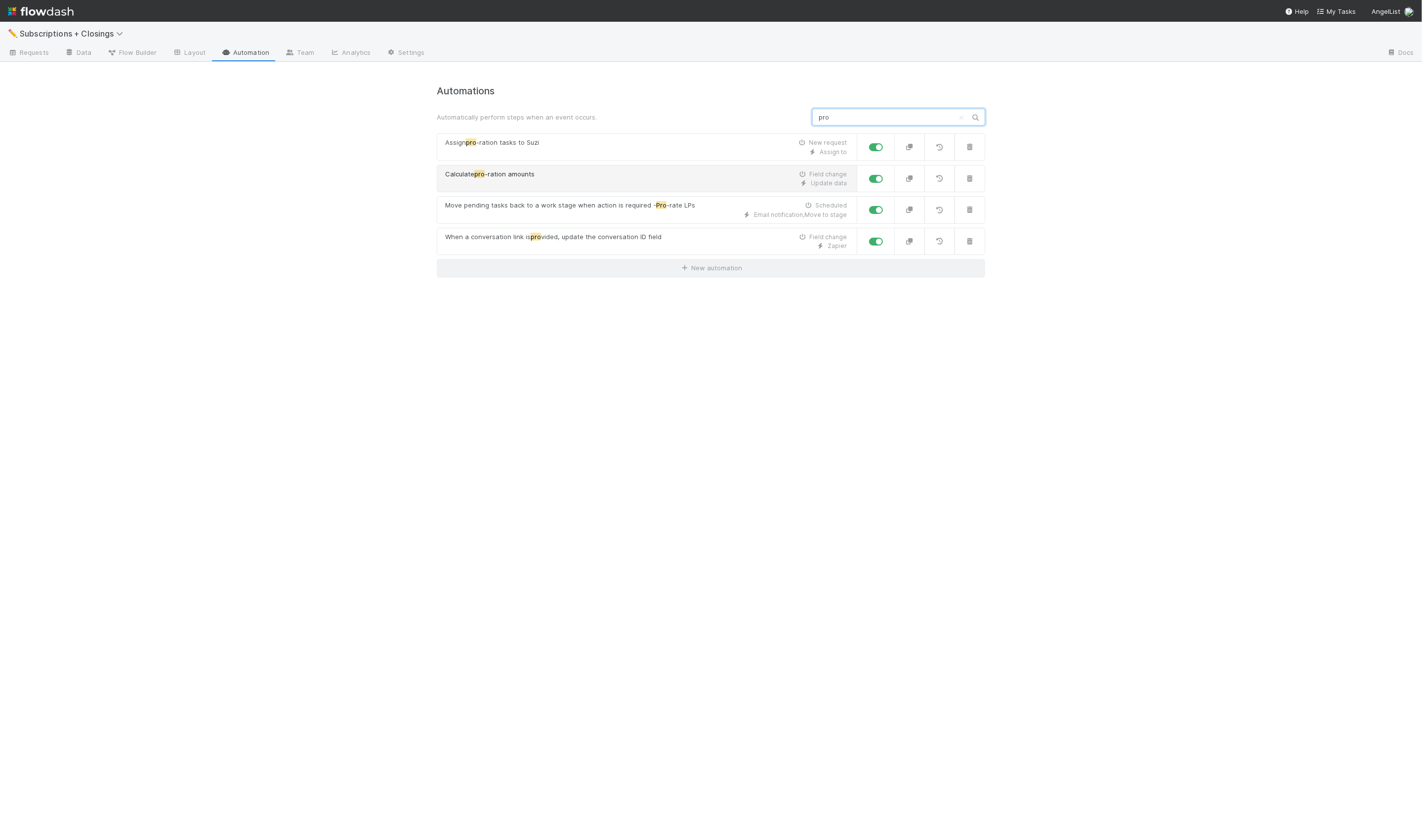
type input "pro"
click at [583, 186] on div "Update data" at bounding box center [646, 183] width 402 height 9
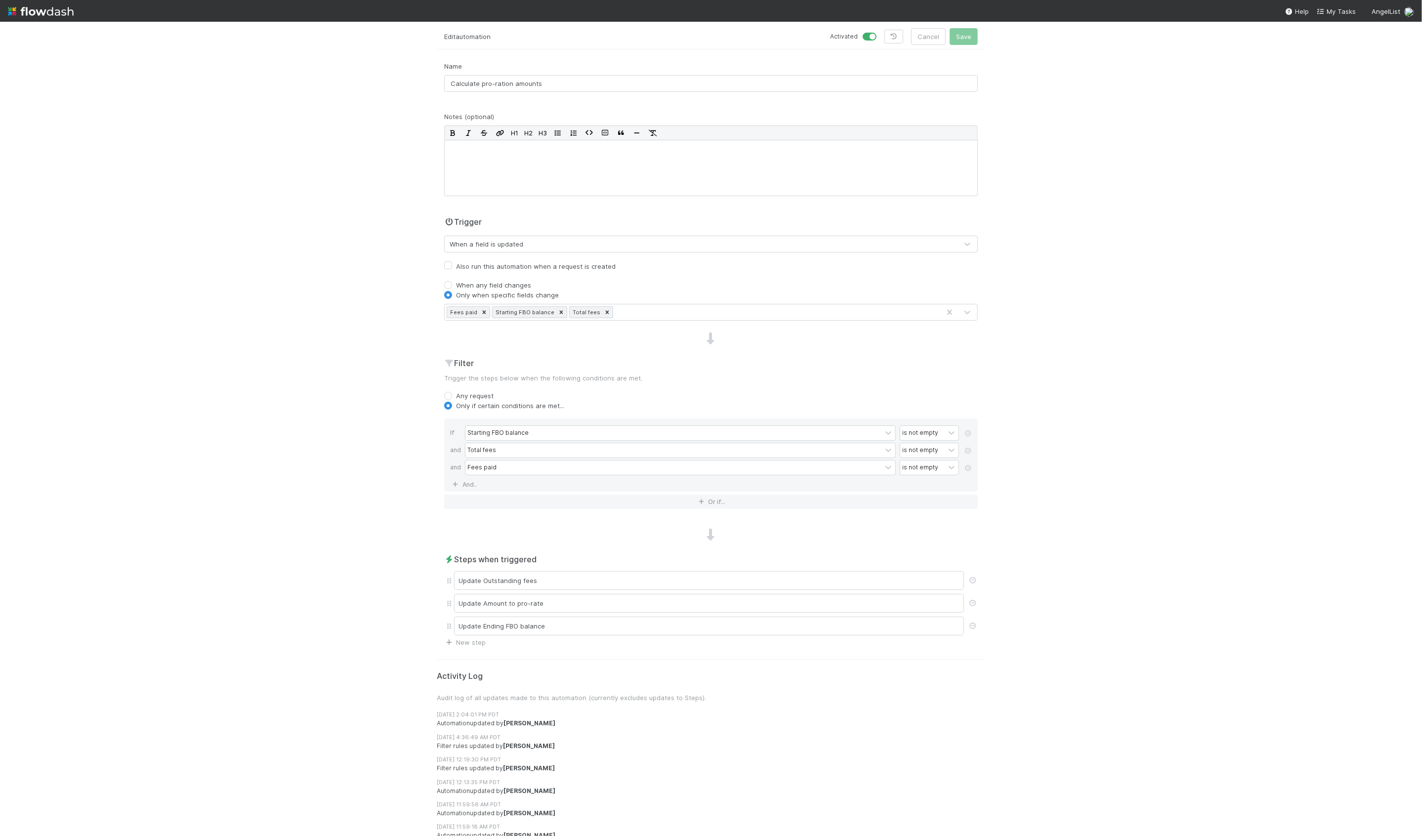
scroll to position [75, 0]
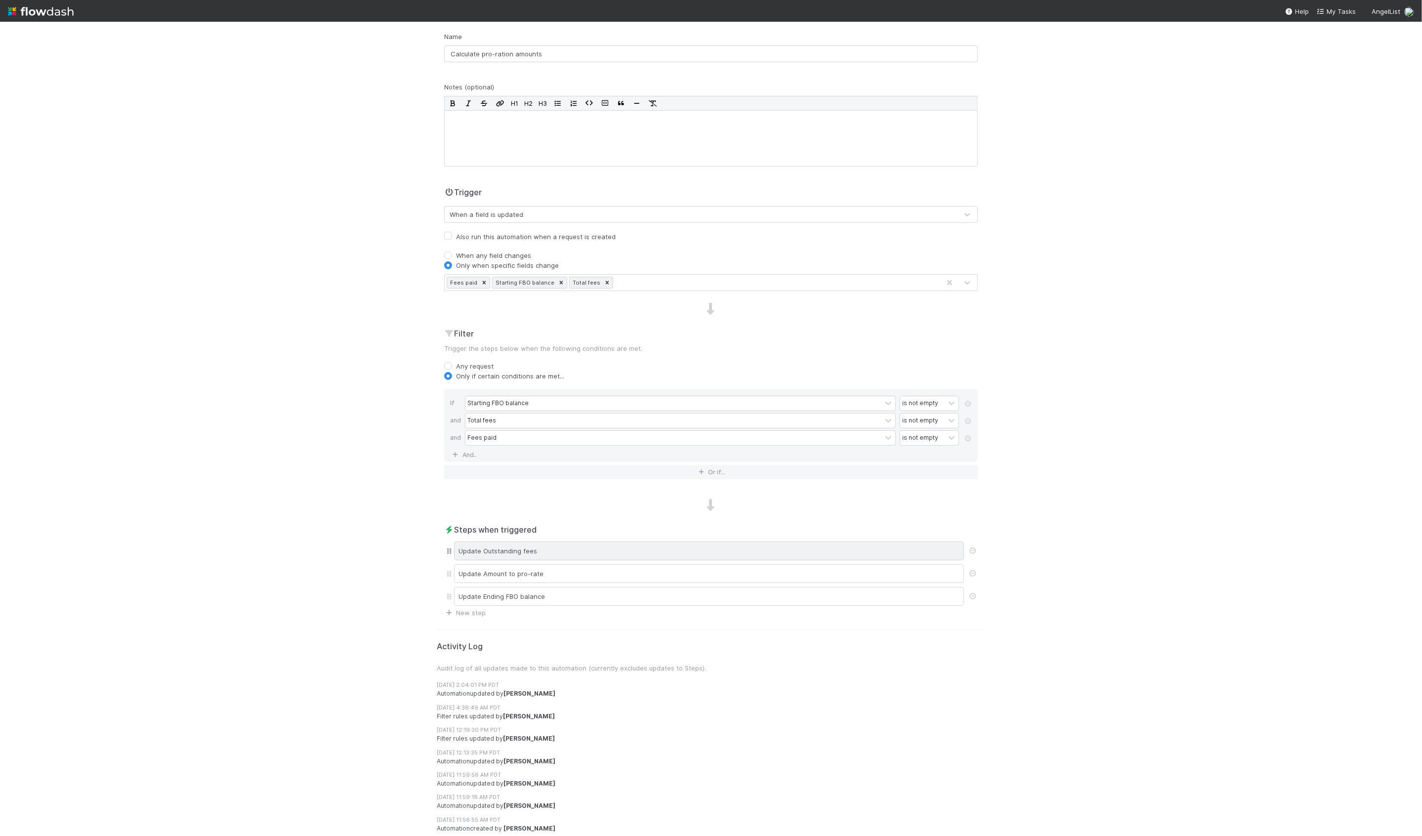
click at [535, 553] on div "Update Outstanding fees" at bounding box center [709, 551] width 510 height 19
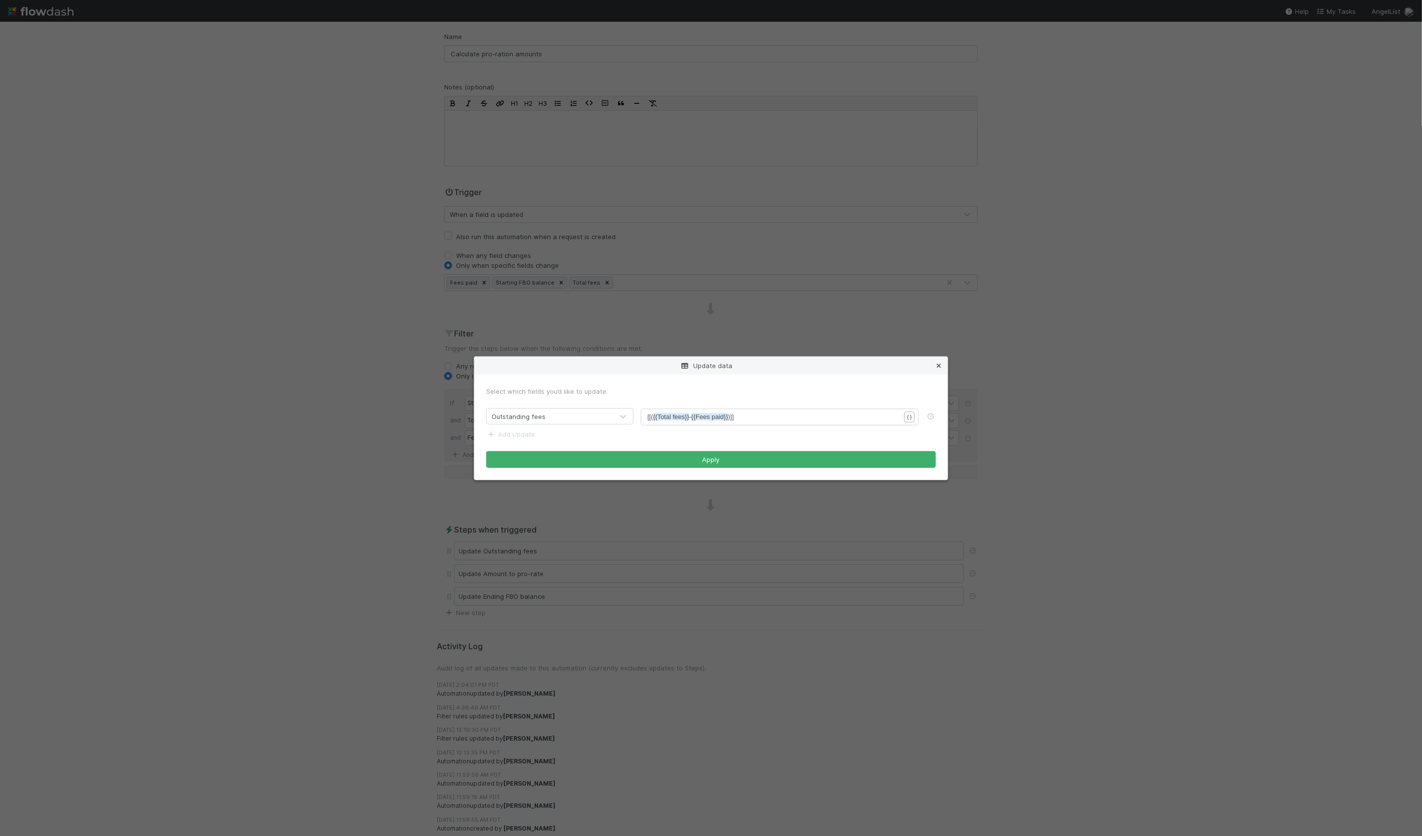
click at [937, 367] on icon at bounding box center [939, 366] width 10 height 6
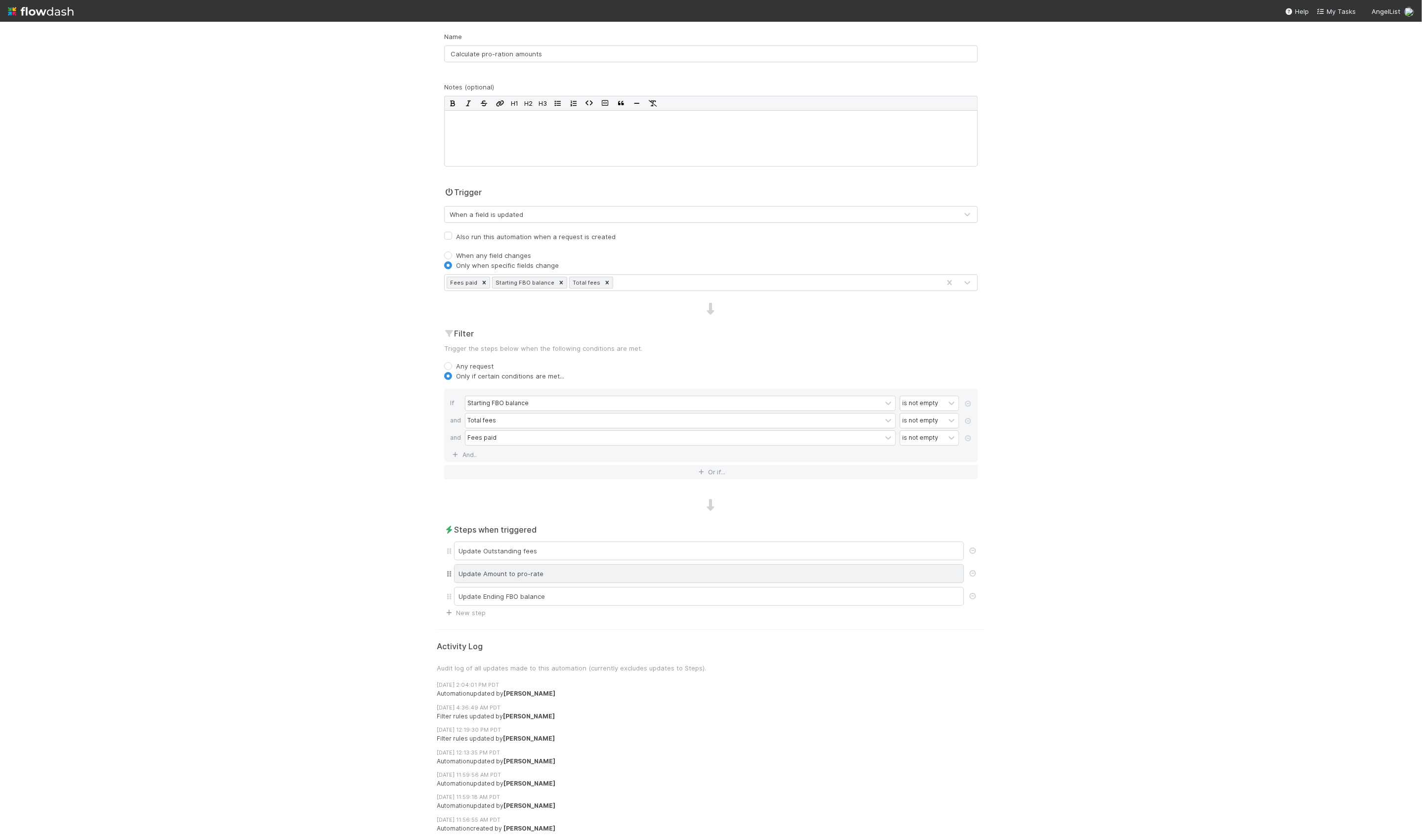
click at [587, 567] on div "Update Amount to pro-rate" at bounding box center [709, 573] width 510 height 19
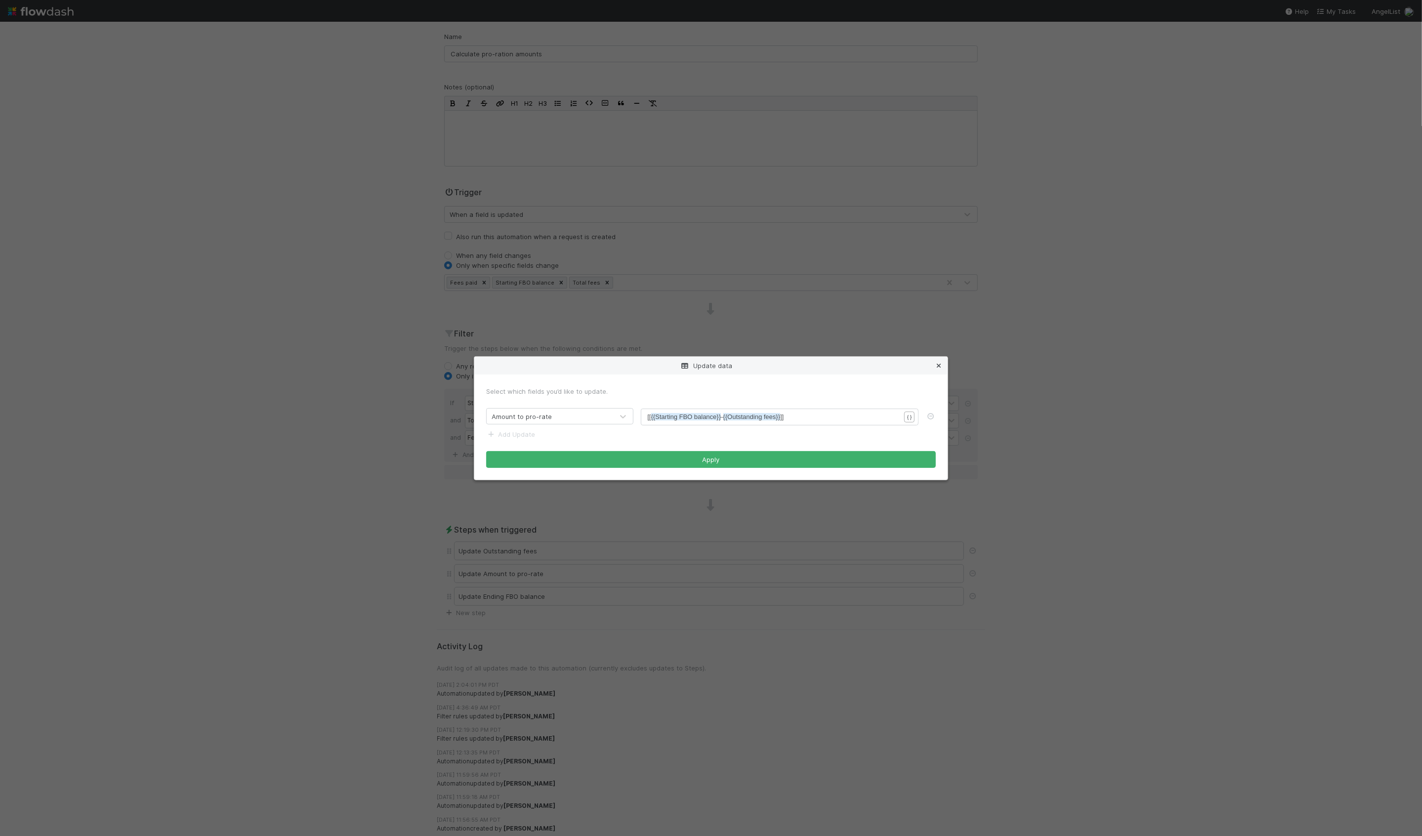
click at [940, 369] on link at bounding box center [939, 366] width 10 height 10
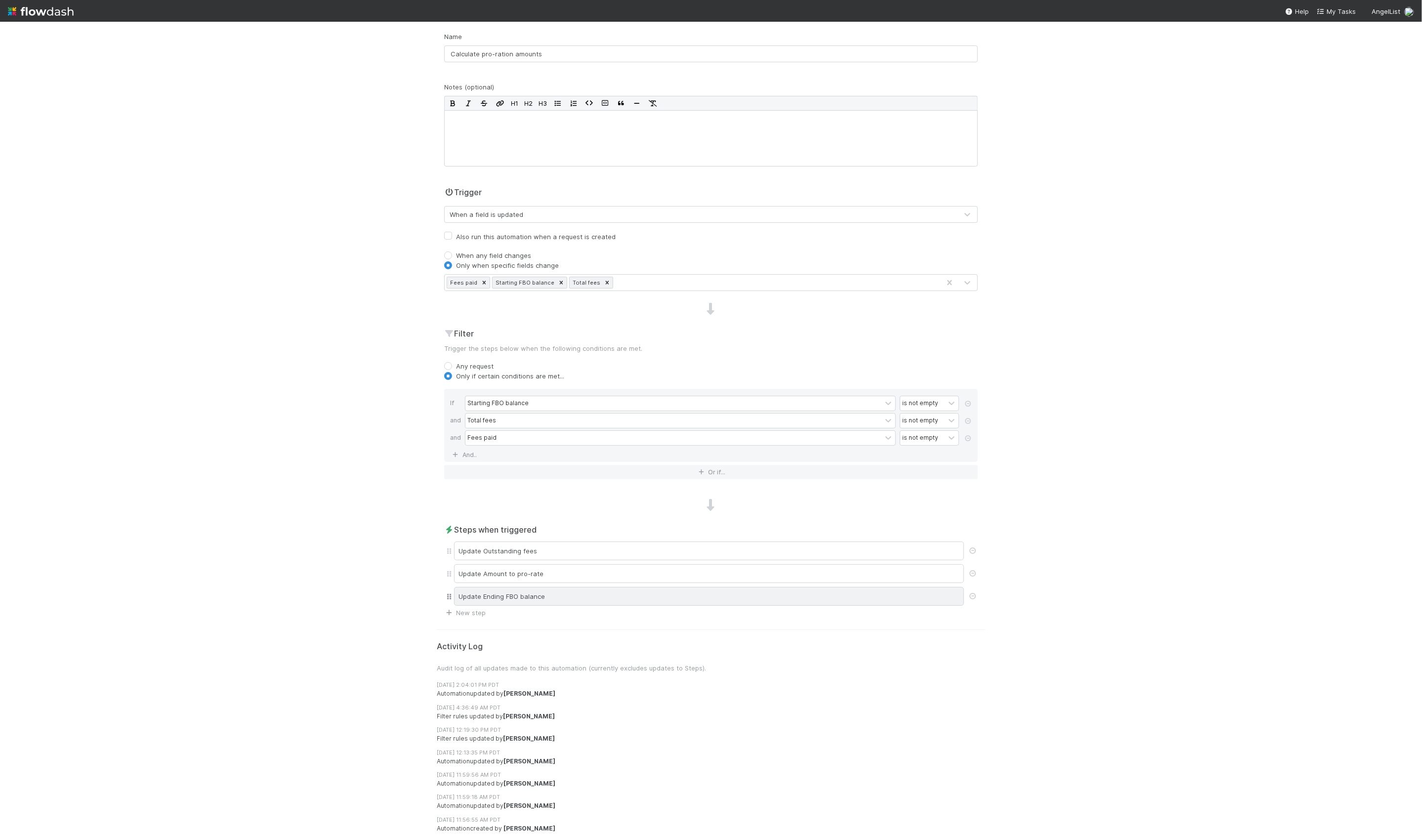
click at [548, 598] on div "Update Ending FBO balance" at bounding box center [709, 596] width 510 height 19
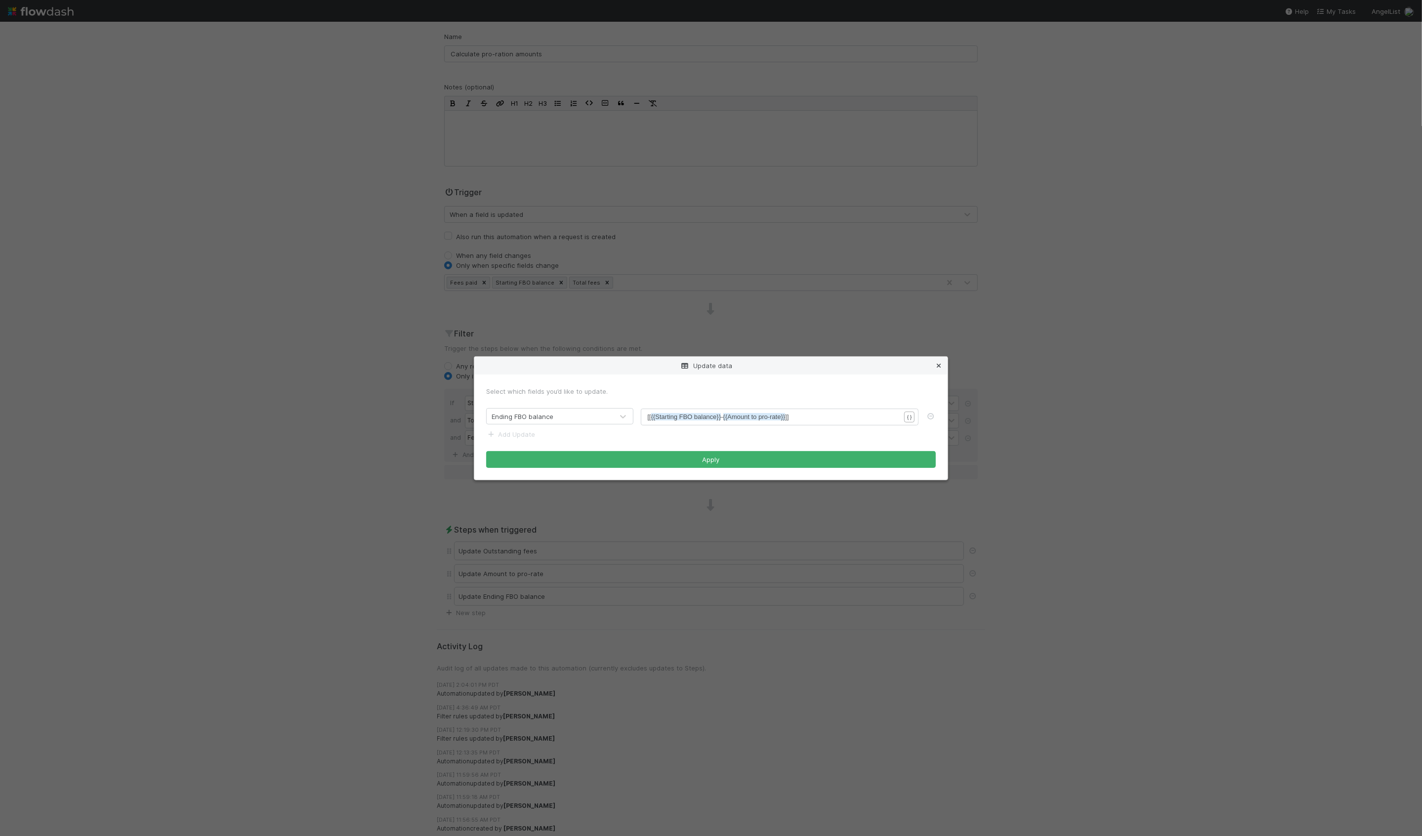
click at [938, 366] on icon at bounding box center [939, 366] width 10 height 6
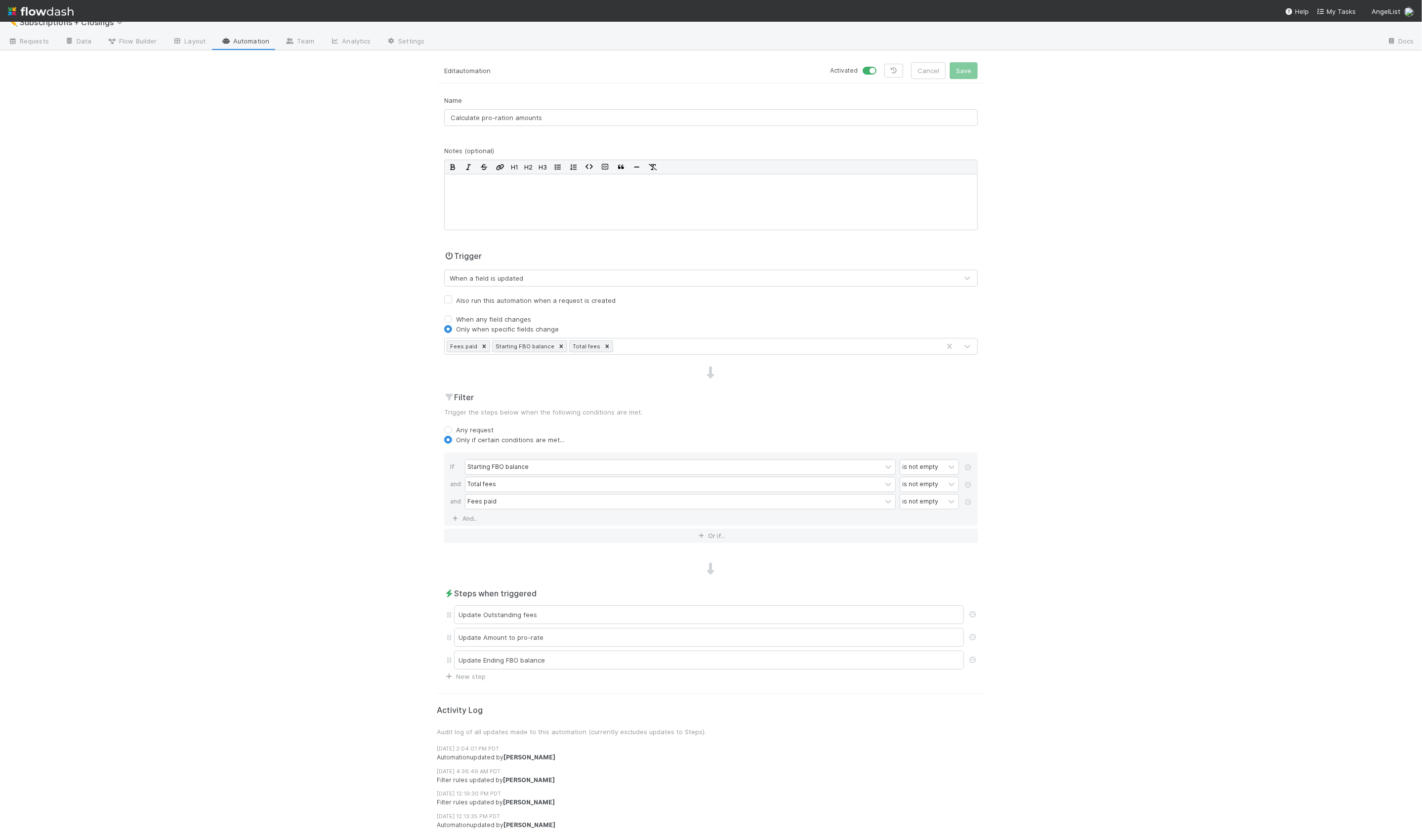
scroll to position [0, 0]
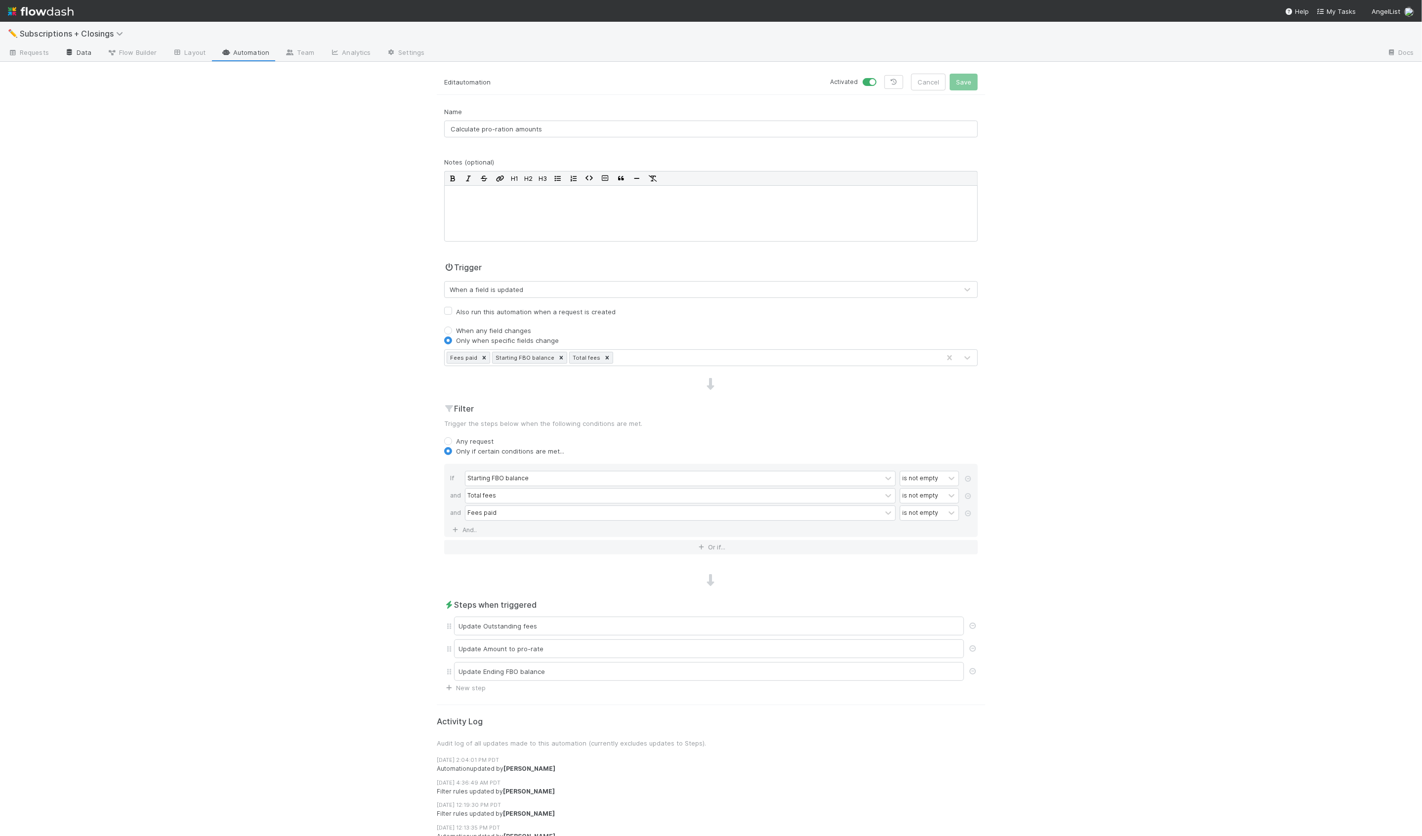
click at [88, 49] on link "Data" at bounding box center [78, 53] width 42 height 16
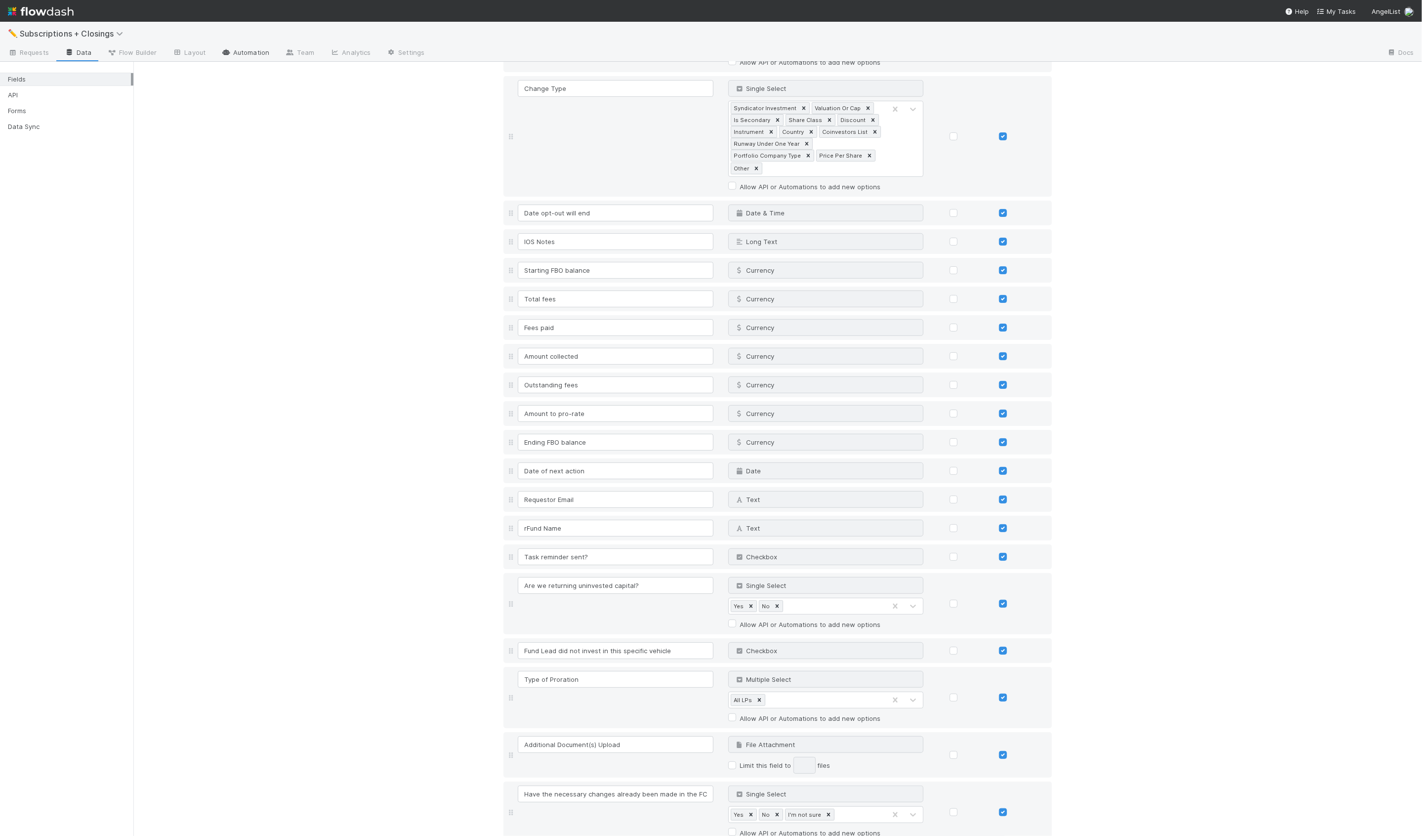
scroll to position [553, 0]
click at [260, 53] on link "Automation" at bounding box center [245, 53] width 64 height 16
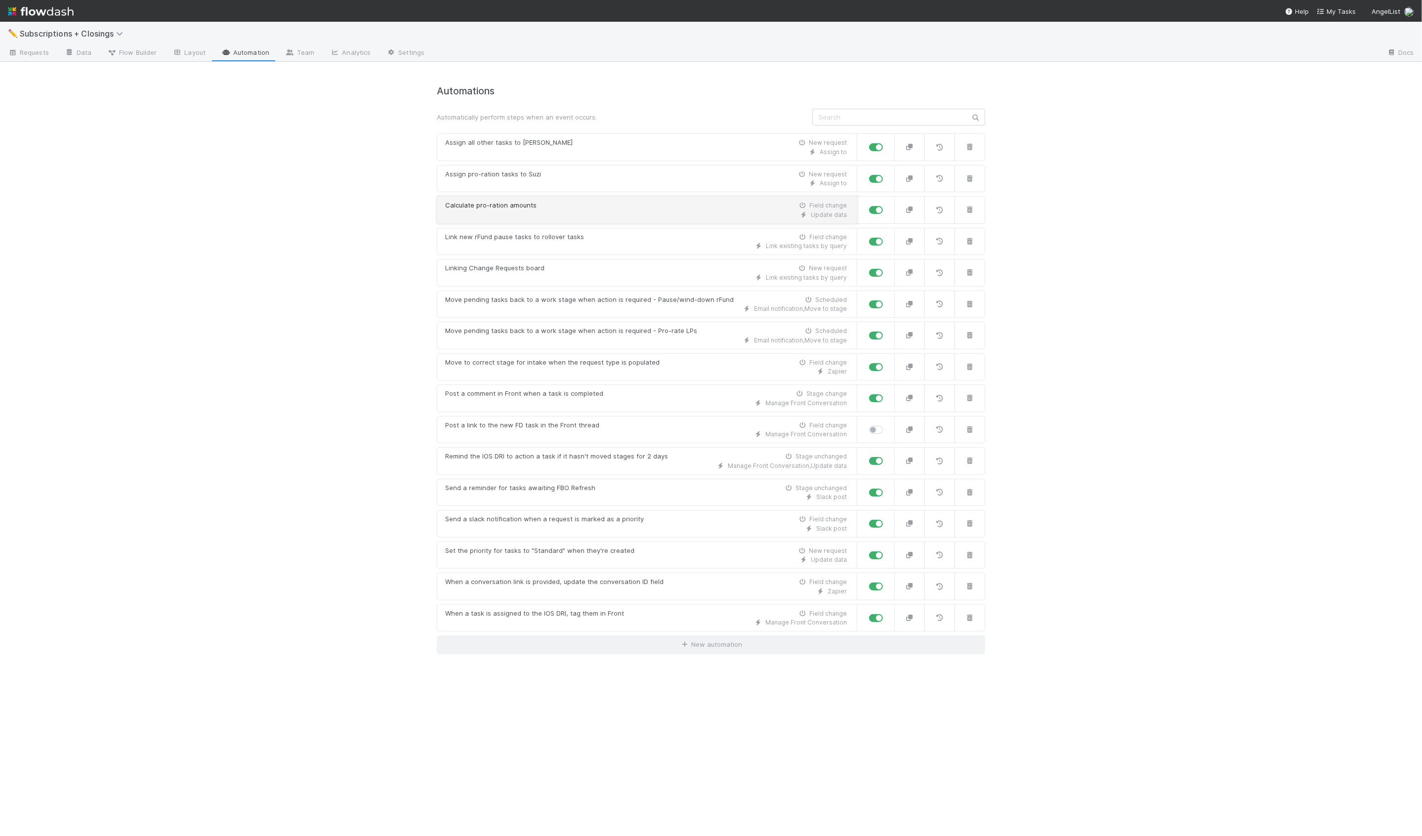
click at [608, 211] on div "Update data" at bounding box center [646, 214] width 402 height 9
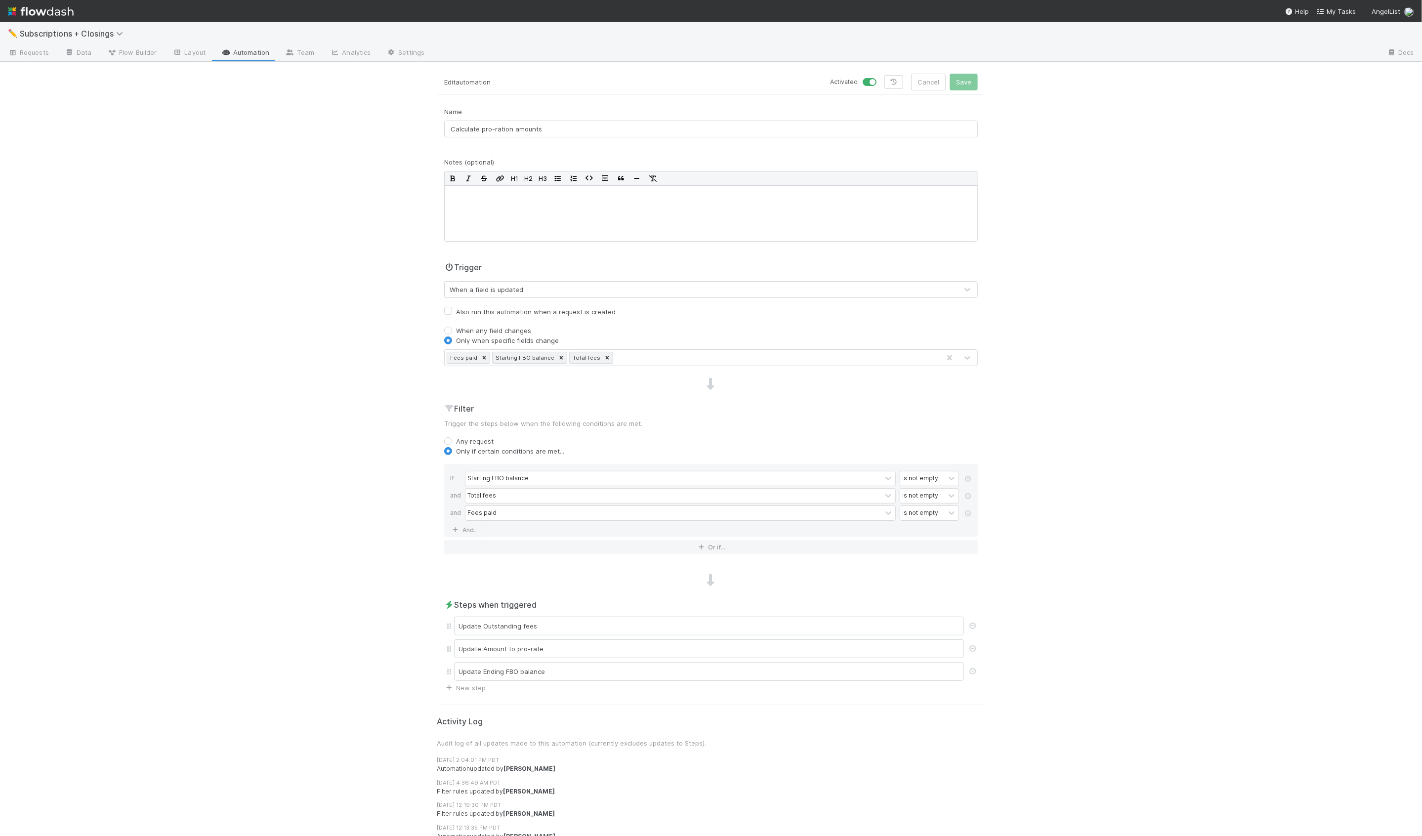
scroll to position [75, 0]
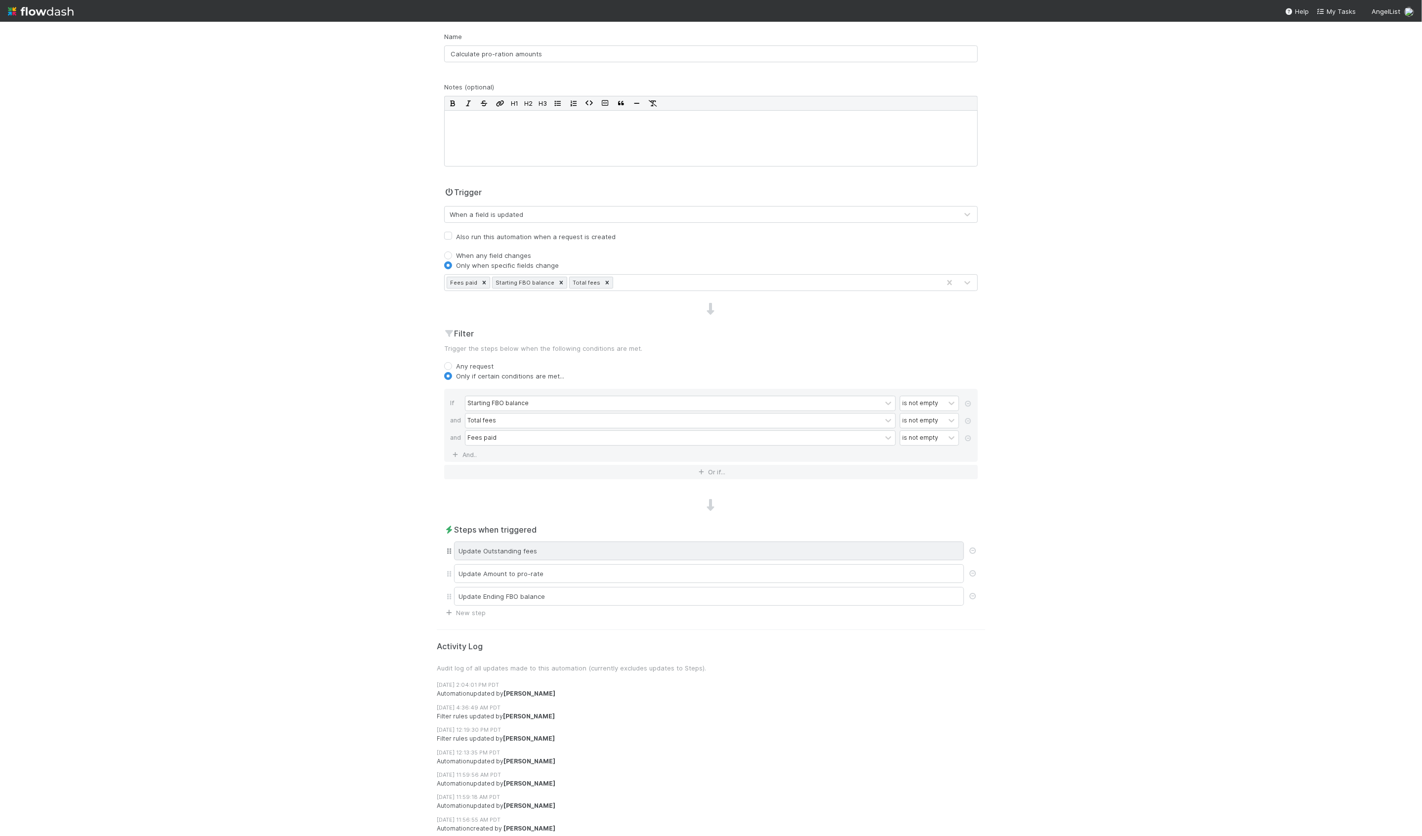
click at [490, 545] on div "Update Outstanding fees" at bounding box center [709, 551] width 510 height 19
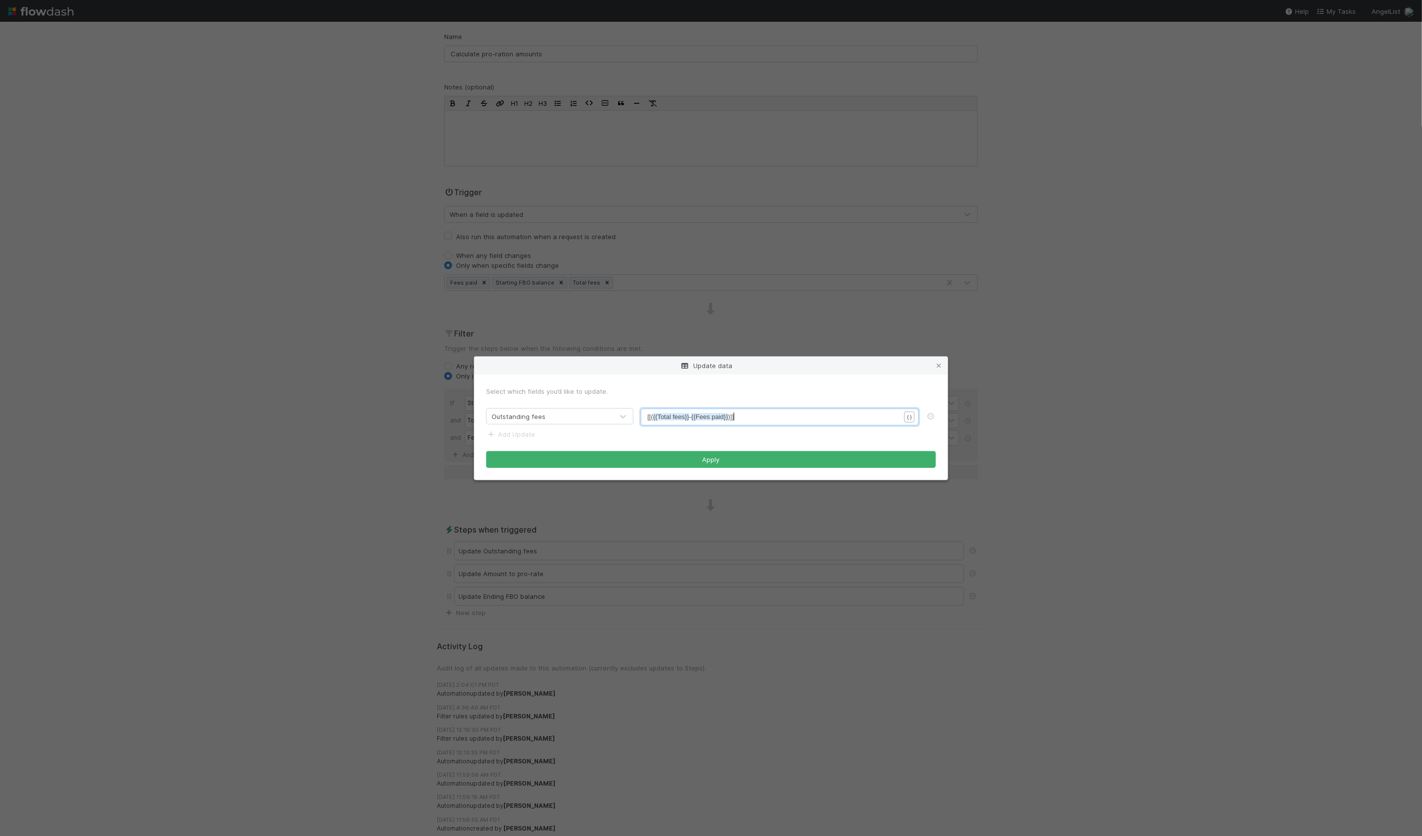
scroll to position [3, 0]
type textarea "[[({{Total fees}}-{{Fees paid}})]]"
drag, startPoint x: 763, startPoint y: 416, endPoint x: 629, endPoint y: 415, distance: 134.4
click at [940, 361] on link at bounding box center [939, 366] width 10 height 10
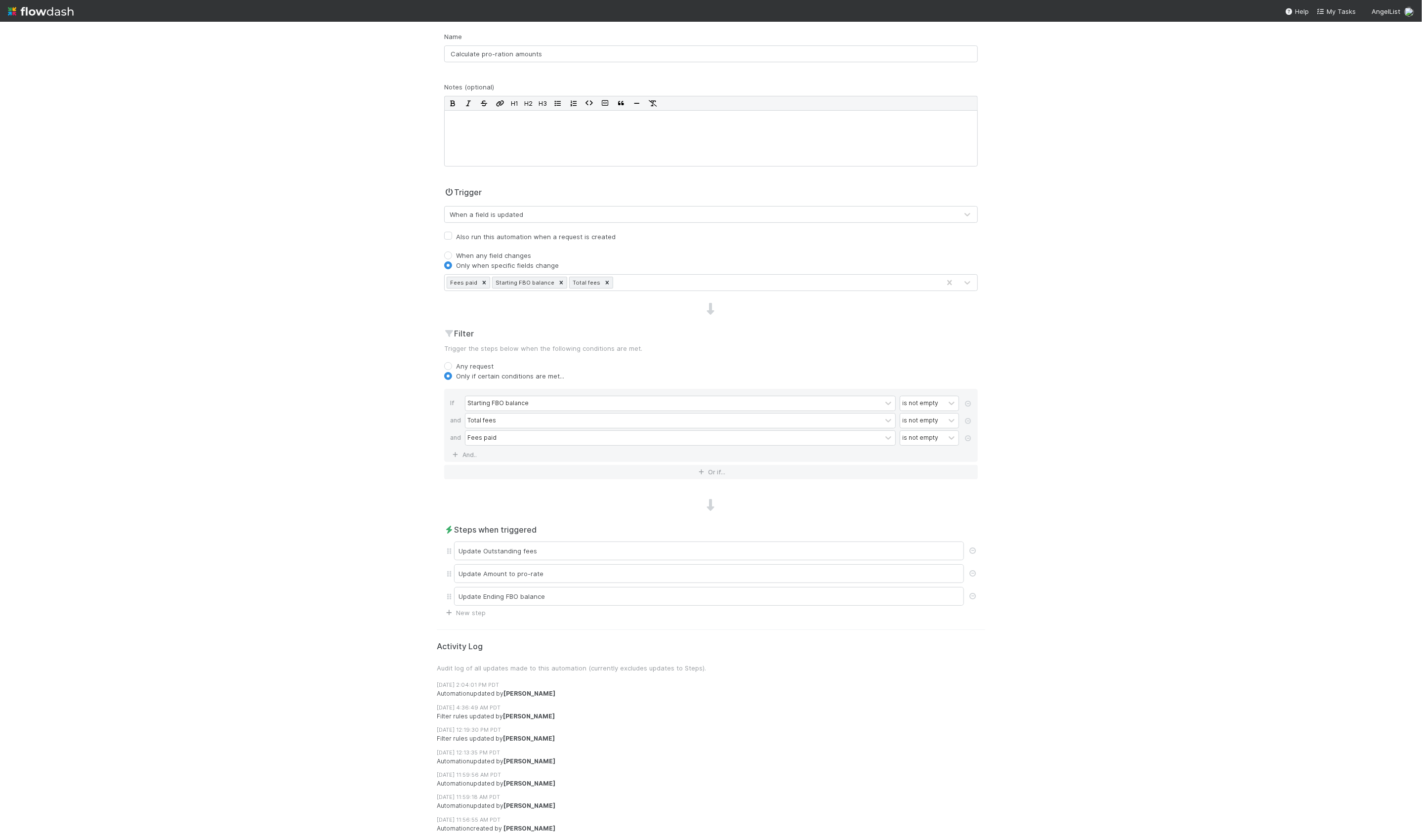
scroll to position [0, 0]
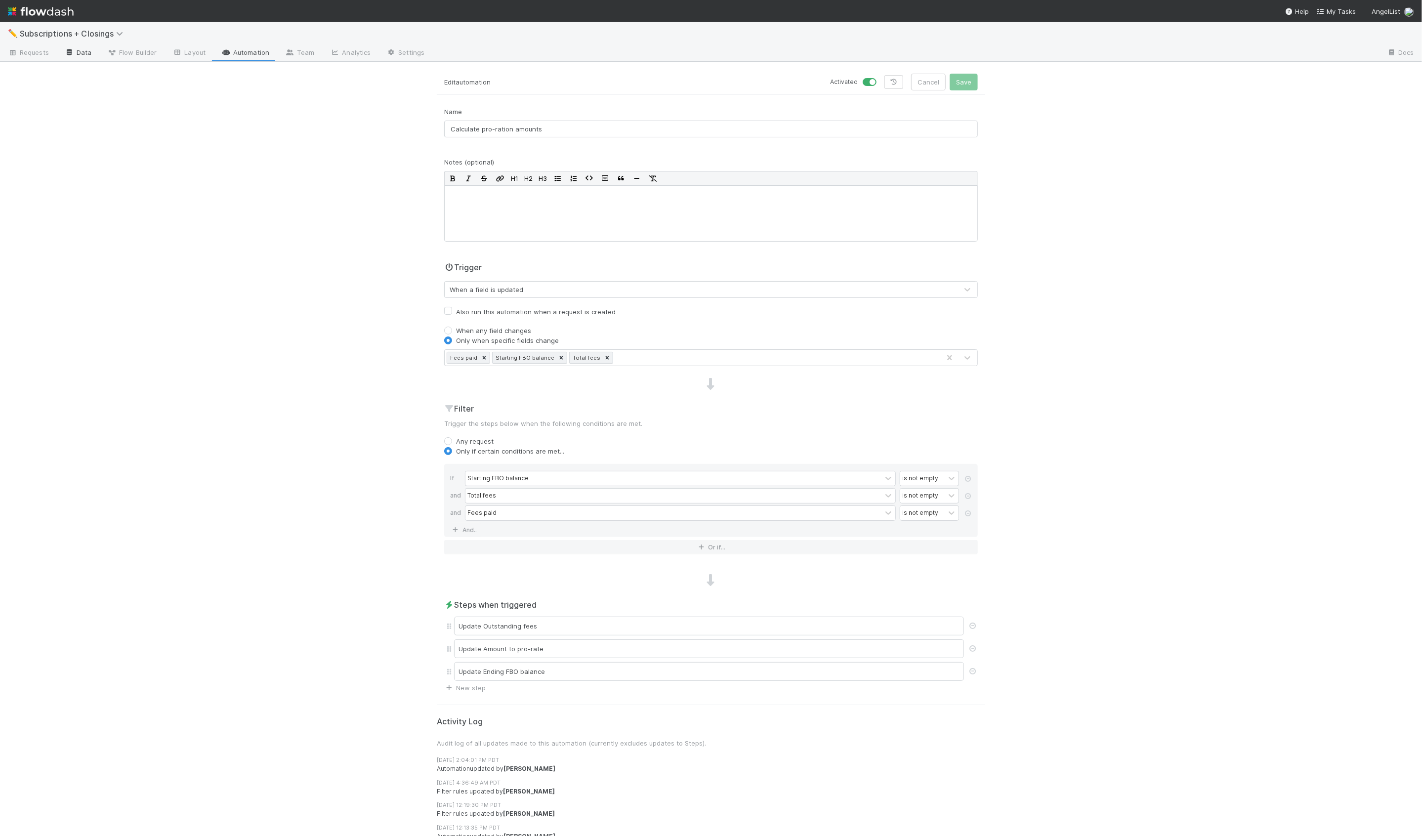
click at [91, 59] on link "Data" at bounding box center [78, 53] width 42 height 16
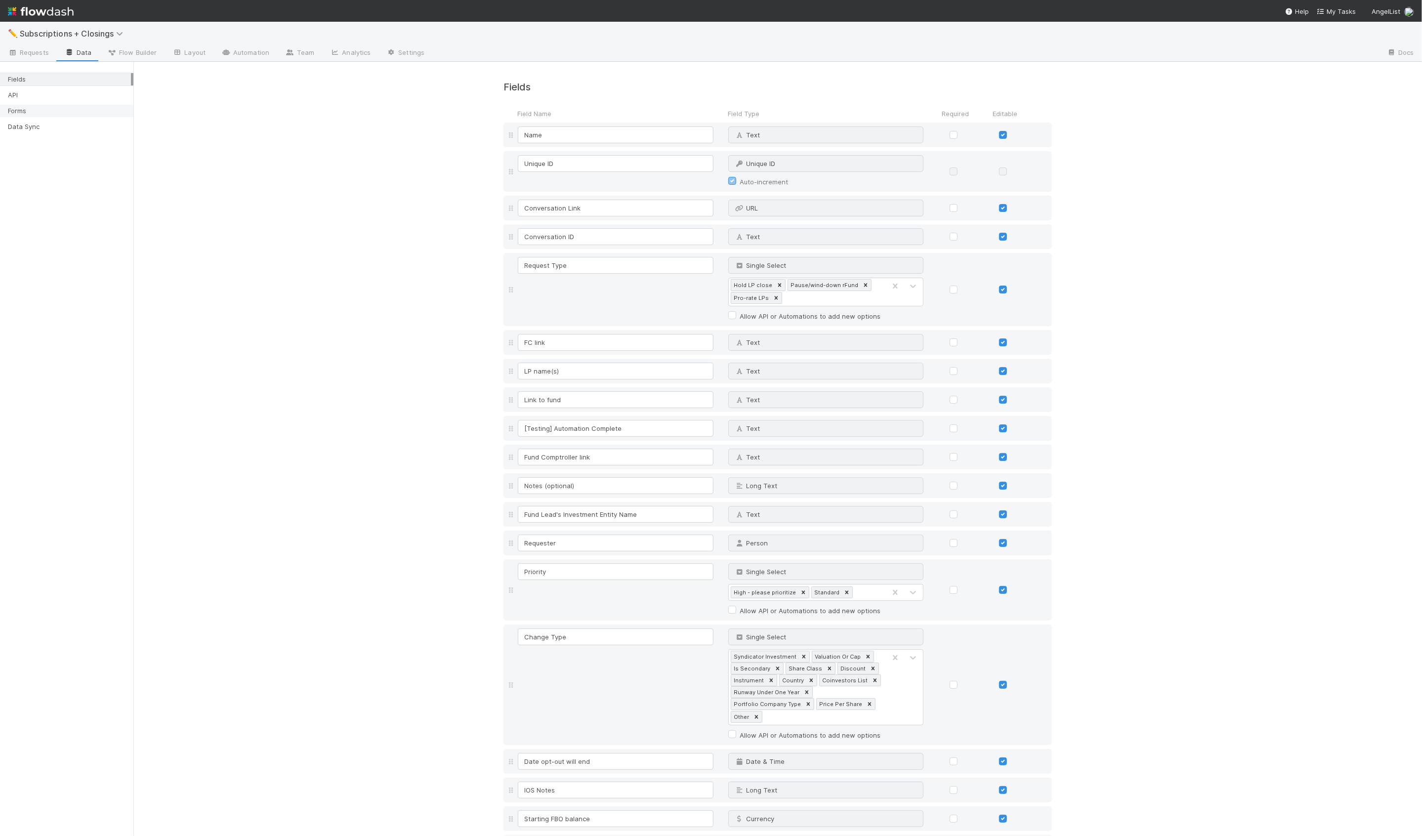
click at [28, 113] on div "Forms" at bounding box center [69, 111] width 123 height 12
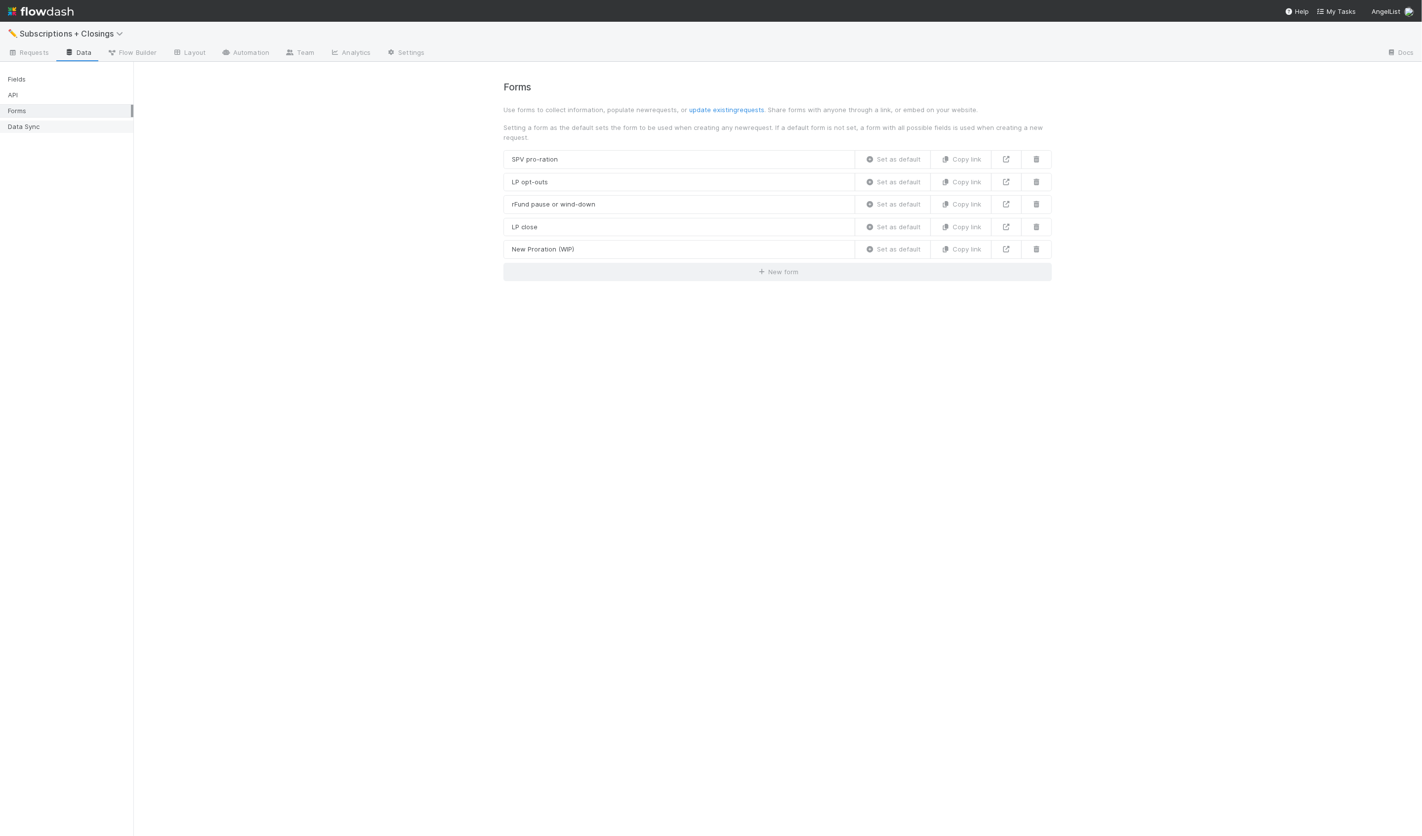
click at [27, 125] on div "Data Sync" at bounding box center [69, 127] width 123 height 12
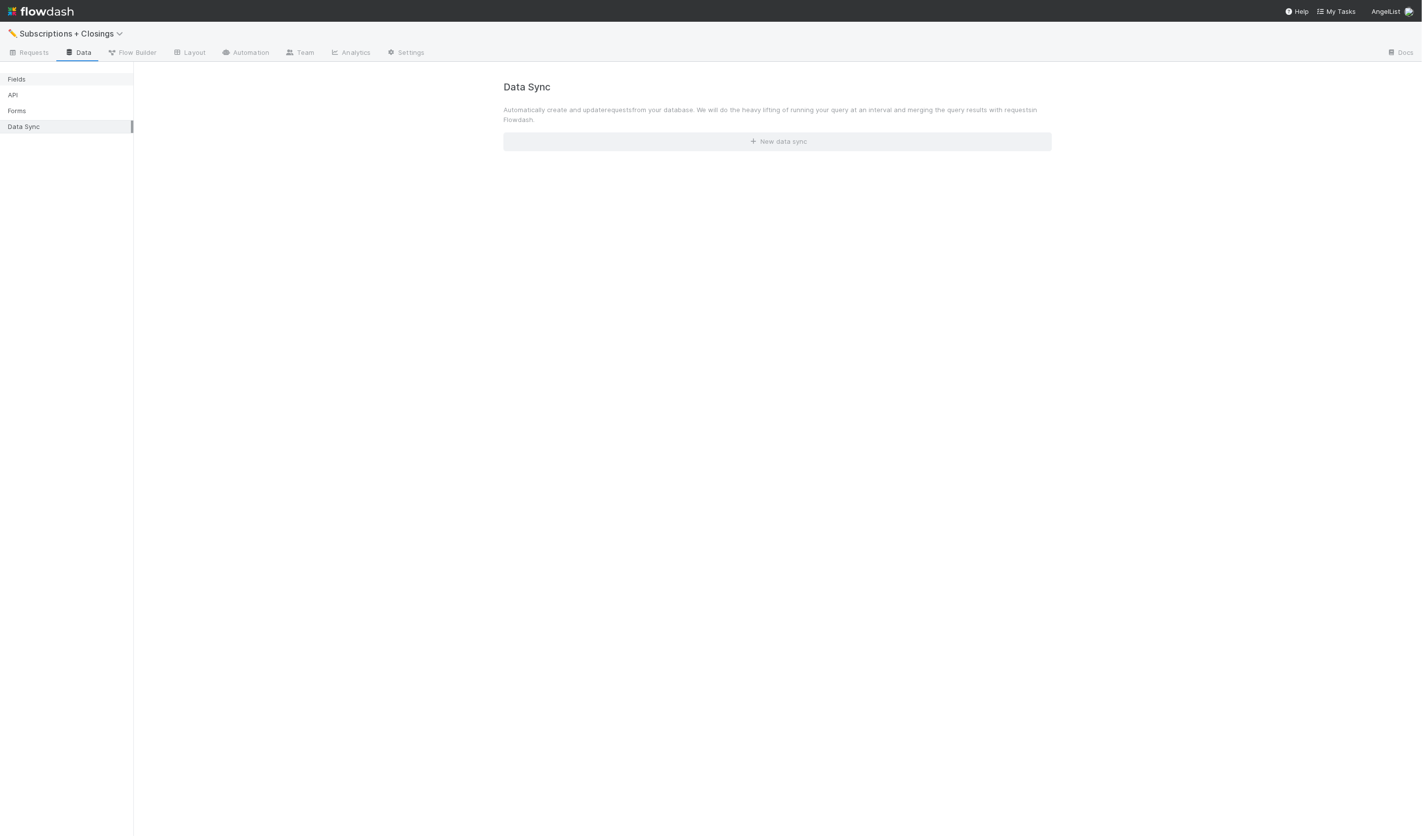
click at [34, 84] on div "Fields" at bounding box center [69, 79] width 123 height 12
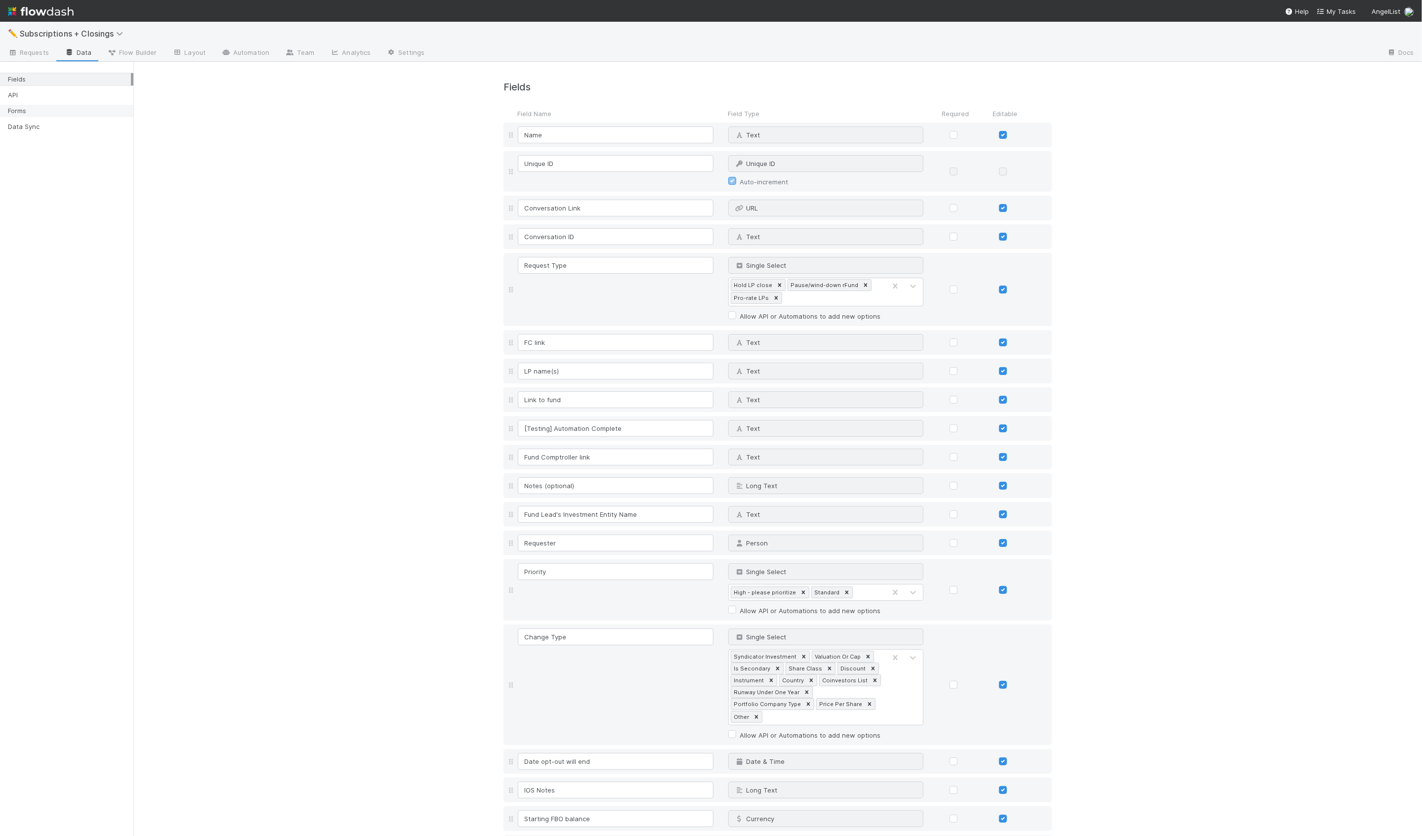
click at [36, 113] on div "Forms" at bounding box center [69, 111] width 123 height 12
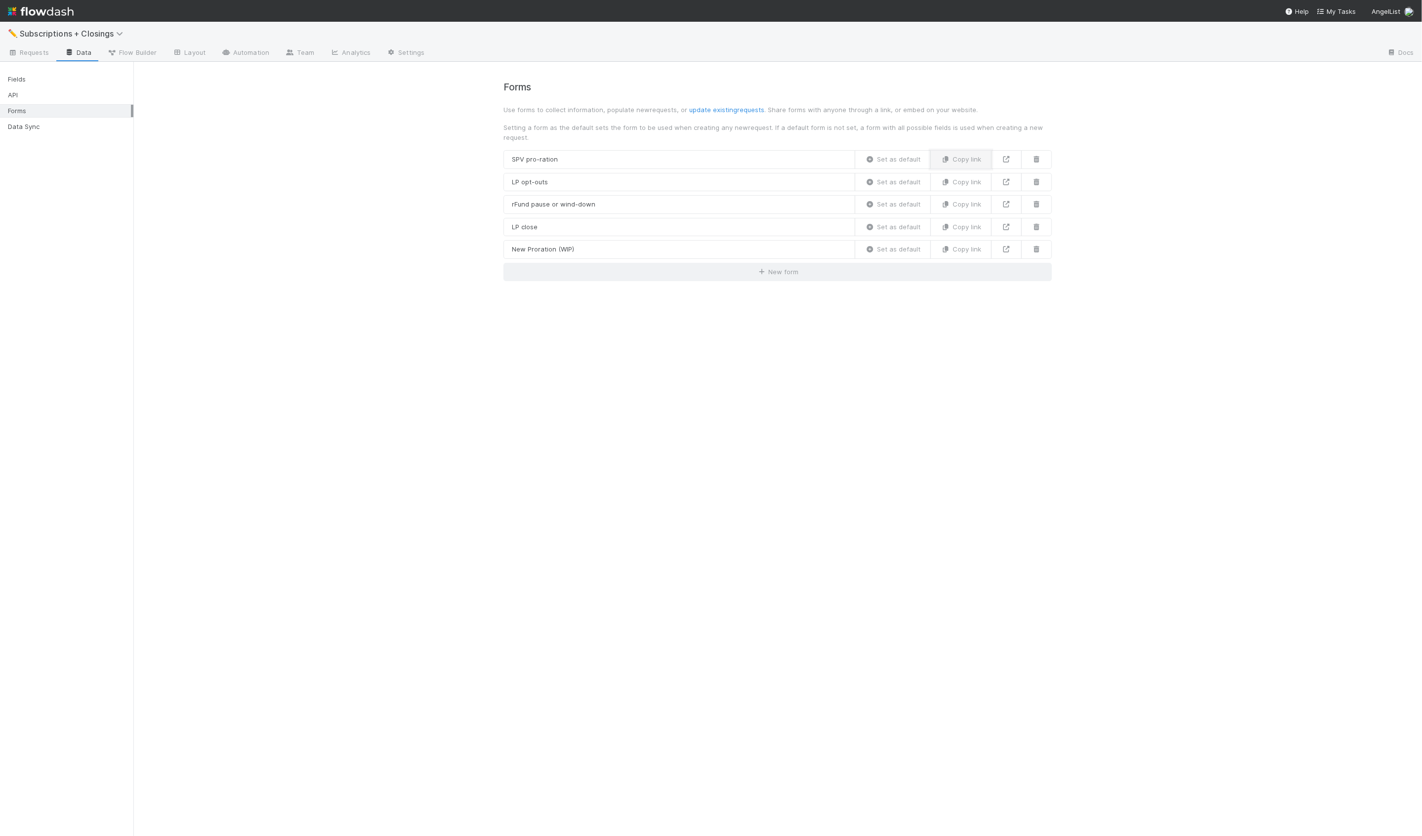
click at [957, 152] on button "Copy link" at bounding box center [960, 159] width 61 height 19
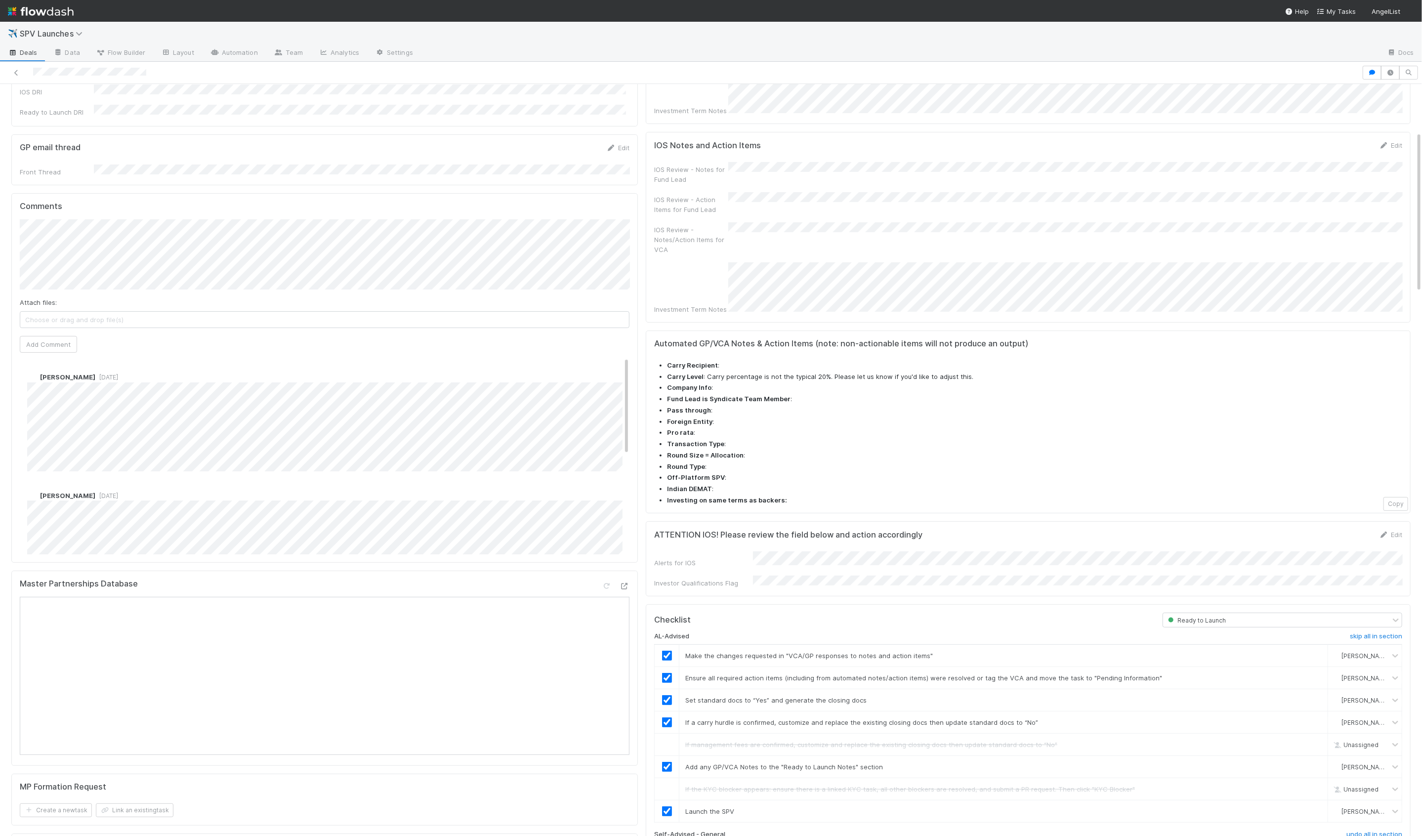
scroll to position [221, 0]
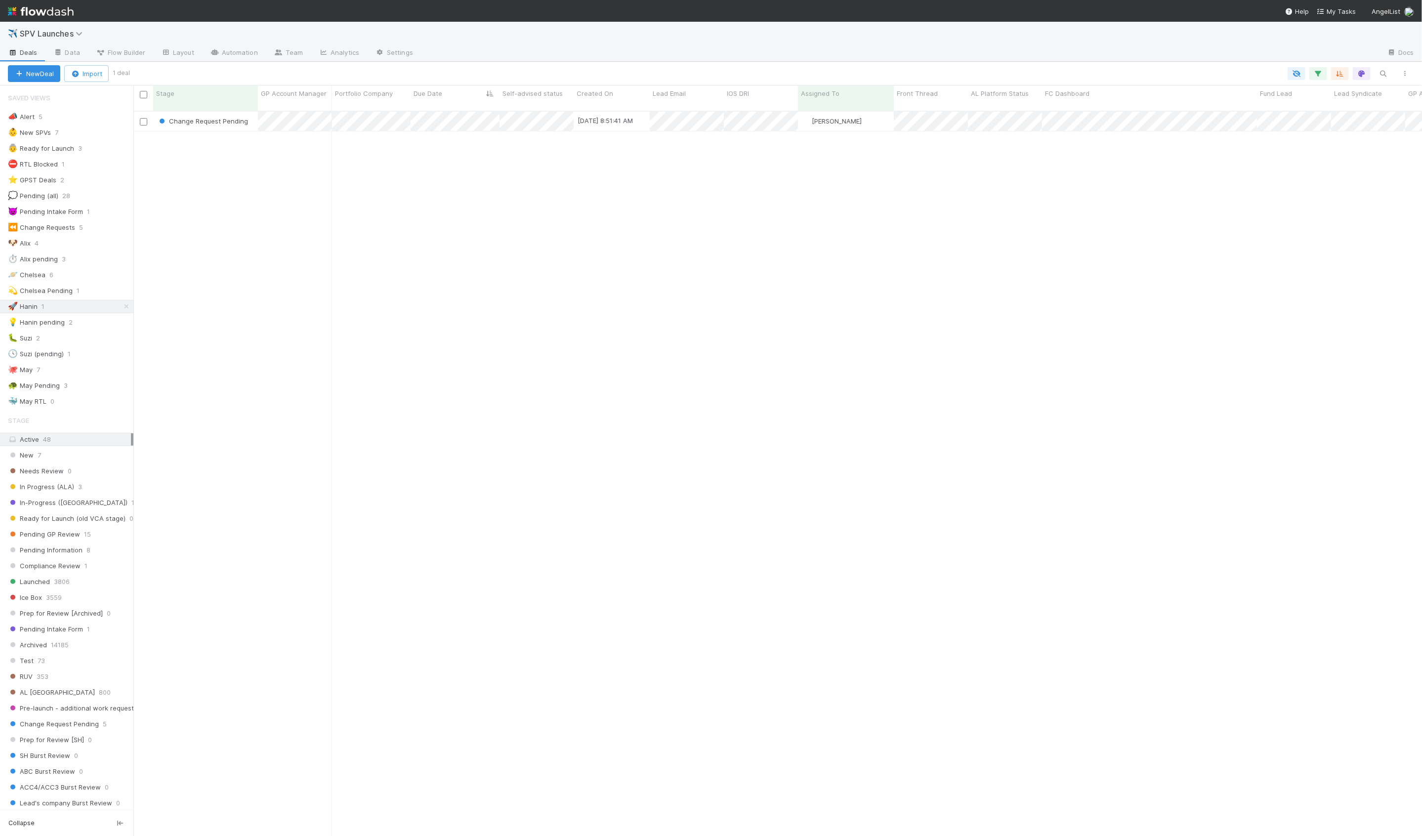
scroll to position [733, 1289]
click at [224, 199] on div "Change Request Pending [DATE] 8:51:41 AM [PERSON_NAME] 0 0 3 0 0 0 0 1 1 0 0 0" at bounding box center [777, 478] width 1289 height 733
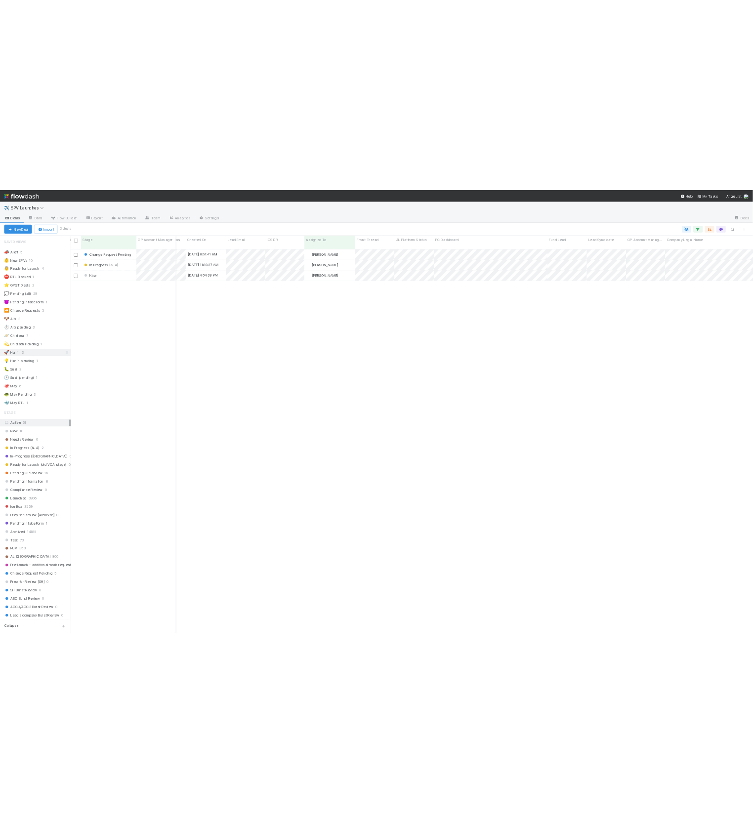
scroll to position [0, 0]
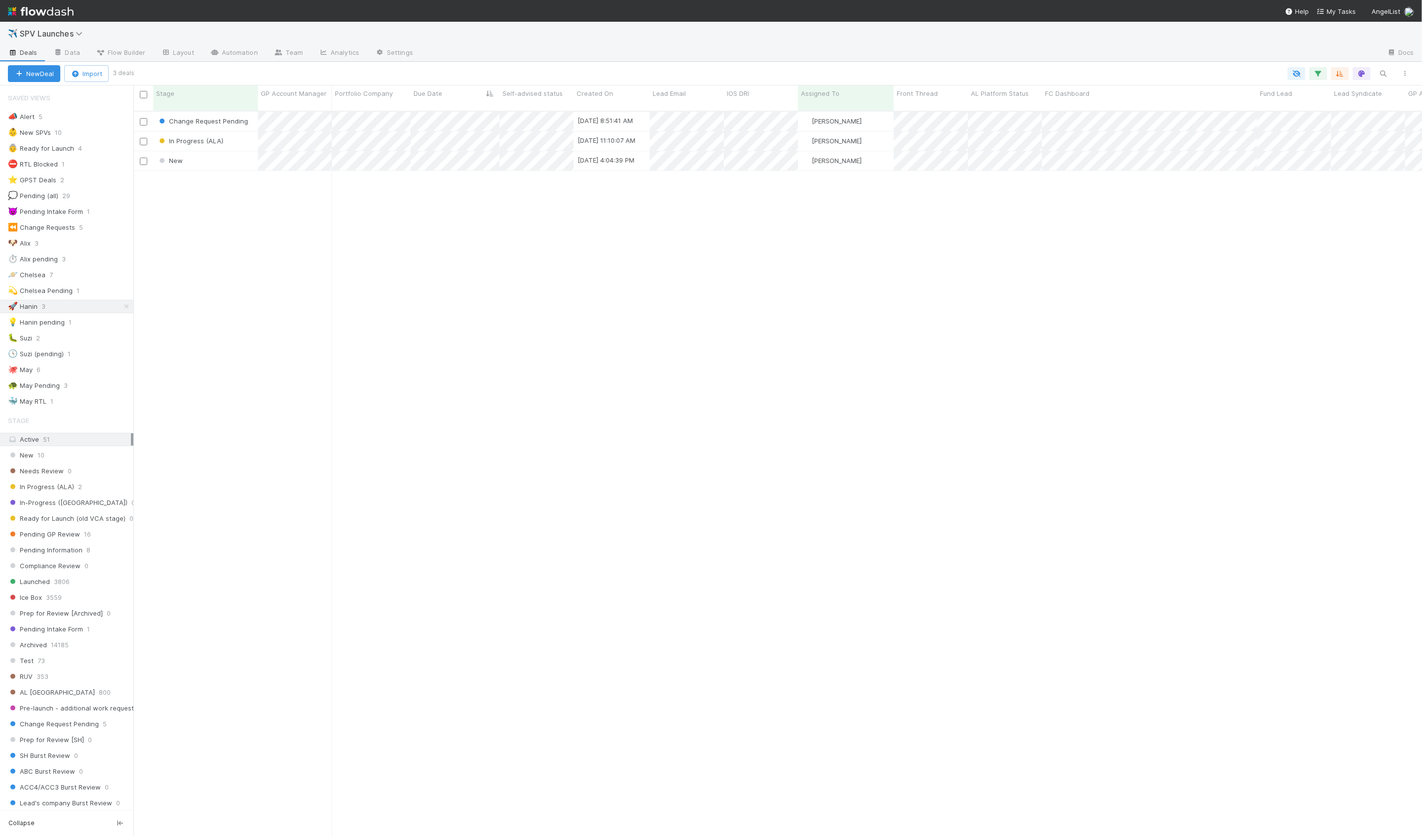
click at [222, 201] on div "Change Request Pending [DATE] 8:51:41 AM [PERSON_NAME] 0 0 3 0 0 0 0 1 1 0 0 0 …" at bounding box center [777, 478] width 1289 height 733
click at [252, 132] on div "In Progress (ALA)" at bounding box center [205, 140] width 105 height 19
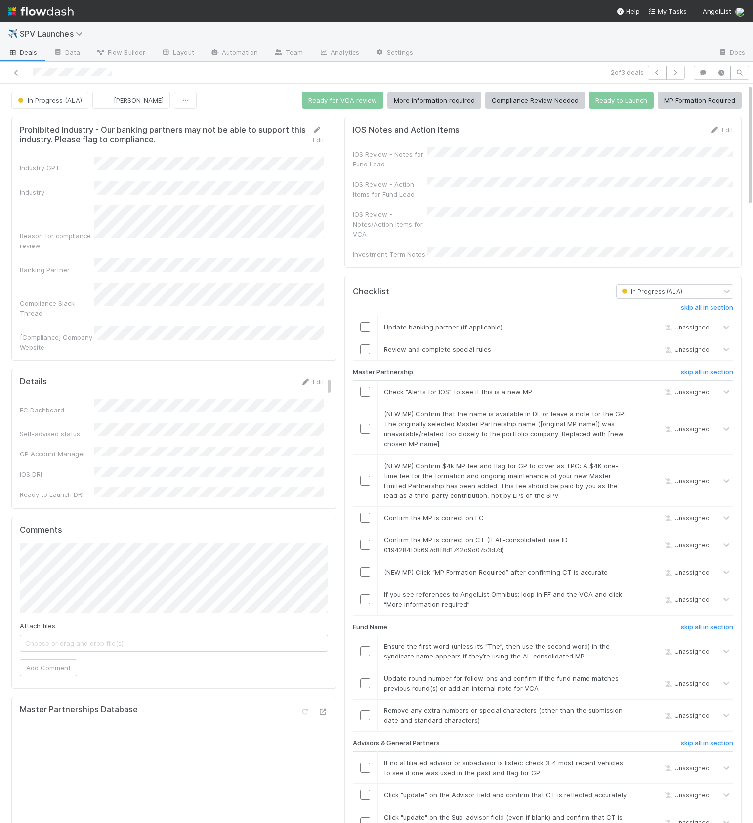
scroll to position [10, 0]
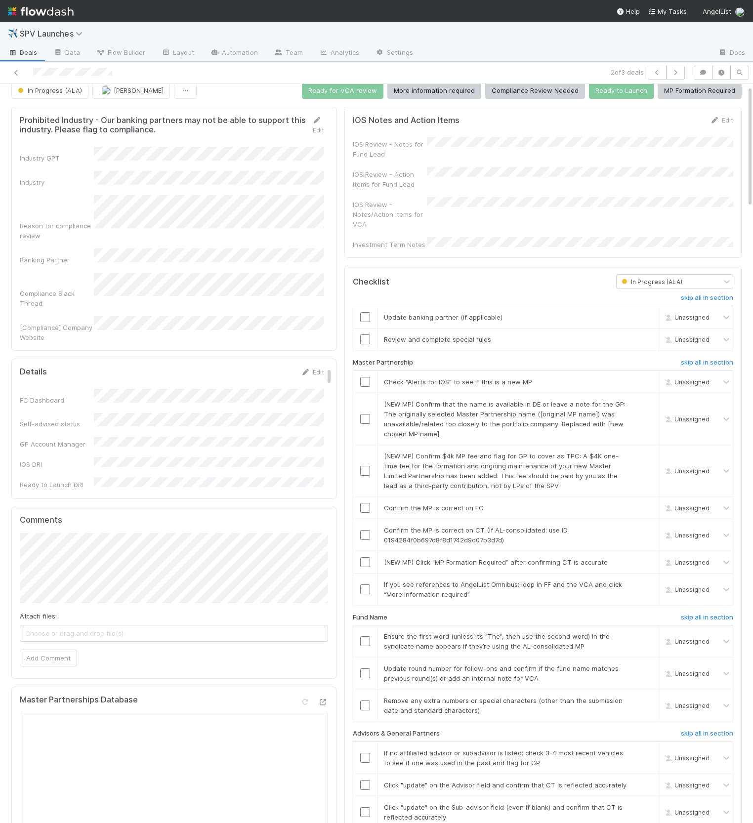
click at [573, 312] on div "Update banking partner (if applicable)" at bounding box center [504, 317] width 254 height 10
click at [694, 294] on h6 "skip all in section" at bounding box center [707, 298] width 52 height 8
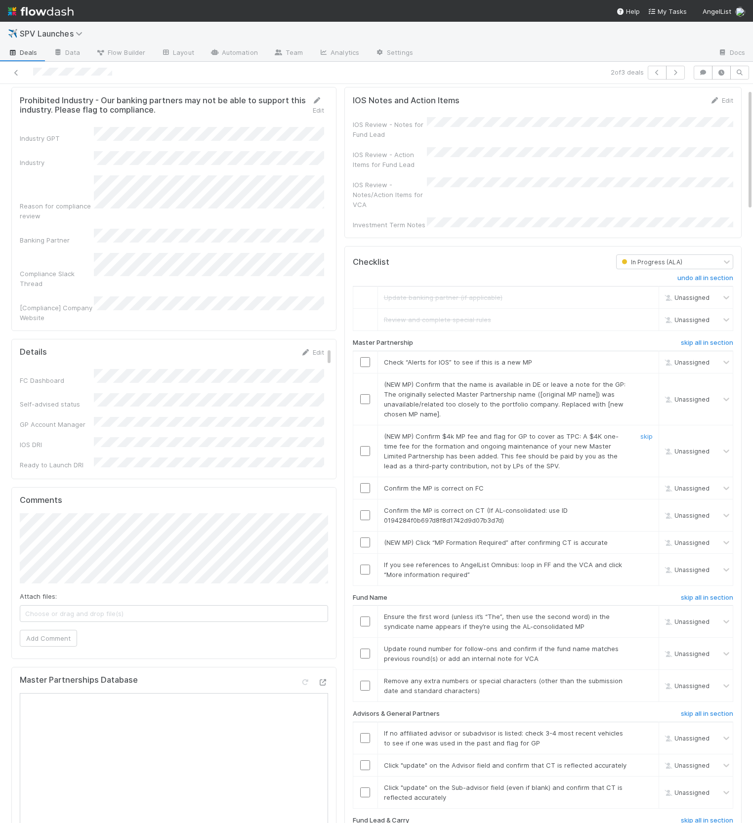
click at [643, 425] on td "(NEW MP) Confirm $4k MP fee and flag for GP to cover as TPC: A $4K one-time fee…" at bounding box center [517, 451] width 281 height 52
click at [481, 254] on div "Checklist" at bounding box center [477, 261] width 264 height 15
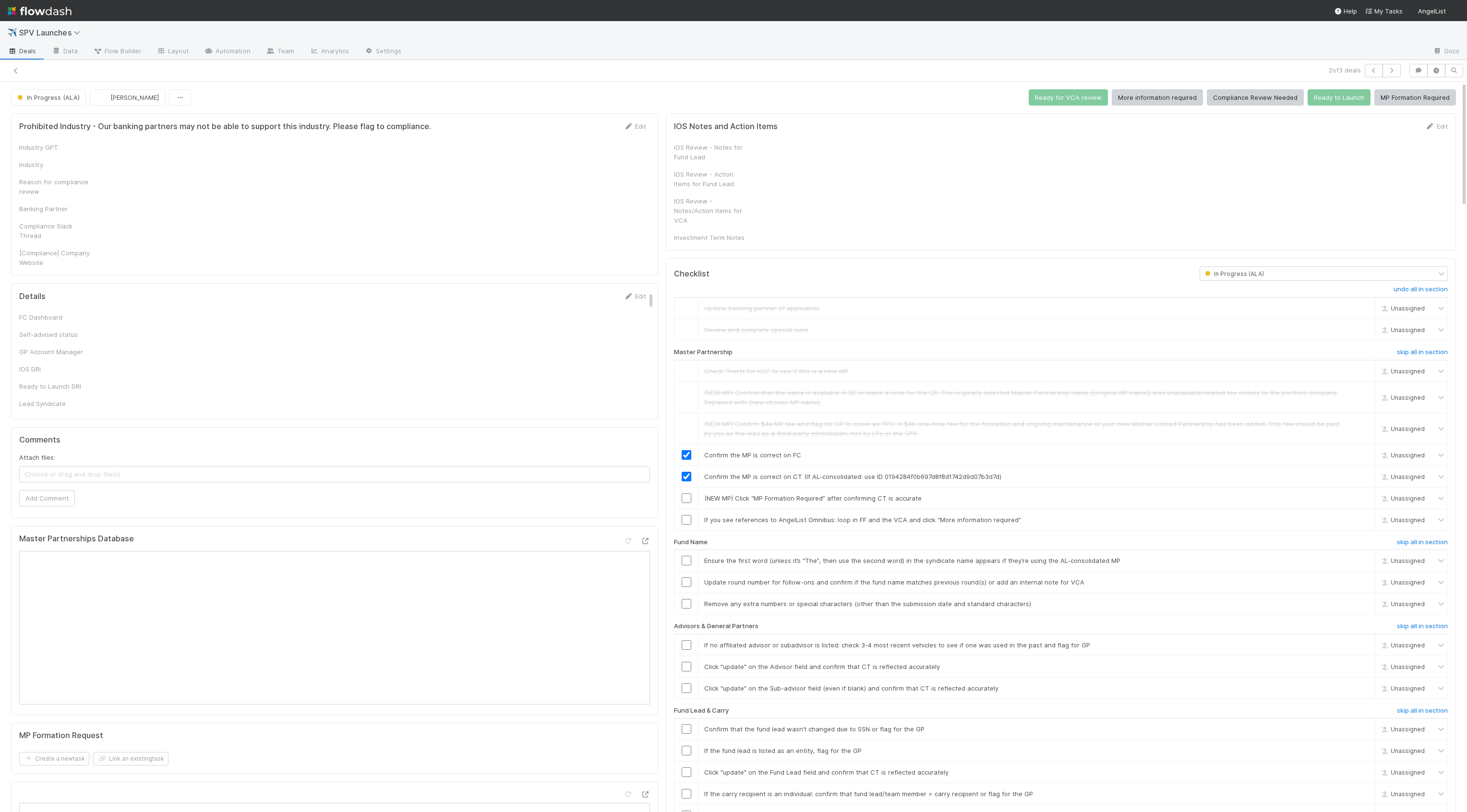
checkbox input "true"
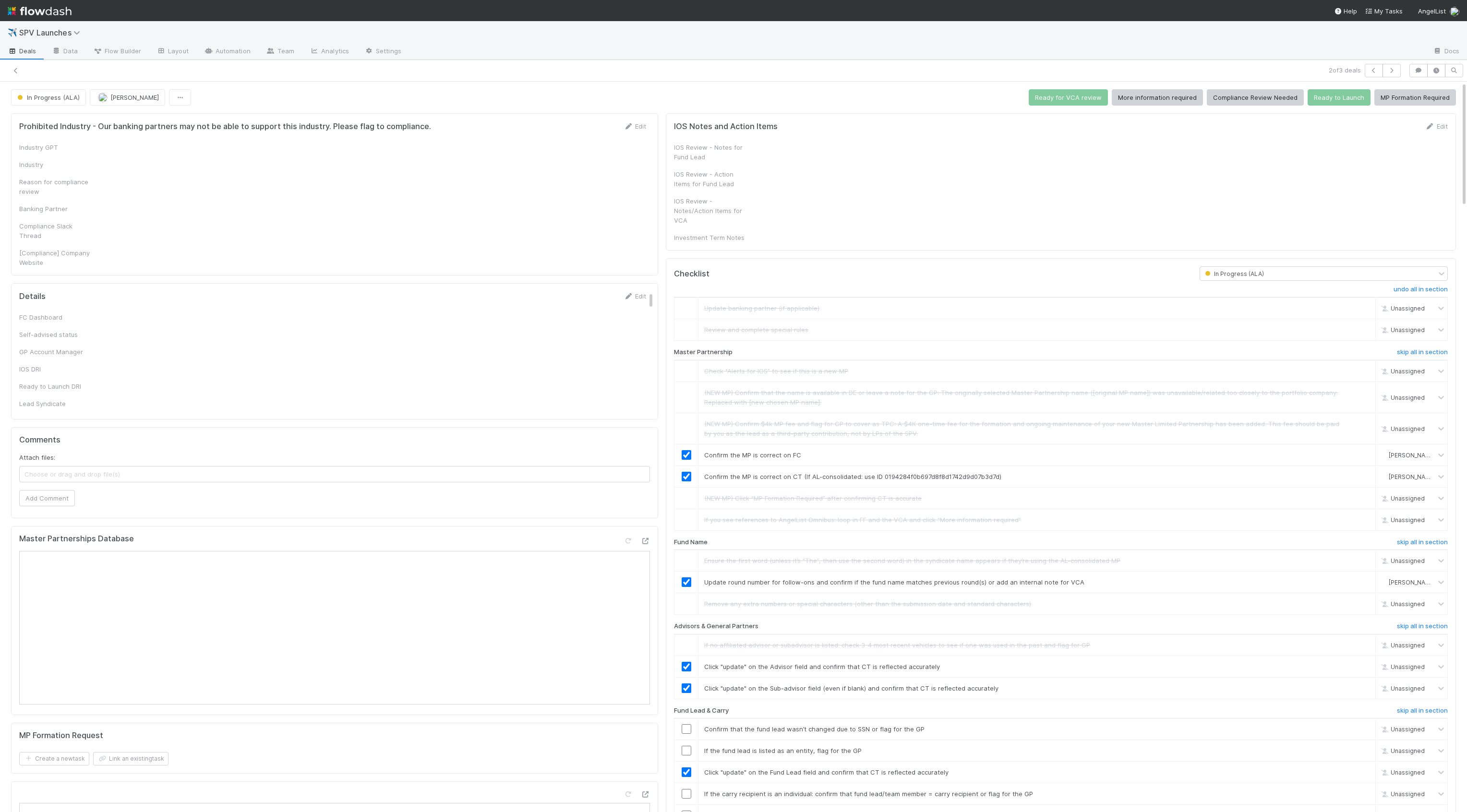
checkbox input "true"
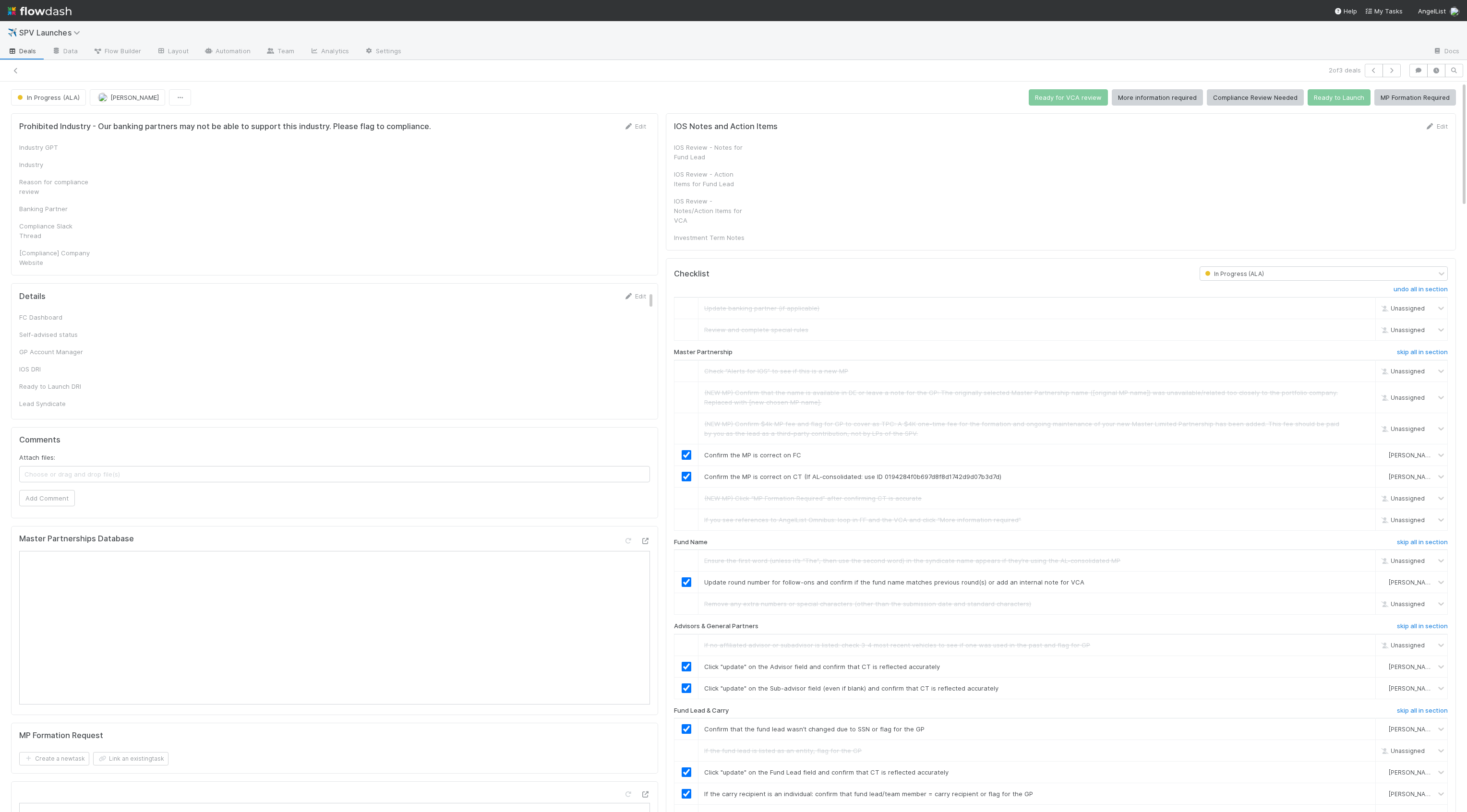
checkbox input "true"
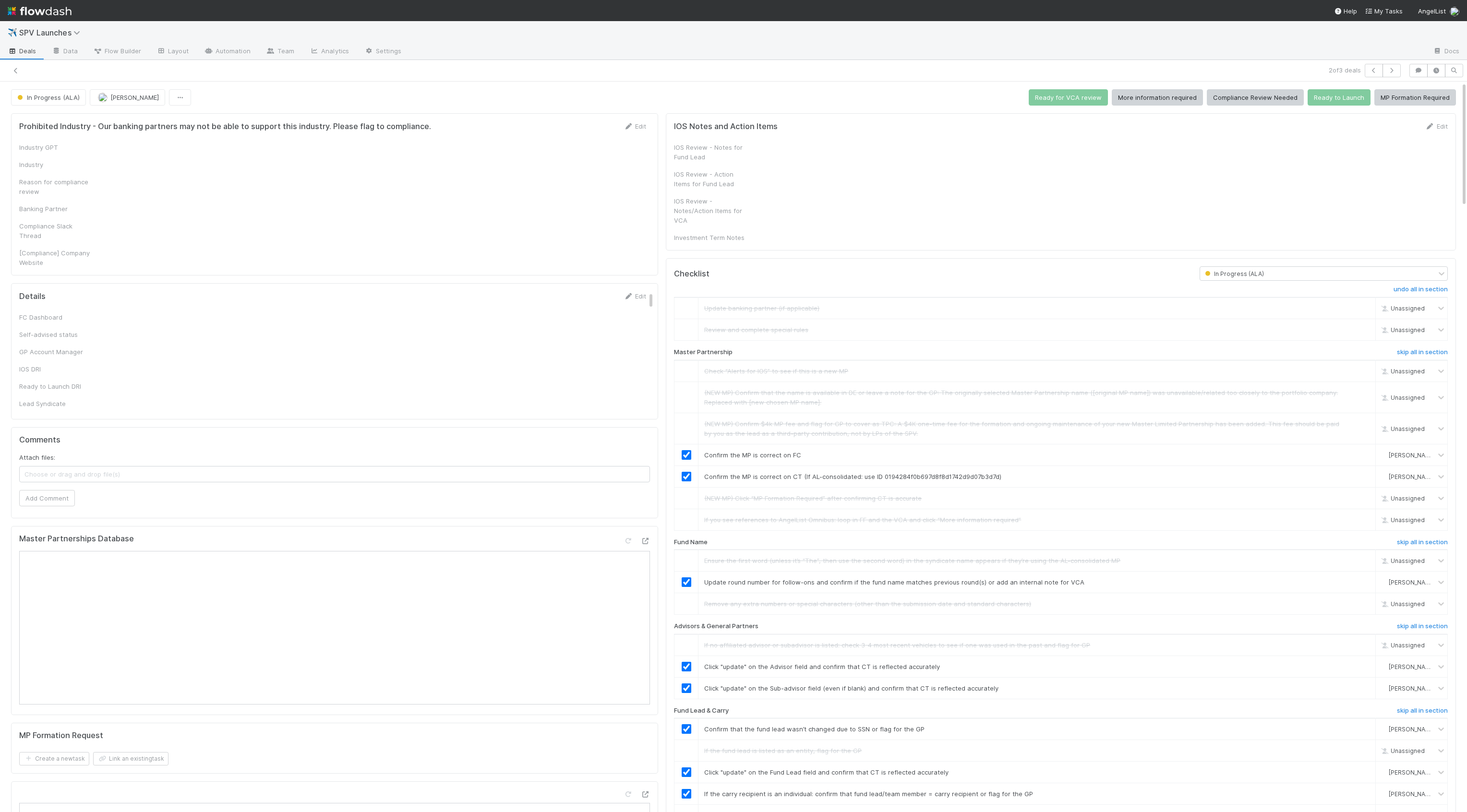
checkbox input "true"
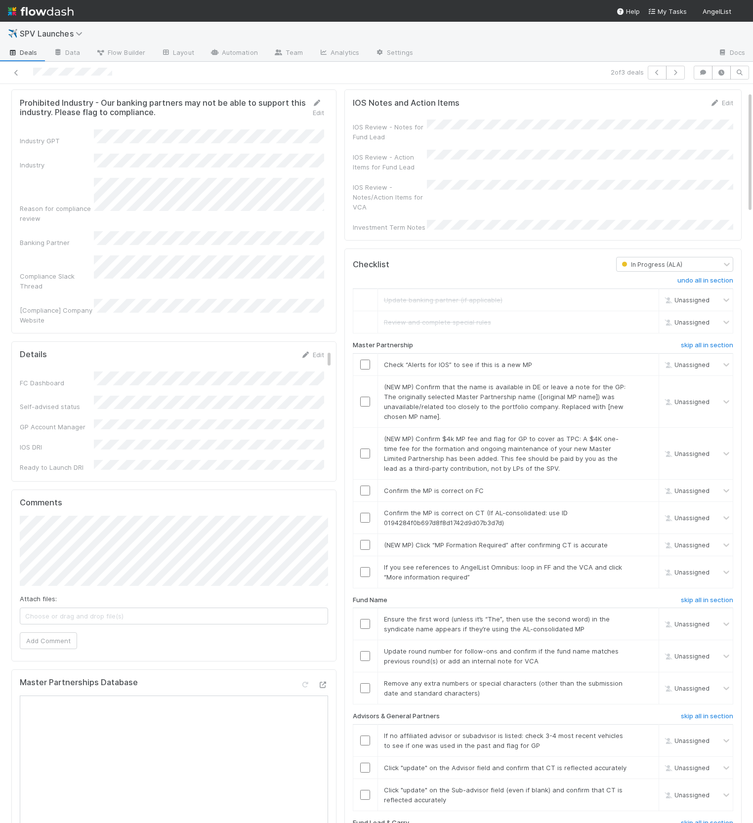
scroll to position [51, 0]
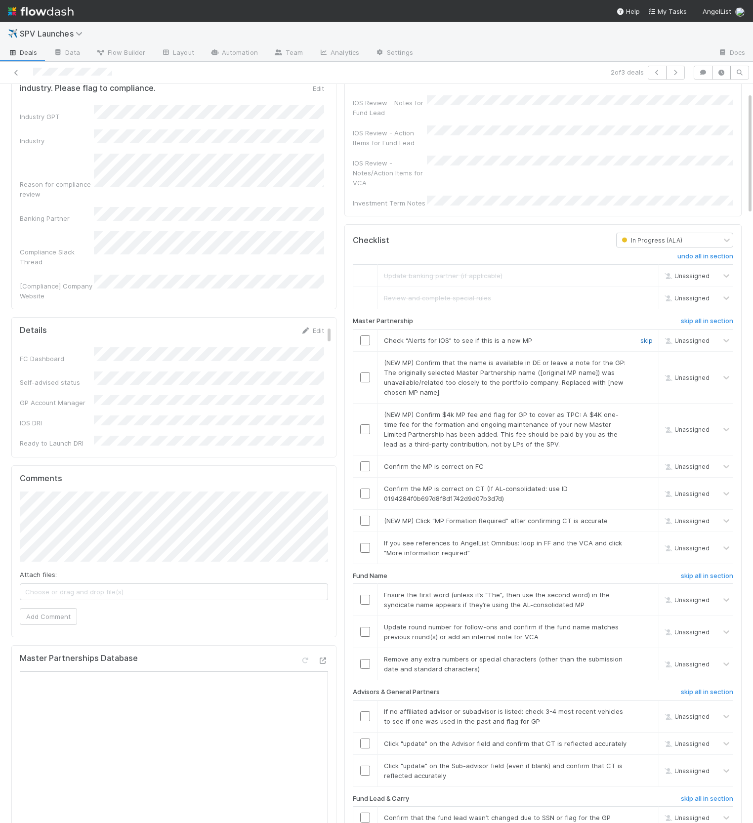
click at [646, 336] on link "skip" at bounding box center [646, 340] width 12 height 8
drag, startPoint x: 644, startPoint y: 351, endPoint x: 642, endPoint y: 365, distance: 14.1
click at [644, 359] on link "skip" at bounding box center [646, 363] width 12 height 8
click at [646, 411] on link "skip" at bounding box center [646, 415] width 12 height 8
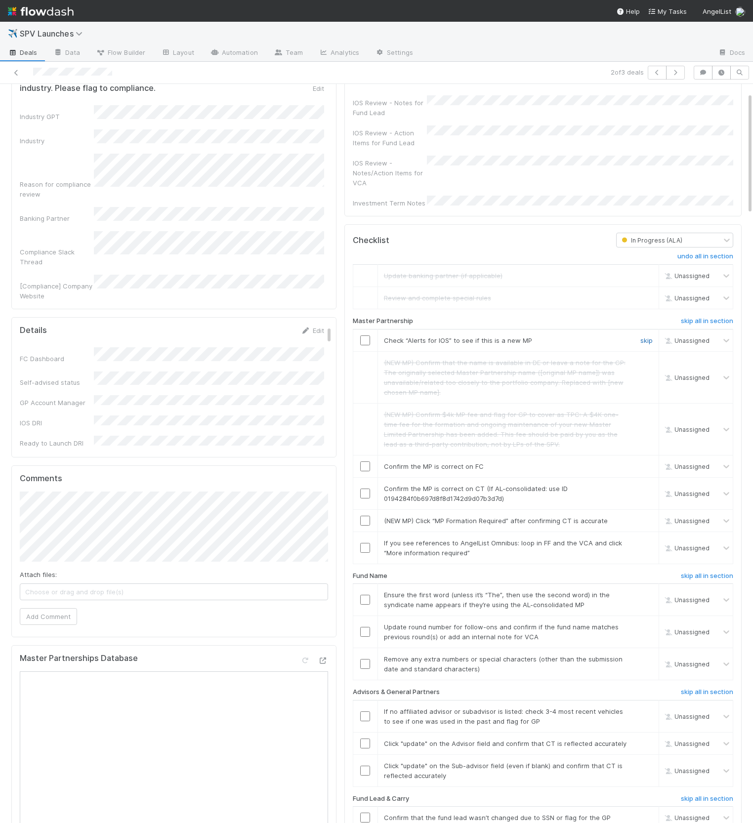
click at [645, 336] on link "skip" at bounding box center [646, 340] width 12 height 8
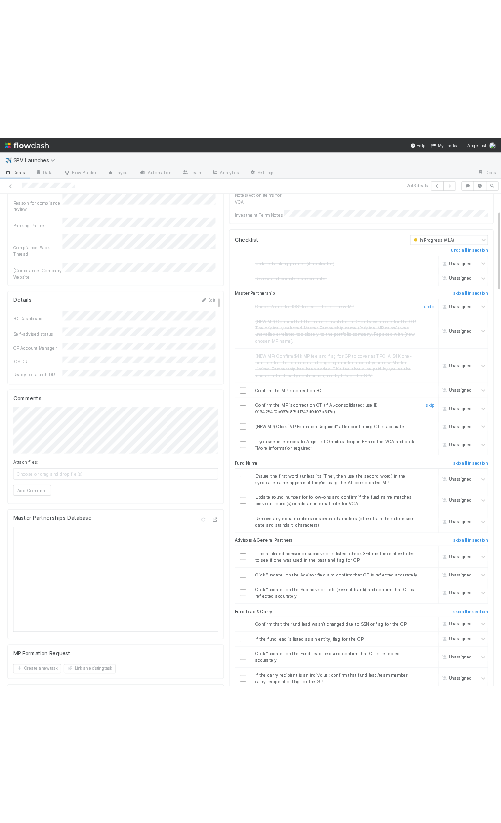
scroll to position [156, 0]
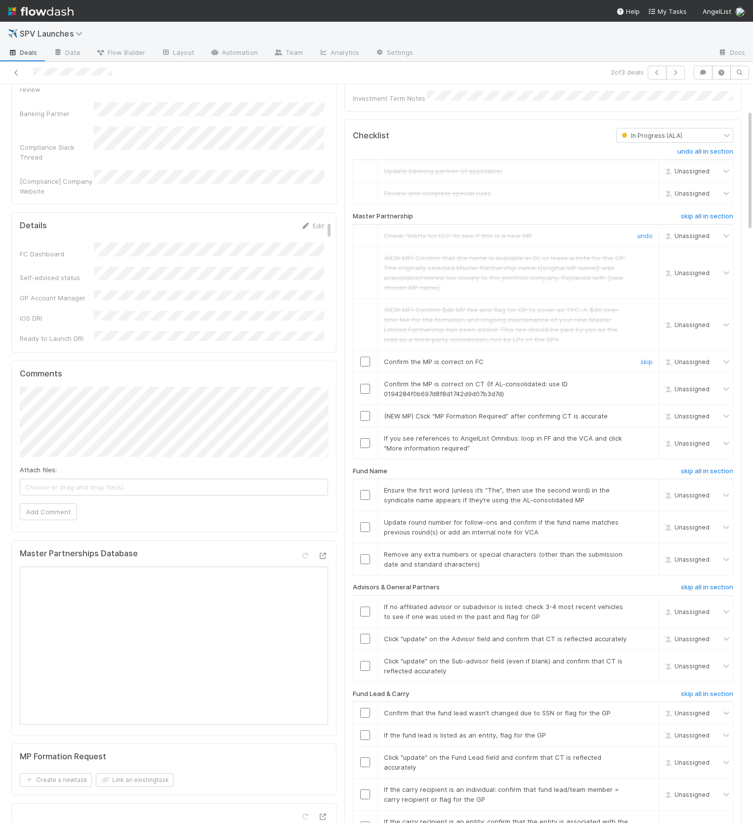
click at [370, 357] on div at bounding box center [365, 362] width 24 height 10
click at [365, 357] on input "checkbox" at bounding box center [365, 362] width 10 height 10
click at [366, 384] on input "checkbox" at bounding box center [365, 389] width 10 height 10
click at [643, 412] on link "skip" at bounding box center [646, 416] width 12 height 8
click at [642, 434] on link "skip" at bounding box center [646, 438] width 12 height 8
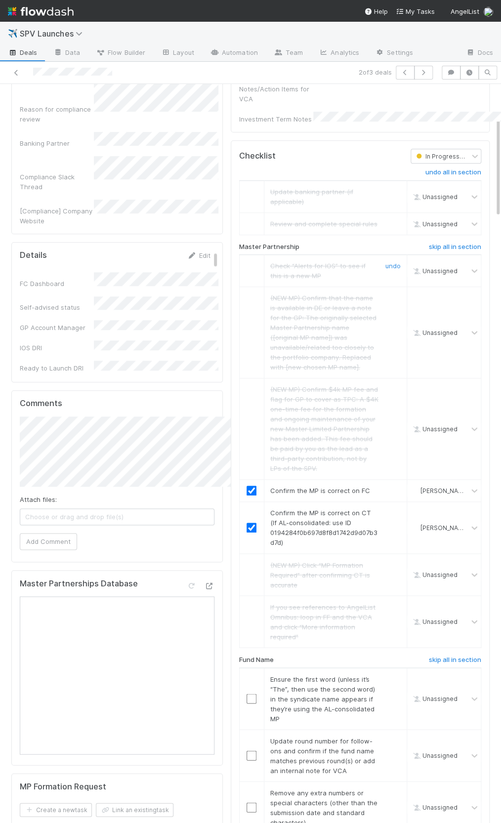
scroll to position [225, 0]
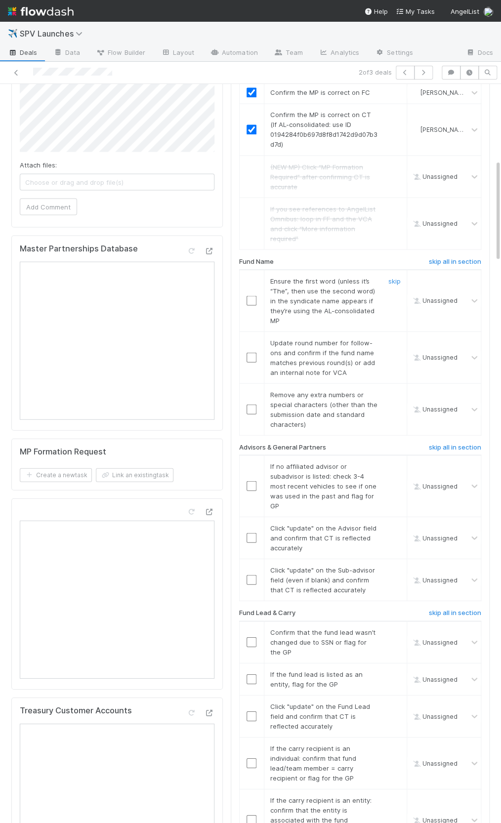
scroll to position [540, 0]
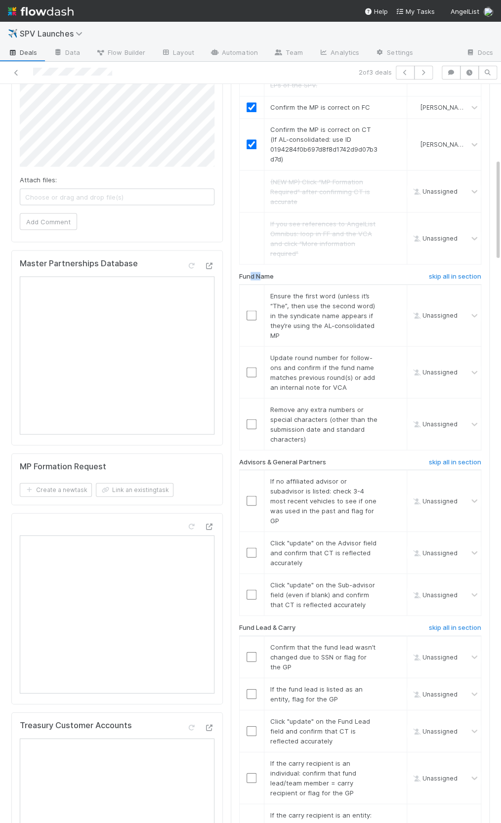
drag, startPoint x: 262, startPoint y: 265, endPoint x: 249, endPoint y: 265, distance: 12.9
click at [249, 272] on h6 "Fund Name" at bounding box center [256, 276] width 35 height 8
click at [241, 272] on h6 "Fund Name" at bounding box center [256, 276] width 35 height 8
click at [351, 301] on span "Ensure the first word (unless it’s “The”, then use the second word) in the synd…" at bounding box center [322, 315] width 105 height 47
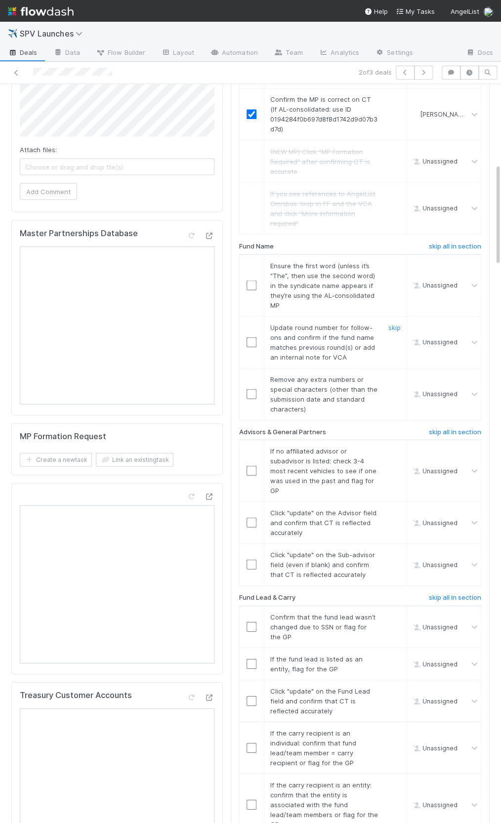
scroll to position [573, 0]
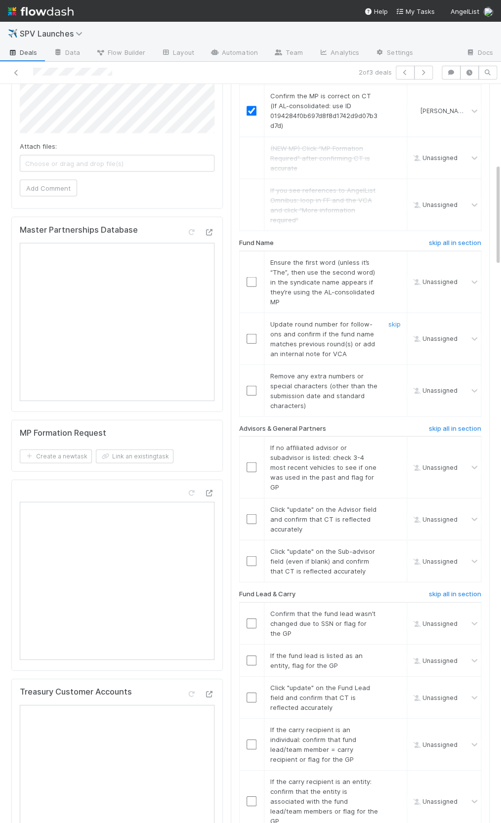
click at [251, 334] on input "checkbox" at bounding box center [252, 339] width 10 height 10
click at [396, 258] on link "skip" at bounding box center [394, 262] width 12 height 8
click at [390, 372] on link "skip" at bounding box center [394, 376] width 12 height 8
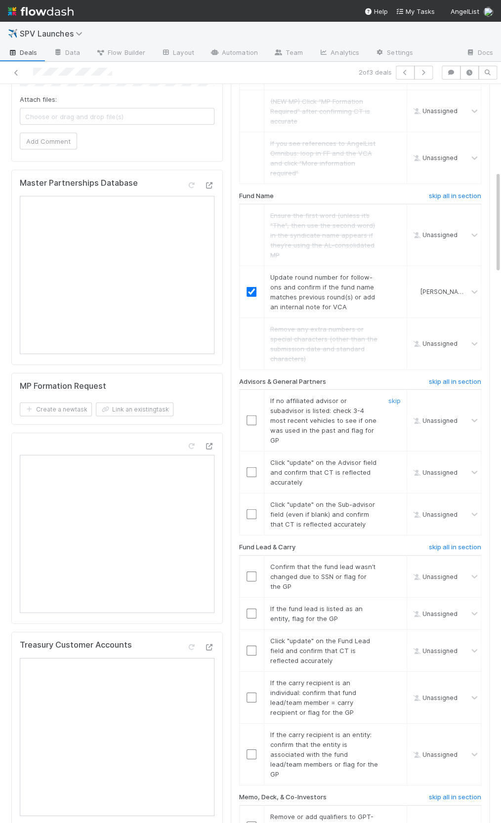
scroll to position [641, 0]
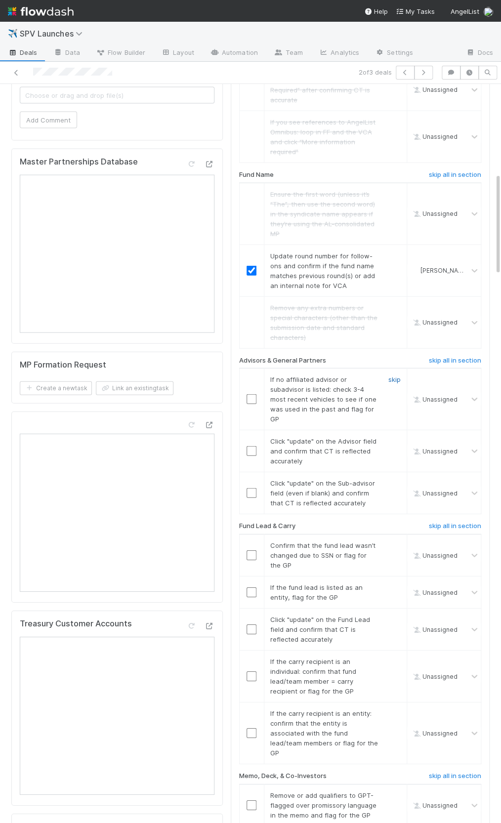
click at [394, 376] on link "skip" at bounding box center [394, 380] width 12 height 8
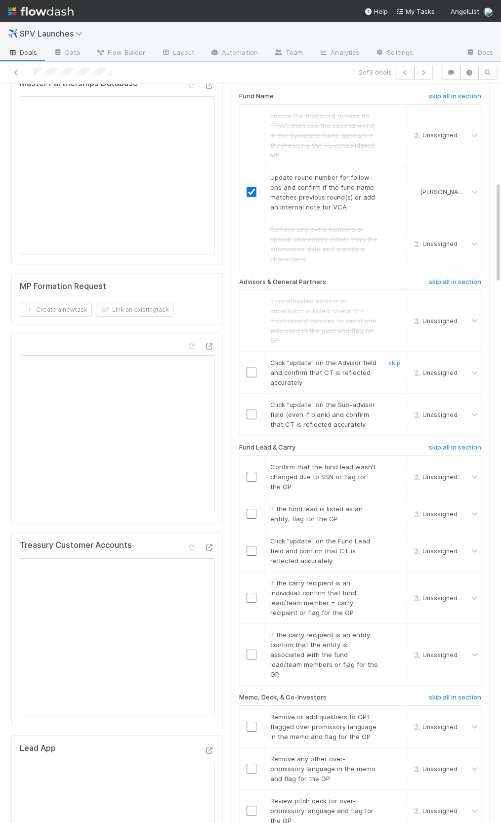
scroll to position [731, 0]
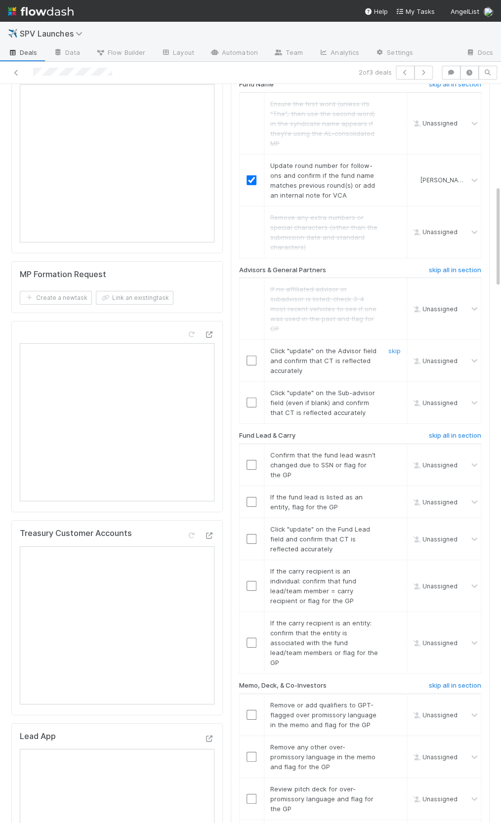
click at [249, 356] on input "checkbox" at bounding box center [252, 361] width 10 height 10
click at [256, 398] on div at bounding box center [252, 403] width 24 height 10
click at [251, 398] on input "checkbox" at bounding box center [252, 403] width 10 height 10
click at [250, 534] on input "checkbox" at bounding box center [252, 539] width 10 height 10
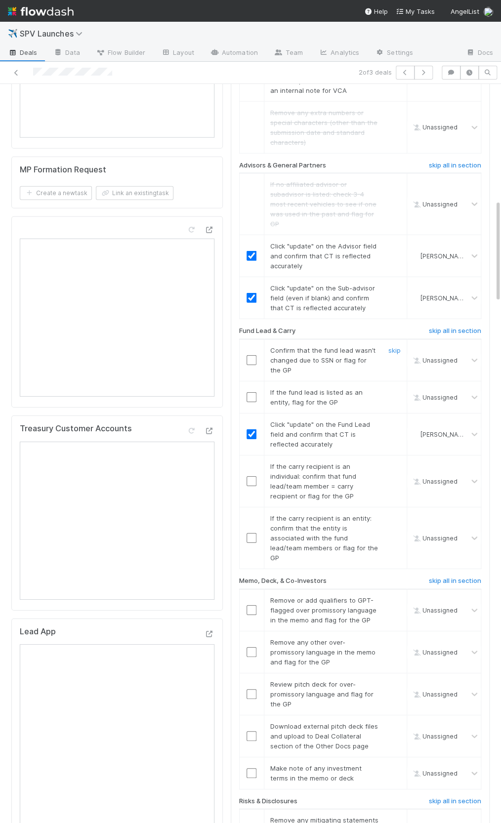
click at [256, 355] on input "checkbox" at bounding box center [252, 360] width 10 height 10
drag, startPoint x: 252, startPoint y: 467, endPoint x: 377, endPoint y: 508, distance: 131.9
click at [252, 476] on input "checkbox" at bounding box center [252, 481] width 10 height 10
click at [389, 514] on link "skip" at bounding box center [394, 518] width 12 height 8
click at [394, 388] on link "skip" at bounding box center [394, 392] width 12 height 8
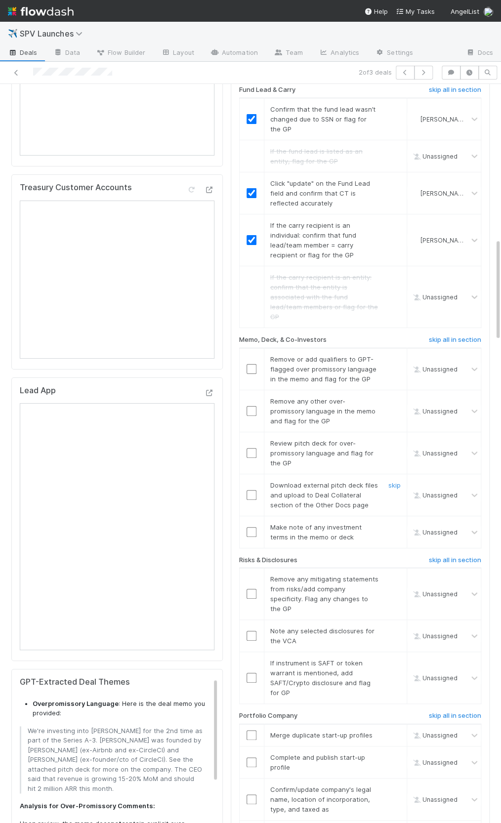
scroll to position [1138, 0]
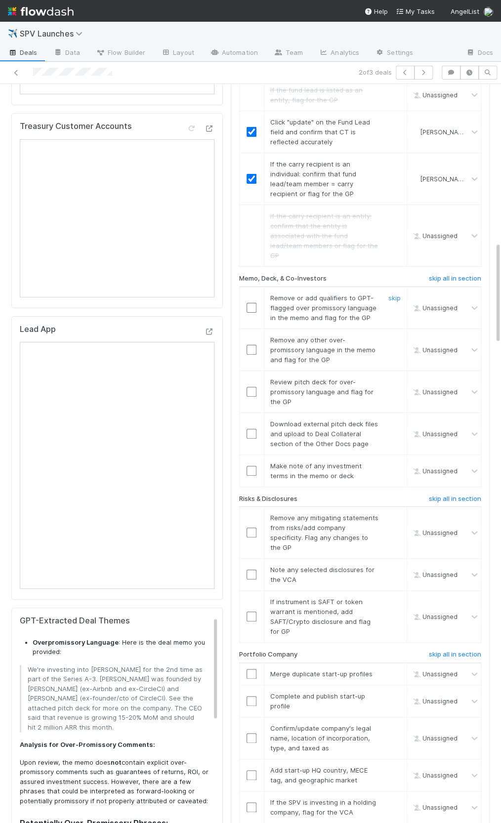
click at [364, 294] on span "Remove or add qualifiers to GPT-flagged over promissory language in the memo an…" at bounding box center [323, 308] width 106 height 28
click at [400, 294] on link "skip" at bounding box center [394, 298] width 12 height 8
click at [395, 336] on link "skip" at bounding box center [394, 340] width 12 height 8
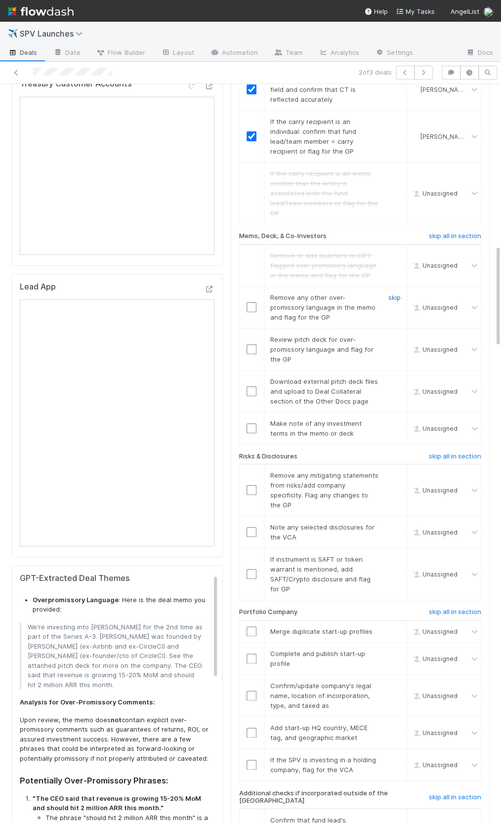
scroll to position [1183, 0]
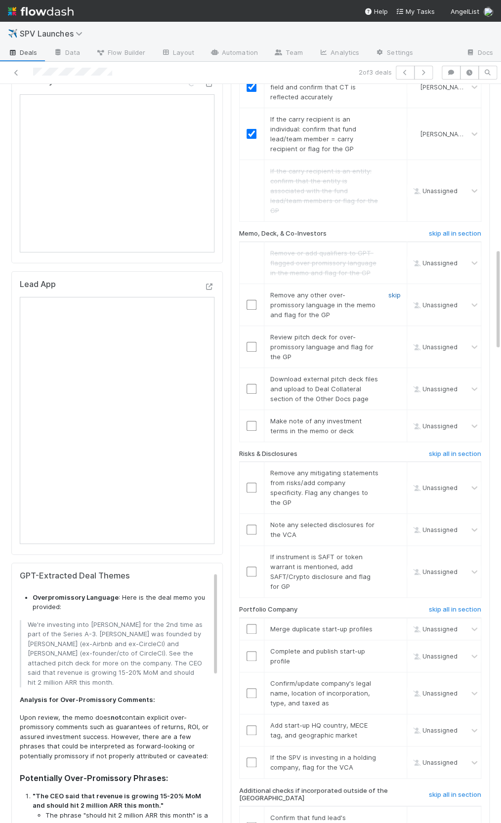
click at [393, 291] on link "skip" at bounding box center [394, 295] width 12 height 8
drag, startPoint x: 260, startPoint y: 496, endPoint x: 253, endPoint y: 495, distance: 6.9
click at [259, 525] on div at bounding box center [252, 530] width 24 height 10
click at [252, 525] on input "checkbox" at bounding box center [252, 530] width 10 height 10
click at [402, 552] on div "skip" at bounding box center [393, 572] width 30 height 40
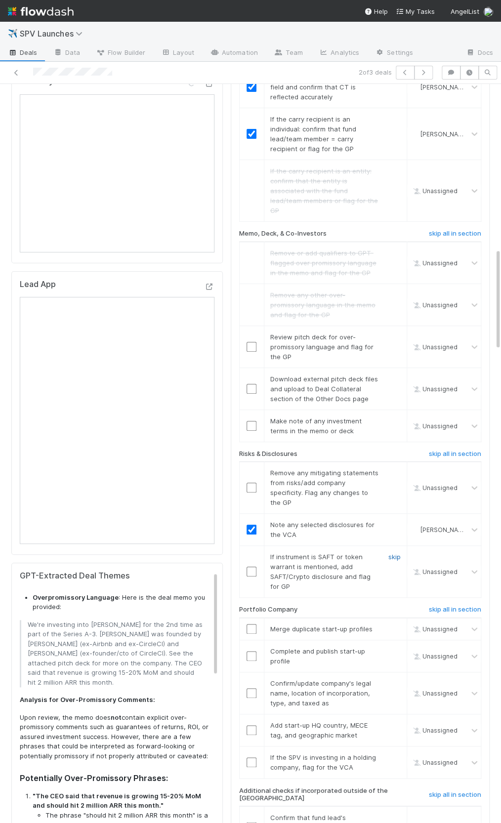
click at [397, 553] on link "skip" at bounding box center [394, 557] width 12 height 8
click at [396, 469] on link "skip" at bounding box center [394, 473] width 12 height 8
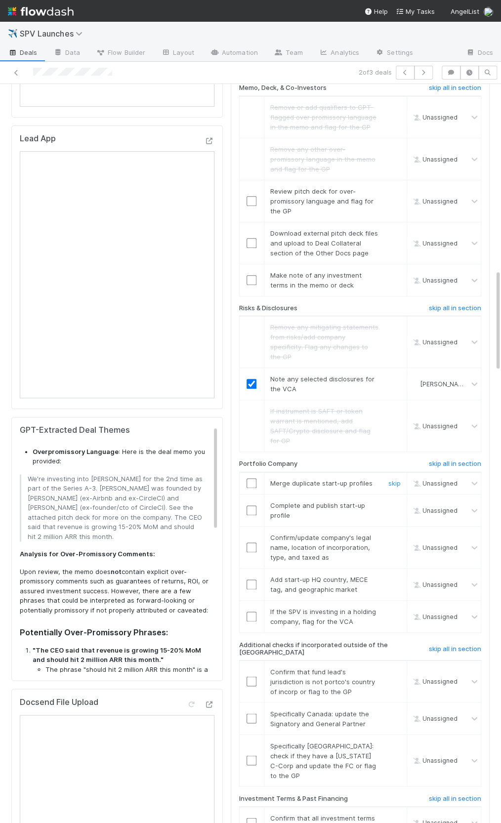
scroll to position [1354, 0]
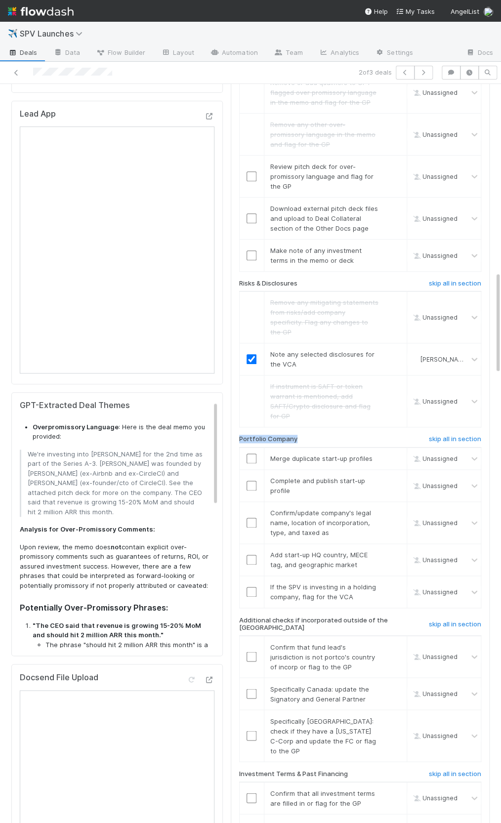
drag, startPoint x: 295, startPoint y: 406, endPoint x: 239, endPoint y: 404, distance: 56.4
click at [239, 435] on h6 "Portfolio Company" at bounding box center [268, 439] width 58 height 8
drag, startPoint x: 273, startPoint y: 407, endPoint x: 305, endPoint y: 405, distance: 32.2
click at [305, 435] on div "Portfolio Company" at bounding box center [317, 441] width 171 height 12
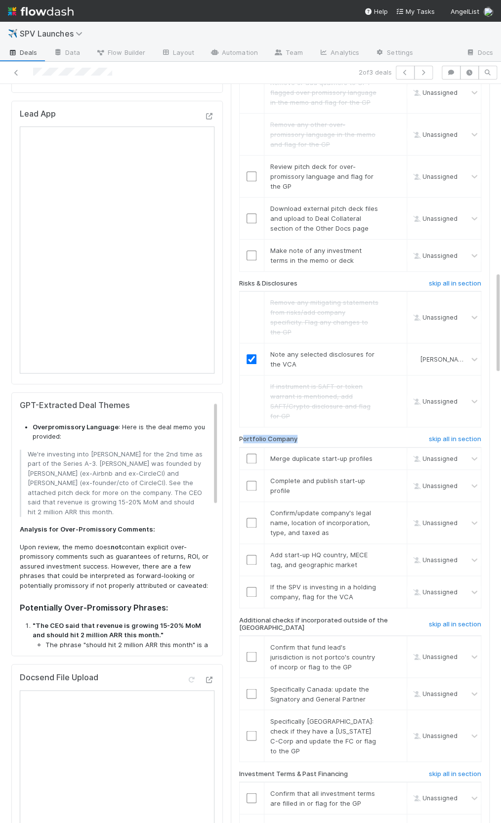
drag, startPoint x: 305, startPoint y: 405, endPoint x: 241, endPoint y: 404, distance: 64.2
click at [241, 435] on div "Portfolio Company" at bounding box center [317, 441] width 171 height 12
click at [241, 435] on h6 "Portfolio Company" at bounding box center [268, 439] width 58 height 8
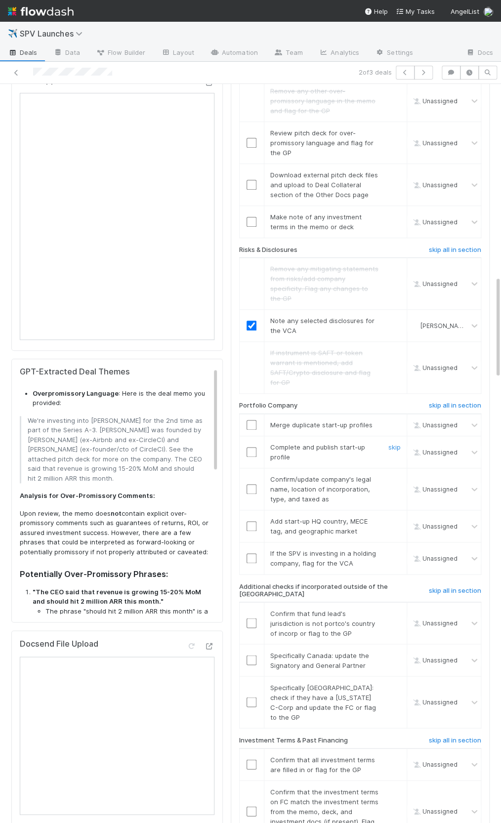
scroll to position [1388, 0]
drag, startPoint x: 271, startPoint y: 369, endPoint x: 303, endPoint y: 371, distance: 32.6
click at [303, 401] on div "Portfolio Company" at bounding box center [317, 407] width 171 height 12
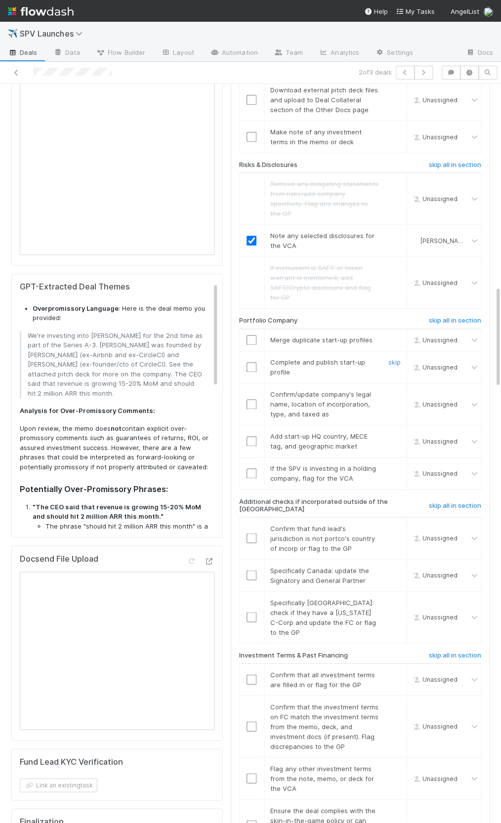
scroll to position [1478, 0]
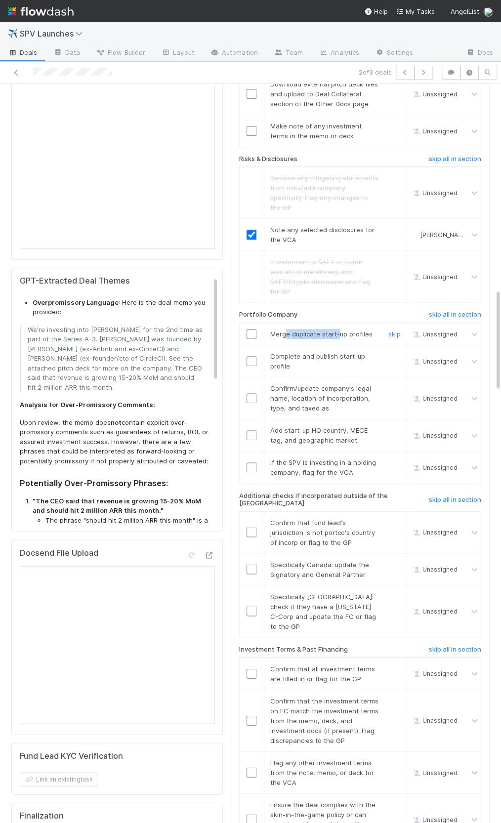
drag, startPoint x: 285, startPoint y: 303, endPoint x: 338, endPoint y: 299, distance: 53.5
click at [338, 330] on span "Merge duplicate start-up profiles" at bounding box center [321, 334] width 102 height 8
click at [342, 330] on span "Merge duplicate start-up profiles" at bounding box center [321, 334] width 102 height 8
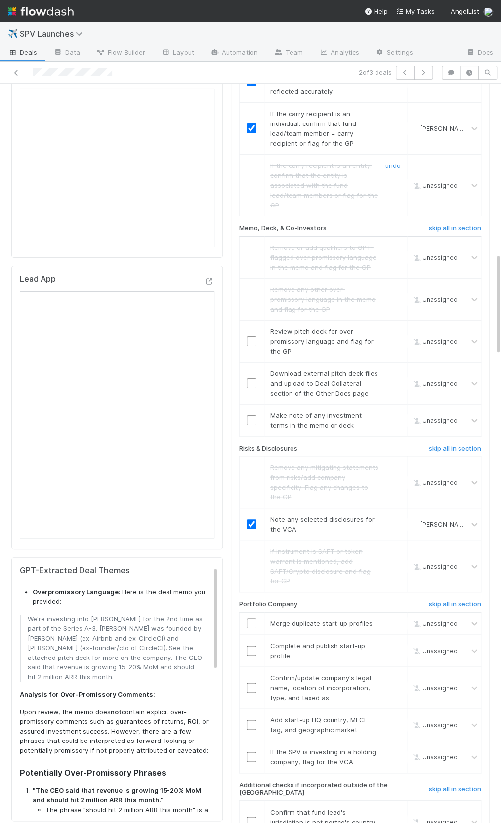
scroll to position [1164, 0]
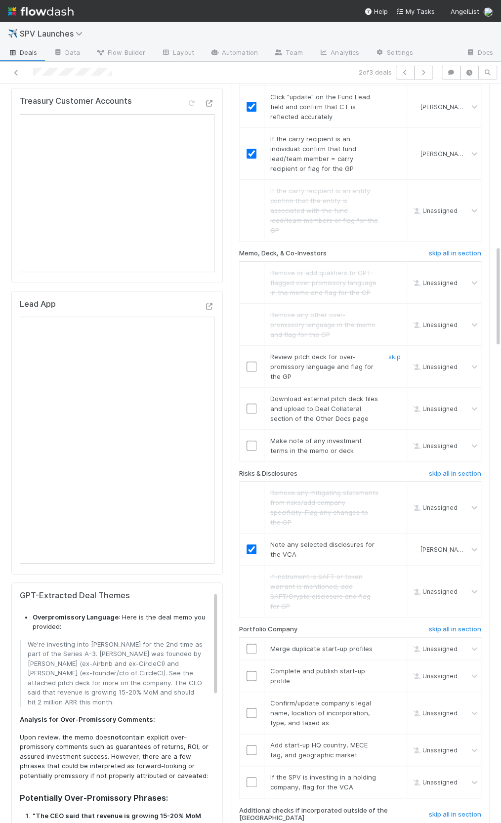
click at [252, 362] on input "checkbox" at bounding box center [252, 367] width 10 height 10
click at [391, 395] on link "skip" at bounding box center [394, 399] width 12 height 8
click at [395, 437] on link "skip" at bounding box center [394, 441] width 12 height 8
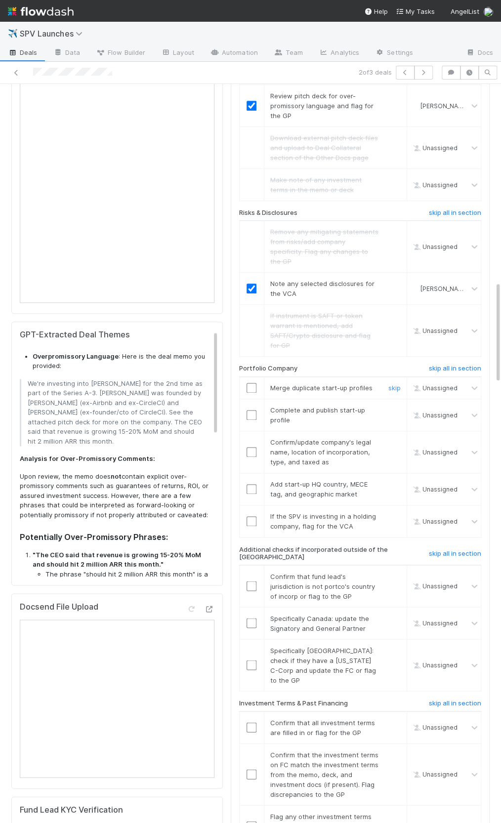
scroll to position [1423, 0]
click at [394, 385] on link "skip" at bounding box center [394, 389] width 12 height 8
click at [395, 408] on link "skip" at bounding box center [394, 412] width 12 height 8
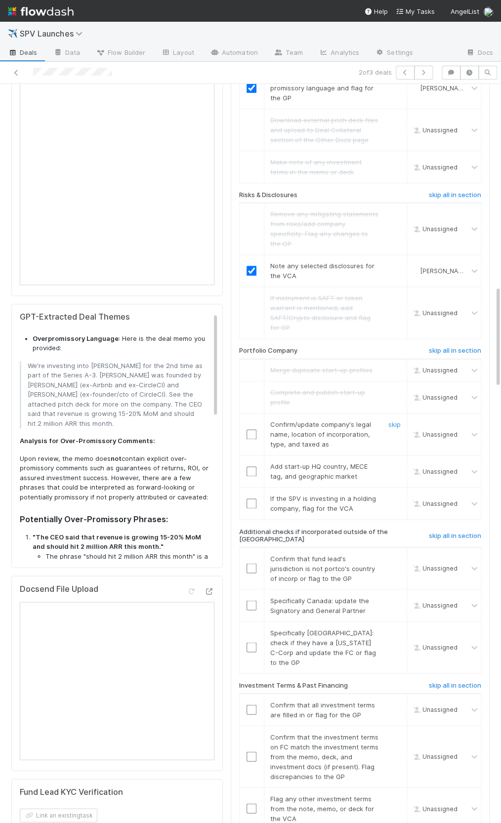
scroll to position [1465, 0]
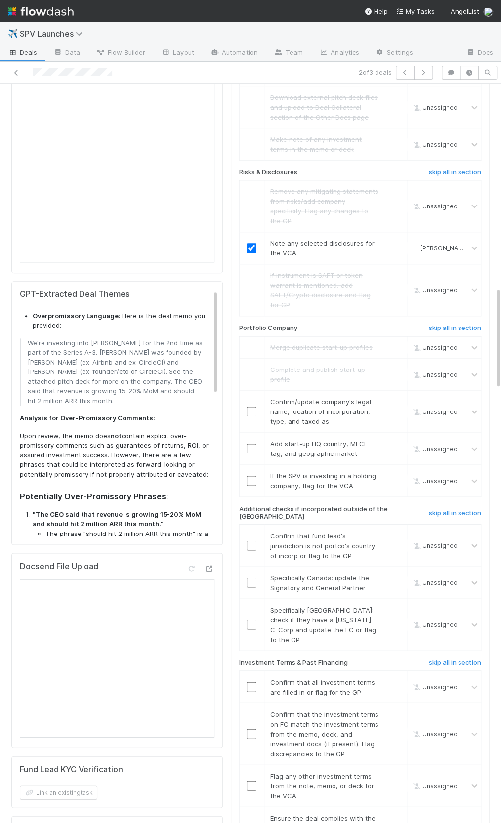
click at [277, 324] on div "Portfolio Company" at bounding box center [317, 330] width 171 height 12
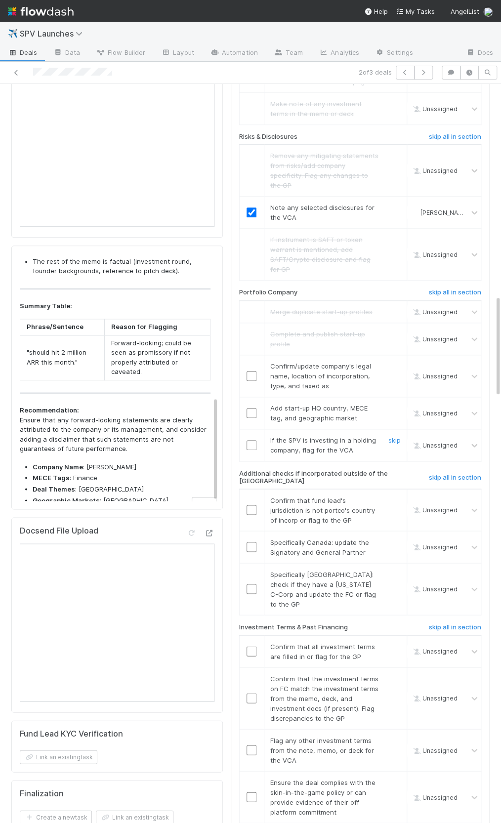
scroll to position [1522, 0]
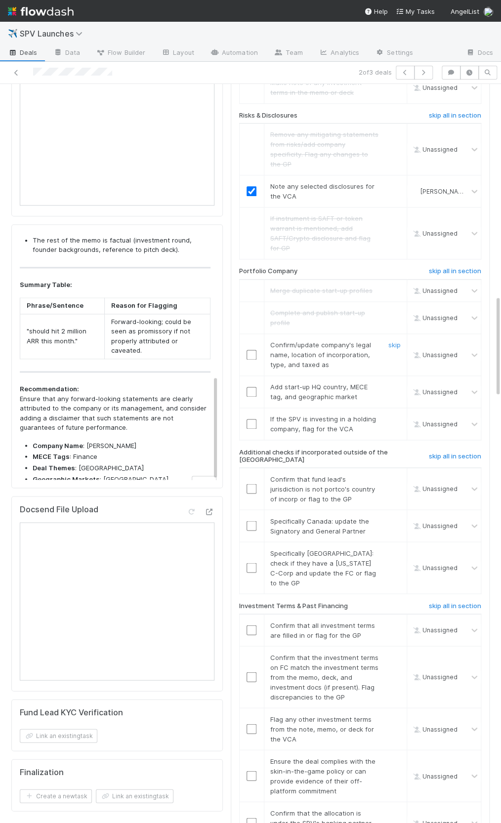
click at [252, 350] on input "checkbox" at bounding box center [252, 355] width 10 height 10
click at [251, 350] on input "checkbox" at bounding box center [252, 355] width 10 height 10
click at [255, 376] on td at bounding box center [251, 392] width 25 height 32
click at [250, 387] on input "checkbox" at bounding box center [252, 392] width 10 height 10
click at [392, 415] on link "skip" at bounding box center [394, 419] width 12 height 8
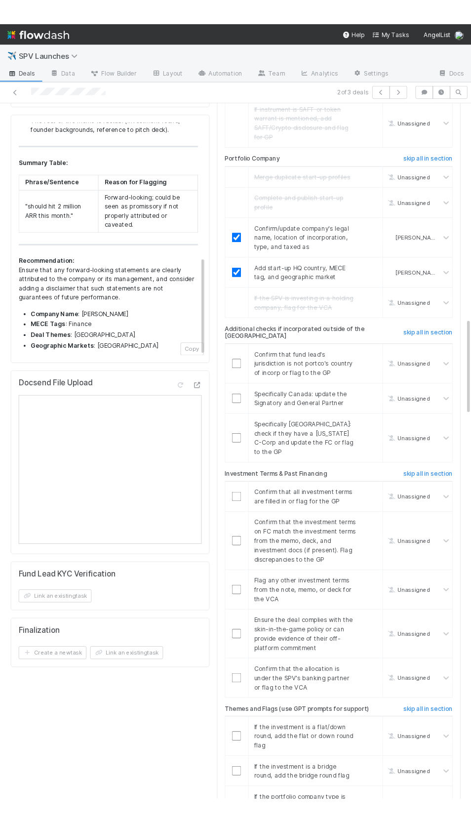
scroll to position [335, 0]
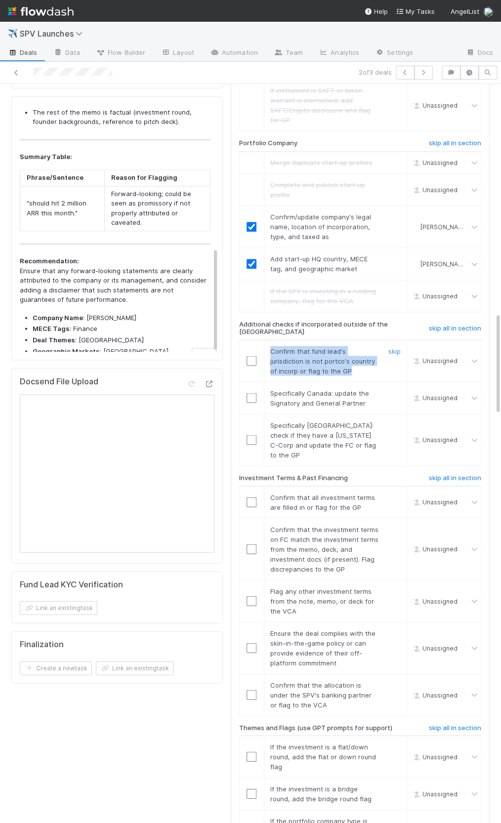
drag, startPoint x: 271, startPoint y: 316, endPoint x: 313, endPoint y: 334, distance: 45.2
click at [313, 346] on div "Confirm that fund lead's jurisdiction is not portco's country of incorp or flag…" at bounding box center [321, 361] width 116 height 30
copy span "Confirm that fund lead's jurisdiction is not portco's country of incorp or flag…"
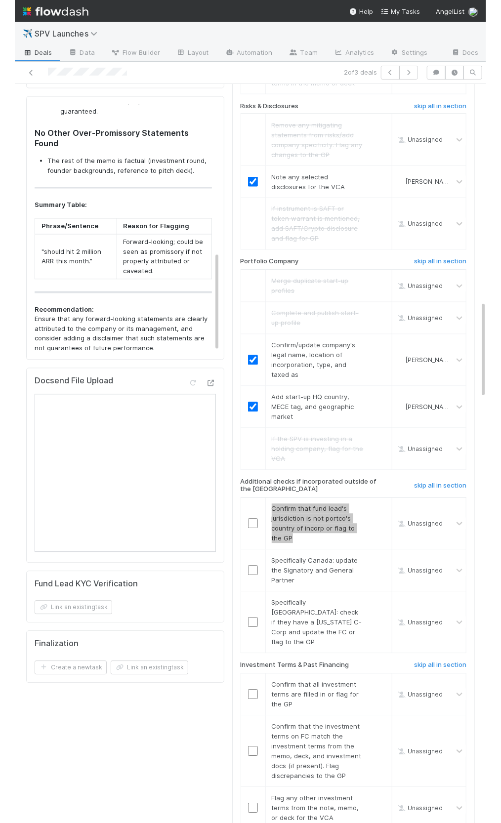
scroll to position [364, 0]
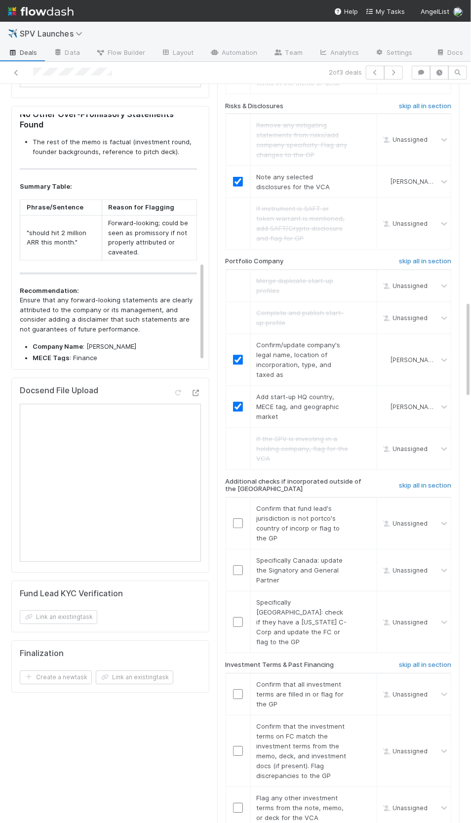
click at [213, 581] on div "IOS Notes and Action Items Edit IOS Review - Notes for Fund Lead IOS Review - A…" at bounding box center [338, 164] width 251 height 3360
click at [243, 519] on input "checkbox" at bounding box center [238, 524] width 10 height 10
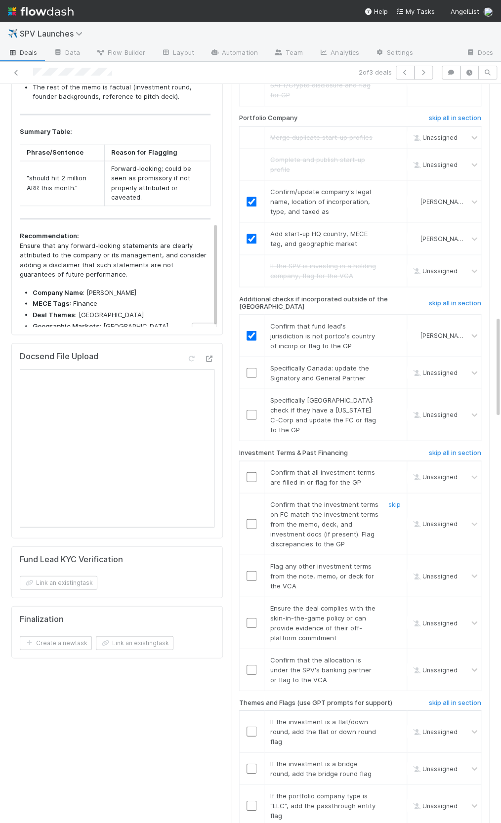
scroll to position [1671, 0]
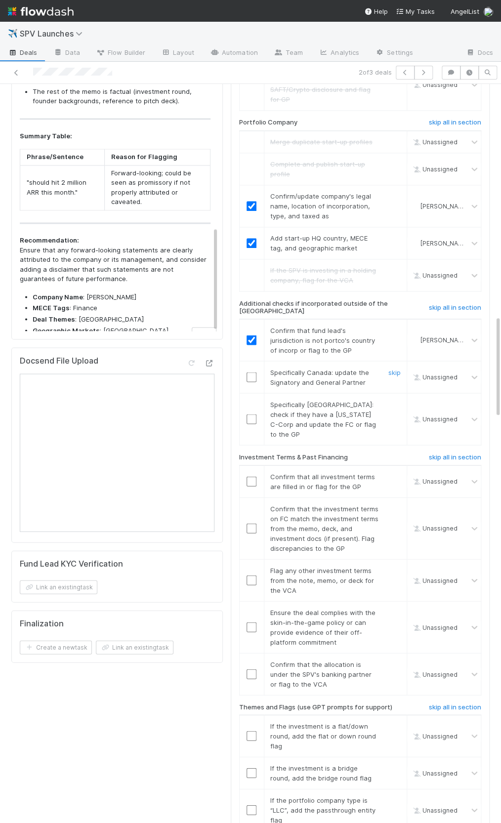
click at [386, 367] on div "skip" at bounding box center [393, 377] width 30 height 20
click at [392, 368] on link "skip" at bounding box center [394, 372] width 12 height 8
click at [390, 400] on link "skip" at bounding box center [394, 404] width 12 height 8
click at [393, 368] on link "skip" at bounding box center [394, 372] width 12 height 8
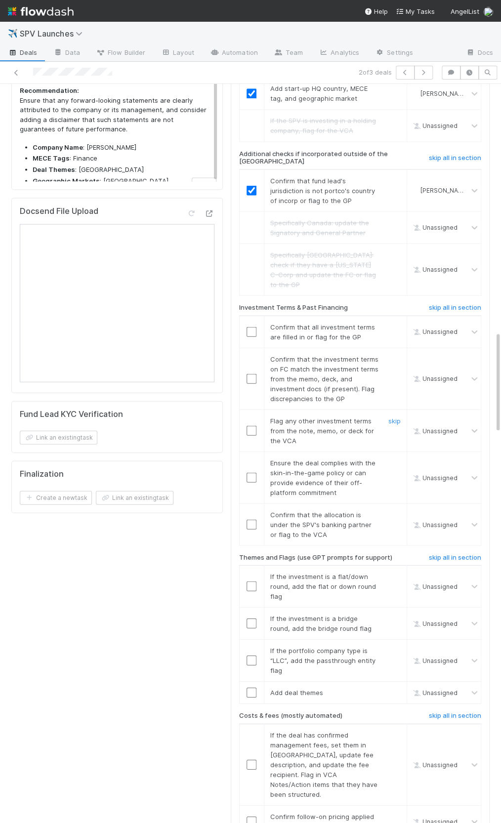
scroll to position [1831, 0]
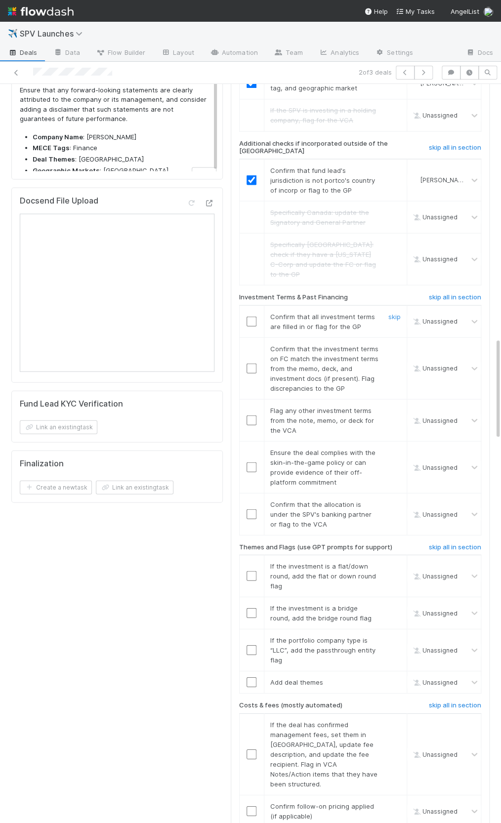
click at [254, 316] on input "checkbox" at bounding box center [252, 321] width 10 height 10
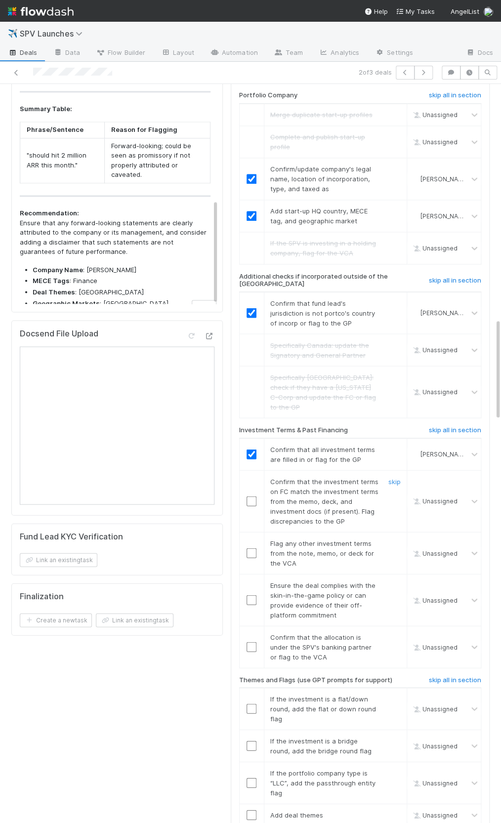
scroll to position [1691, 0]
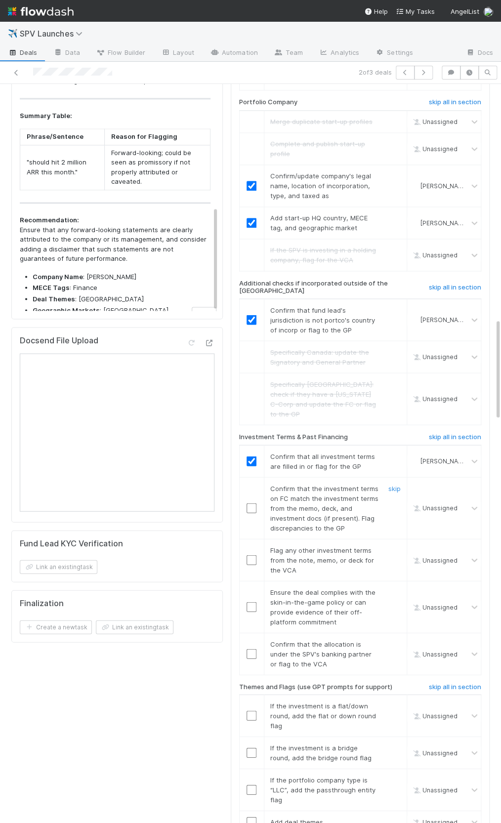
click at [244, 503] on div at bounding box center [252, 508] width 24 height 10
click at [249, 503] on input "checkbox" at bounding box center [252, 508] width 10 height 10
click at [247, 555] on input "checkbox" at bounding box center [252, 560] width 10 height 10
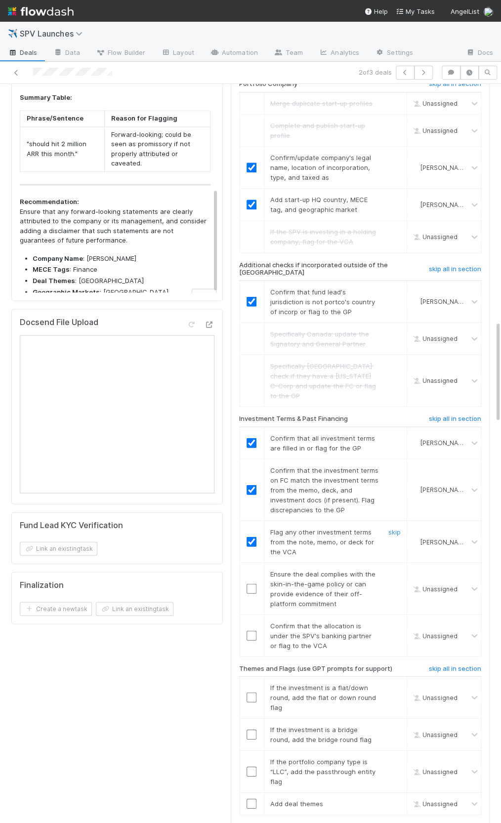
scroll to position [1710, 0]
click at [249, 583] on input "checkbox" at bounding box center [252, 588] width 10 height 10
click at [250, 630] on input "checkbox" at bounding box center [252, 635] width 10 height 10
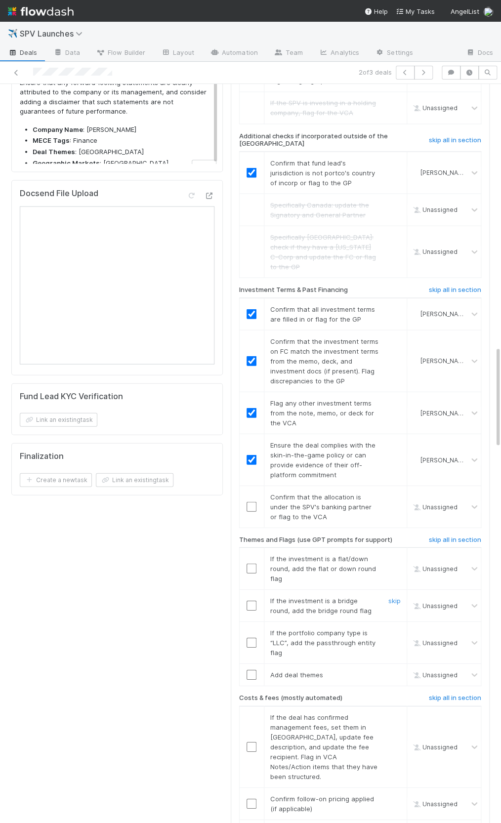
scroll to position [1907, 0]
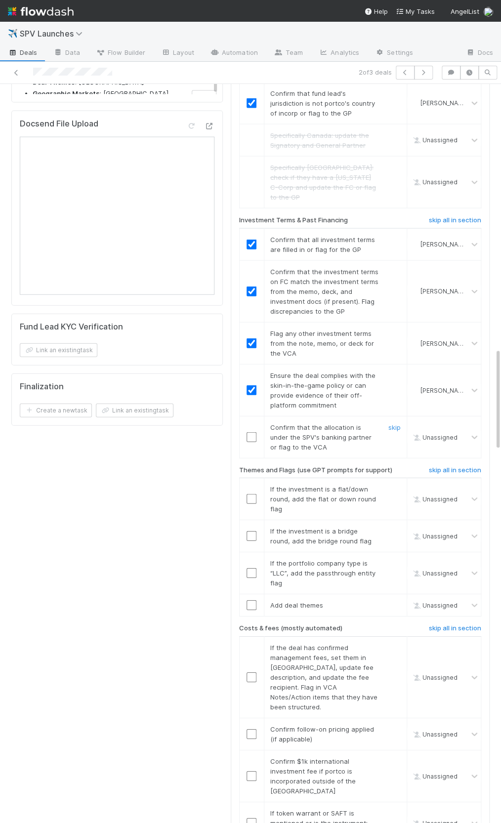
click at [253, 432] on input "checkbox" at bounding box center [252, 437] width 10 height 10
drag, startPoint x: 252, startPoint y: 489, endPoint x: 294, endPoint y: 480, distance: 43.4
click at [252, 531] on input "checkbox" at bounding box center [252, 536] width 10 height 10
click at [395, 485] on link "skip" at bounding box center [394, 489] width 12 height 8
click at [395, 559] on link "skip" at bounding box center [394, 563] width 12 height 8
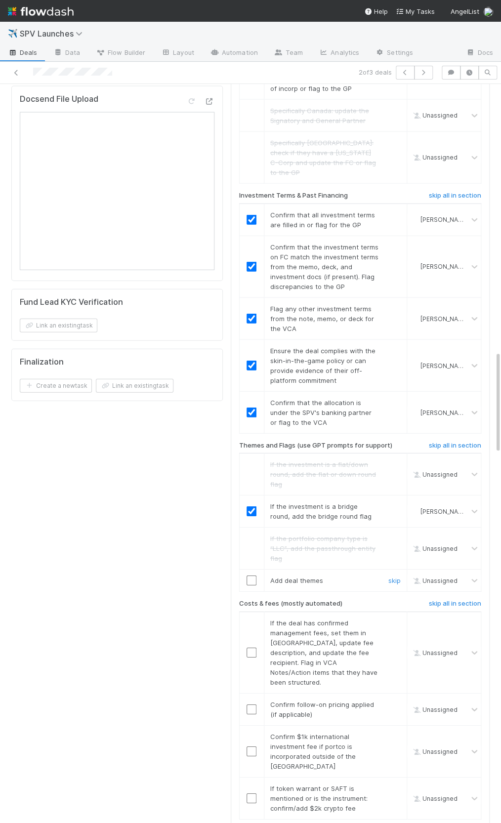
scroll to position [1956, 0]
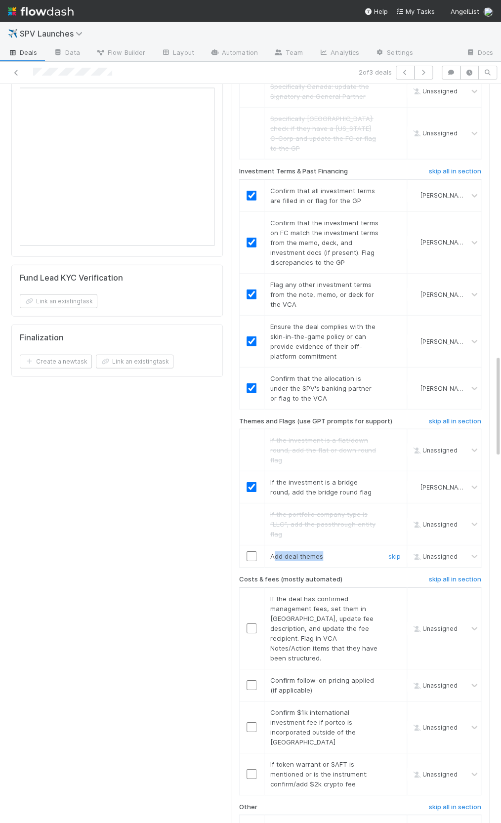
drag, startPoint x: 273, startPoint y: 511, endPoint x: 327, endPoint y: 509, distance: 53.4
click at [327, 551] on div "Add deal themes" at bounding box center [321, 556] width 116 height 10
click at [251, 551] on input "checkbox" at bounding box center [252, 556] width 10 height 10
click at [397, 552] on link "skip" at bounding box center [394, 556] width 12 height 8
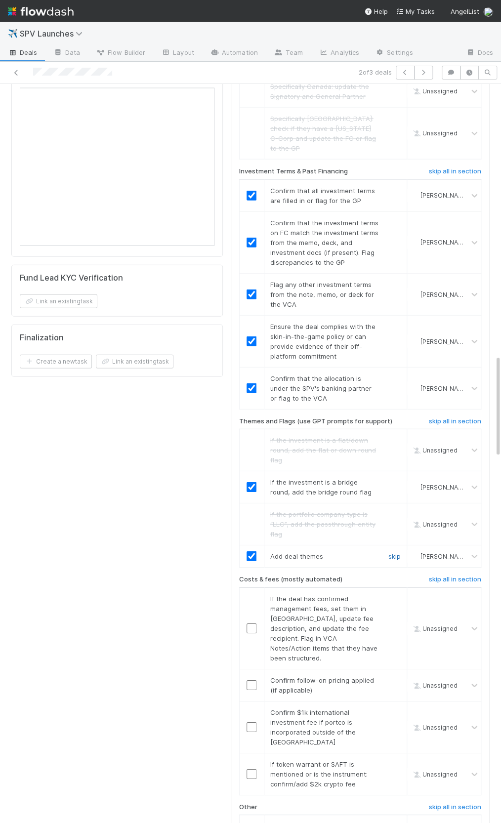
click at [391, 552] on link "skip" at bounding box center [394, 556] width 12 height 8
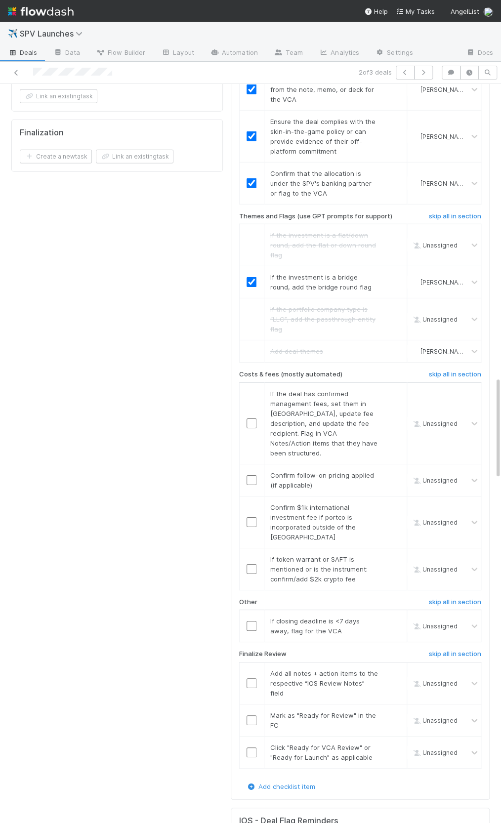
scroll to position [2169, 0]
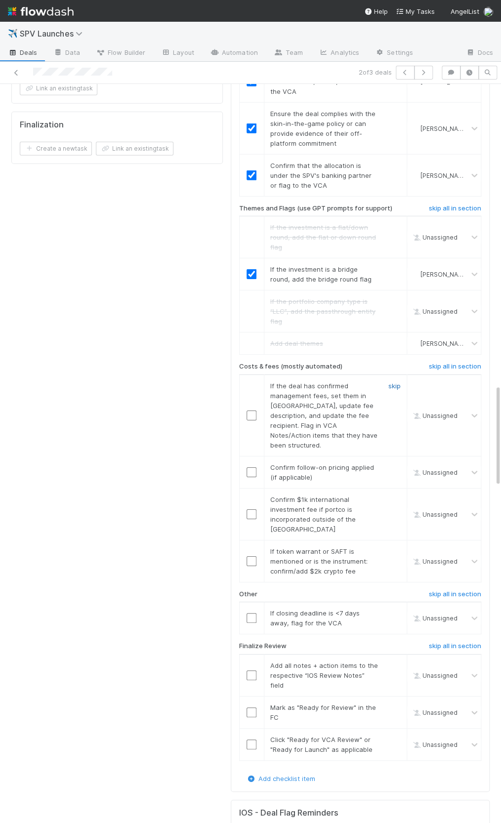
click at [389, 382] on link "skip" at bounding box center [394, 386] width 12 height 8
click at [249, 411] on input "checkbox" at bounding box center [252, 416] width 10 height 10
click at [252, 412] on input "checkbox" at bounding box center [252, 417] width 10 height 10
click at [391, 383] on link "skip" at bounding box center [394, 387] width 12 height 8
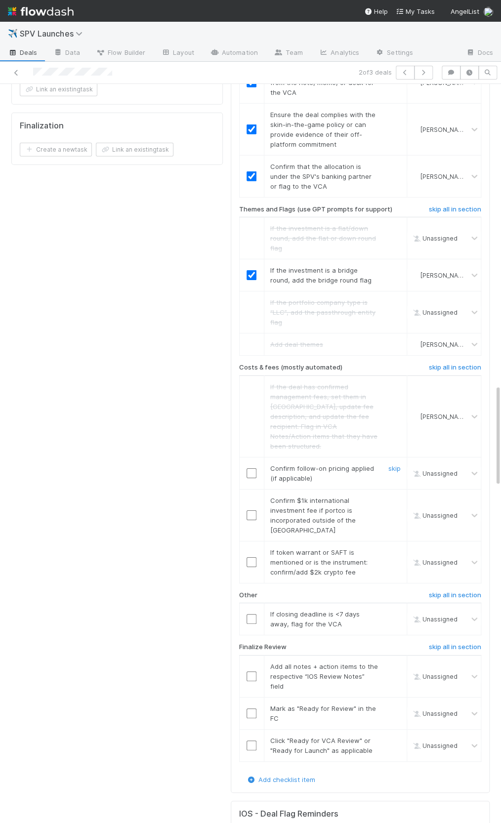
click at [258, 468] on div at bounding box center [252, 473] width 24 height 10
click at [255, 468] on input "checkbox" at bounding box center [252, 473] width 10 height 10
click at [251, 510] on input "checkbox" at bounding box center [252, 515] width 10 height 10
click at [396, 548] on link "skip" at bounding box center [394, 552] width 12 height 8
drag, startPoint x: 276, startPoint y: 547, endPoint x: 374, endPoint y: 550, distance: 97.9
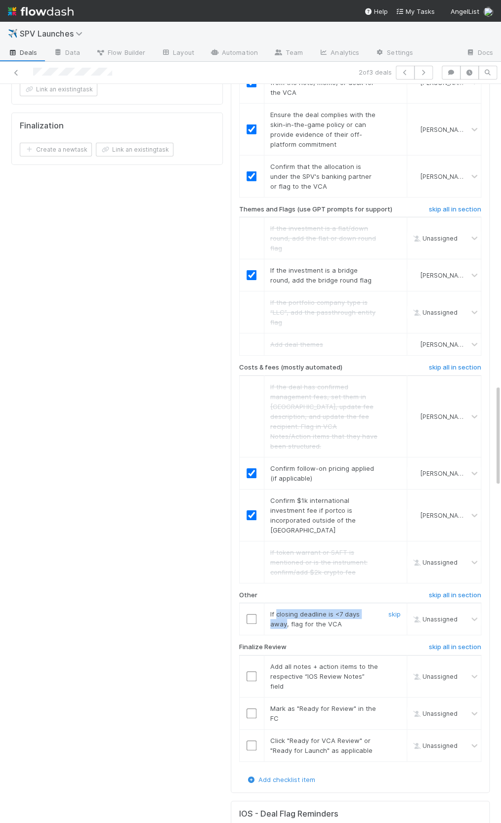
click at [360, 610] on span "If closing deadline is <7 days away, flag for the VCA" at bounding box center [314, 619] width 89 height 18
copy span "closing deadline is <7 days away"
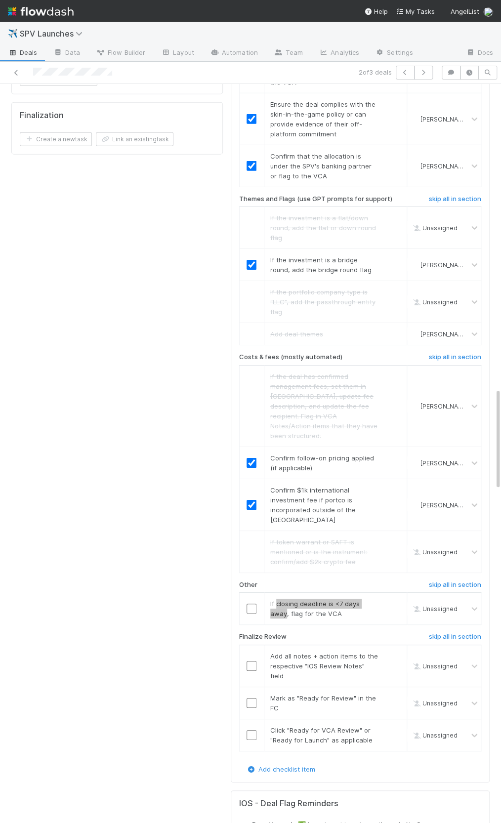
scroll to position [2199, 0]
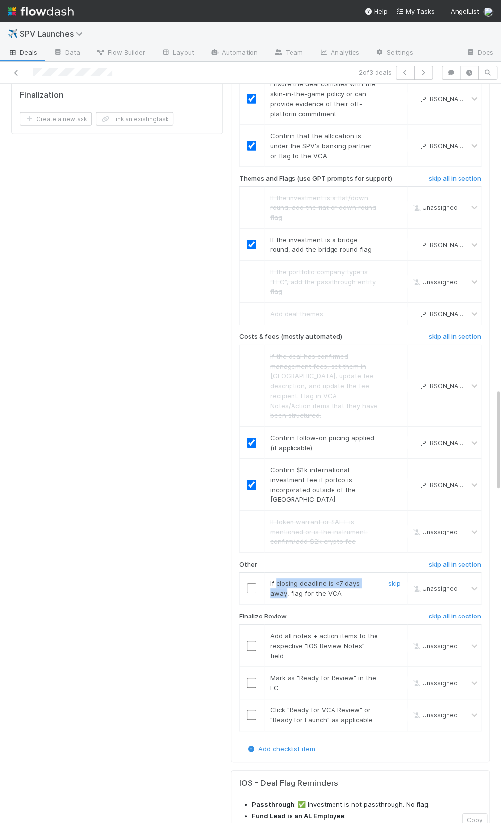
click at [249, 584] on input "checkbox" at bounding box center [252, 589] width 10 height 10
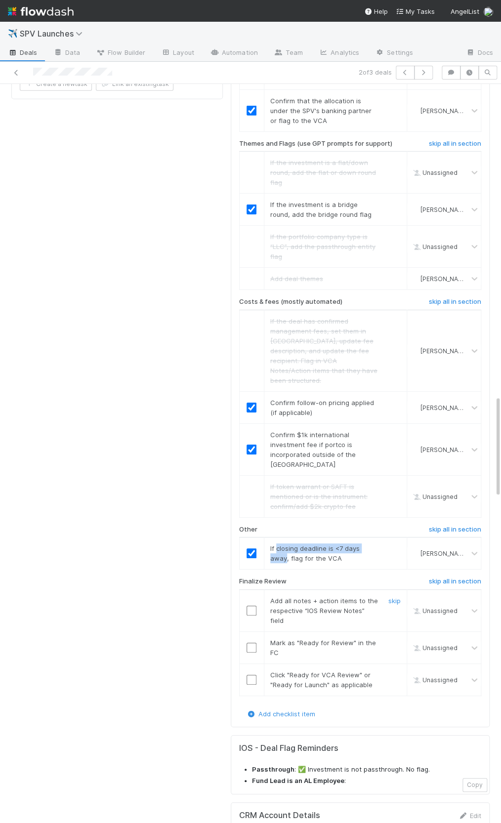
scroll to position [2247, 0]
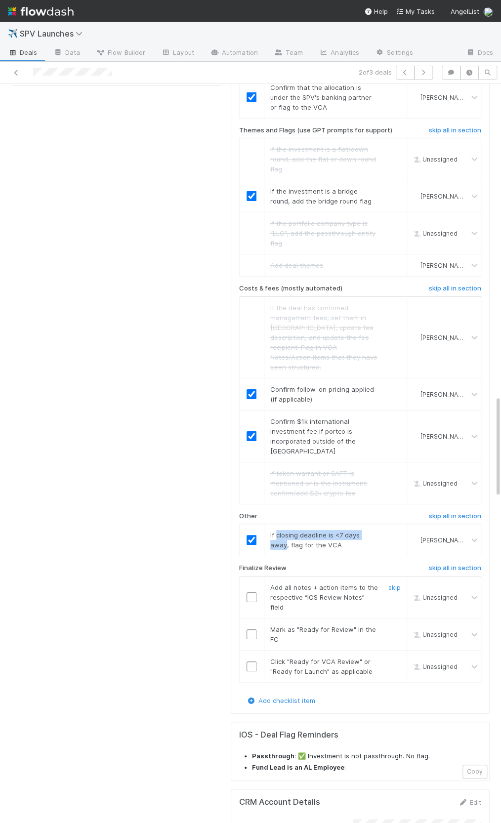
click at [253, 592] on input "checkbox" at bounding box center [252, 597] width 10 height 10
drag, startPoint x: 253, startPoint y: 558, endPoint x: 249, endPoint y: 582, distance: 24.1
click at [253, 629] on input "checkbox" at bounding box center [252, 634] width 10 height 10
click at [248, 662] on input "checkbox" at bounding box center [252, 667] width 10 height 10
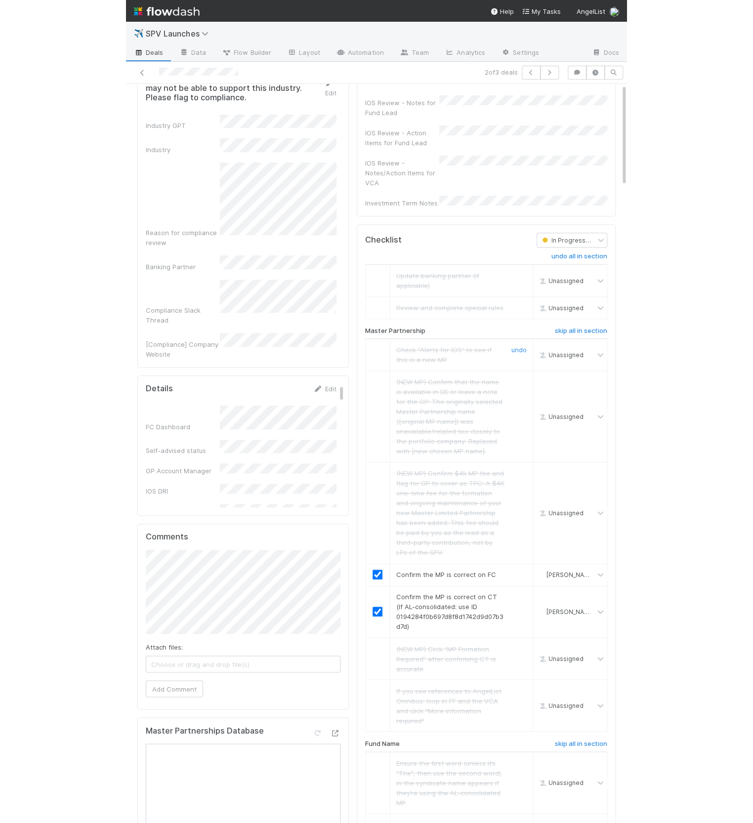
scroll to position [0, 0]
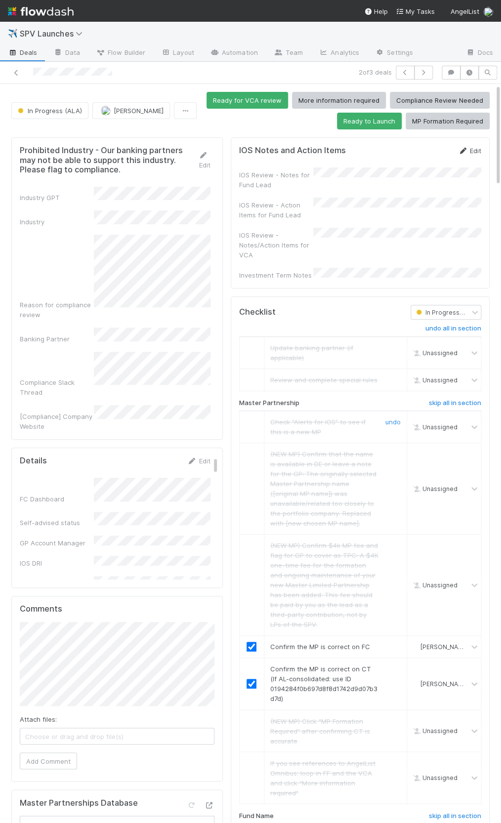
click at [474, 147] on link "Edit" at bounding box center [469, 151] width 23 height 8
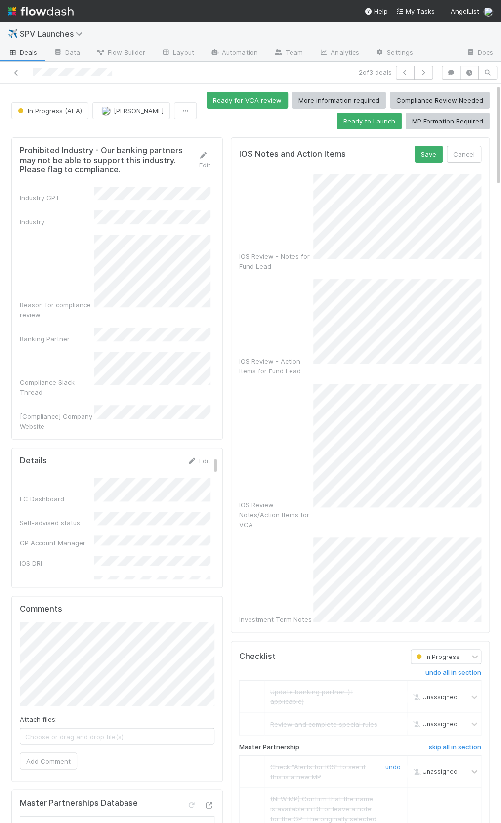
click at [277, 399] on div "IOS Review - Notes/Action Items for VCA" at bounding box center [360, 457] width 242 height 146
click at [311, 474] on div "IOS Review - Notes/Action Items for VCA" at bounding box center [360, 457] width 242 height 146
click at [245, 455] on div "IOS Review - Notes/Action Items for VCA" at bounding box center [360, 457] width 242 height 146
click at [437, 153] on button "Save" at bounding box center [429, 154] width 28 height 17
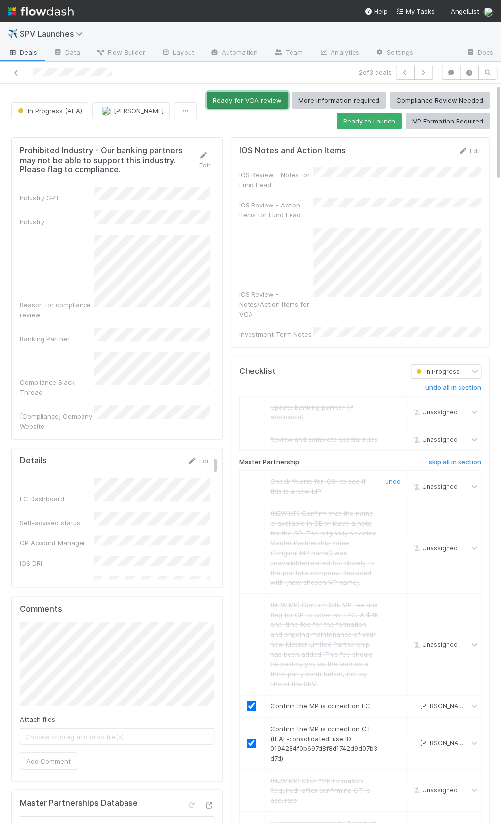
click at [236, 98] on button "Ready for VCA review" at bounding box center [248, 100] width 82 height 17
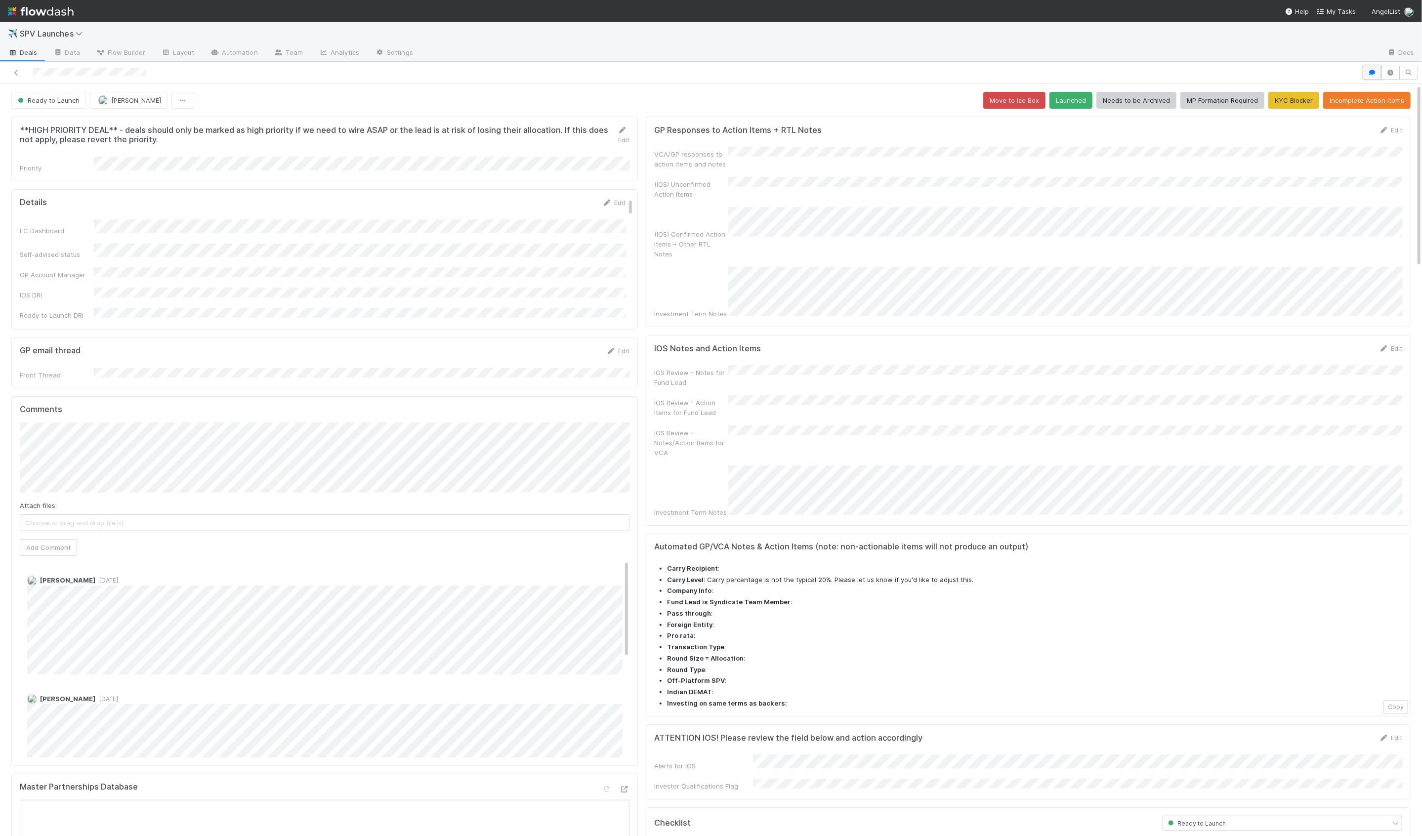
click at [1368, 70] on icon "button" at bounding box center [1372, 73] width 10 height 6
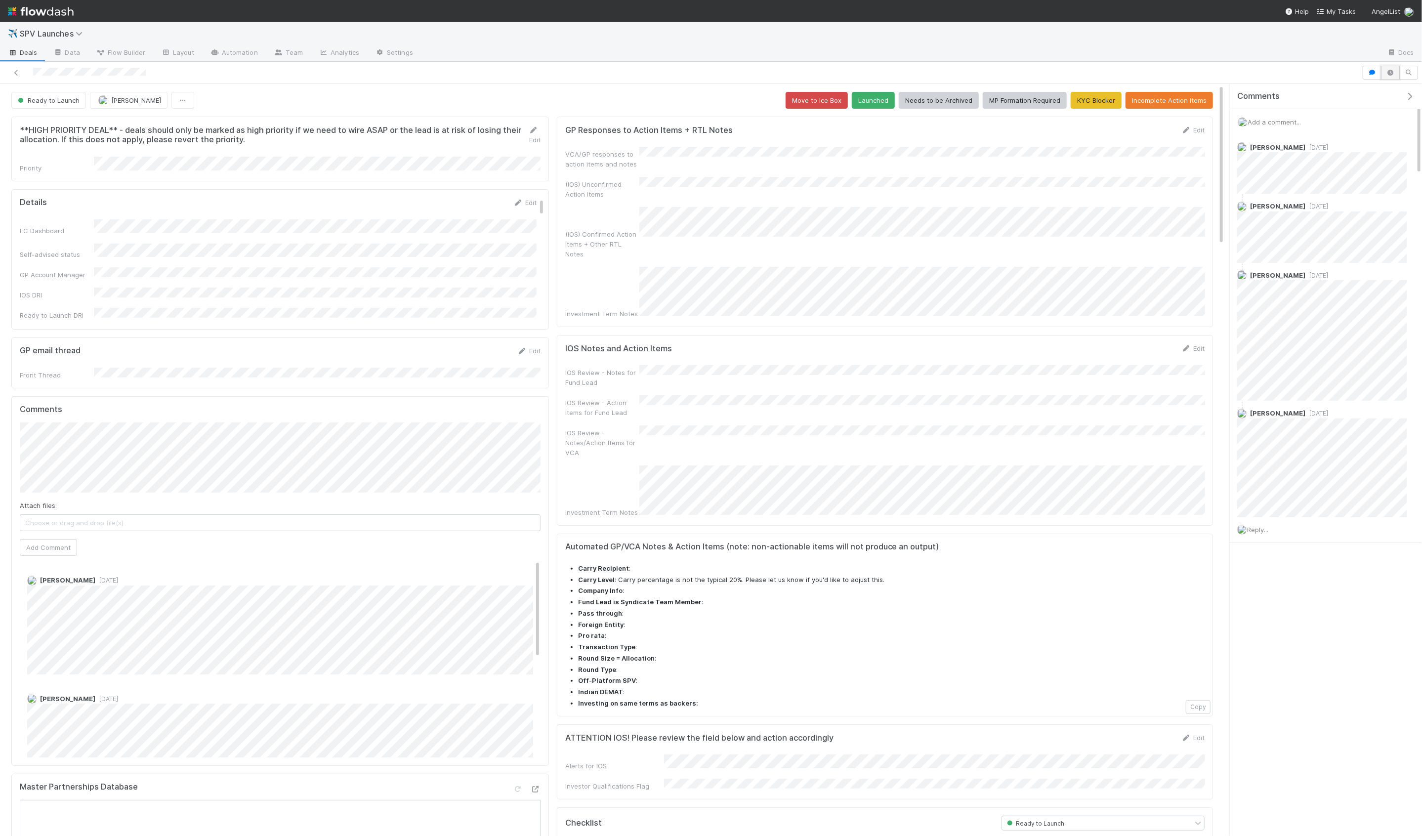
click at [1393, 74] on icon "button" at bounding box center [1390, 73] width 10 height 6
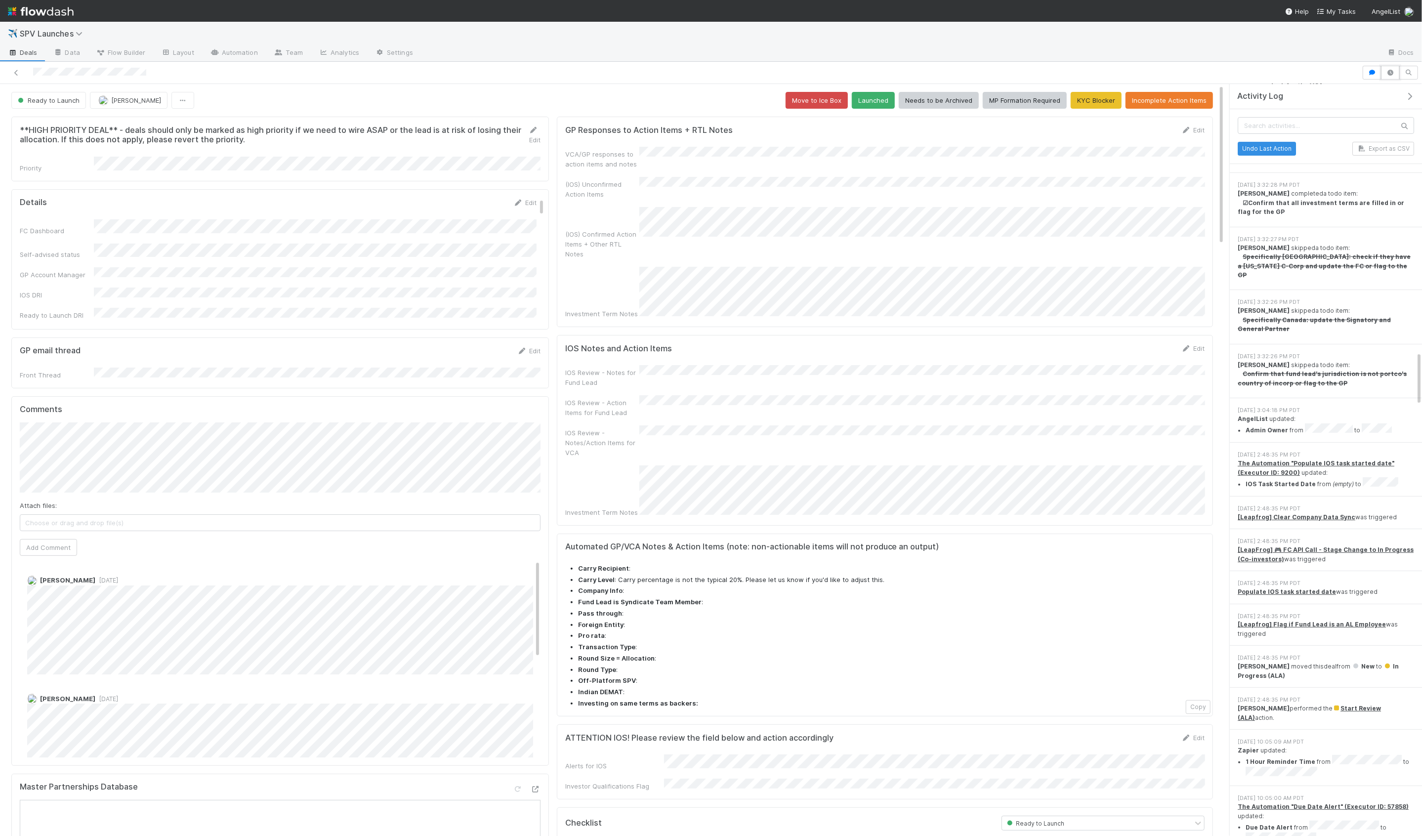
scroll to position [3670, 0]
click at [1369, 72] on icon "button" at bounding box center [1372, 73] width 10 height 6
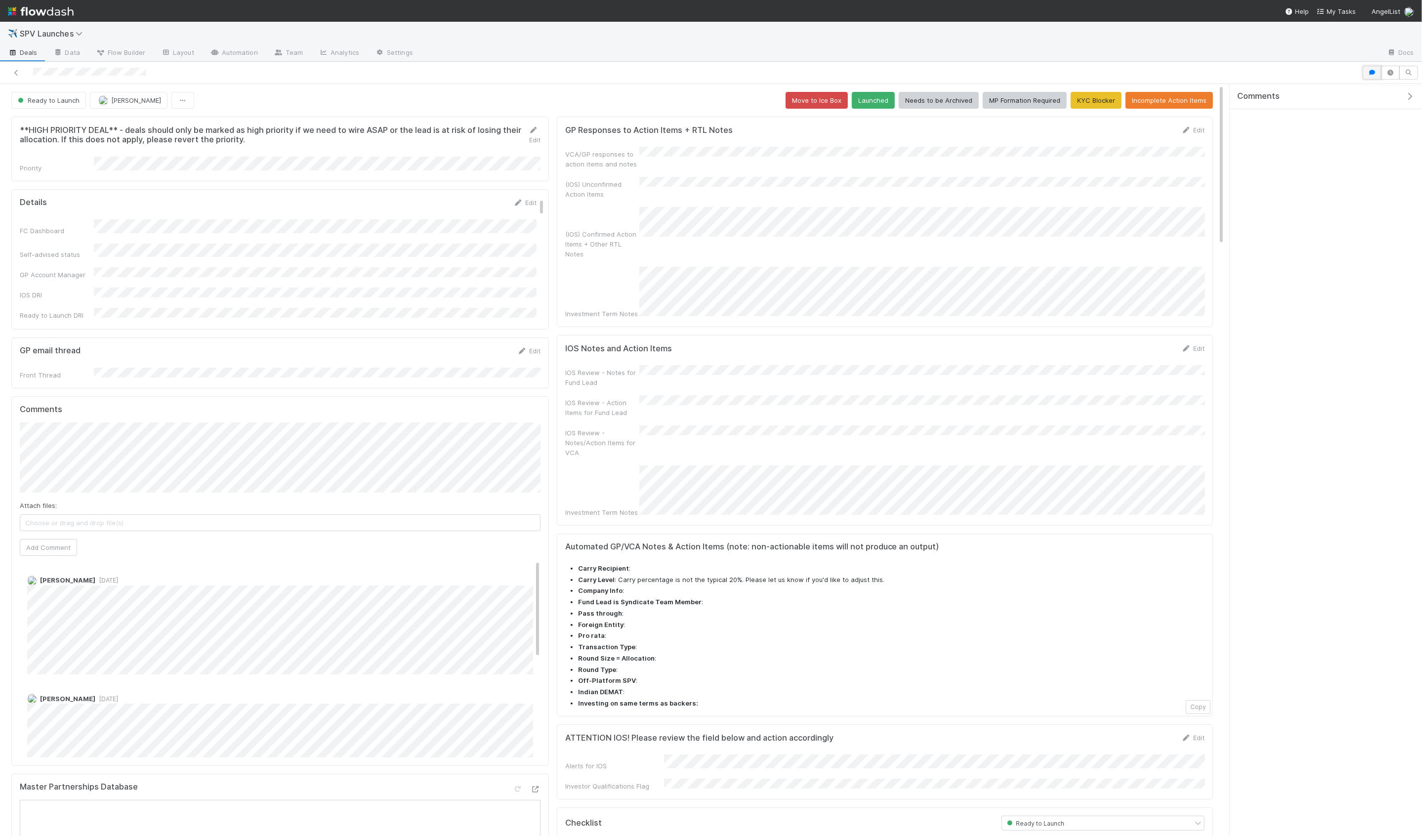
scroll to position [0, 0]
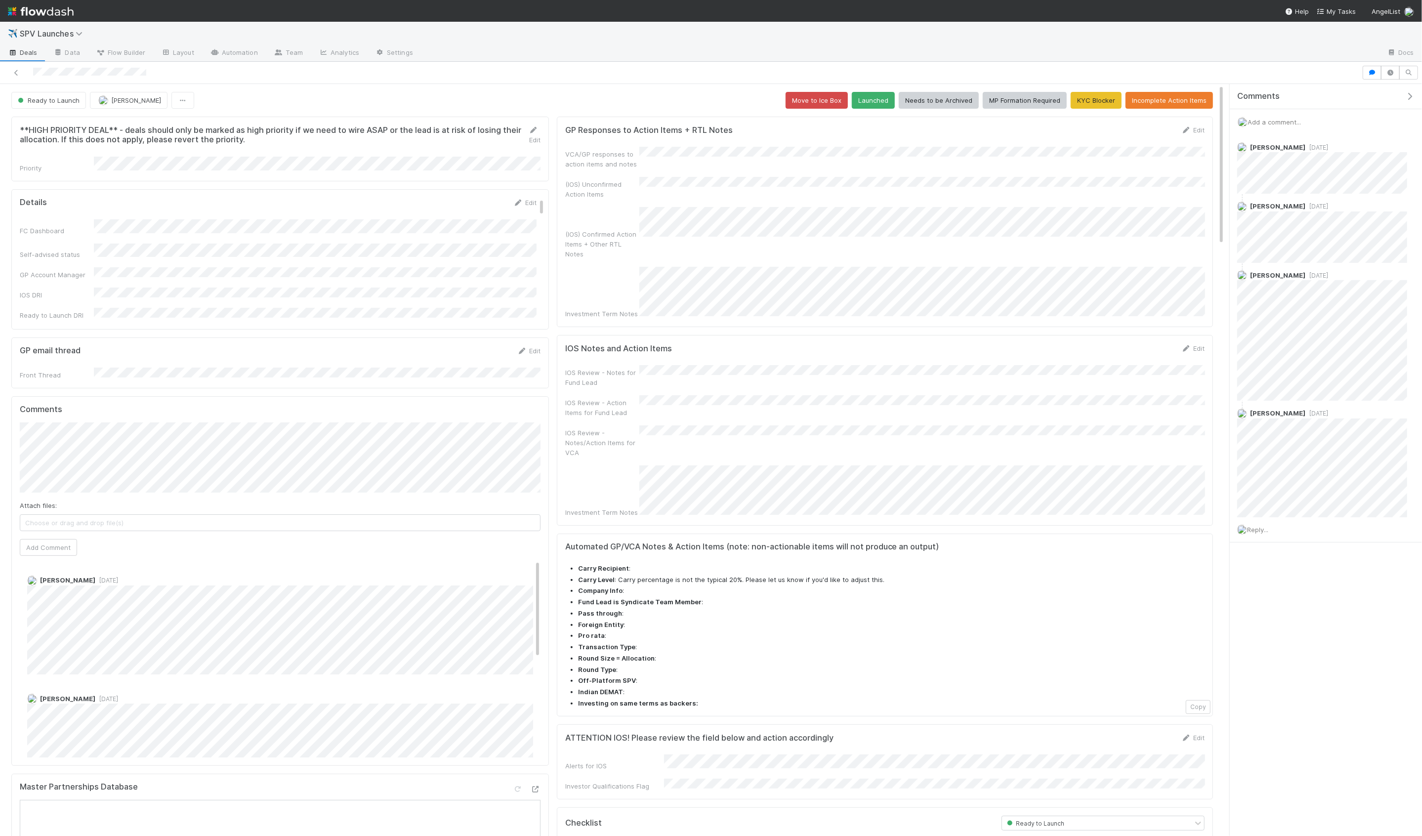
click at [576, 398] on div "IOS Review - Action Items for Fund Lead" at bounding box center [602, 408] width 74 height 20
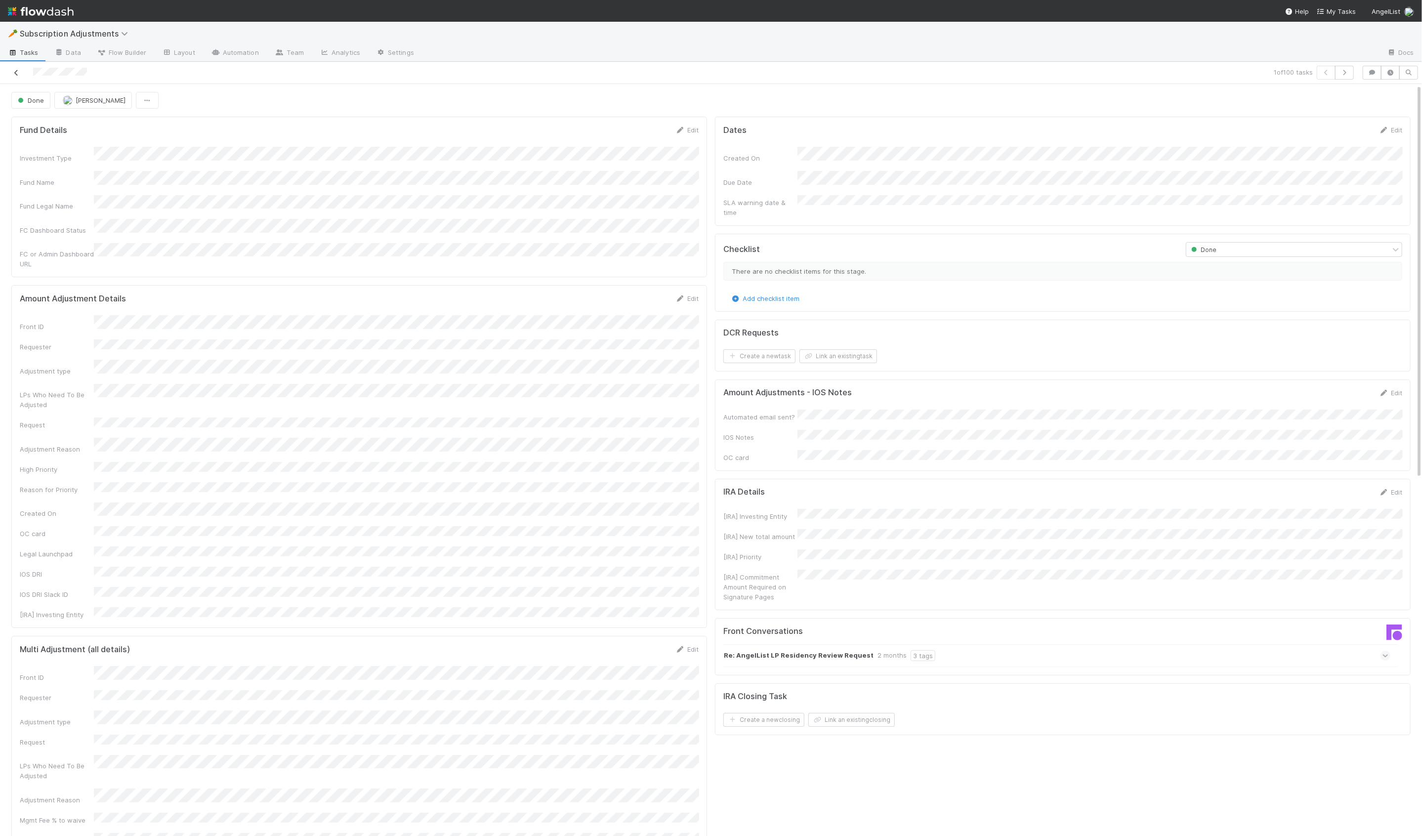
click at [20, 72] on icon at bounding box center [16, 73] width 10 height 6
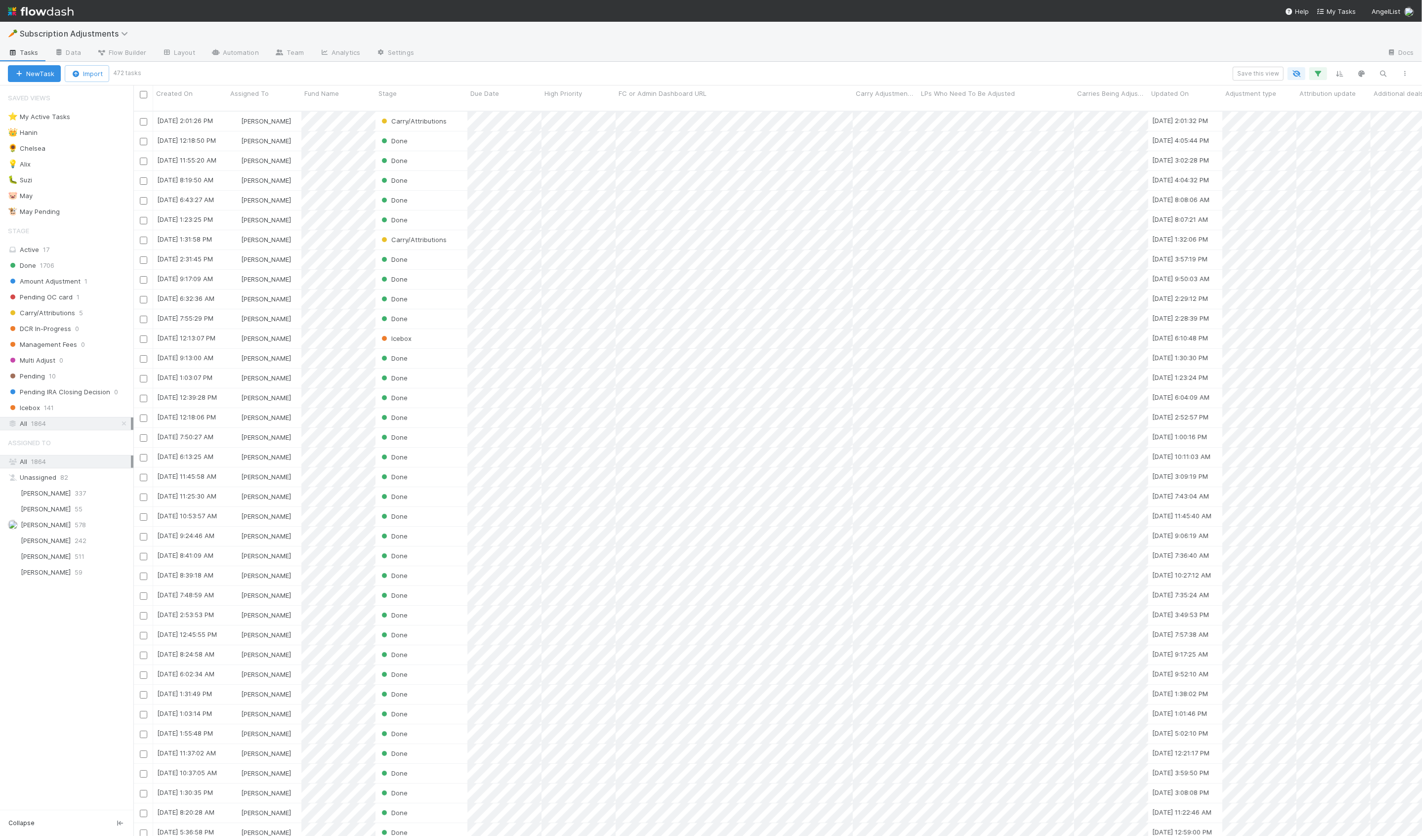
scroll to position [733, 1289]
click at [48, 246] on span "17" at bounding box center [46, 250] width 6 height 8
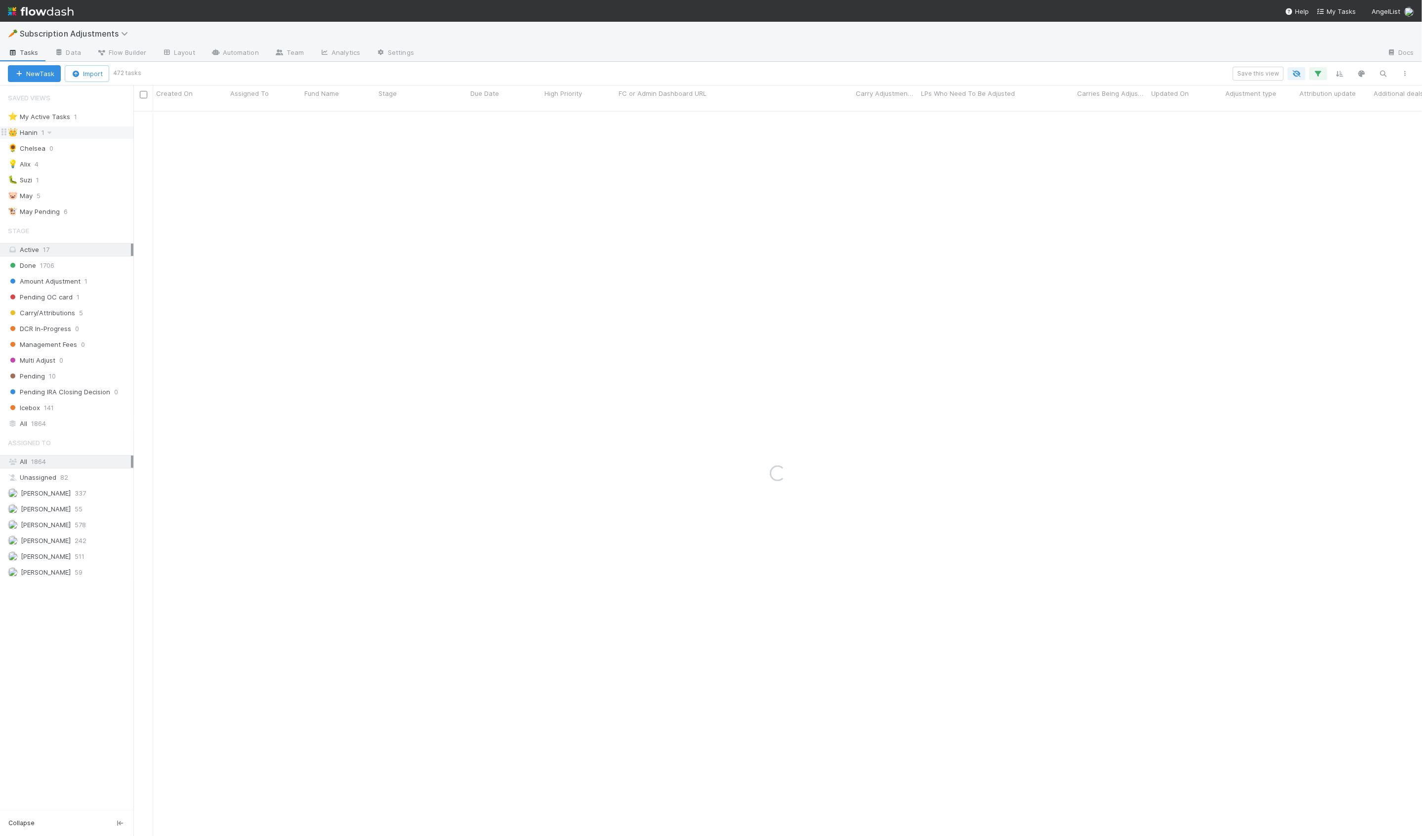
click at [79, 137] on div "👑 Hanin 1" at bounding box center [71, 132] width 126 height 12
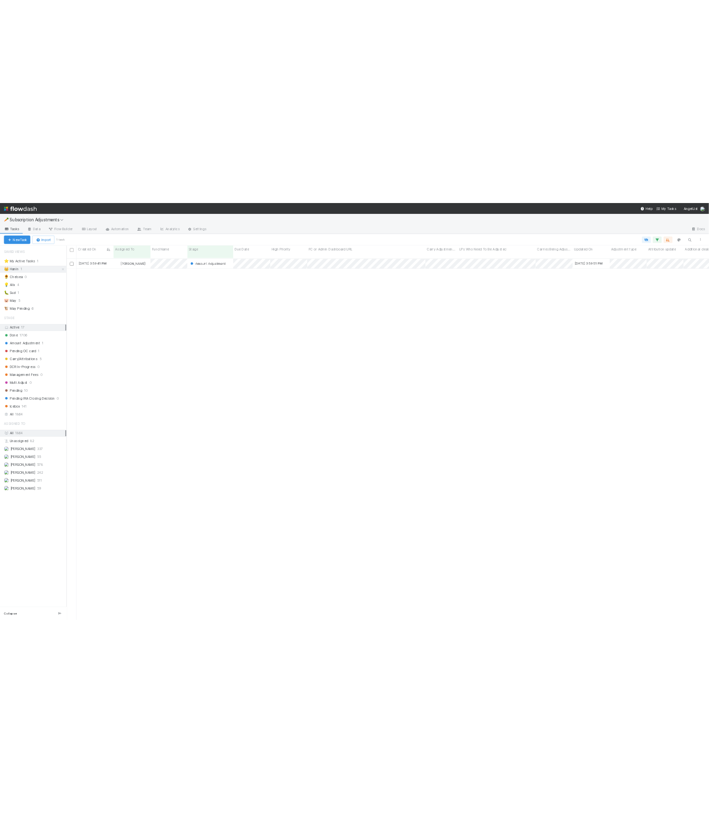
scroll to position [733, 1289]
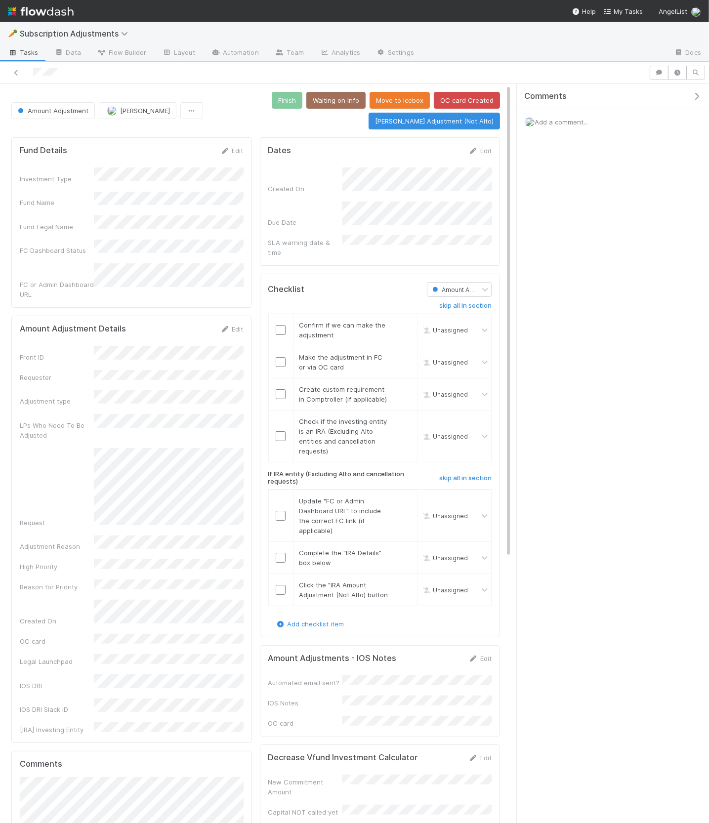
click at [696, 92] on icon "button" at bounding box center [697, 96] width 10 height 8
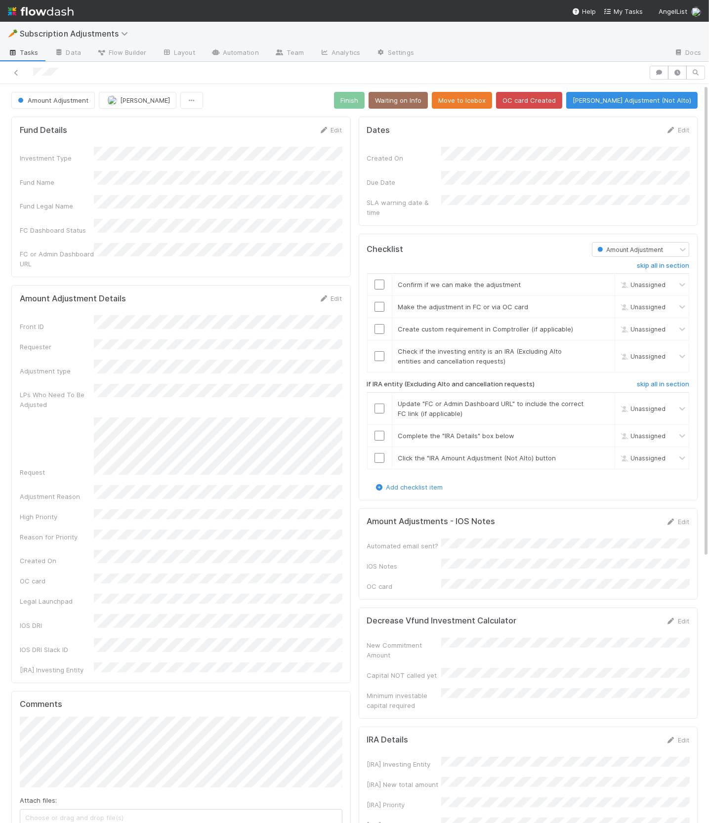
click at [451, 222] on div "Dates Edit Created On Due Date SLA warning date & time Checklist Amount Adjustm…" at bounding box center [528, 669] width 347 height 1112
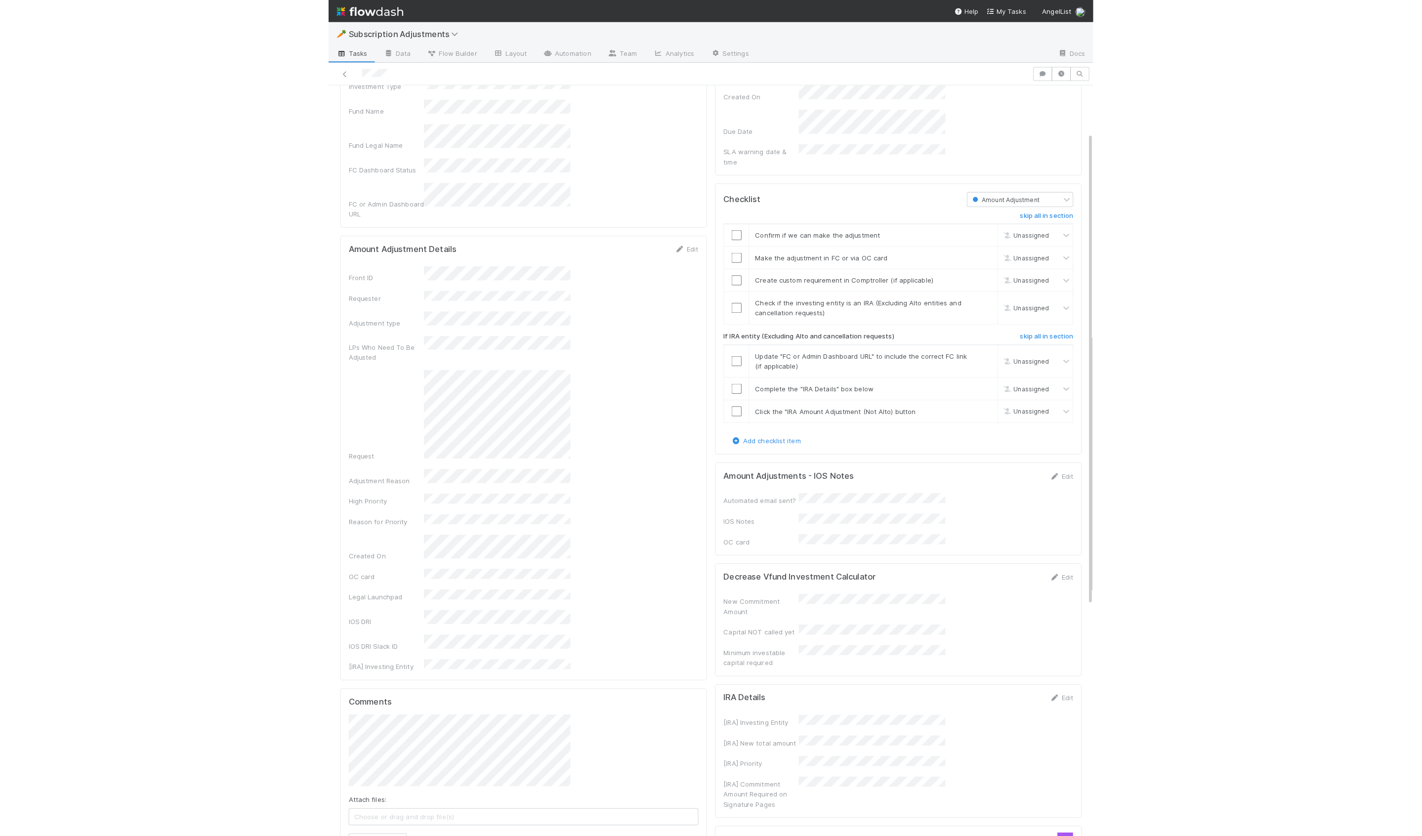
scroll to position [53, 0]
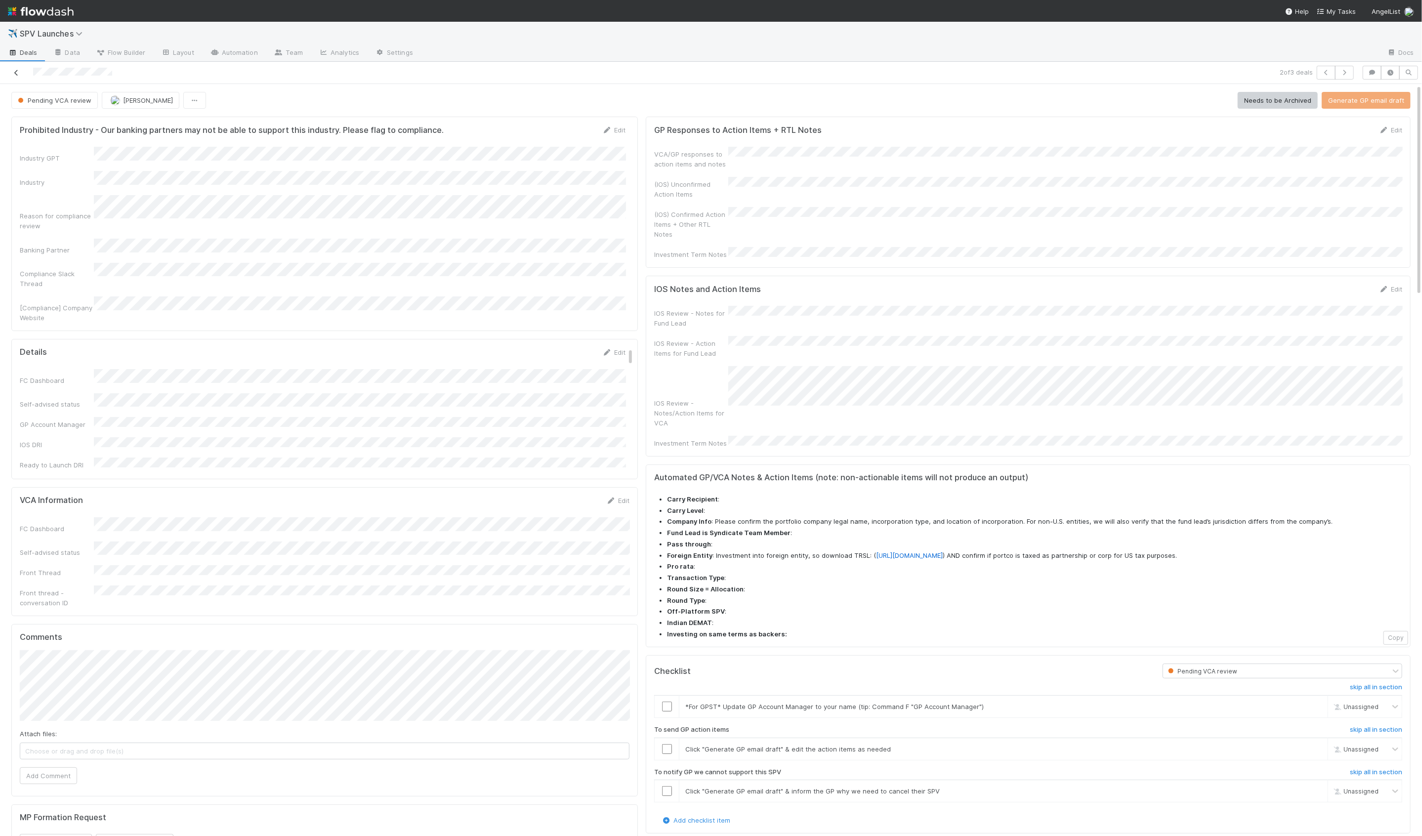
click at [17, 73] on icon at bounding box center [16, 73] width 10 height 6
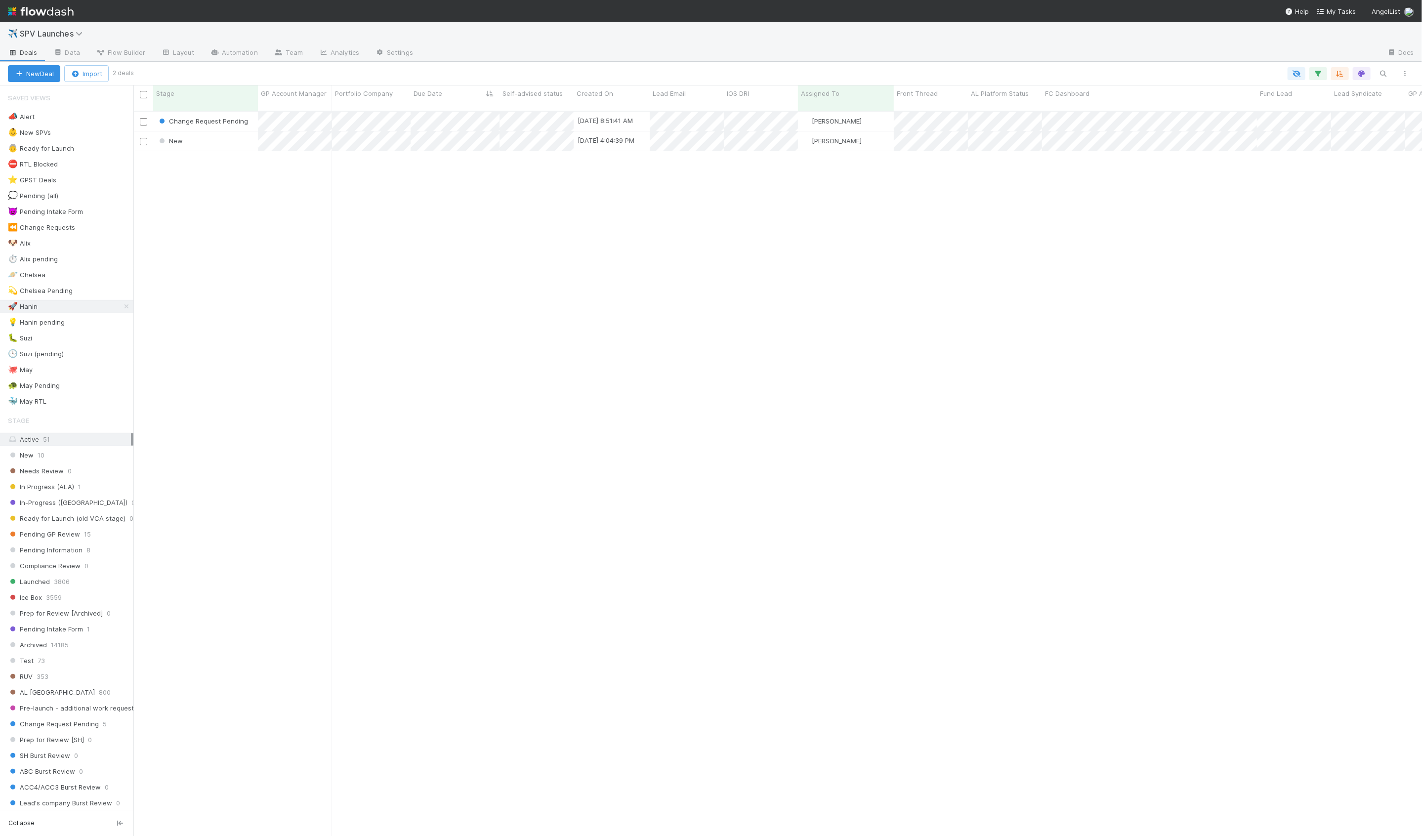
scroll to position [733, 1289]
